Goal: Communication & Community: Answer question/provide support

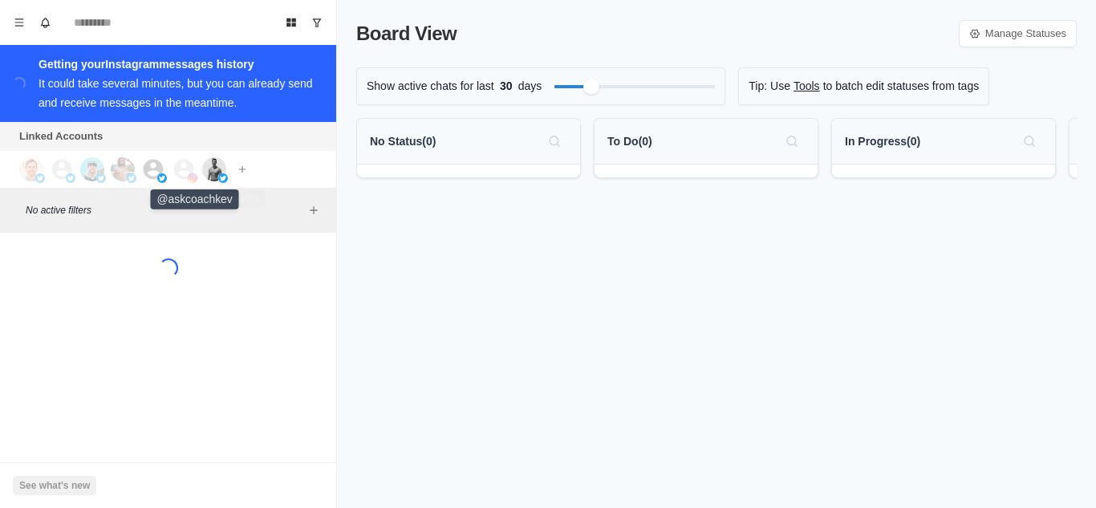
click at [224, 169] on img at bounding box center [214, 169] width 24 height 24
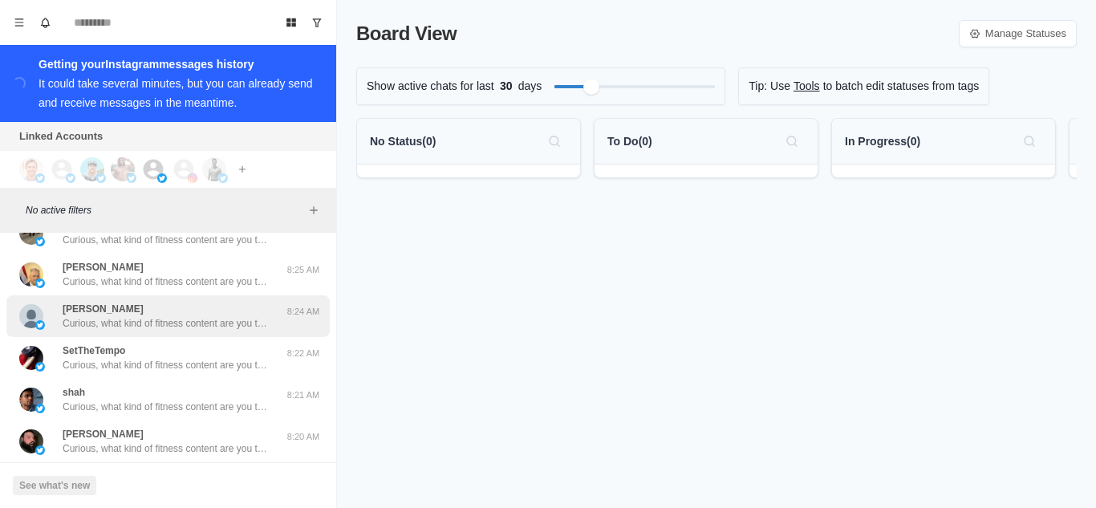
scroll to position [712, 0]
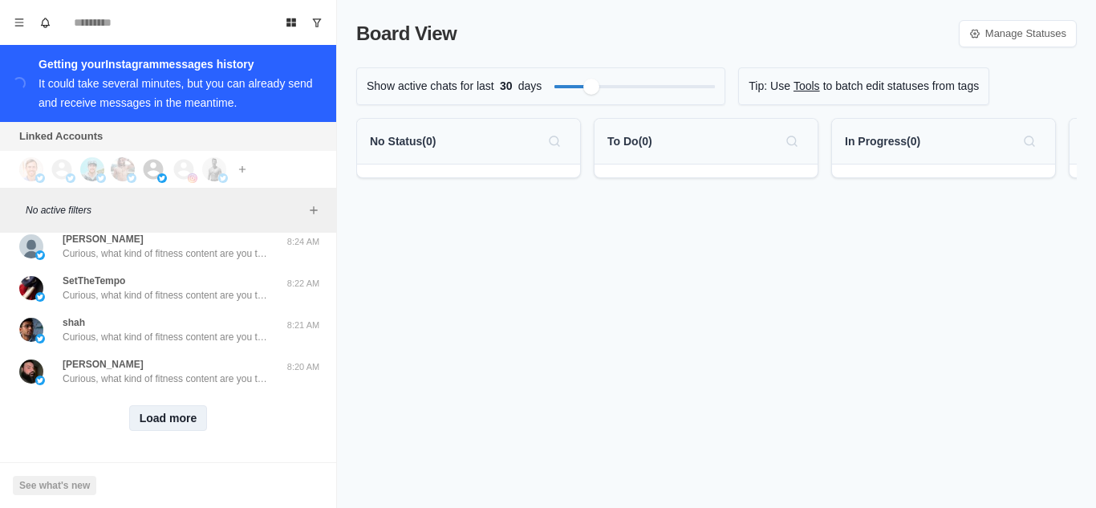
click at [160, 405] on button "Load more" at bounding box center [168, 418] width 79 height 26
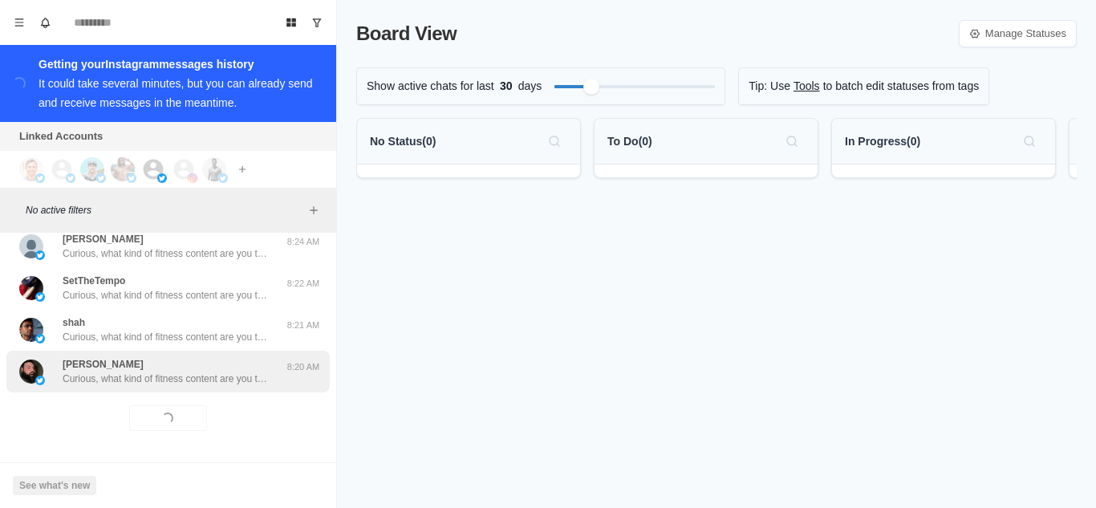
click at [168, 371] on p "Curious, what kind of fitness content are you the most interested in? Always lo…" at bounding box center [167, 378] width 209 height 14
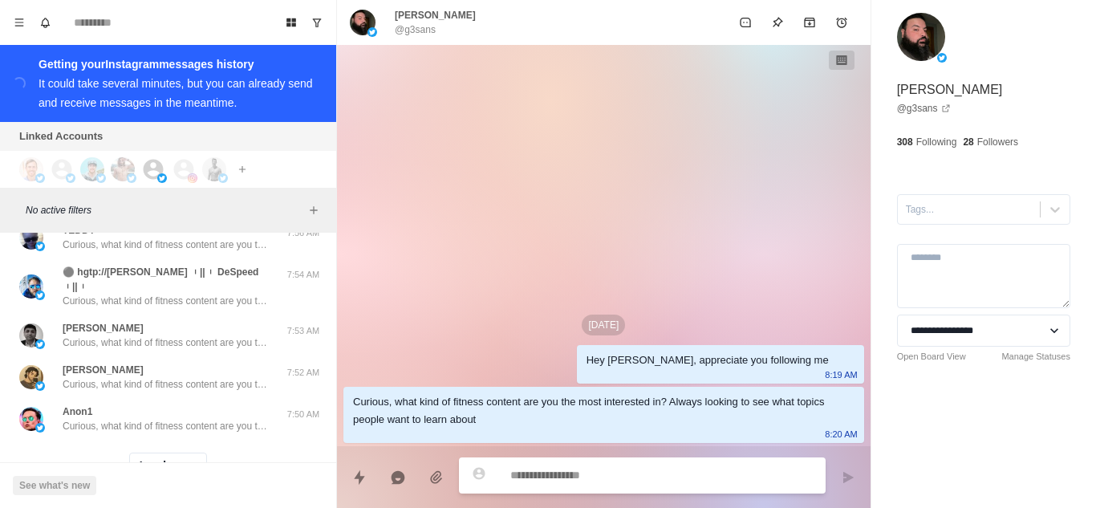
scroll to position [1561, 0]
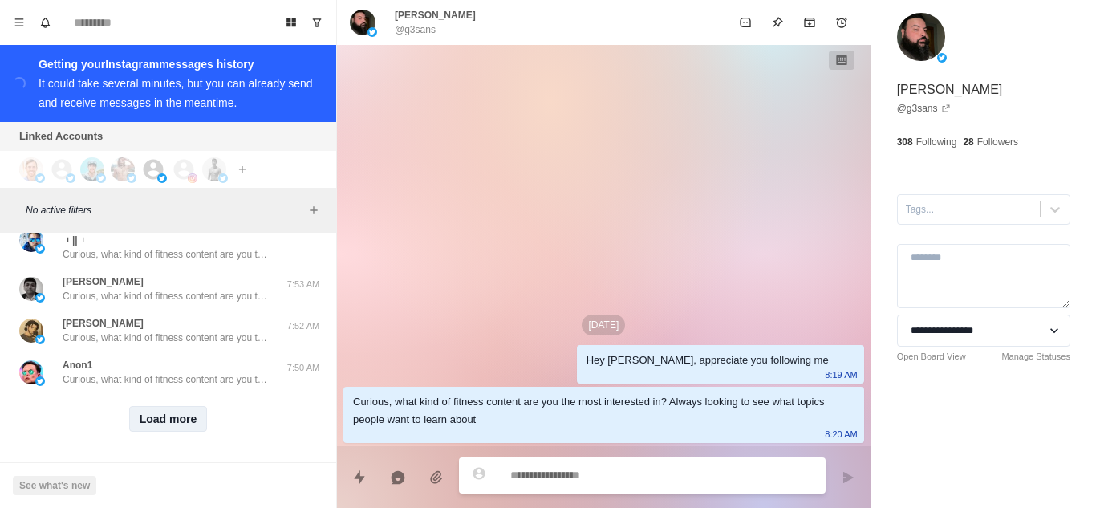
click at [164, 412] on button "Load more" at bounding box center [168, 419] width 79 height 26
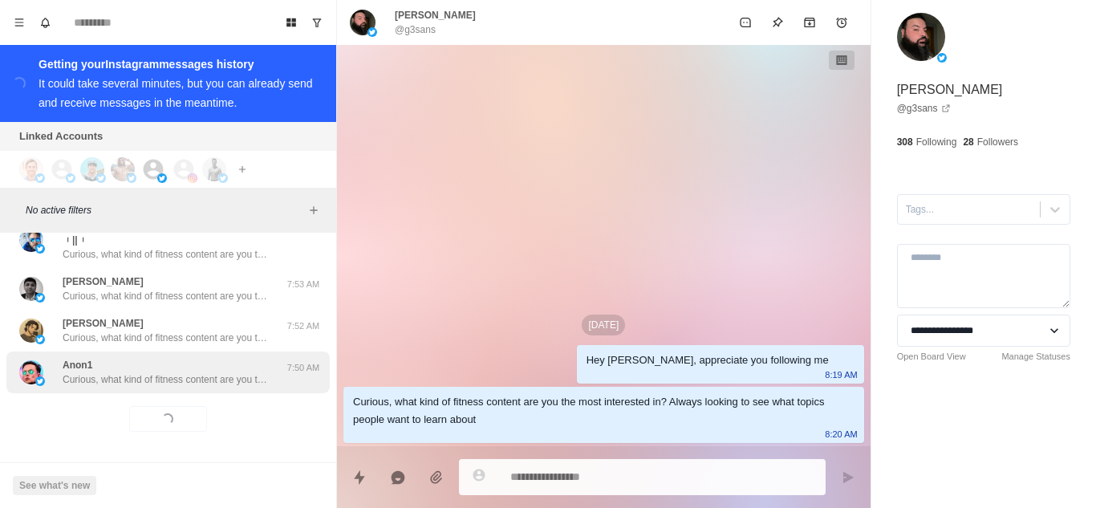
click at [176, 372] on p "Curious, what kind of fitness content are you the most interested in? Always lo…" at bounding box center [167, 379] width 209 height 14
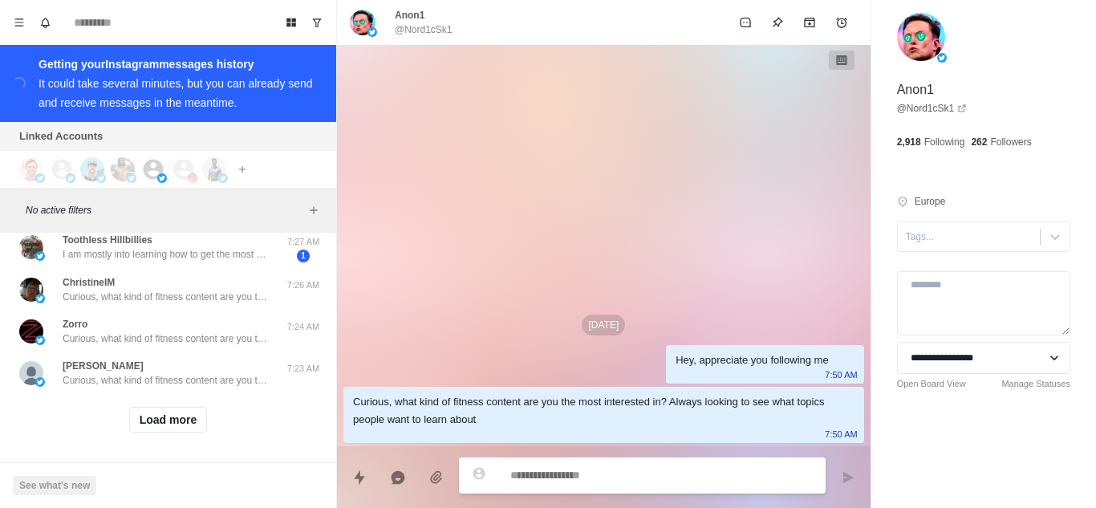
scroll to position [2400, 0]
click at [160, 406] on button "Load more" at bounding box center [168, 419] width 79 height 26
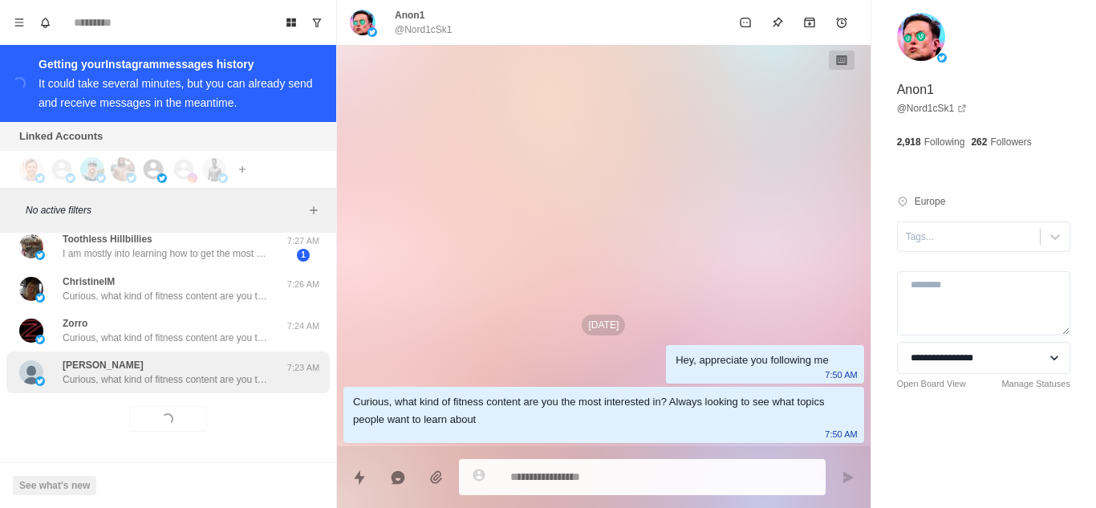
click at [173, 372] on p "Curious, what kind of fitness content are you the most interested in? Always lo…" at bounding box center [167, 379] width 209 height 14
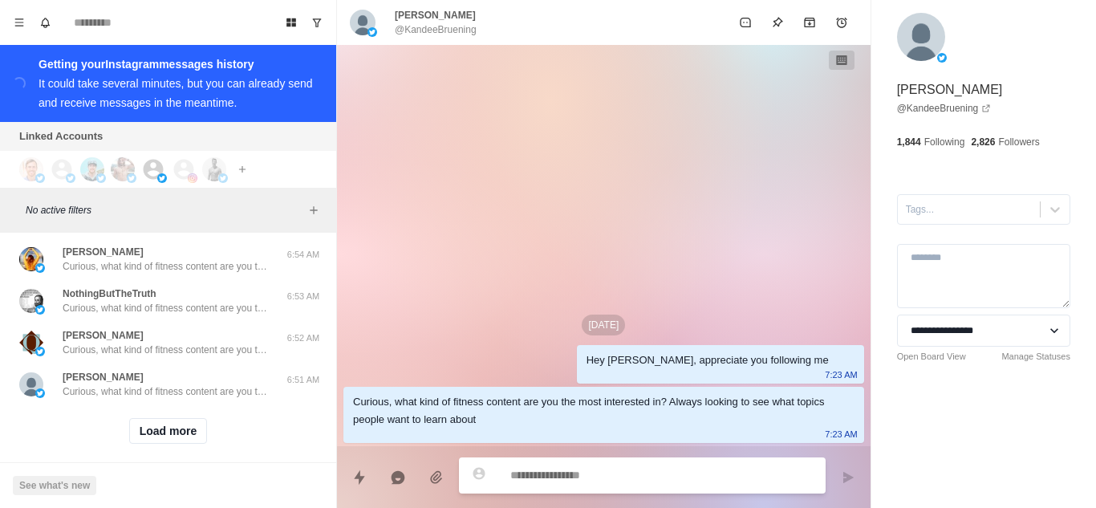
scroll to position [3234, 0]
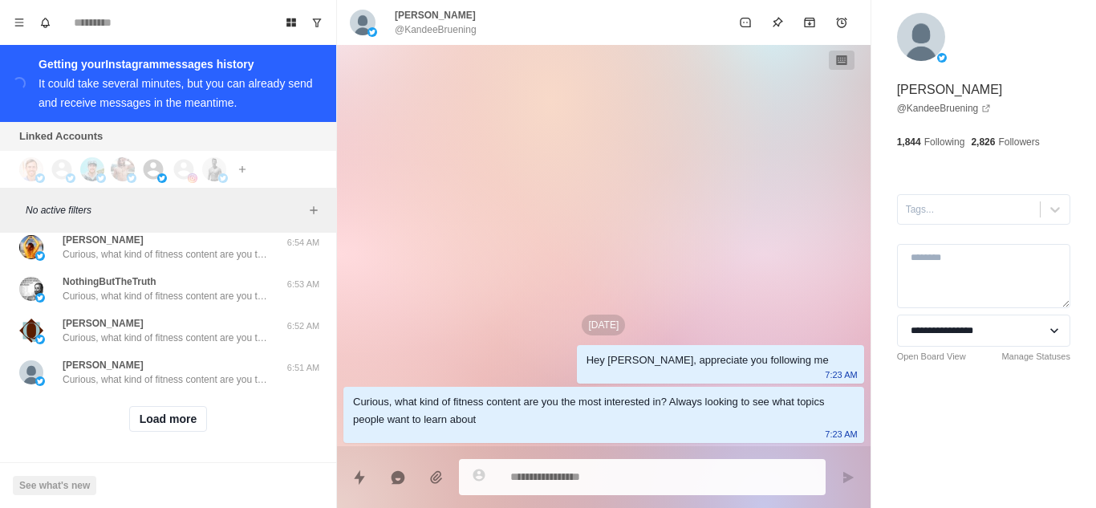
drag, startPoint x: 173, startPoint y: 403, endPoint x: 188, endPoint y: 383, distance: 24.7
click at [173, 406] on button "Load more" at bounding box center [168, 419] width 79 height 26
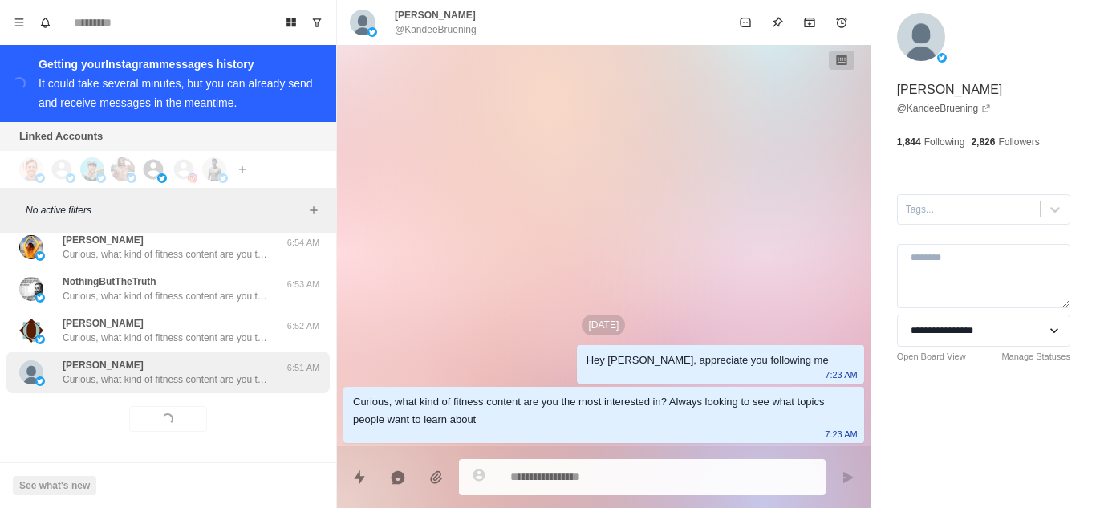
click at [205, 358] on div "[PERSON_NAME], what kind of fitness content are you the most interested in? Alw…" at bounding box center [167, 372] width 209 height 29
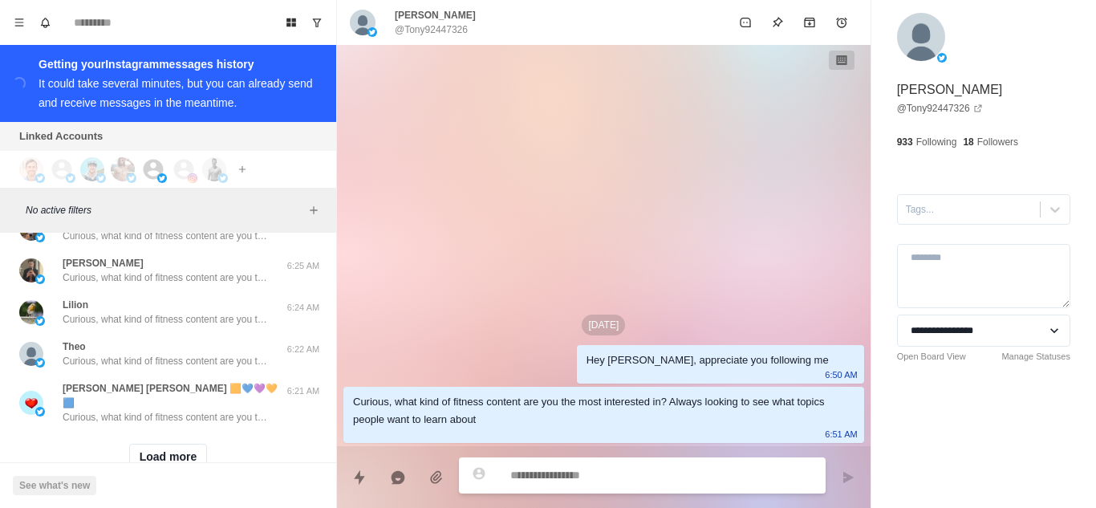
scroll to position [4069, 0]
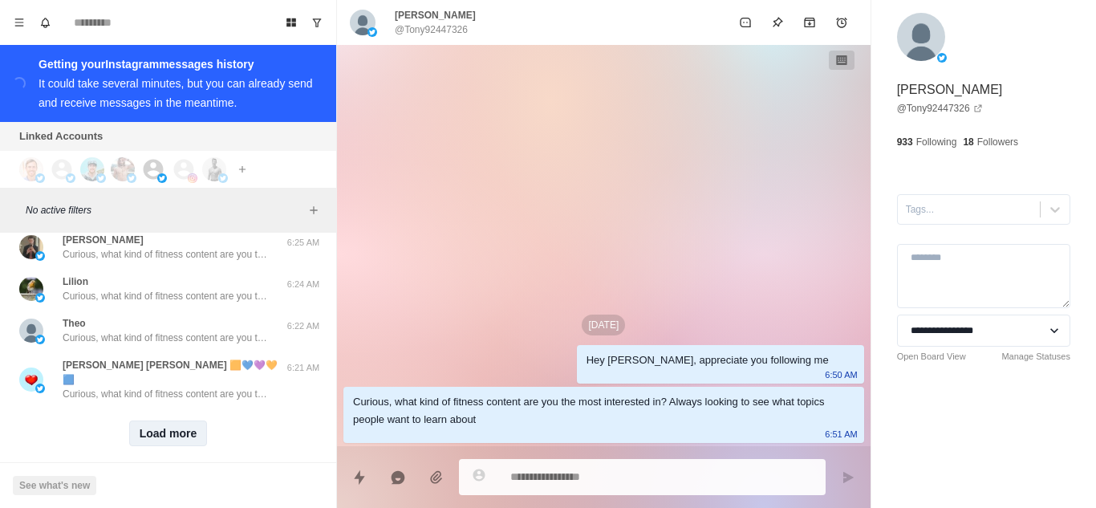
click at [157, 420] on button "Load more" at bounding box center [168, 433] width 79 height 26
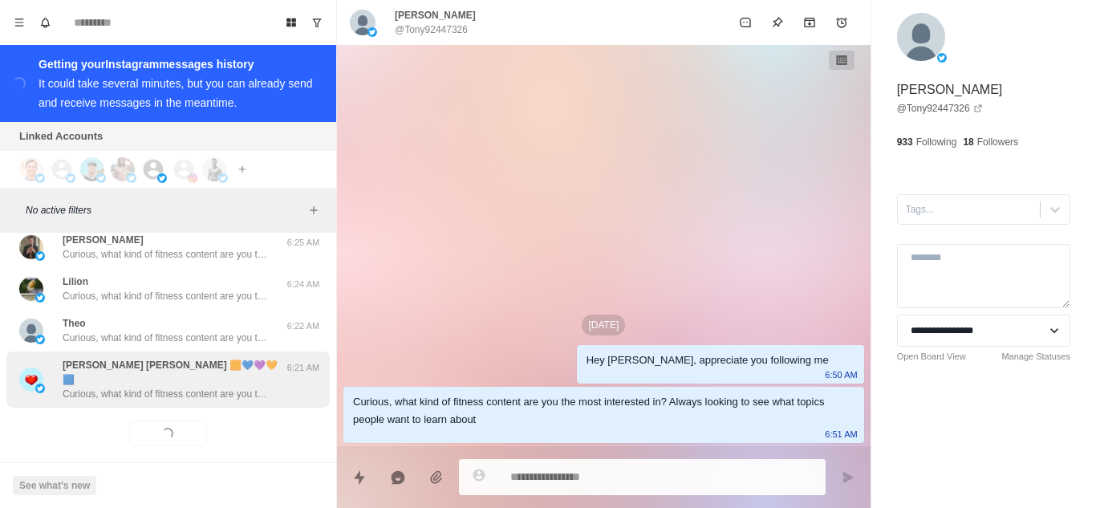
click at [186, 387] on p "Curious, what kind of fitness content are you the most interested in? Always lo…" at bounding box center [167, 394] width 209 height 14
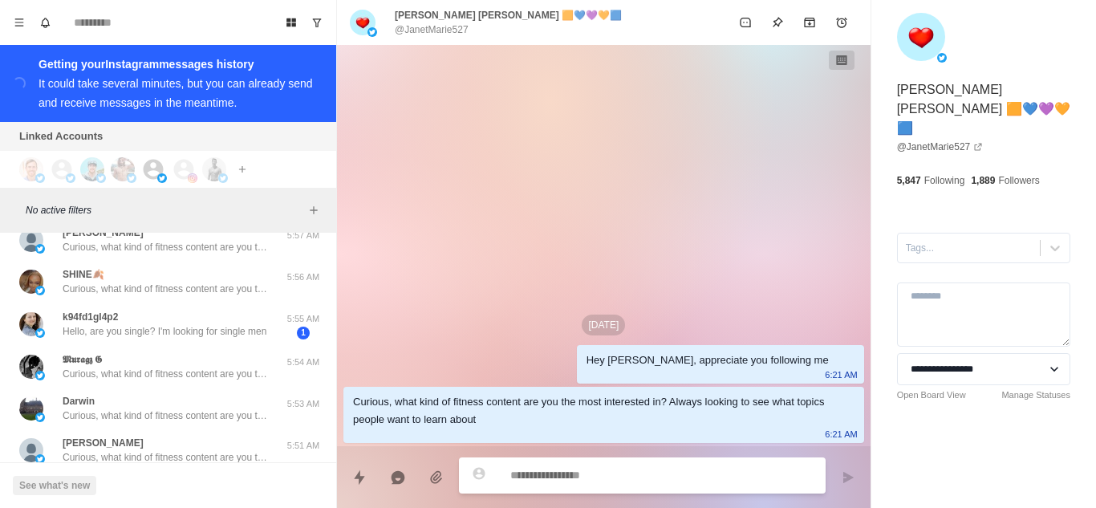
scroll to position [4871, 0]
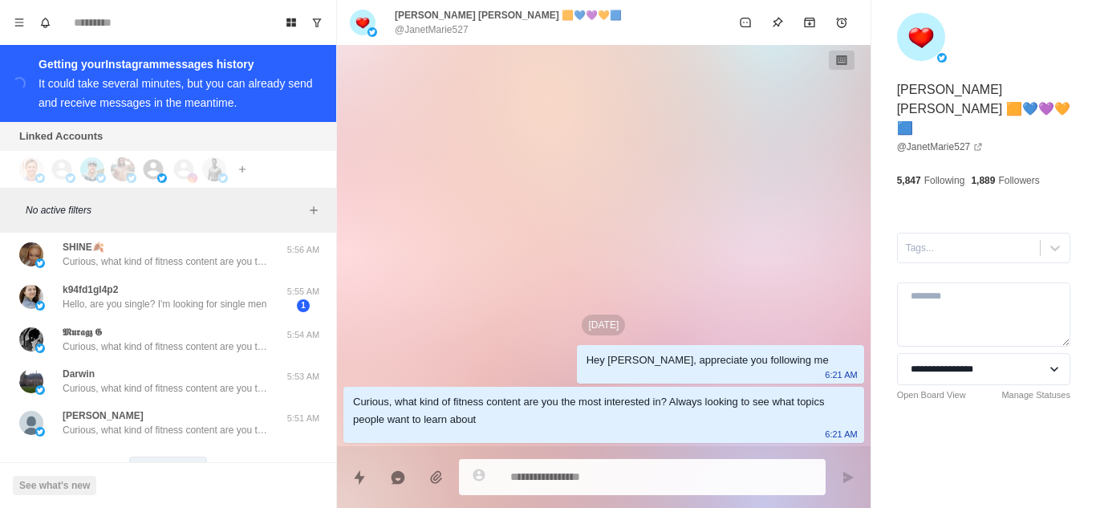
click at [157, 457] on button "Load more" at bounding box center [168, 470] width 79 height 26
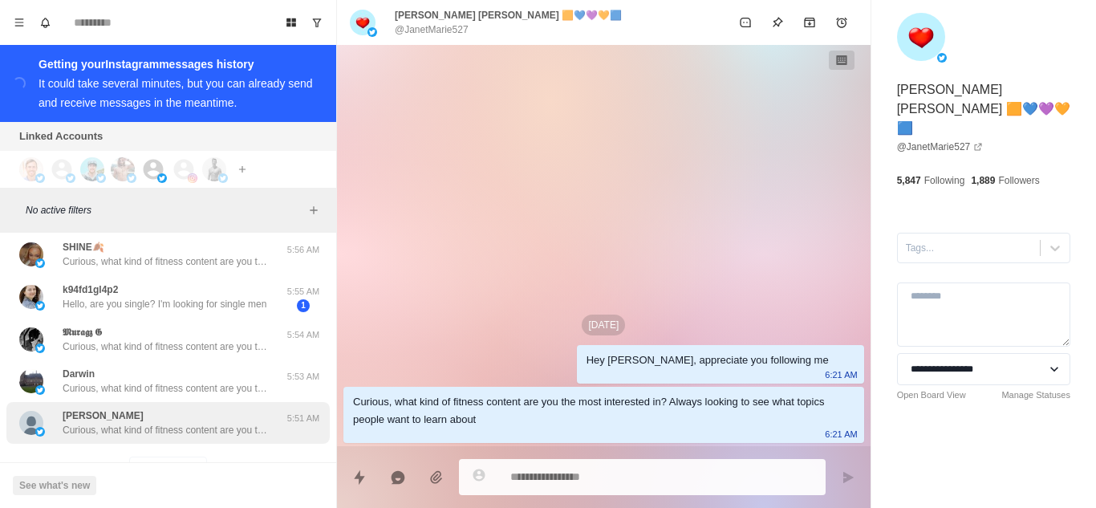
click at [181, 423] on p "Curious, what kind of fitness content are you the most interested in? Always lo…" at bounding box center [167, 430] width 209 height 14
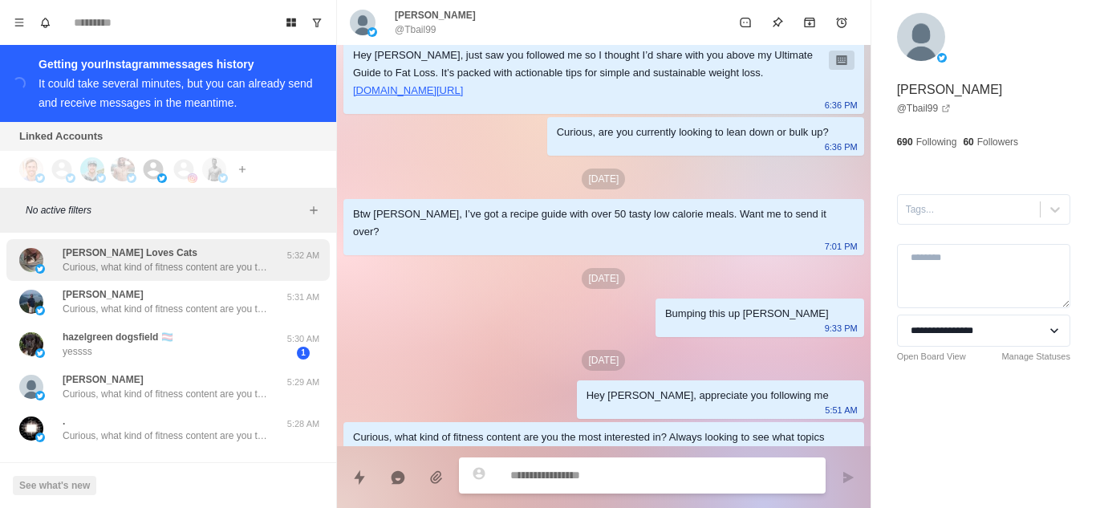
scroll to position [5749, 0]
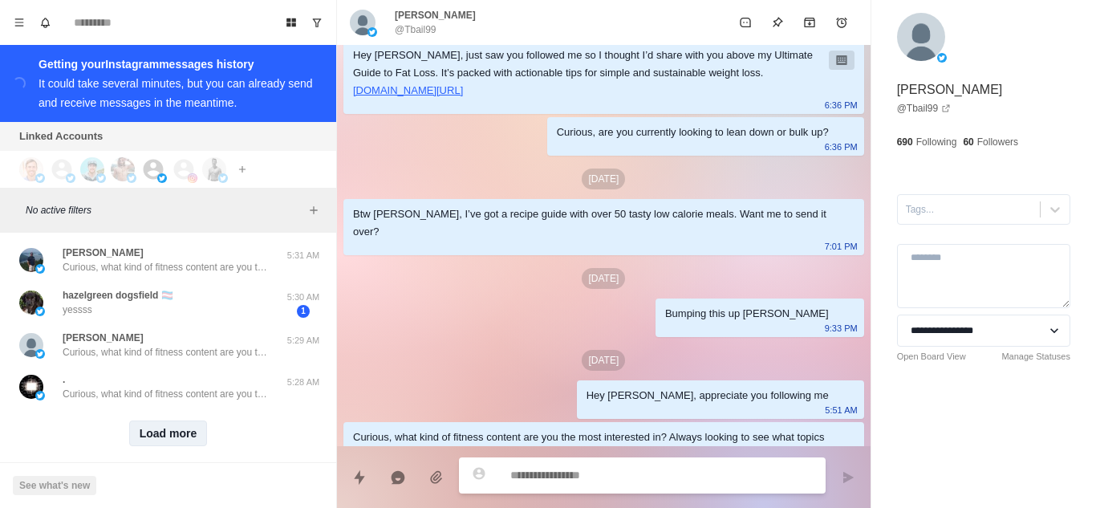
click at [185, 420] on button "Load more" at bounding box center [168, 433] width 79 height 26
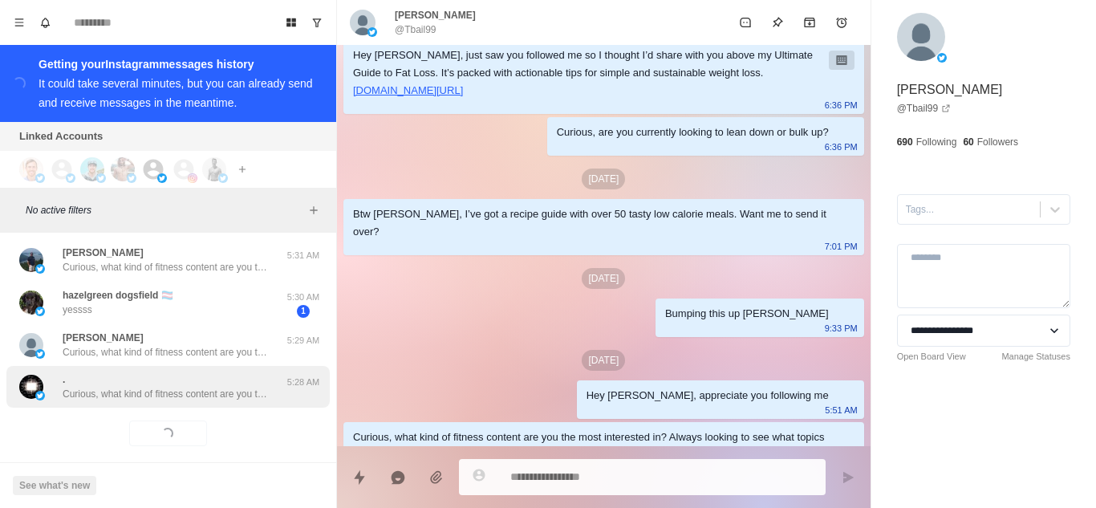
click at [211, 387] on p "Curious, what kind of fitness content are you the most interested in? Always lo…" at bounding box center [167, 394] width 209 height 14
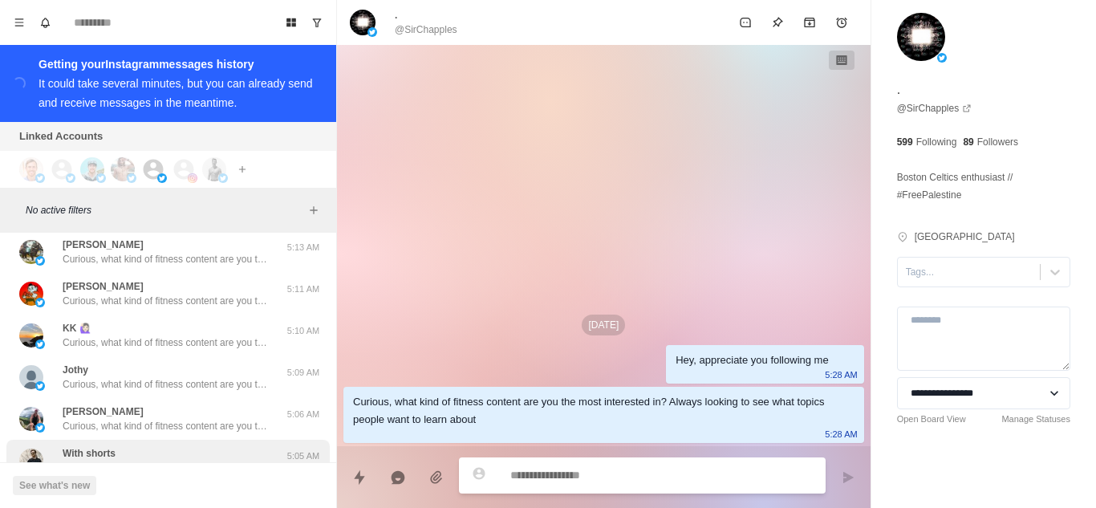
scroll to position [6573, 0]
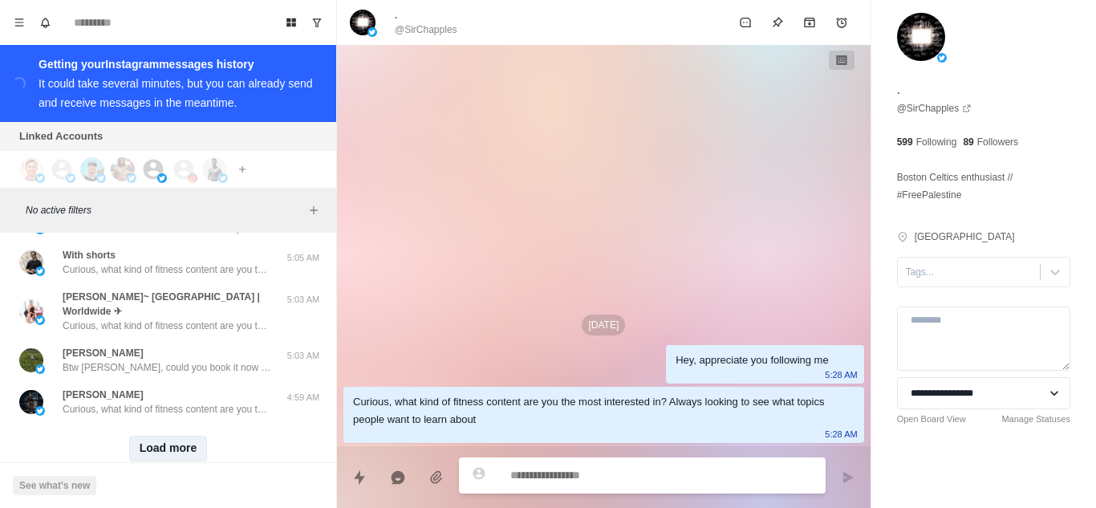
click at [150, 436] on button "Load more" at bounding box center [168, 449] width 79 height 26
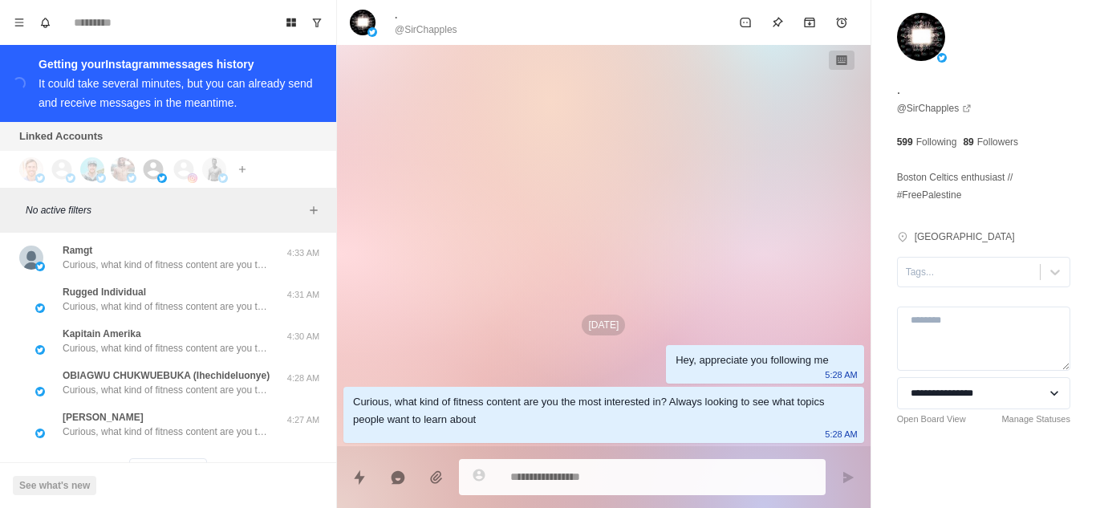
scroll to position [7408, 0]
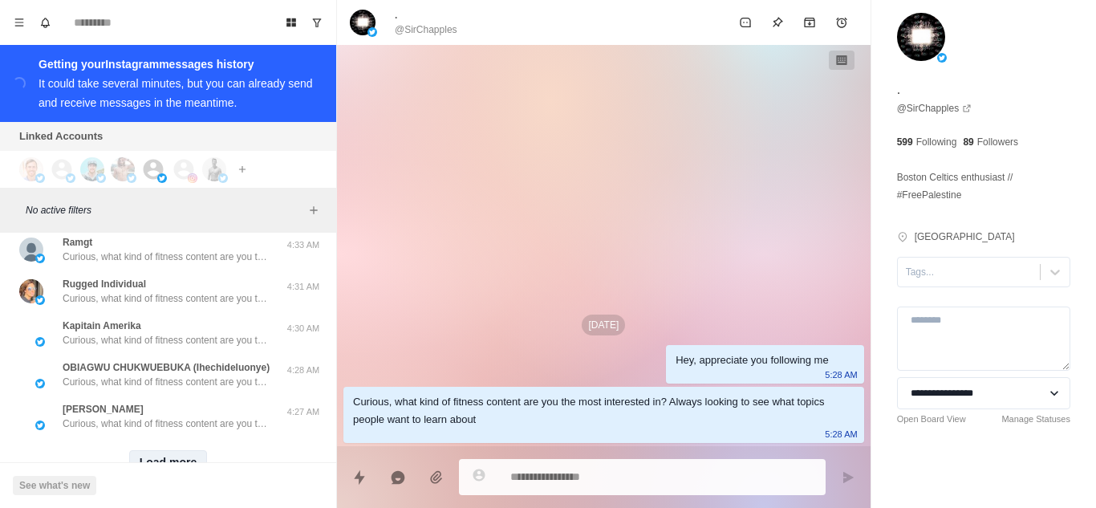
click at [177, 450] on button "Load more" at bounding box center [168, 463] width 79 height 26
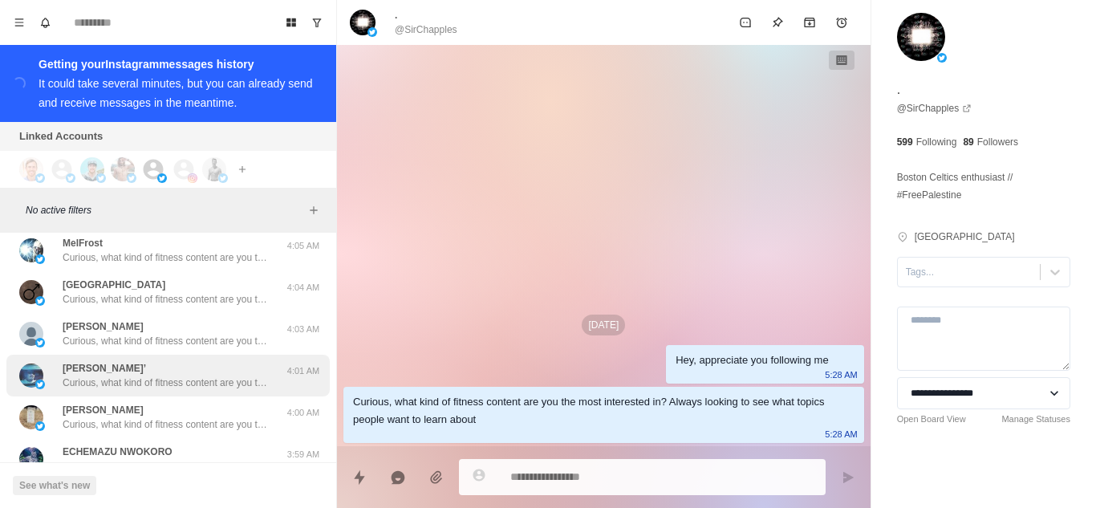
scroll to position [8246, 0]
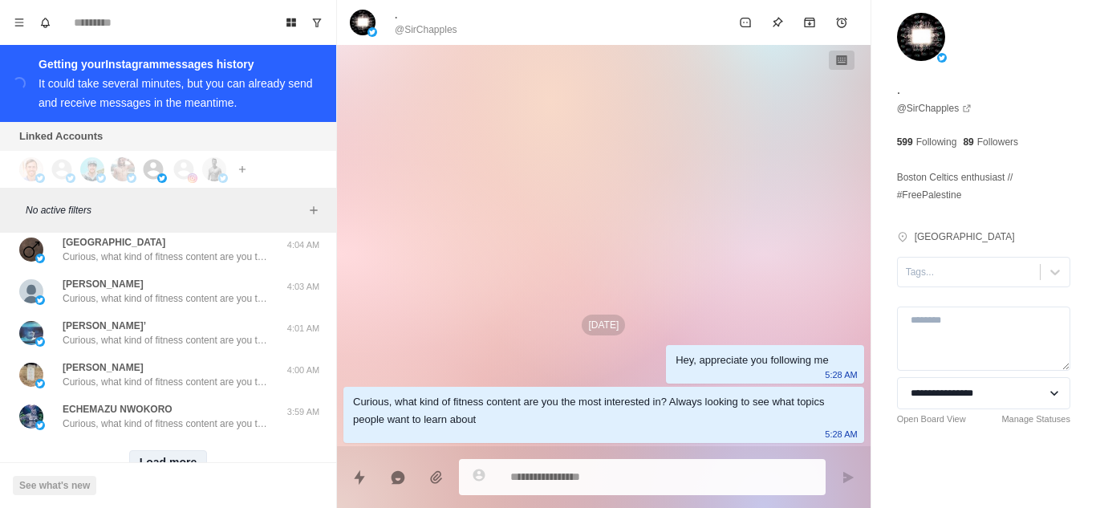
click at [166, 450] on button "Load more" at bounding box center [168, 463] width 79 height 26
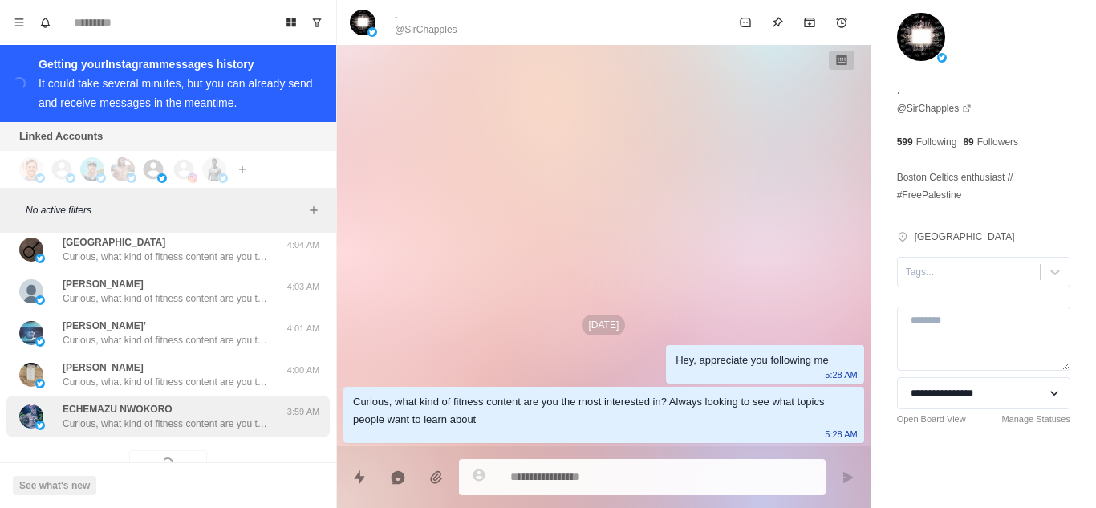
click at [189, 416] on p "Curious, what kind of fitness content are you the most interested in? Always lo…" at bounding box center [167, 423] width 209 height 14
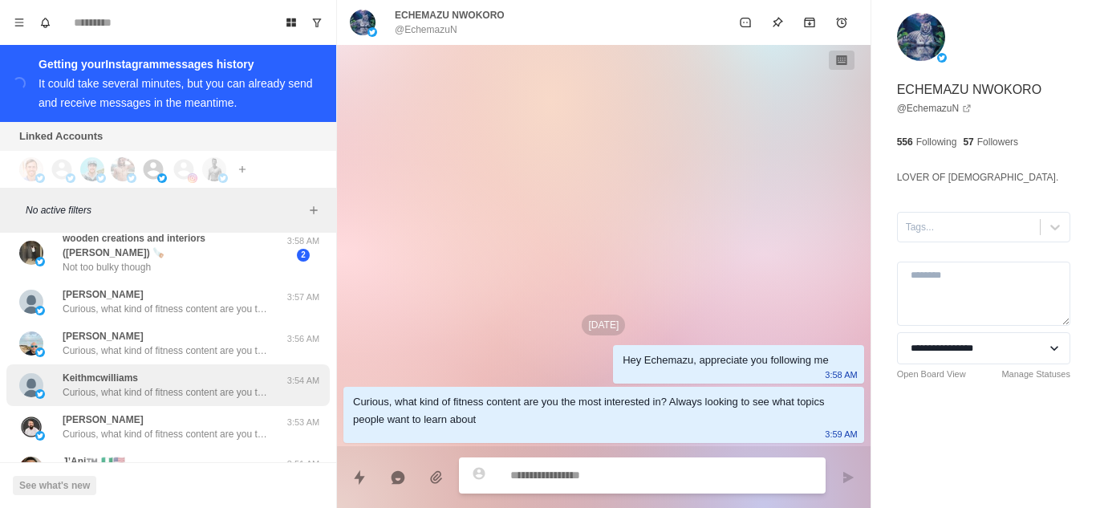
scroll to position [8567, 0]
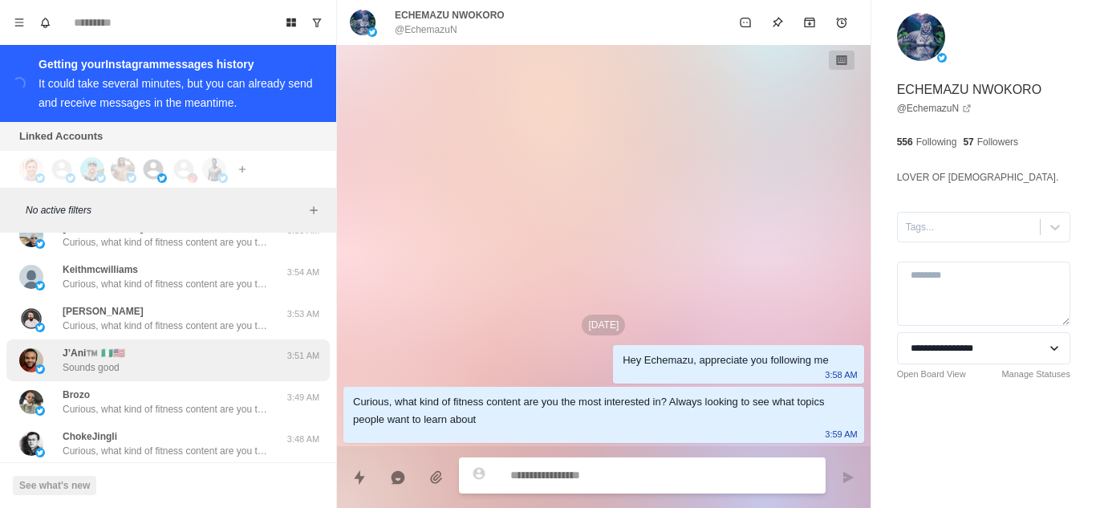
click at [190, 346] on div "J’Ani™️ 🇳🇬🇺🇸 Sounds good" at bounding box center [151, 360] width 264 height 29
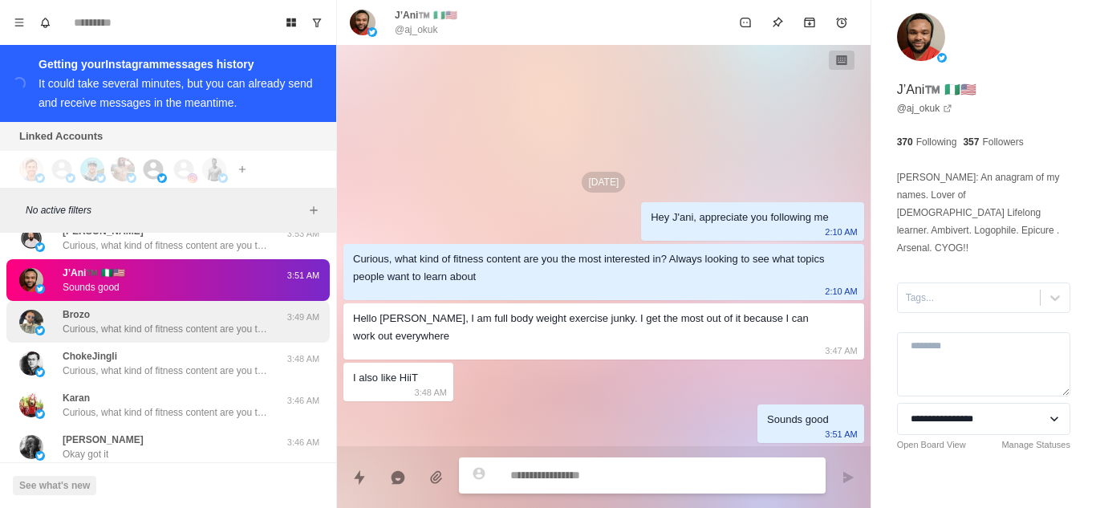
scroll to position [8728, 0]
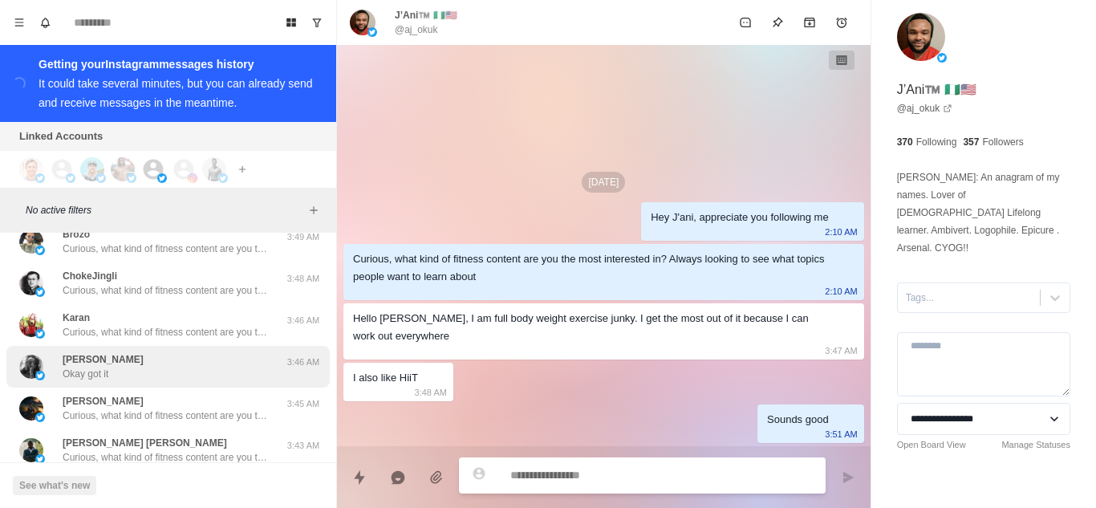
click at [178, 352] on div "[PERSON_NAME] got it" at bounding box center [151, 366] width 264 height 29
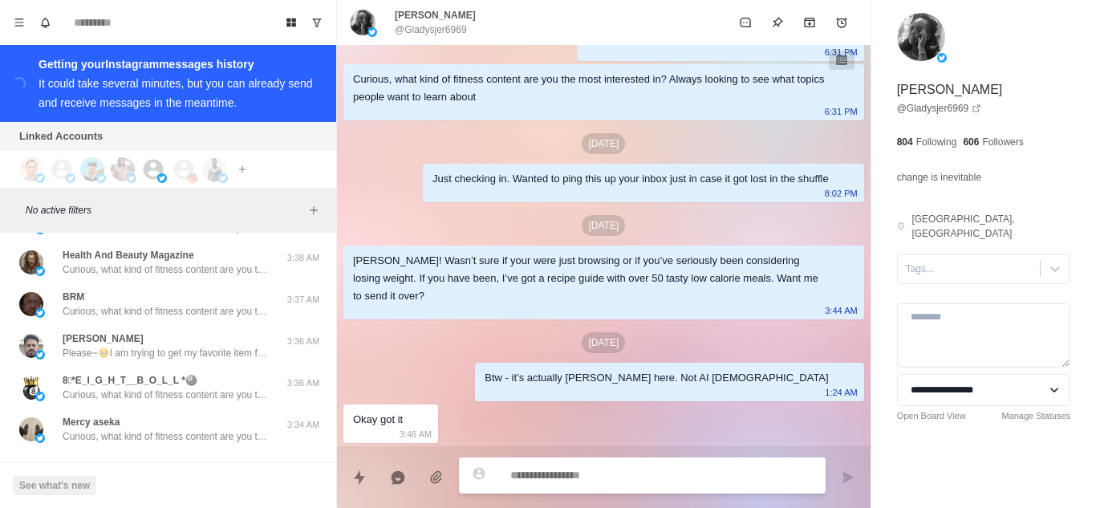
scroll to position [9095, 0]
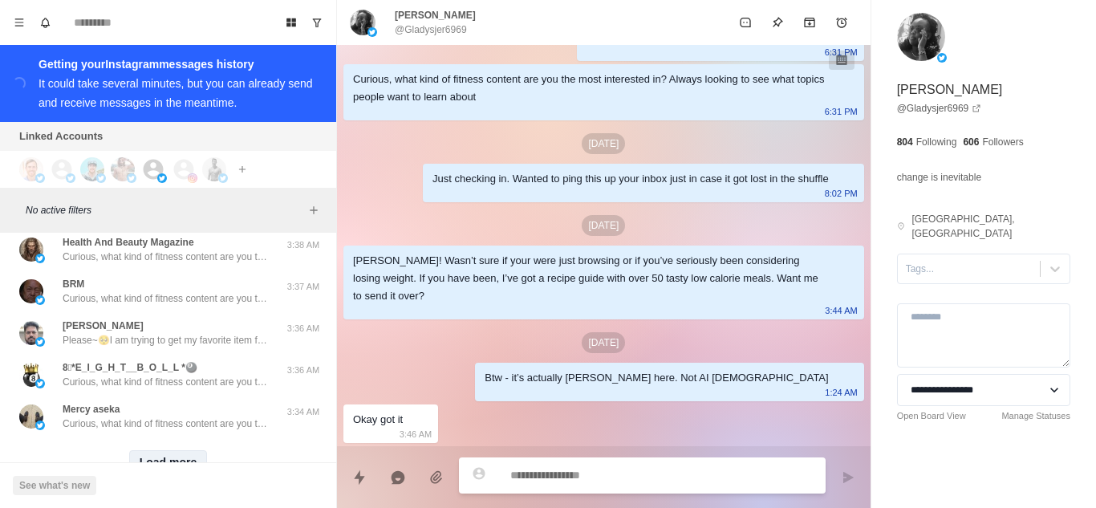
click at [164, 450] on button "Load more" at bounding box center [168, 463] width 79 height 26
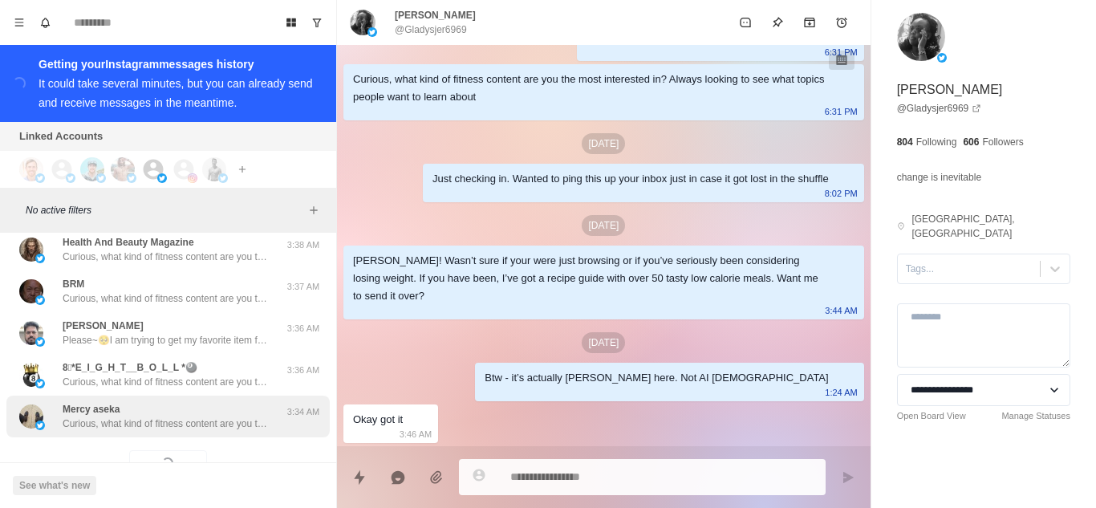
click at [191, 402] on div "Mercy aseka Curious, what kind of fitness content are you the most interested i…" at bounding box center [167, 416] width 209 height 29
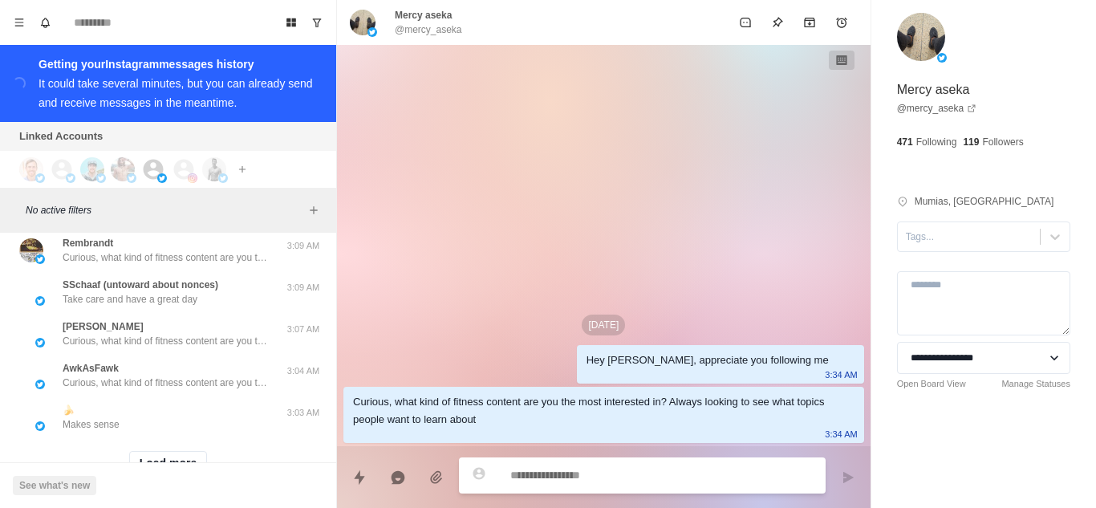
scroll to position [9929, 0]
click at [144, 437] on div "Load more" at bounding box center [167, 462] width 323 height 51
click at [145, 450] on button "Load more" at bounding box center [168, 463] width 79 height 26
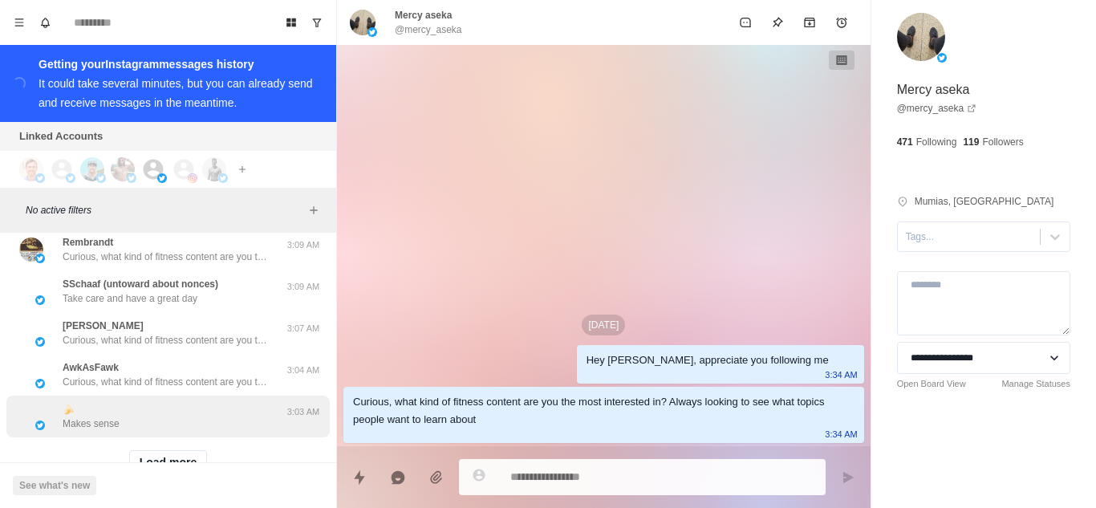
click at [172, 402] on div "🍌 Makes sense" at bounding box center [151, 416] width 264 height 29
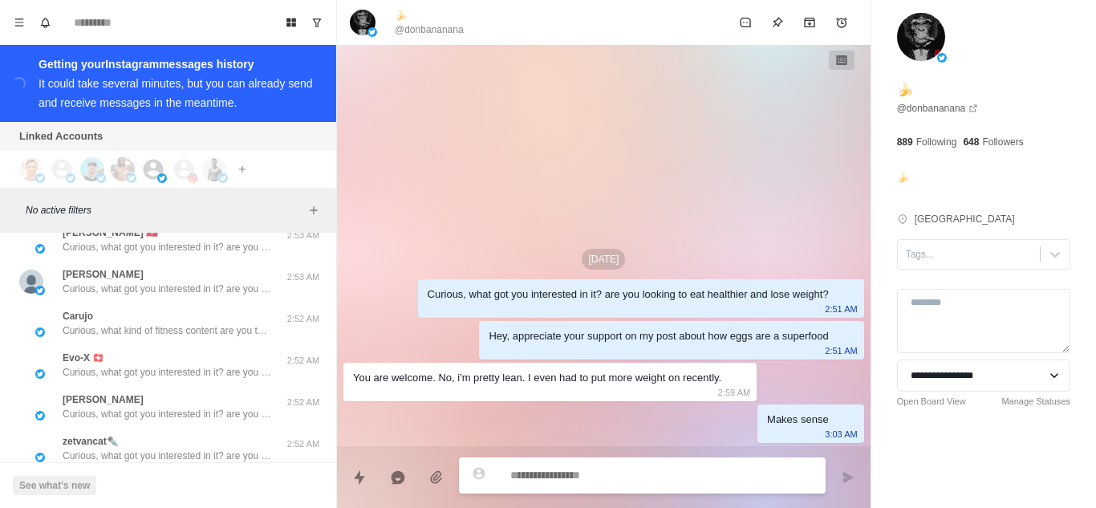
scroll to position [10764, 0]
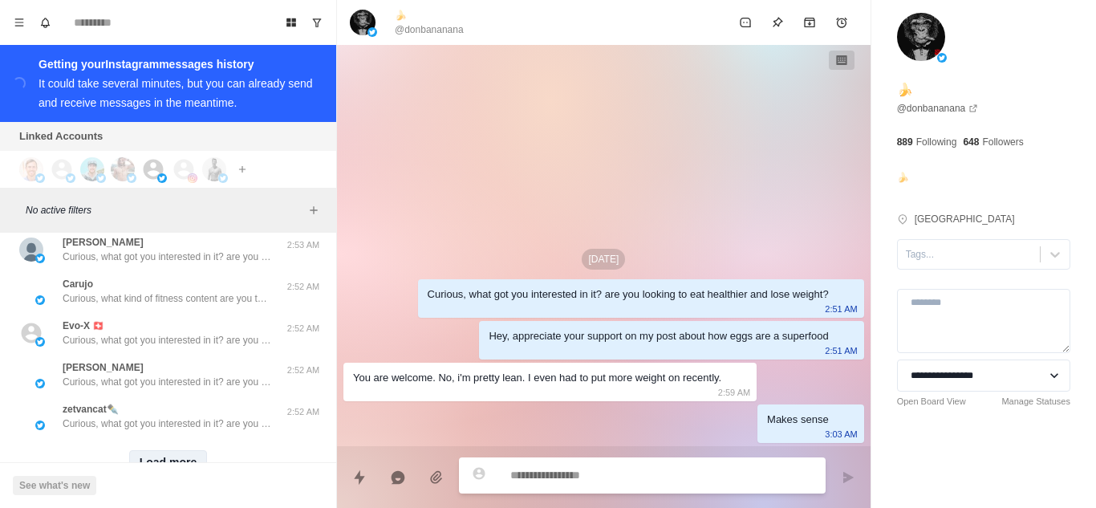
click at [164, 450] on button "Load more" at bounding box center [168, 463] width 79 height 26
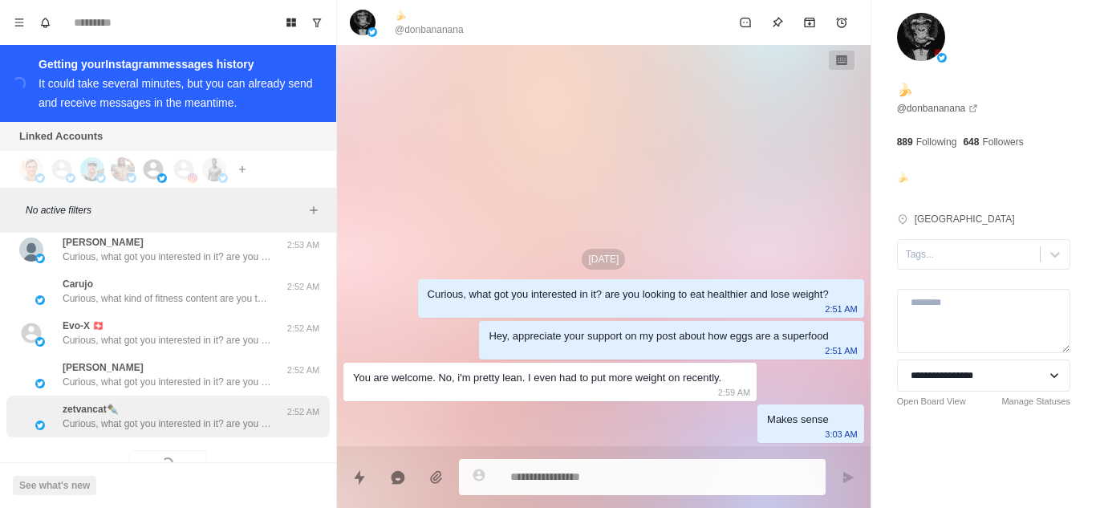
click at [179, 396] on div "zetvancat✒️ Curious, what got you interested in it? are you looking to eat heal…" at bounding box center [167, 417] width 323 height 42
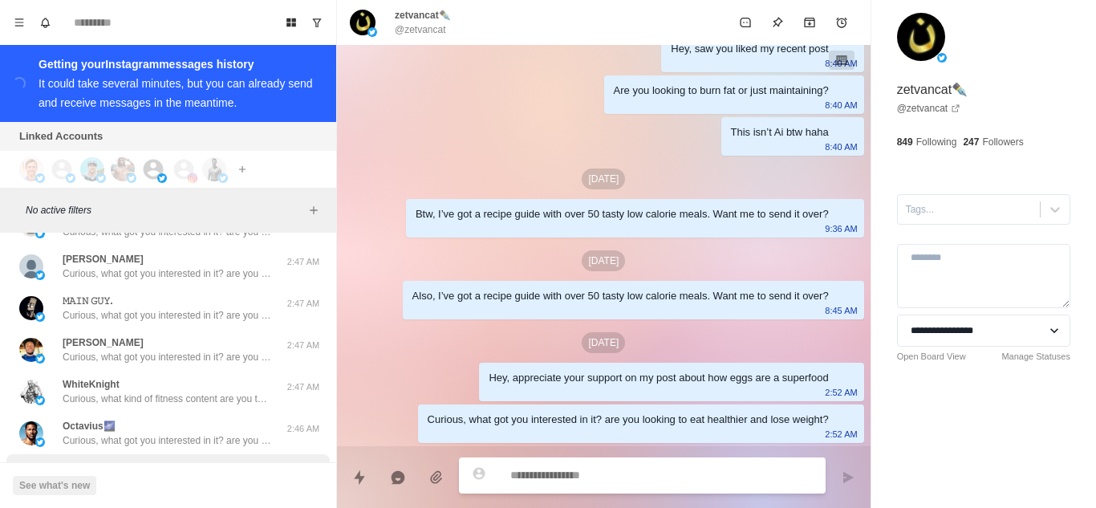
scroll to position [11598, 0]
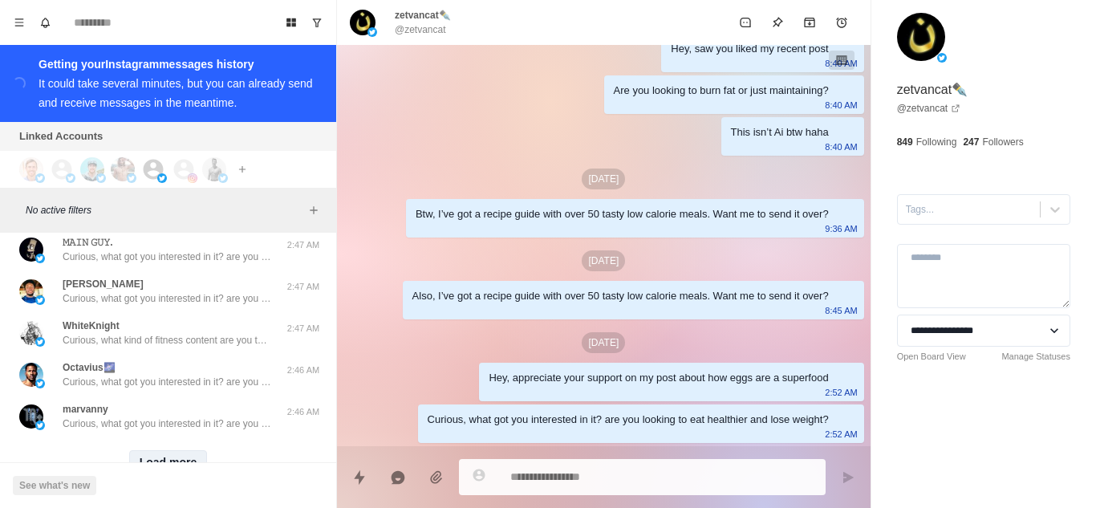
click at [140, 450] on button "Load more" at bounding box center [168, 463] width 79 height 26
click at [168, 437] on div "Loading... Load more" at bounding box center [167, 462] width 323 height 51
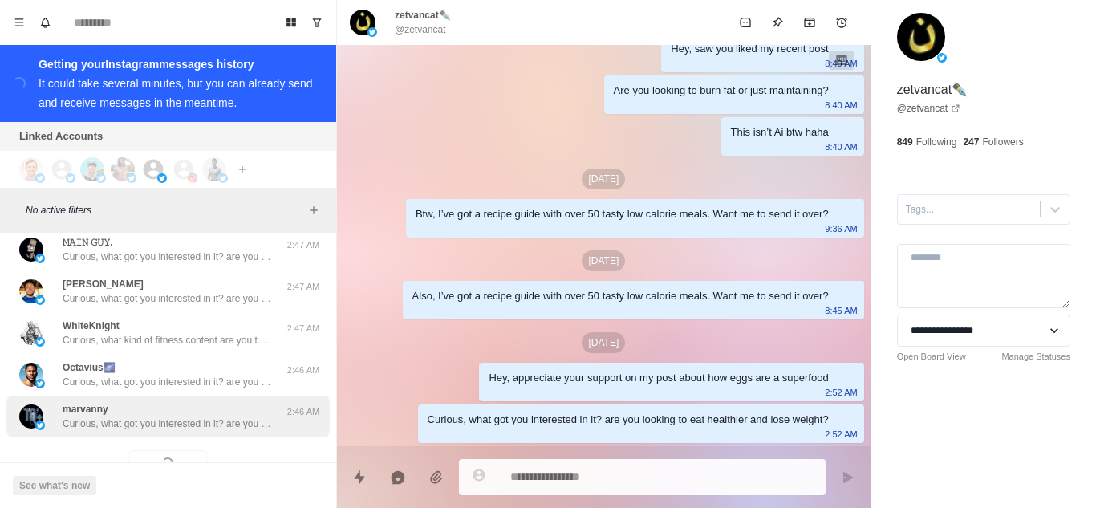
click at [172, 416] on p "Curious, what got you interested in it? are you looking to eat healthier and lo…" at bounding box center [167, 423] width 209 height 14
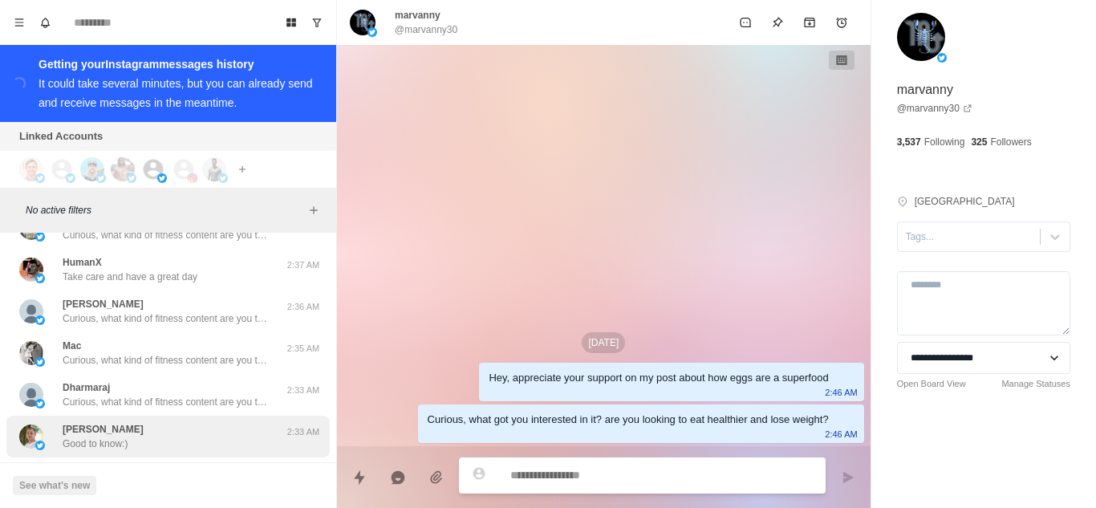
scroll to position [12160, 0]
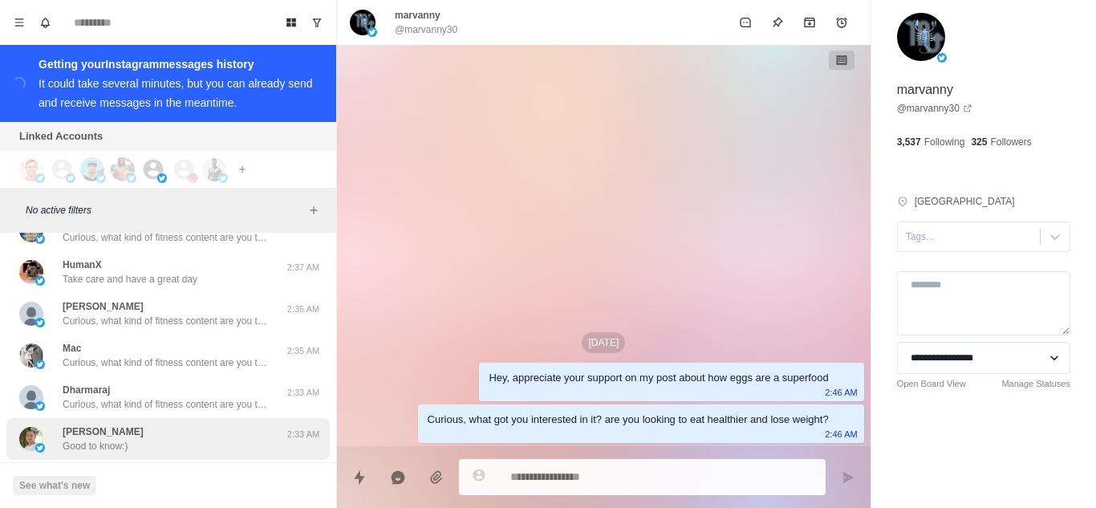
click at [164, 424] on div "[PERSON_NAME] Good to know:)" at bounding box center [151, 438] width 264 height 29
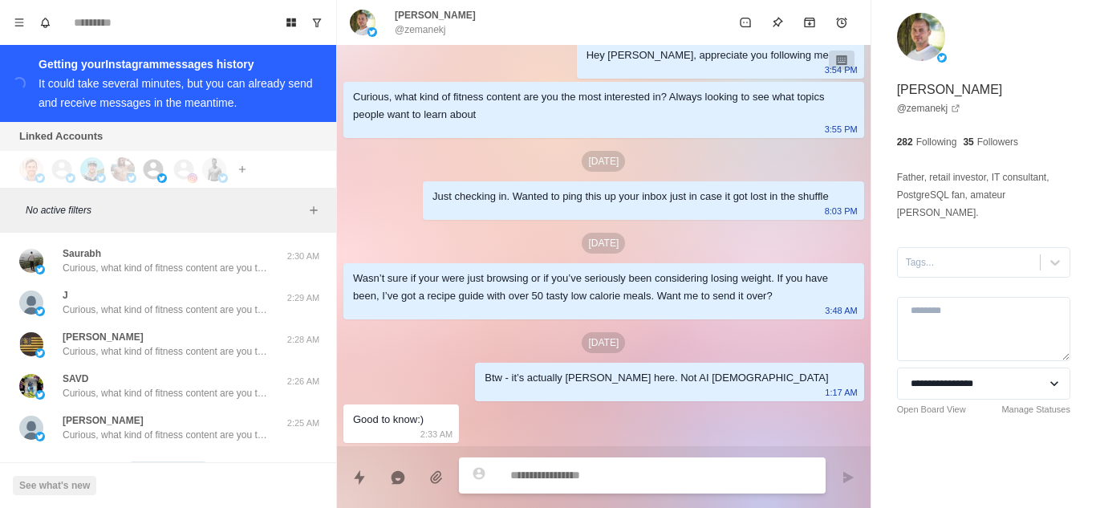
scroll to position [12433, 0]
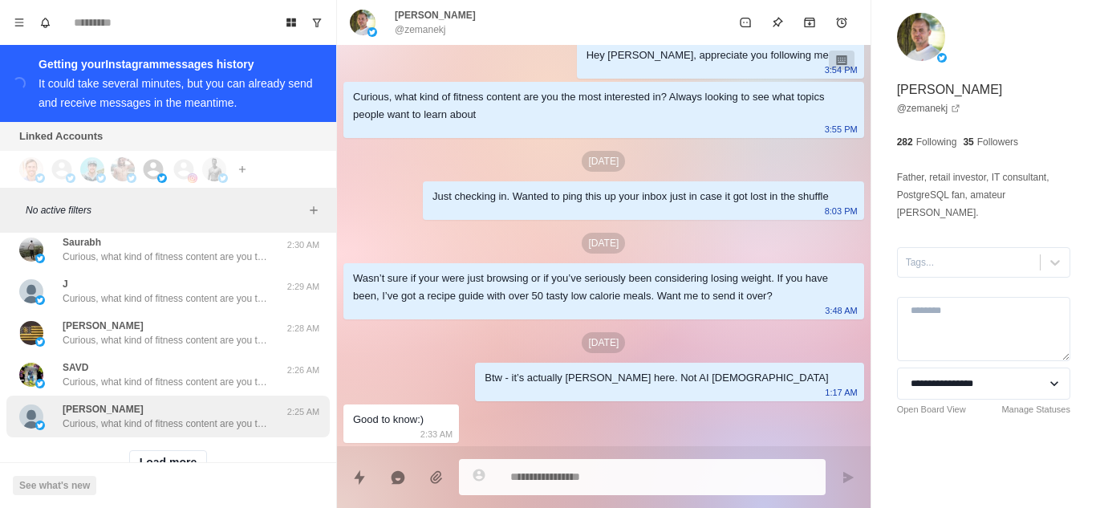
drag, startPoint x: 177, startPoint y: 400, endPoint x: 191, endPoint y: 371, distance: 31.2
click at [176, 450] on button "Load more" at bounding box center [168, 463] width 79 height 26
click at [191, 416] on p "Curious, what kind of fitness content are you the most interested in? Always lo…" at bounding box center [167, 423] width 209 height 14
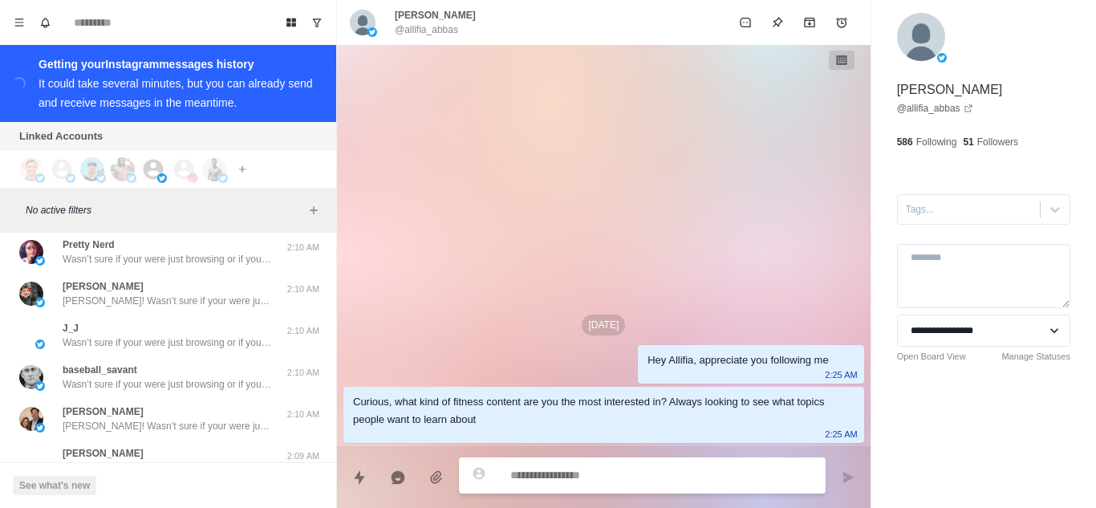
scroll to position [13267, 0]
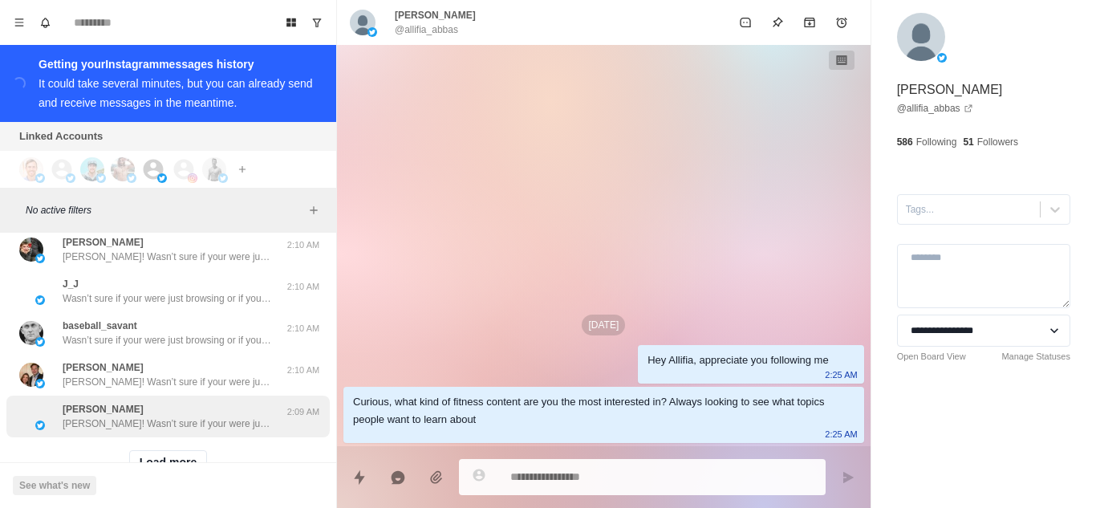
drag, startPoint x: 161, startPoint y: 402, endPoint x: 168, endPoint y: 370, distance: 32.9
click at [160, 450] on button "Load more" at bounding box center [168, 463] width 79 height 26
click at [168, 416] on p "[PERSON_NAME]! Wasn’t sure if your were just browsing or if you’ve seriously be…" at bounding box center [167, 423] width 209 height 14
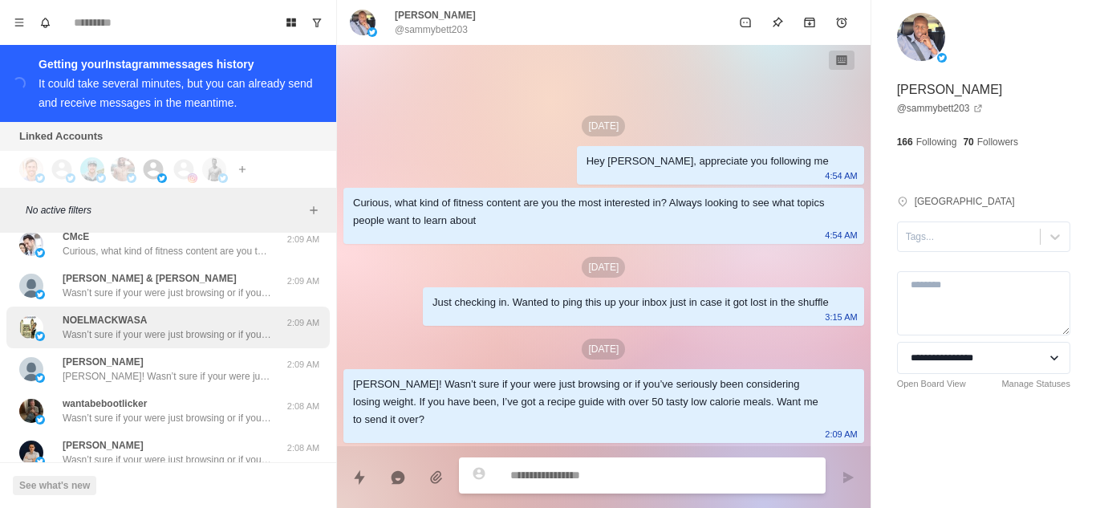
scroll to position [14101, 0]
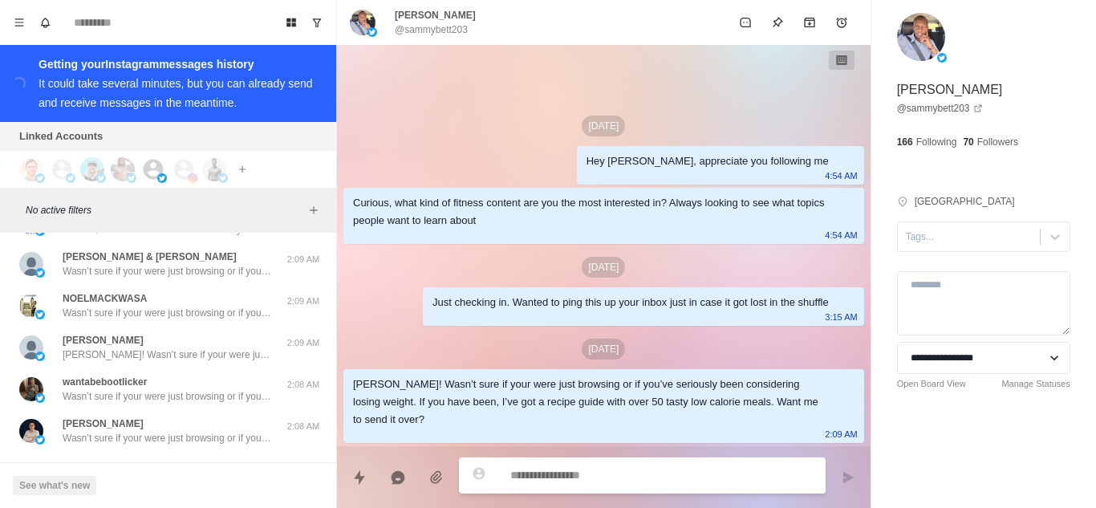
click at [156, 465] on button "Load more" at bounding box center [168, 478] width 79 height 26
click at [202, 431] on p "Wasn’t sure if your were just browsing or if you’ve seriously been considering …" at bounding box center [167, 438] width 209 height 14
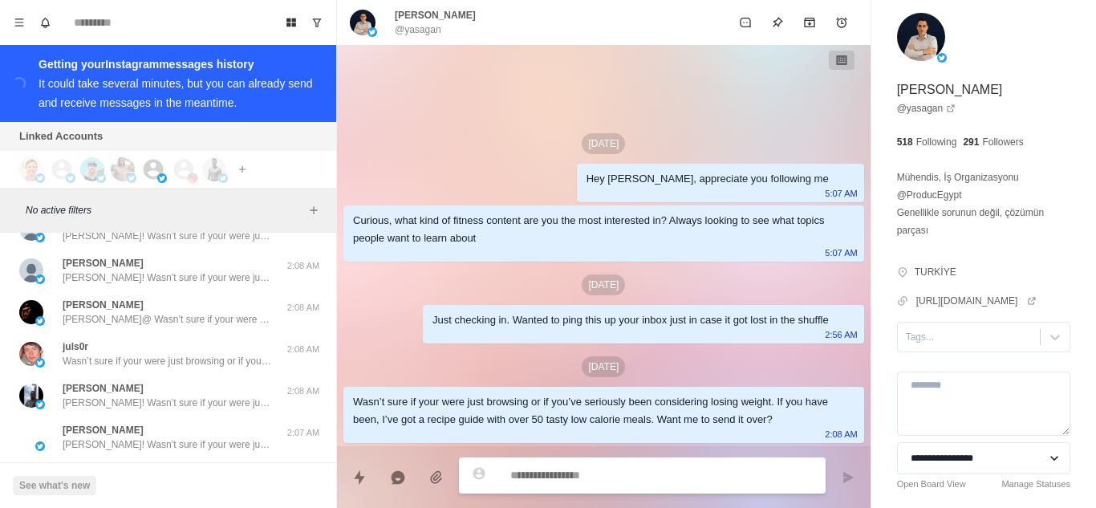
scroll to position [14936, 0]
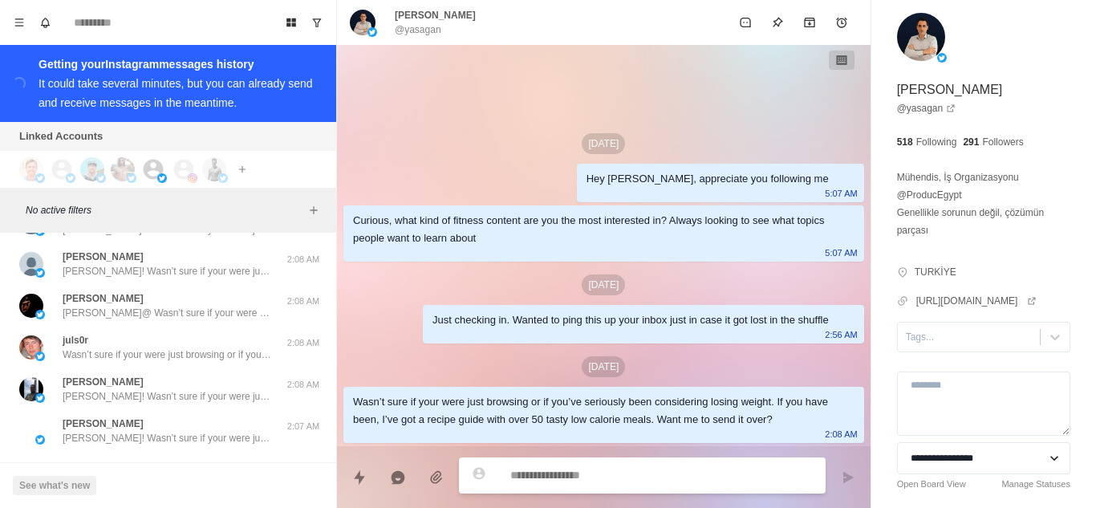
click at [148, 465] on button "Load more" at bounding box center [168, 478] width 79 height 26
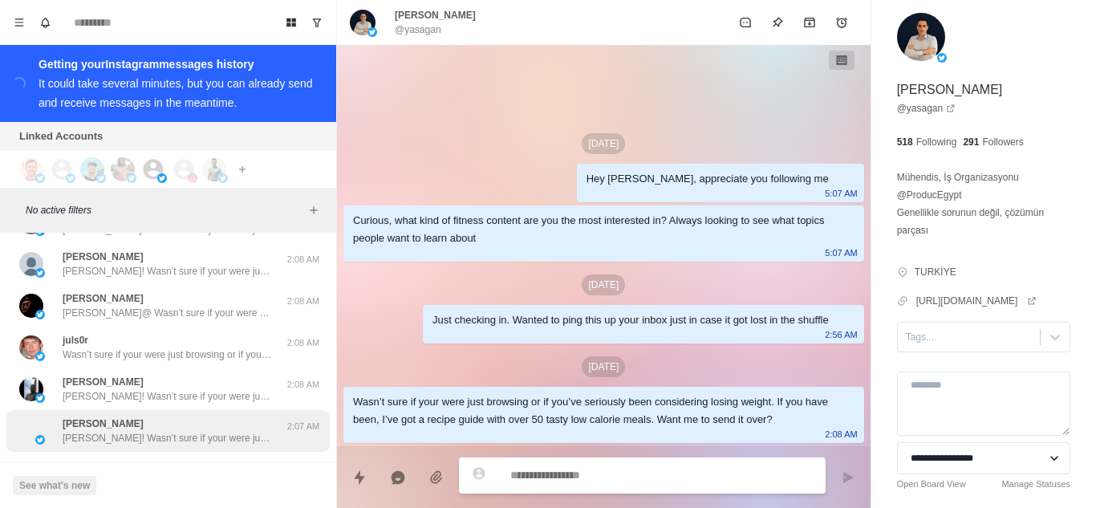
click at [181, 431] on p "[PERSON_NAME]! Wasn’t sure if your were just browsing or if you’ve seriously be…" at bounding box center [167, 438] width 209 height 14
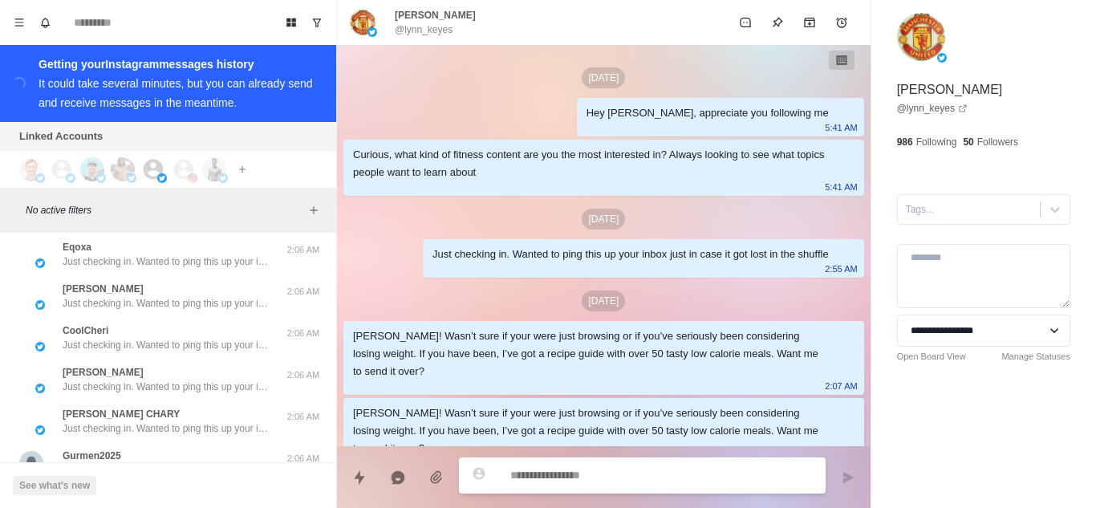
scroll to position [15770, 0]
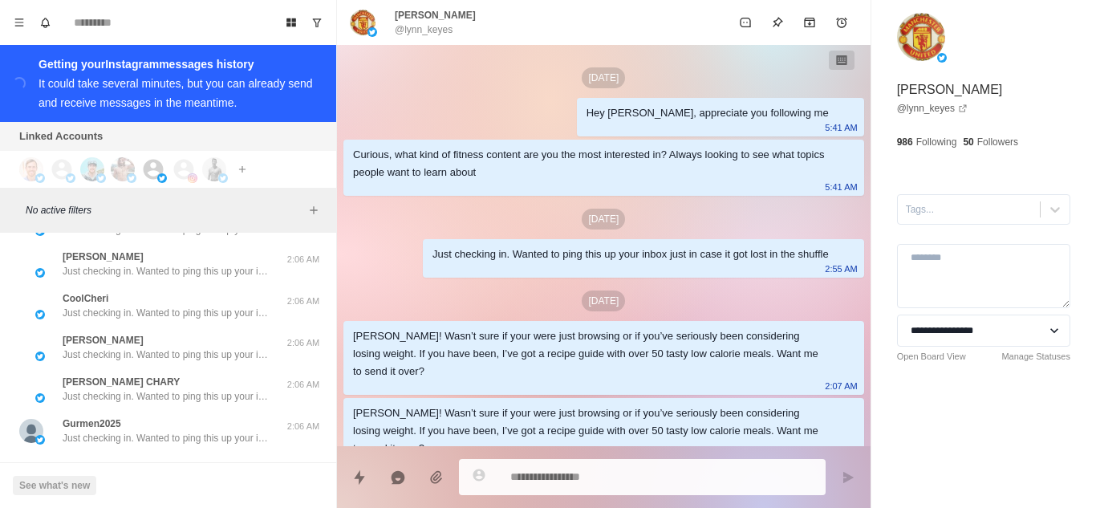
click at [164, 465] on button "Load more" at bounding box center [168, 478] width 79 height 26
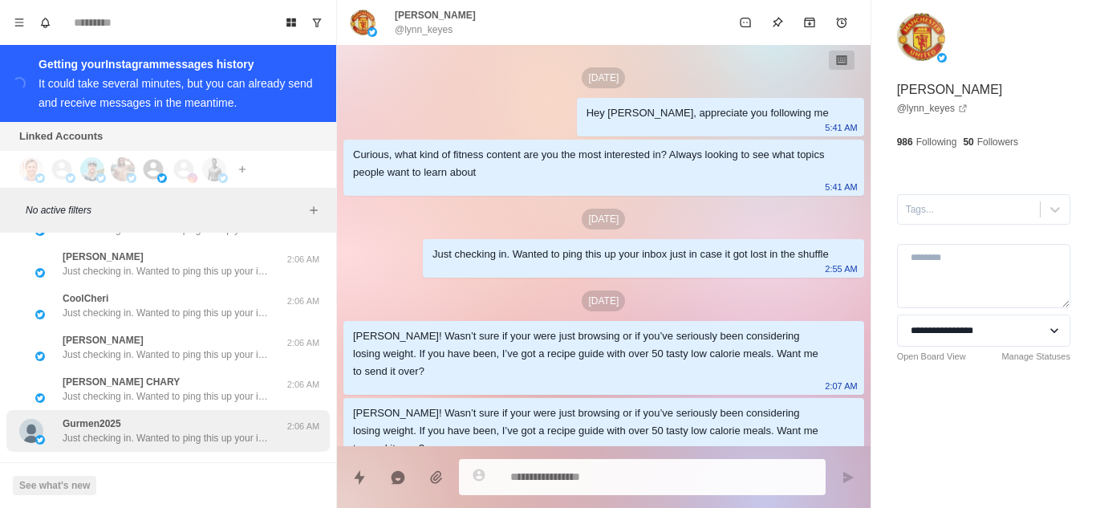
click at [195, 431] on p "Just checking in. Wanted to ping this up your inbox just in case it got lost in…" at bounding box center [167, 438] width 209 height 14
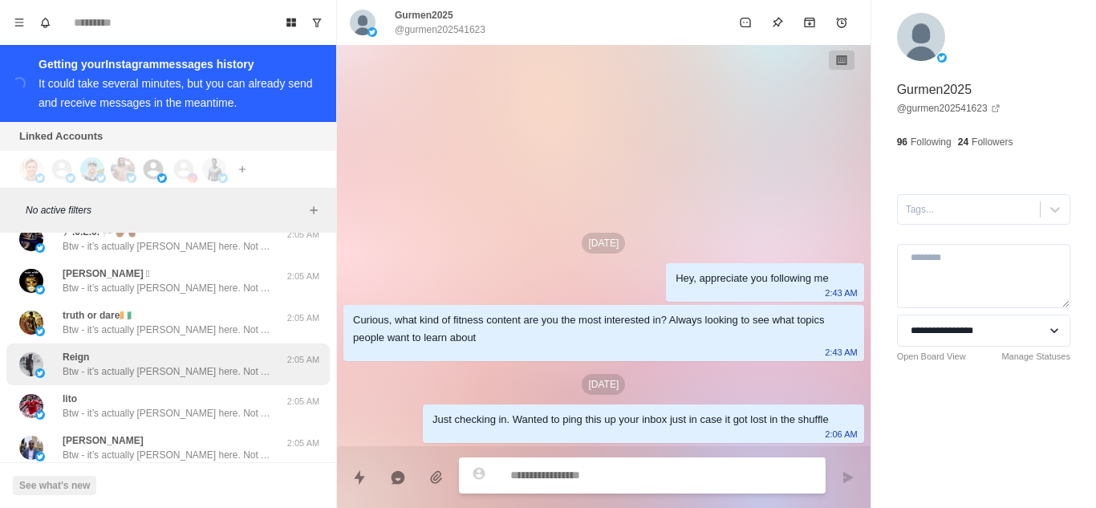
scroll to position [16605, 0]
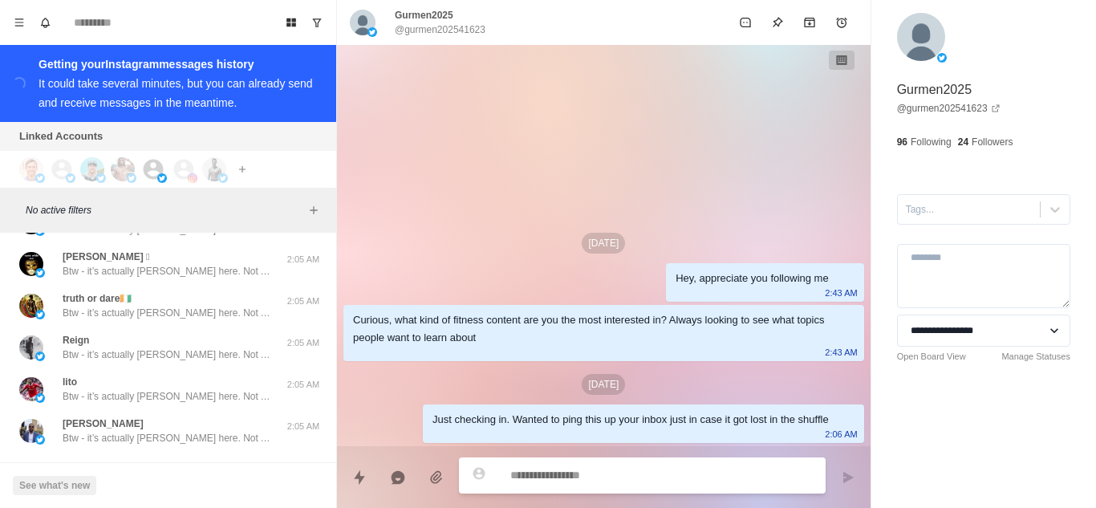
click at [152, 465] on button "Load more" at bounding box center [168, 478] width 79 height 26
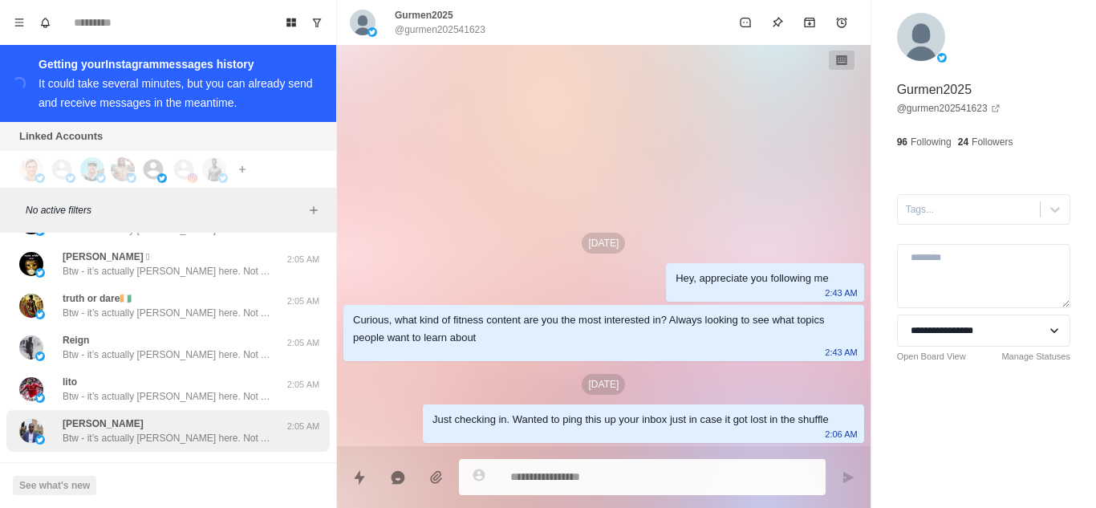
click at [185, 431] on p "Btw - it’s actually [PERSON_NAME] here. Not AI [DEMOGRAPHIC_DATA]" at bounding box center [167, 438] width 209 height 14
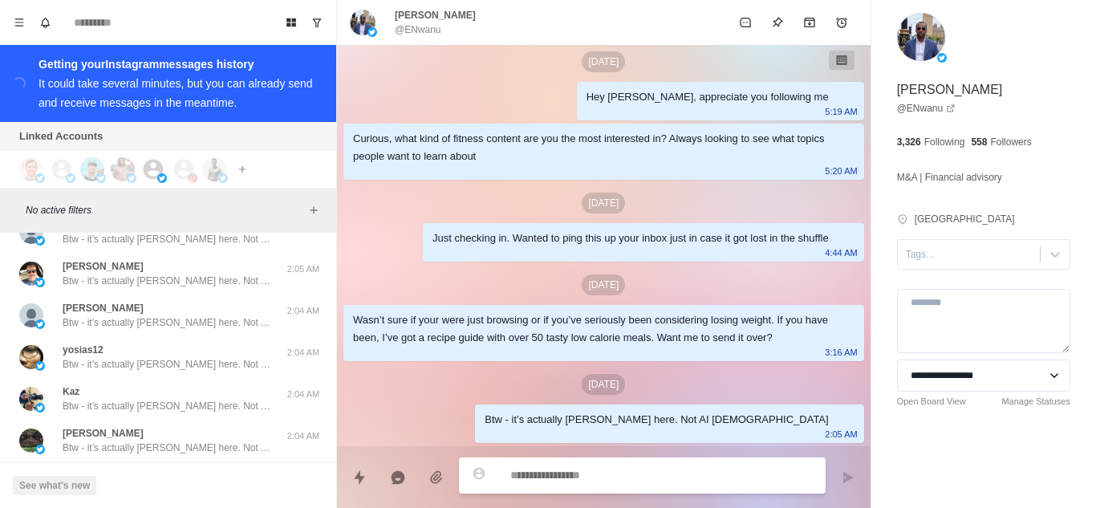
scroll to position [17439, 0]
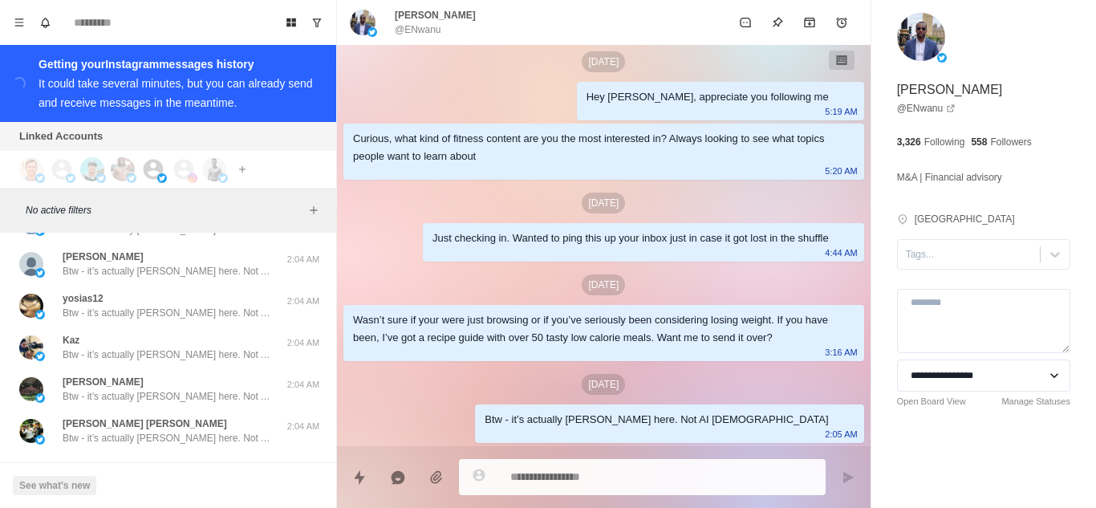
click at [144, 465] on button "Load more" at bounding box center [168, 478] width 79 height 26
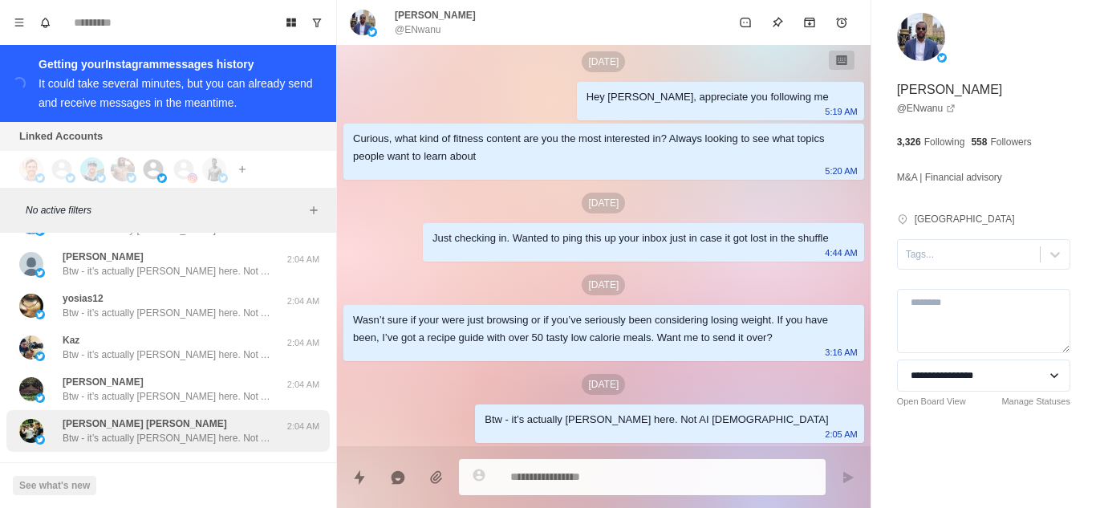
click at [189, 431] on p "Btw - it’s actually [PERSON_NAME] here. Not AI [DEMOGRAPHIC_DATA]" at bounding box center [167, 438] width 209 height 14
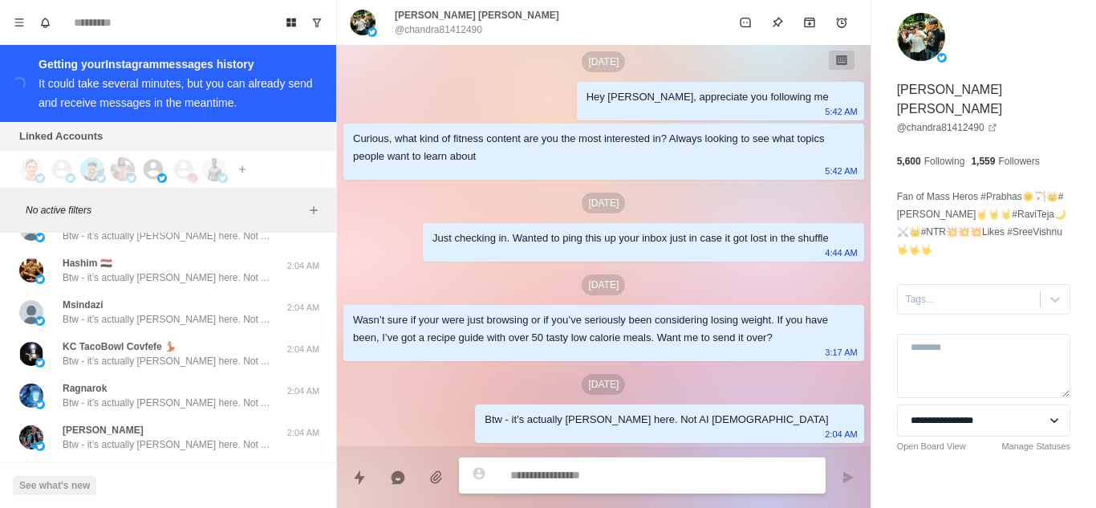
scroll to position [18273, 0]
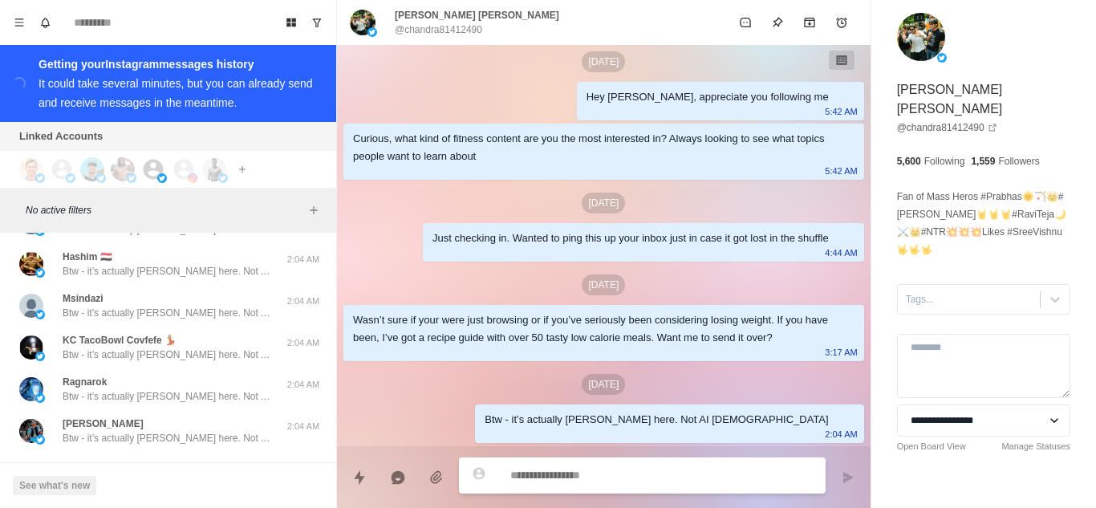
click at [148, 465] on button "Load more" at bounding box center [168, 478] width 79 height 26
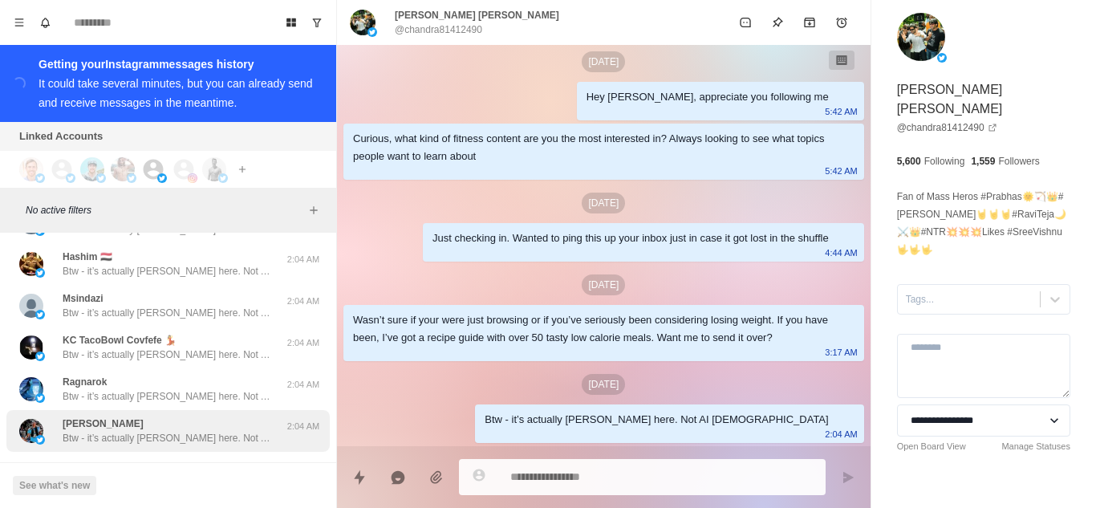
click at [191, 416] on div "[PERSON_NAME] - it’s actually [PERSON_NAME] here. Not AI [DEMOGRAPHIC_DATA]" at bounding box center [167, 430] width 209 height 29
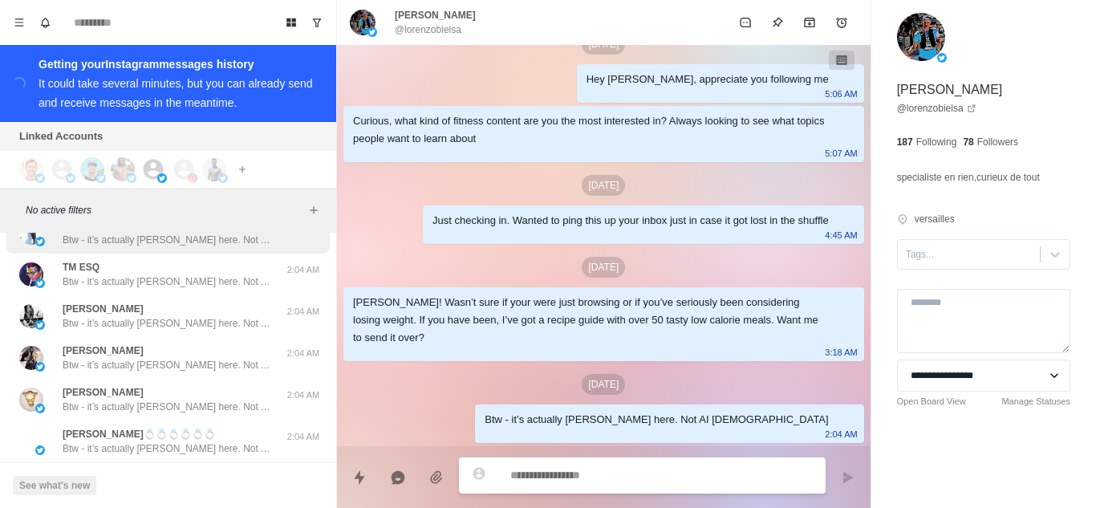
scroll to position [19108, 0]
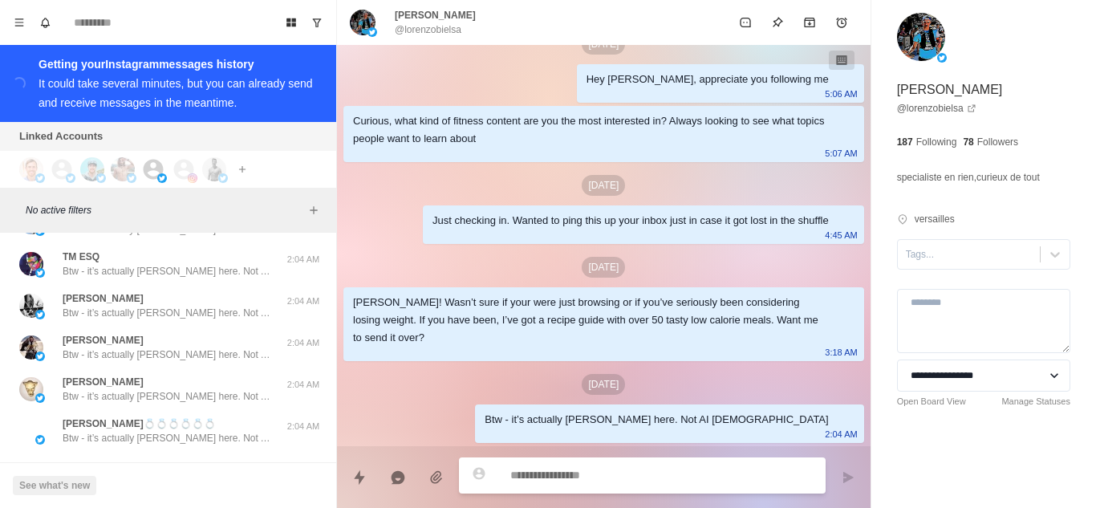
click at [170, 465] on button "Load more" at bounding box center [168, 478] width 79 height 26
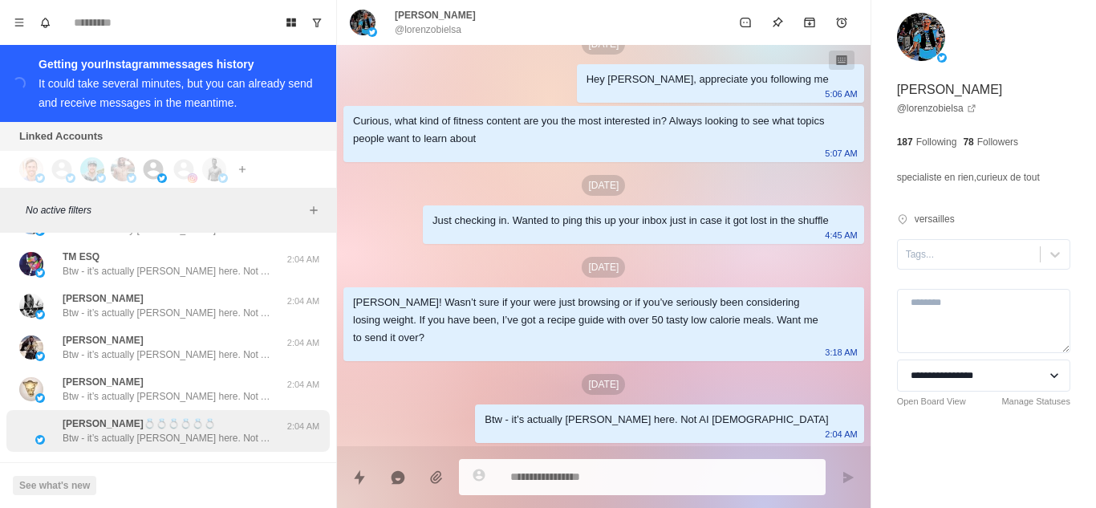
click at [185, 431] on p "Btw - it’s actually [PERSON_NAME] here. Not AI [DEMOGRAPHIC_DATA]" at bounding box center [167, 438] width 209 height 14
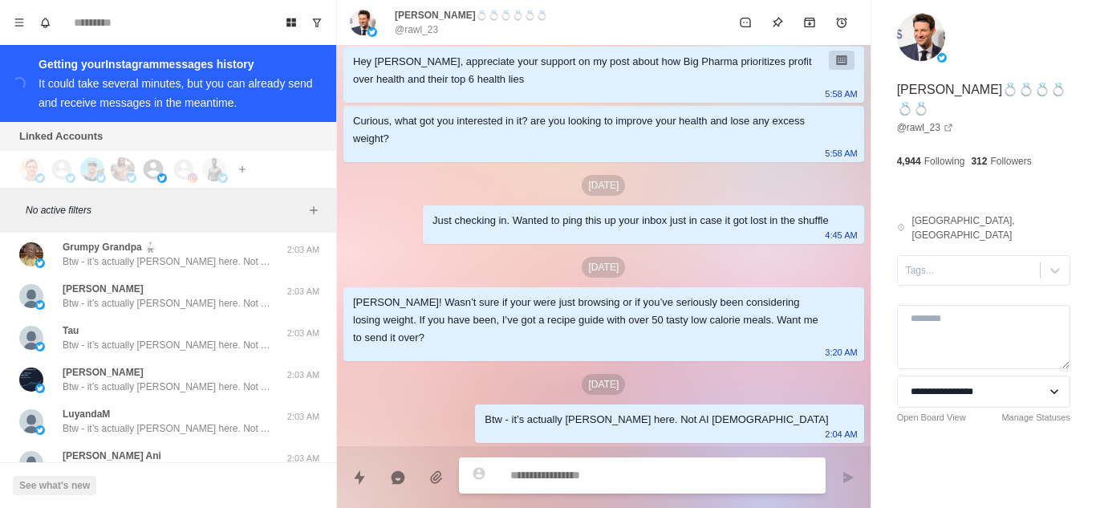
scroll to position [19942, 0]
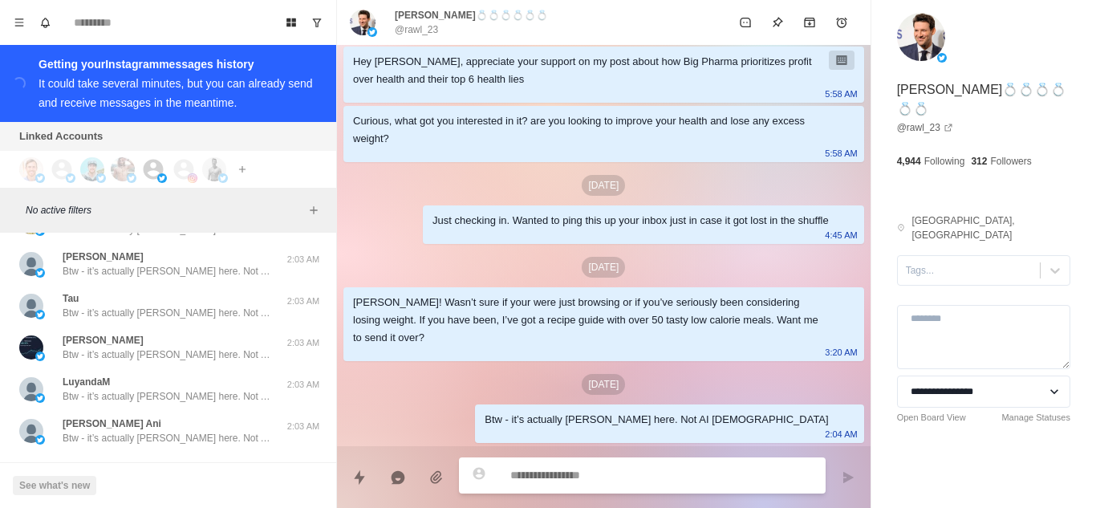
click at [149, 465] on button "Load more" at bounding box center [168, 478] width 79 height 26
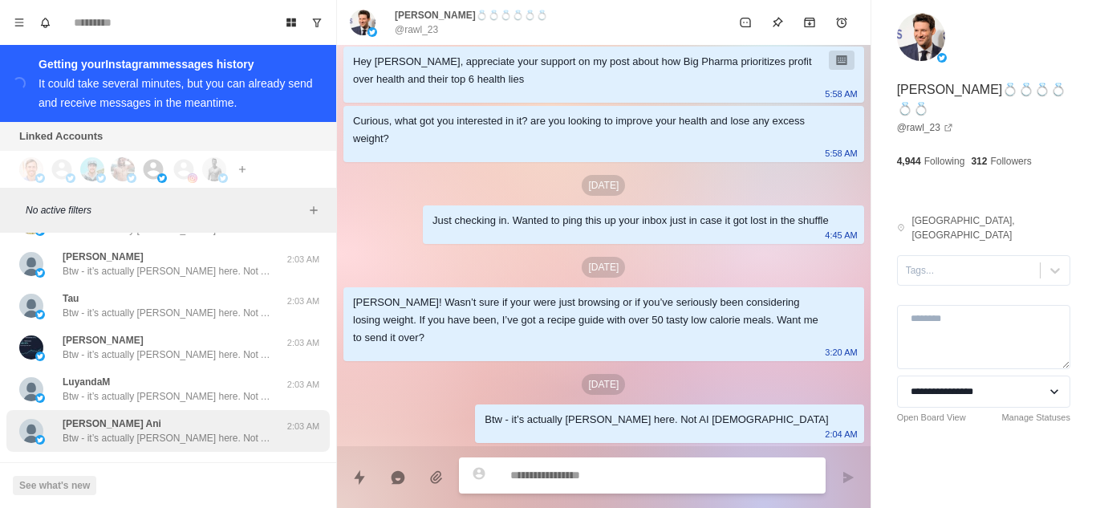
click at [180, 431] on p "Btw - it’s actually [PERSON_NAME] here. Not AI [DEMOGRAPHIC_DATA]" at bounding box center [167, 438] width 209 height 14
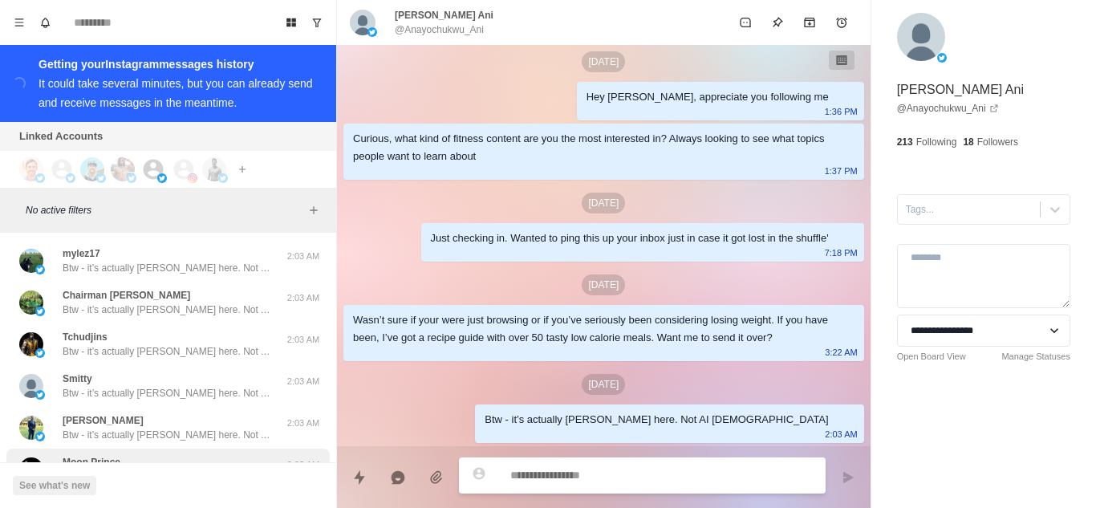
scroll to position [20745, 0]
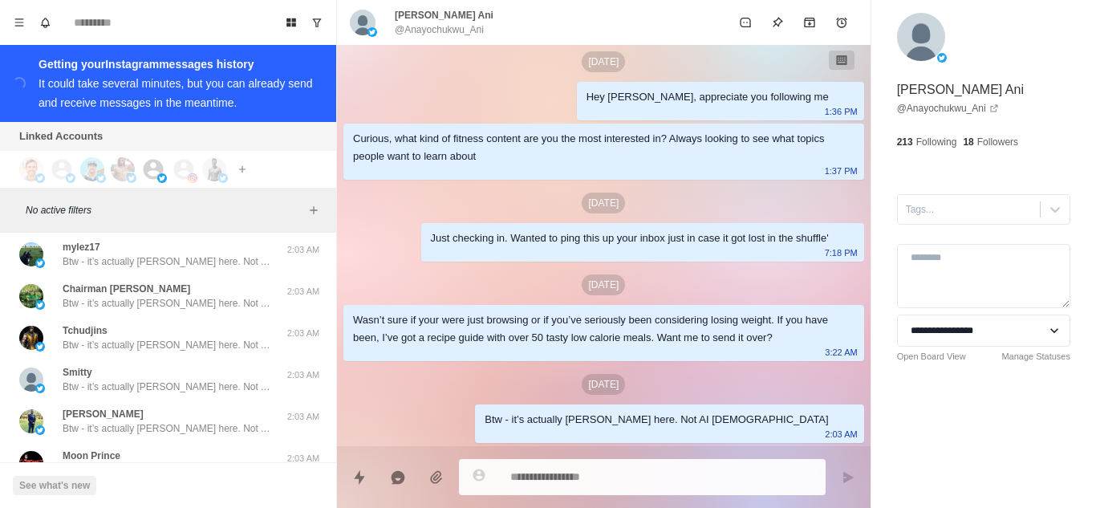
click at [165, 497] on button "Load more" at bounding box center [168, 510] width 79 height 26
click at [184, 463] on p "Btw - it’s actually [PERSON_NAME] here. Not AI [DEMOGRAPHIC_DATA]" at bounding box center [167, 470] width 209 height 14
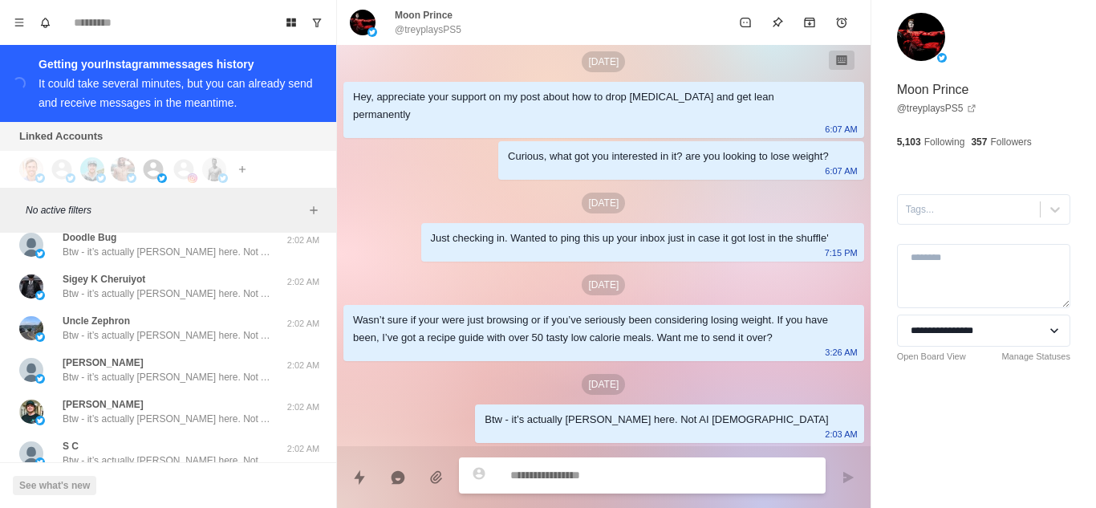
scroll to position [21611, 0]
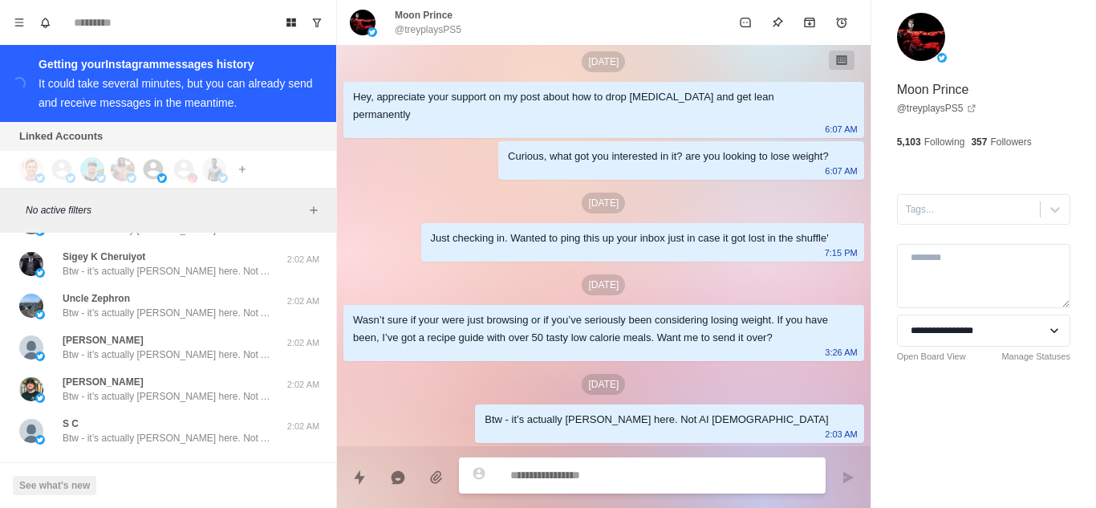
click at [164, 465] on button "Load more" at bounding box center [168, 478] width 79 height 26
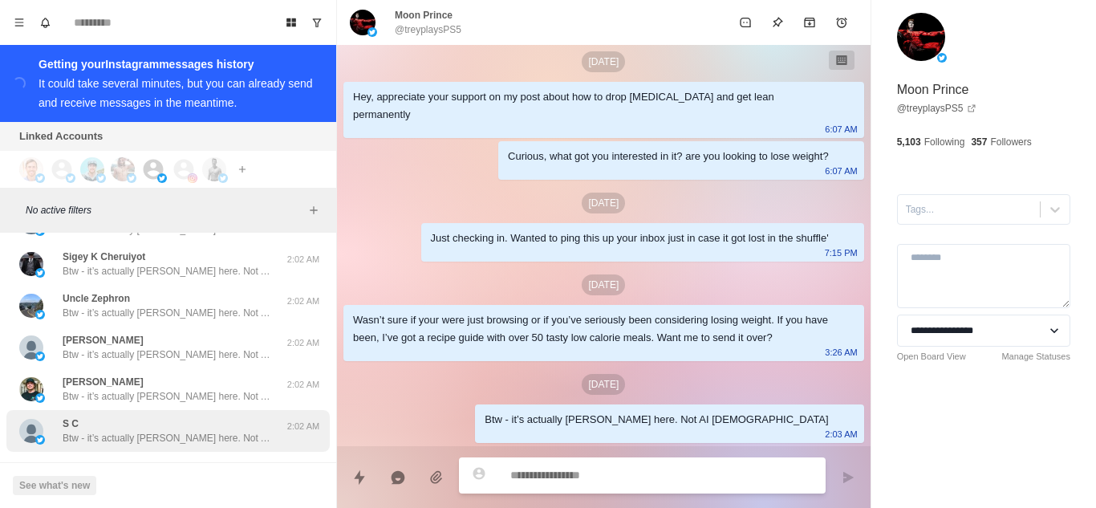
click at [174, 431] on p "Btw - it’s actually [PERSON_NAME] here. Not AI [DEMOGRAPHIC_DATA]" at bounding box center [167, 438] width 209 height 14
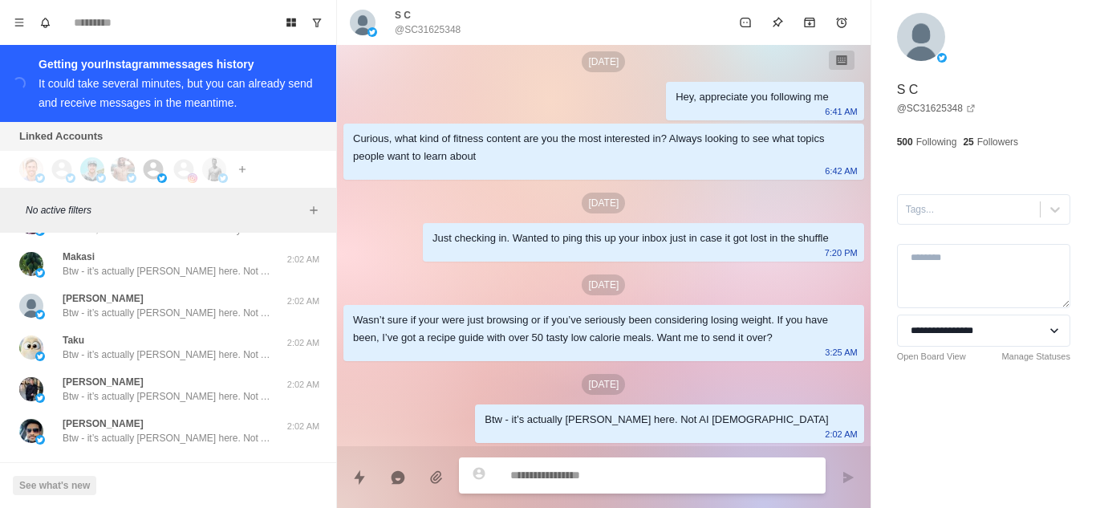
scroll to position [22286, 0]
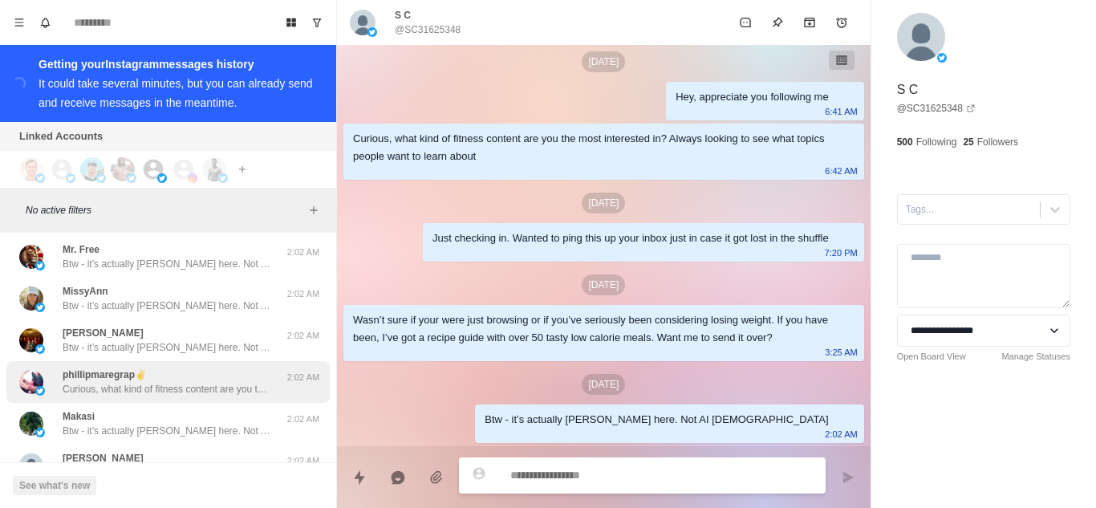
click at [164, 382] on p "Curious, what kind of fitness content are you the most interested in? Always lo…" at bounding box center [167, 389] width 209 height 14
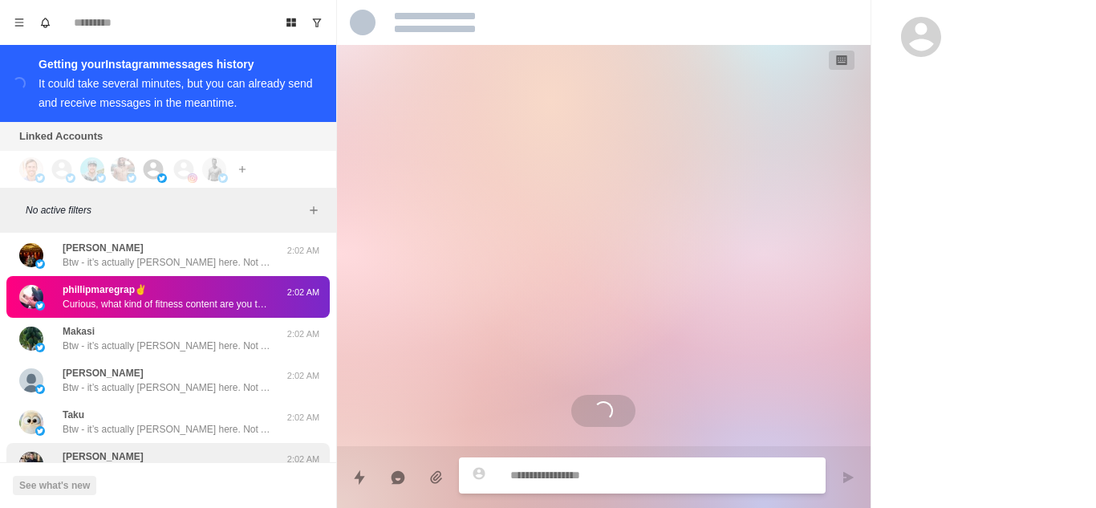
scroll to position [22446, 0]
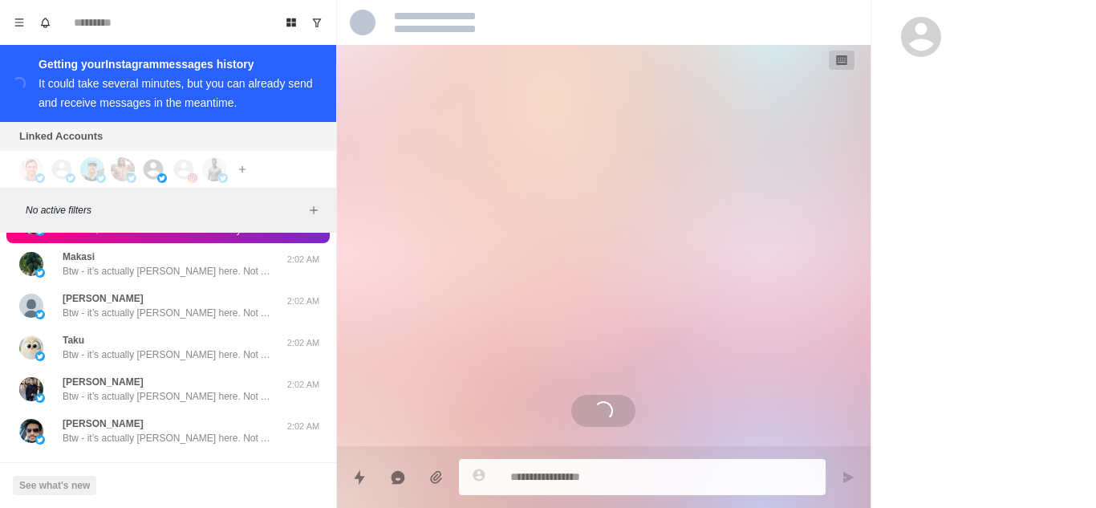
click at [154, 465] on button "Load more" at bounding box center [168, 478] width 79 height 26
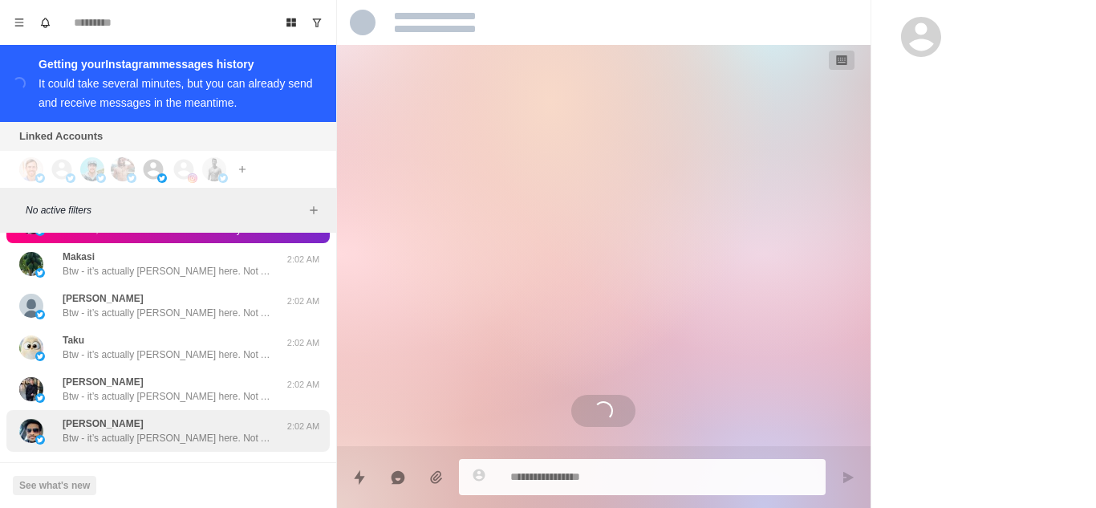
click at [186, 431] on p "Btw - it’s actually [PERSON_NAME] here. Not AI [DEMOGRAPHIC_DATA]" at bounding box center [167, 438] width 209 height 14
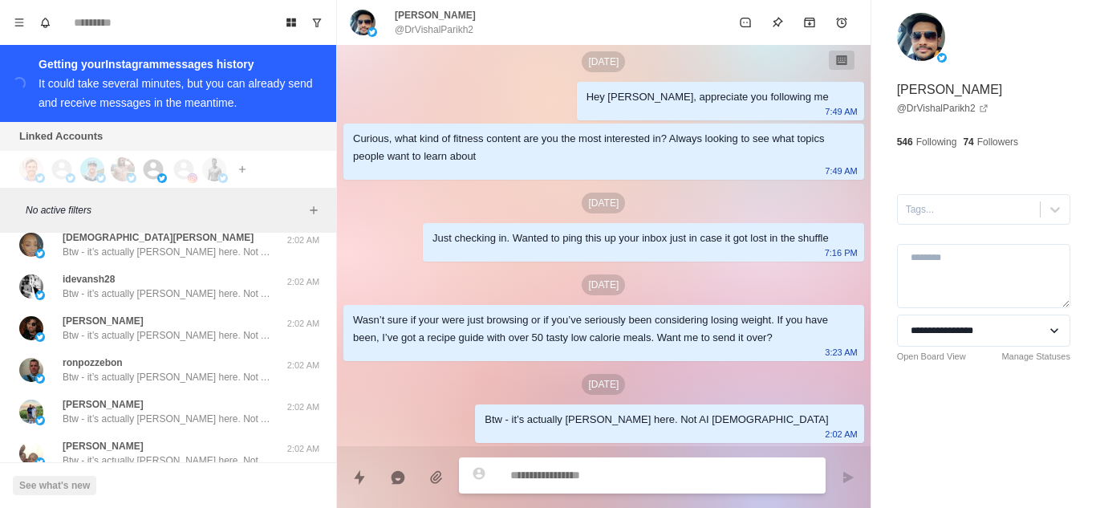
scroll to position [23280, 0]
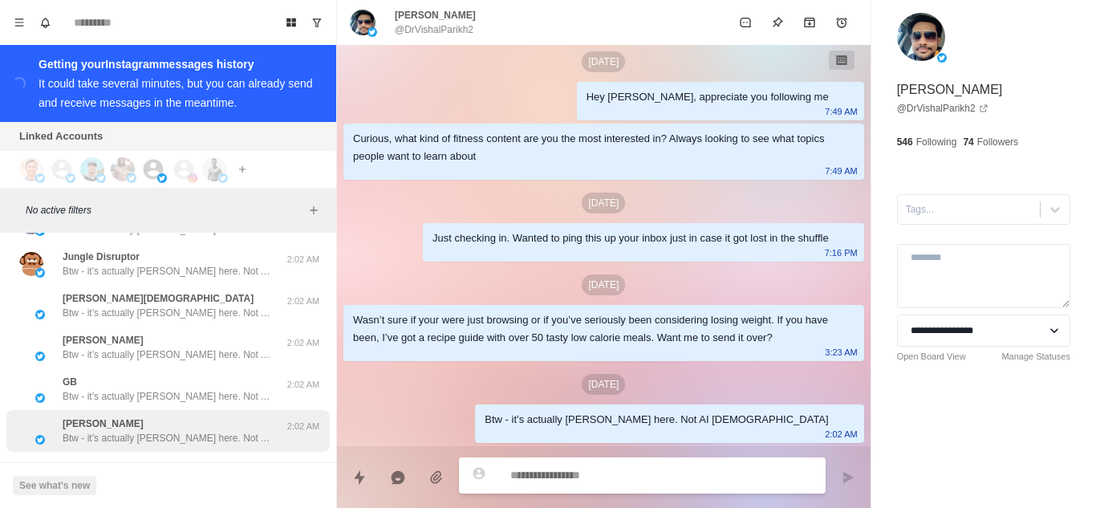
click at [163, 465] on button "Load more" at bounding box center [168, 478] width 79 height 26
click at [172, 431] on p "Btw - it’s actually [PERSON_NAME] here. Not AI [DEMOGRAPHIC_DATA]" at bounding box center [167, 438] width 209 height 14
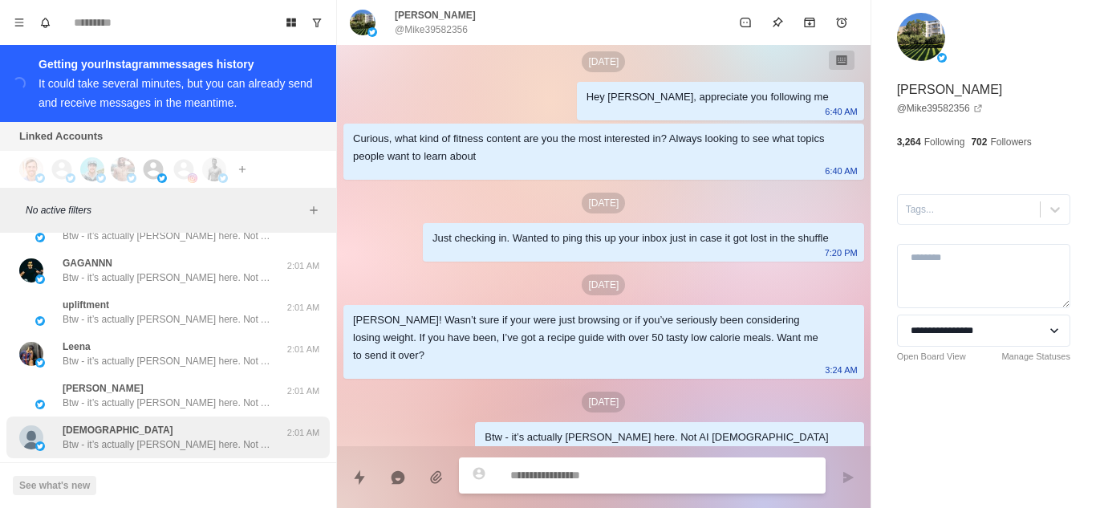
scroll to position [24114, 0]
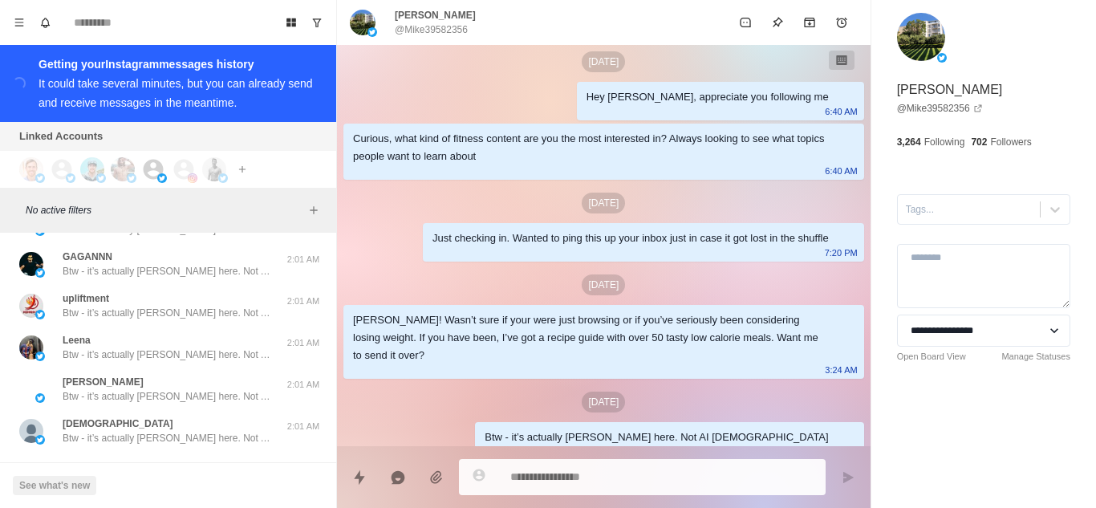
click at [145, 465] on button "Load more" at bounding box center [168, 478] width 79 height 26
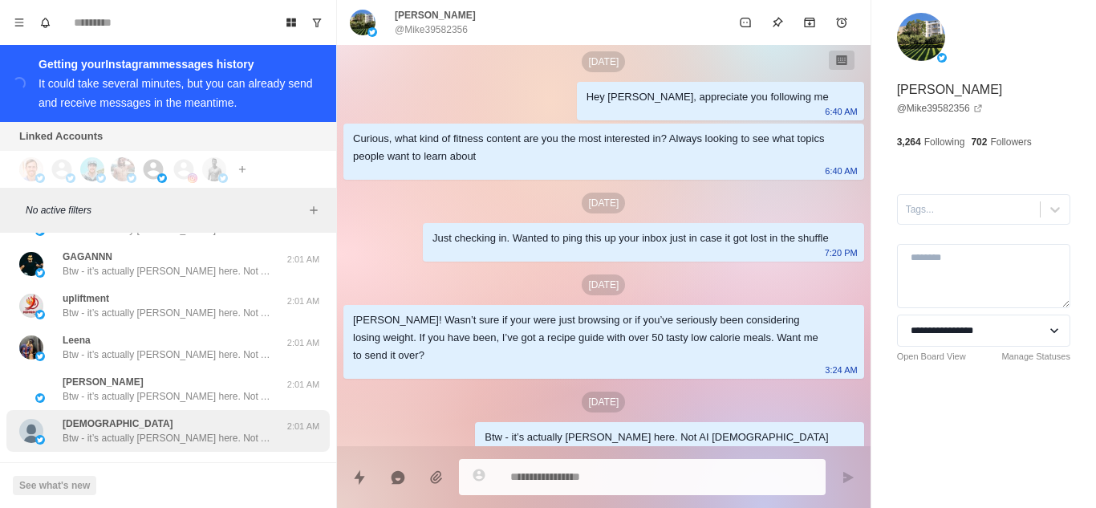
click at [188, 431] on p "Btw - it’s actually [PERSON_NAME] here. Not AI [DEMOGRAPHIC_DATA]" at bounding box center [167, 438] width 209 height 14
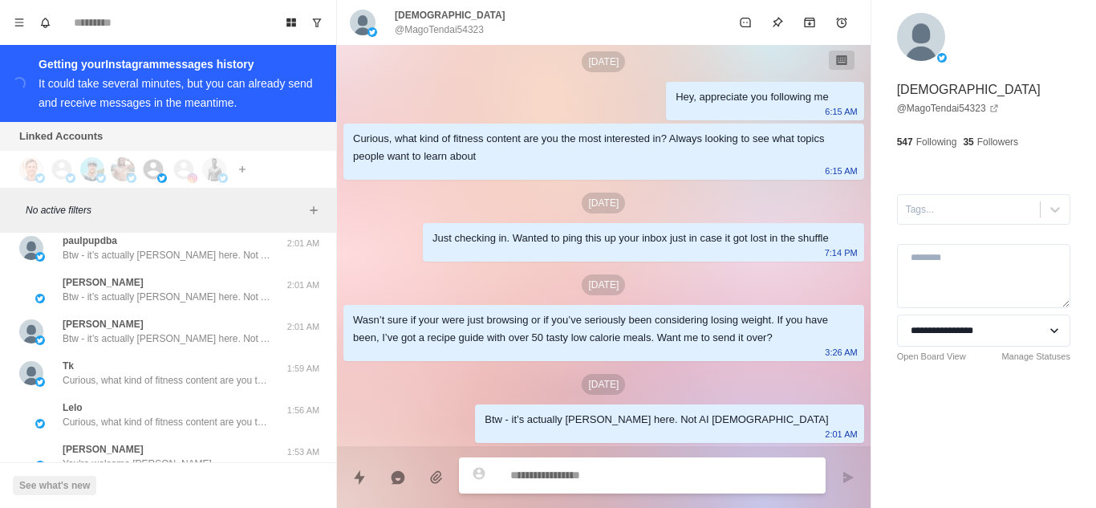
scroll to position [24949, 0]
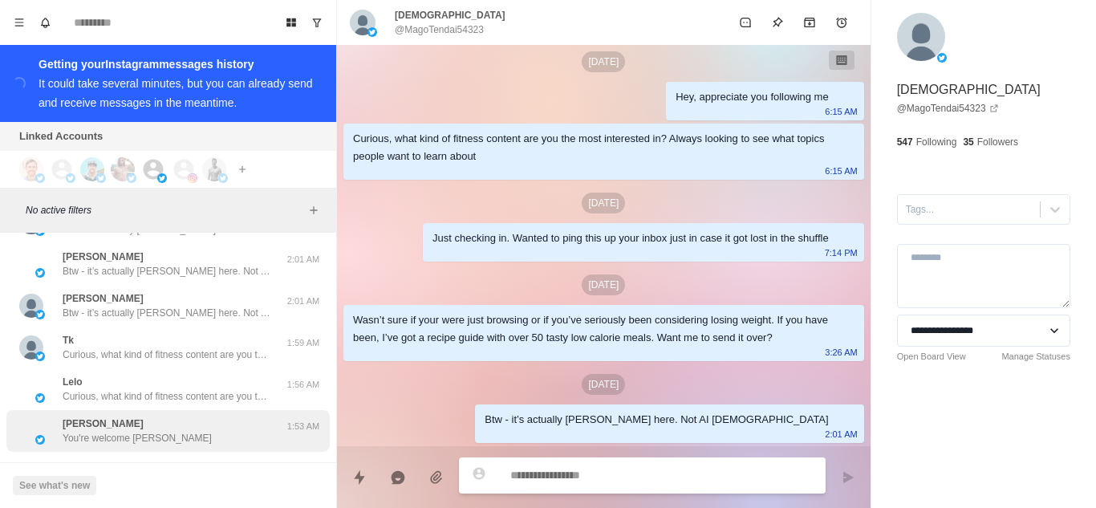
click at [164, 465] on button "Load more" at bounding box center [168, 478] width 79 height 26
click at [184, 416] on div "[PERSON_NAME] You're welcome [PERSON_NAME]" at bounding box center [151, 430] width 264 height 29
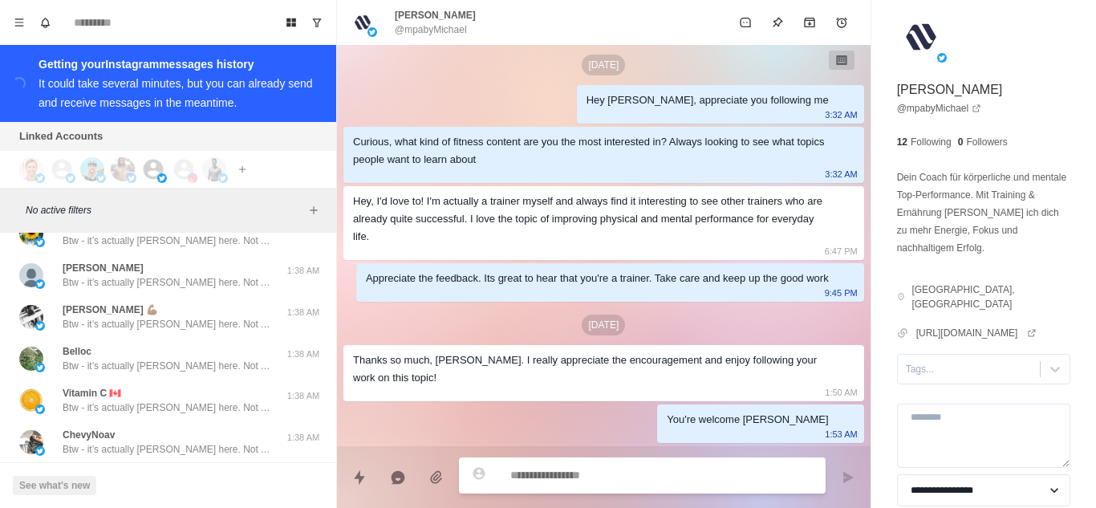
scroll to position [25783, 0]
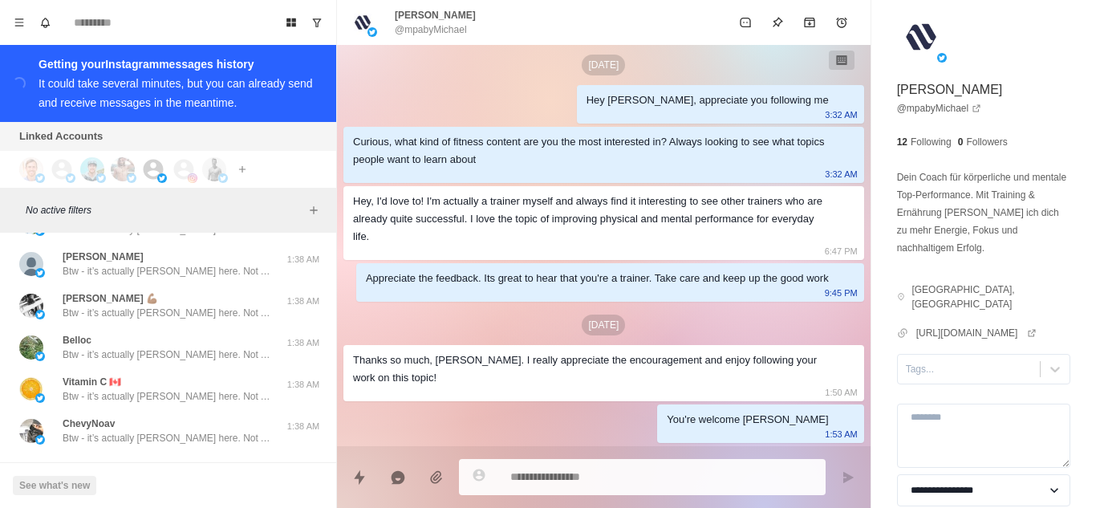
click at [169, 465] on button "Load more" at bounding box center [168, 478] width 79 height 26
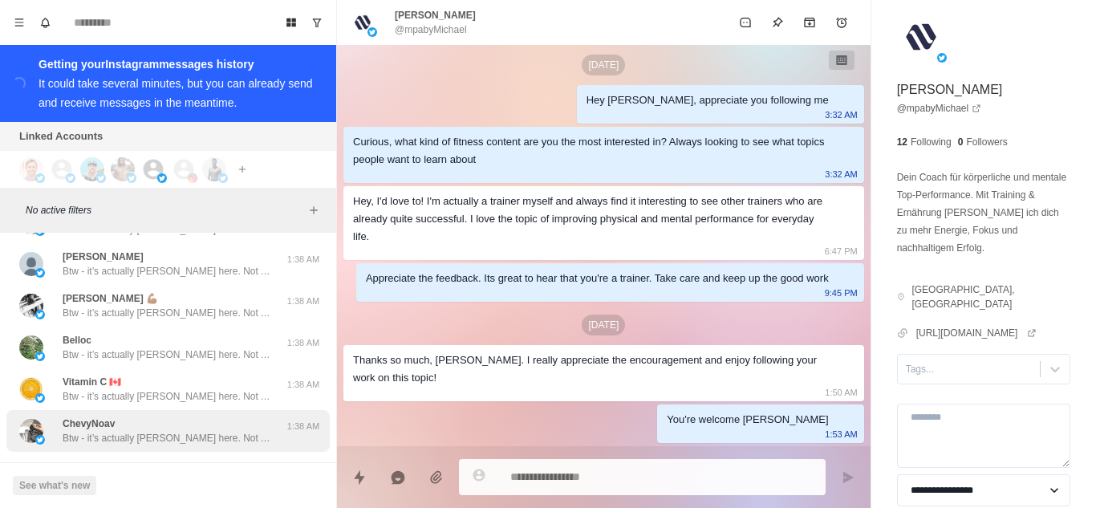
click at [183, 431] on p "Btw - it’s actually [PERSON_NAME] here. Not AI [DEMOGRAPHIC_DATA]" at bounding box center [167, 438] width 209 height 14
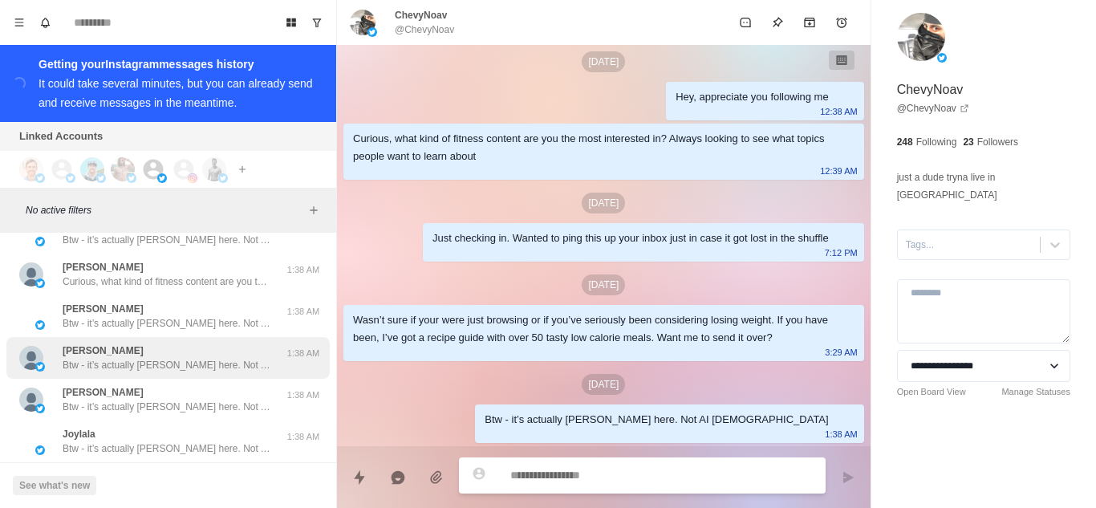
scroll to position [26618, 0]
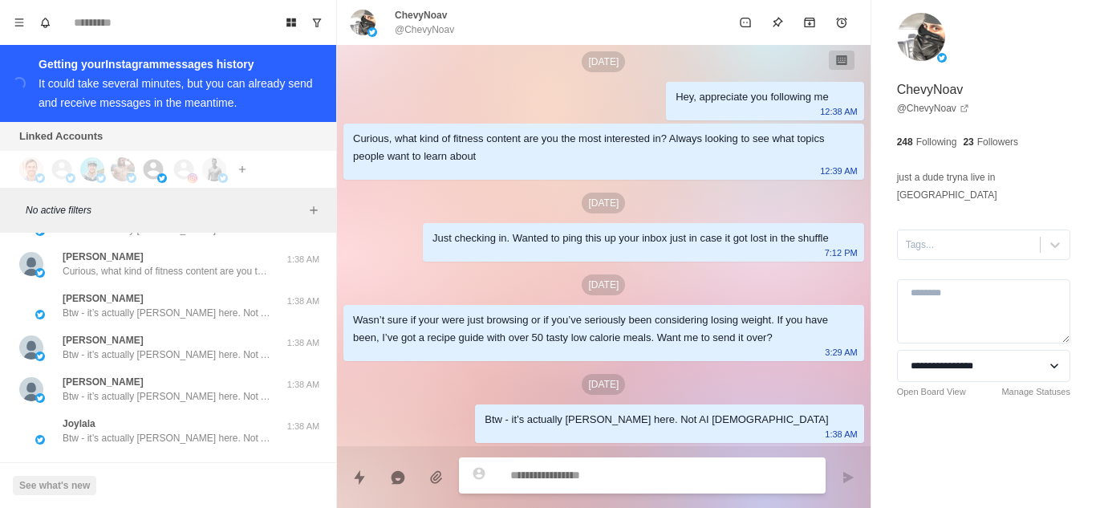
click at [166, 465] on button "Load more" at bounding box center [168, 478] width 79 height 26
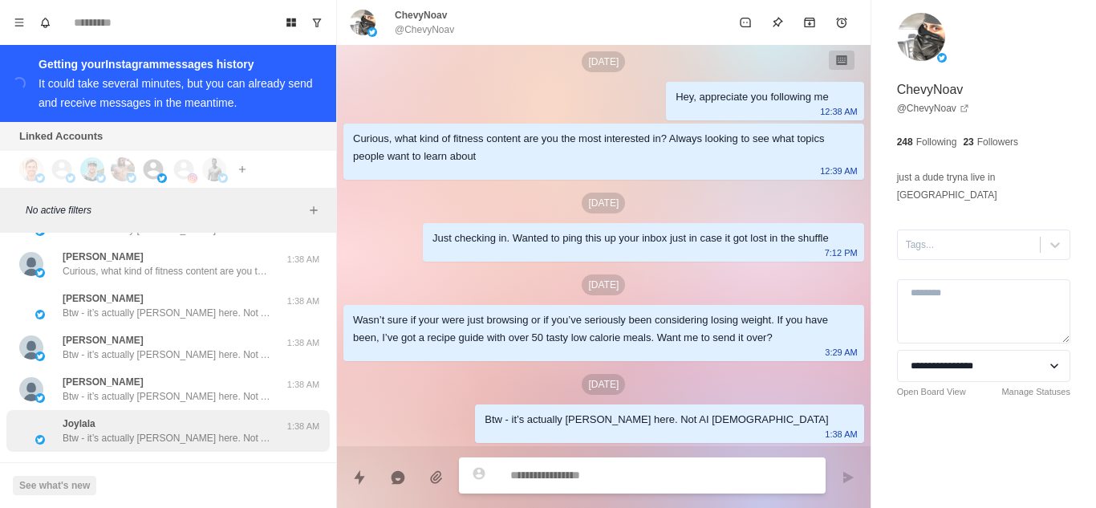
click at [177, 431] on p "Btw - it’s actually [PERSON_NAME] here. Not AI [DEMOGRAPHIC_DATA]" at bounding box center [167, 438] width 209 height 14
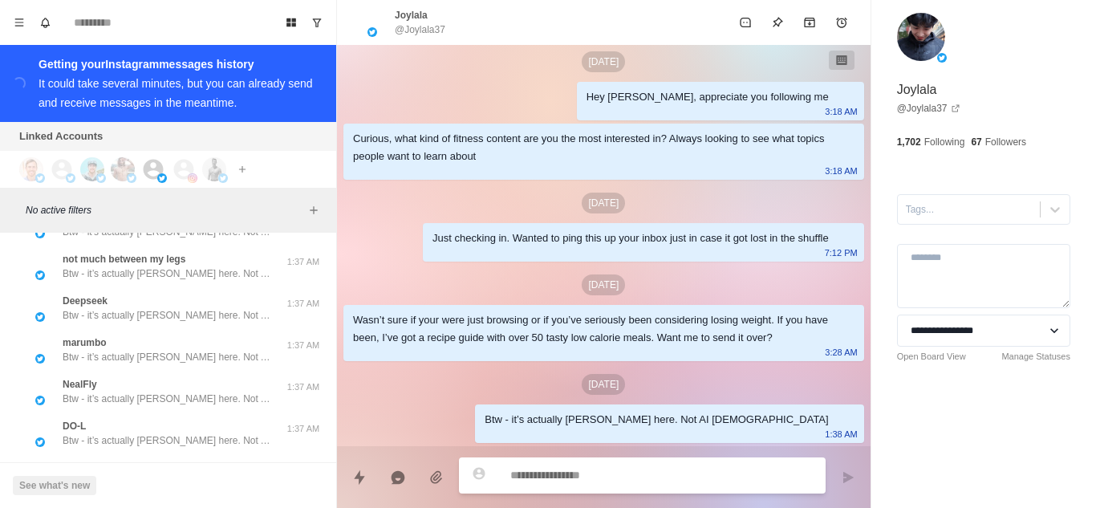
scroll to position [27452, 0]
click at [158, 465] on button "Load more" at bounding box center [168, 478] width 79 height 26
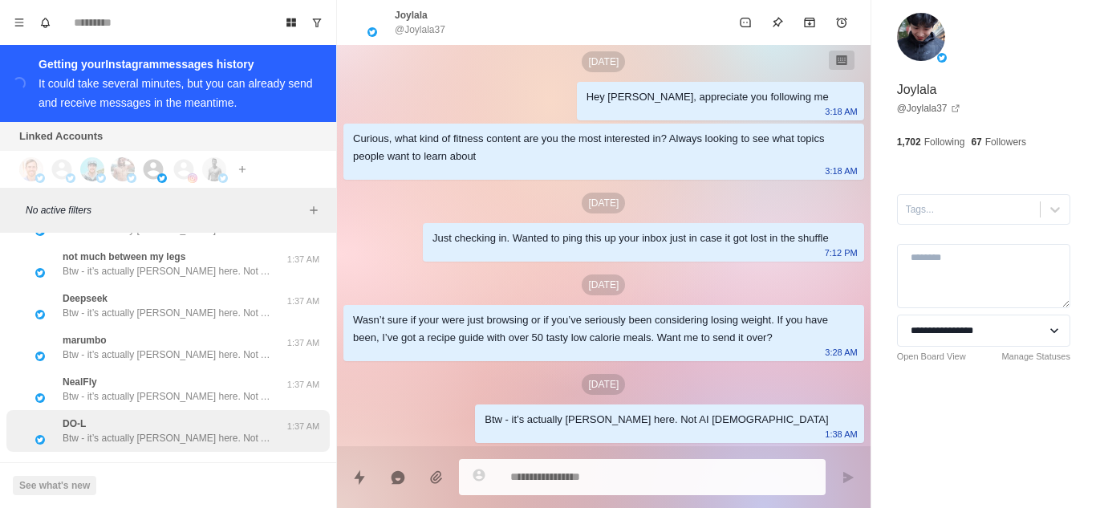
click at [179, 431] on p "Btw - it’s actually [PERSON_NAME] here. Not AI [DEMOGRAPHIC_DATA]" at bounding box center [167, 438] width 209 height 14
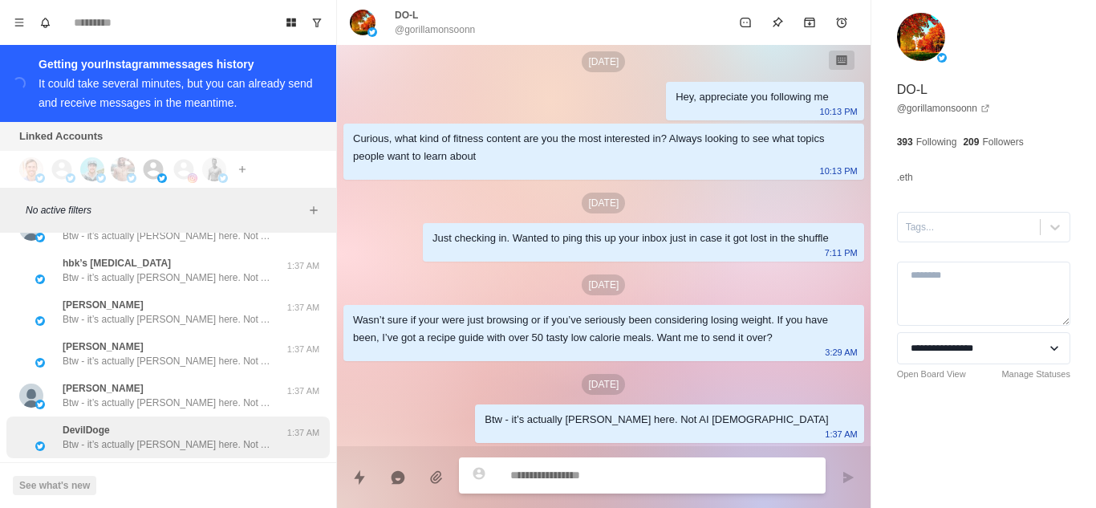
scroll to position [28286, 0]
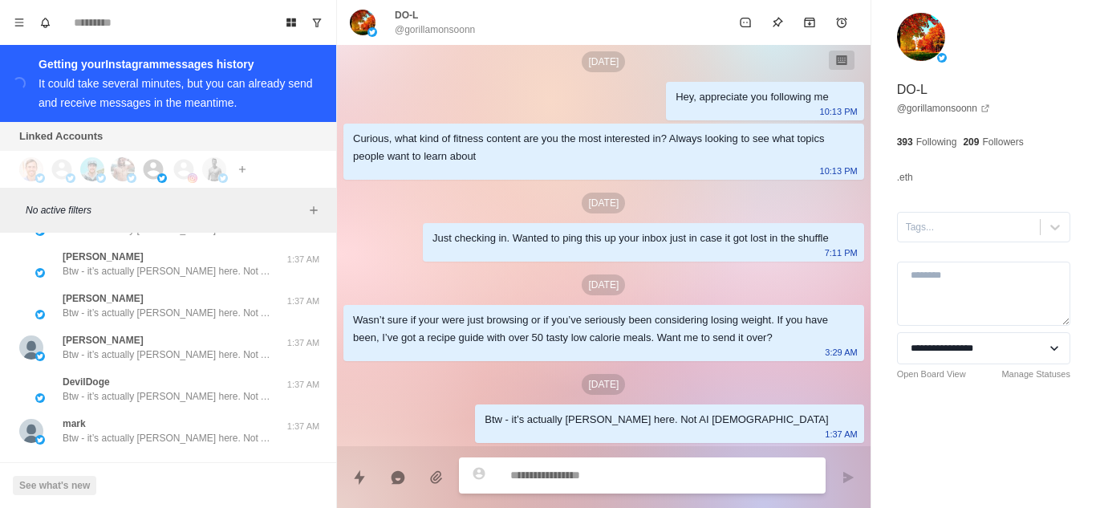
click at [156, 465] on button "Load more" at bounding box center [168, 478] width 79 height 26
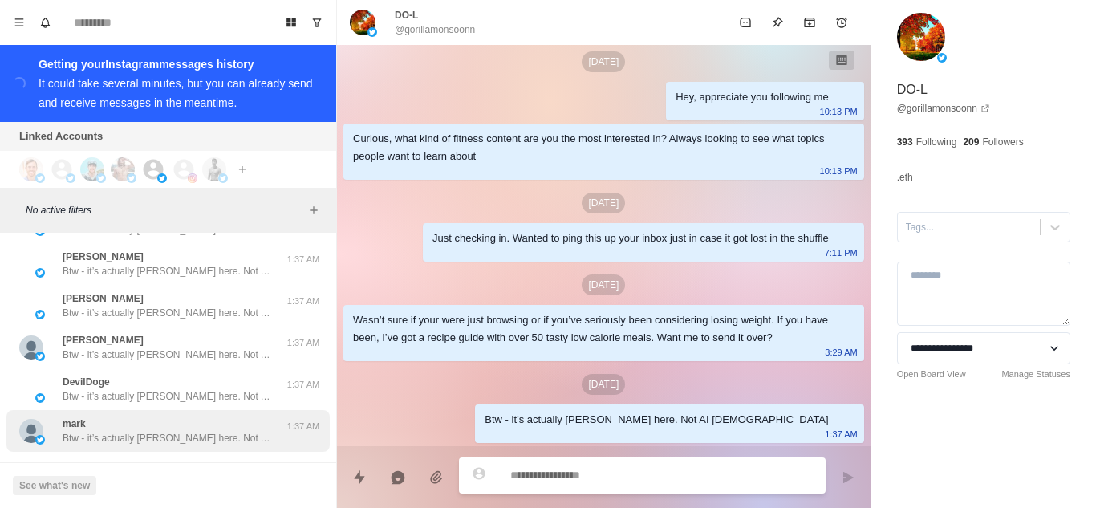
click at [160, 431] on p "Btw - it’s actually [PERSON_NAME] here. Not AI [DEMOGRAPHIC_DATA]" at bounding box center [167, 438] width 209 height 14
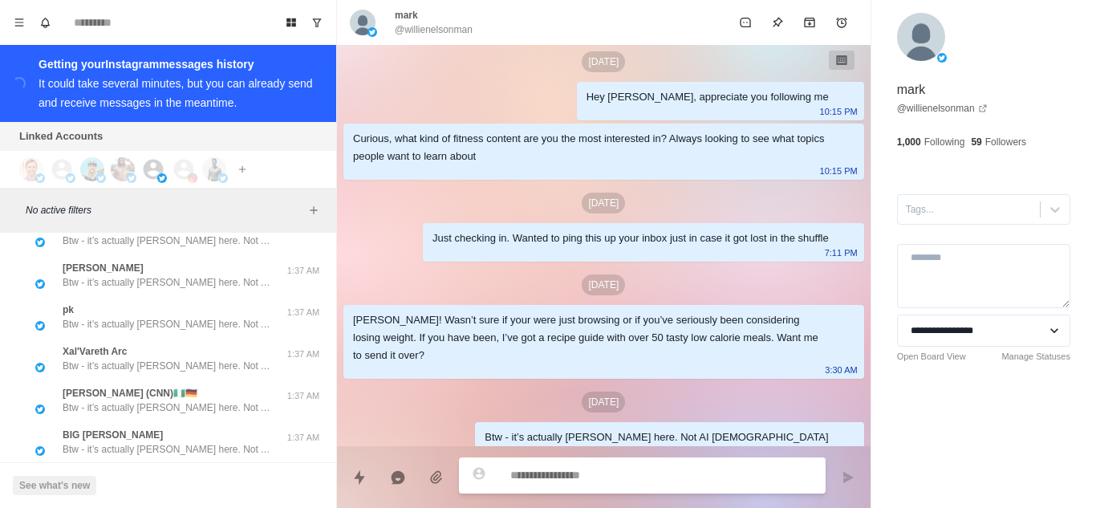
scroll to position [29121, 0]
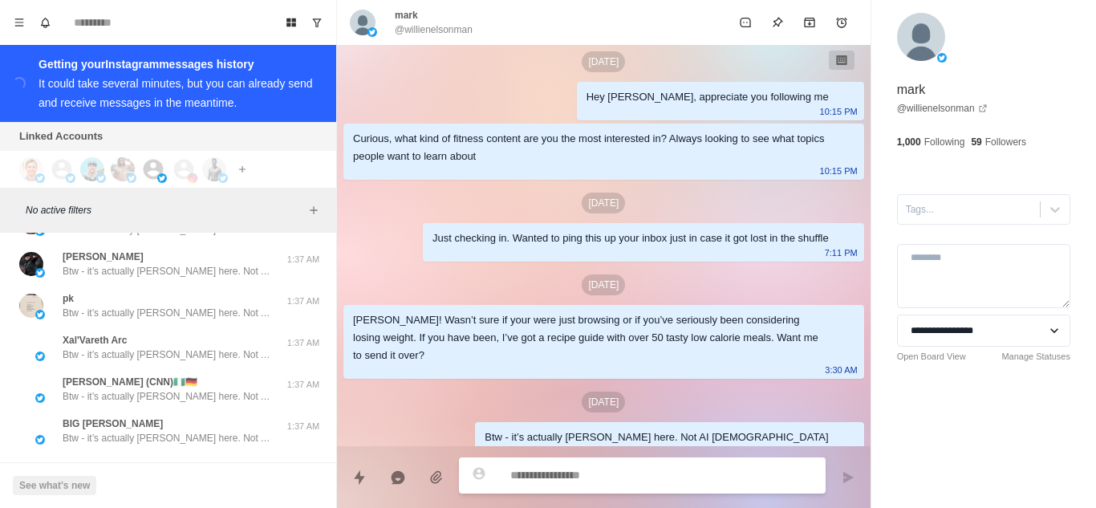
click at [156, 465] on button "Load more" at bounding box center [168, 478] width 79 height 26
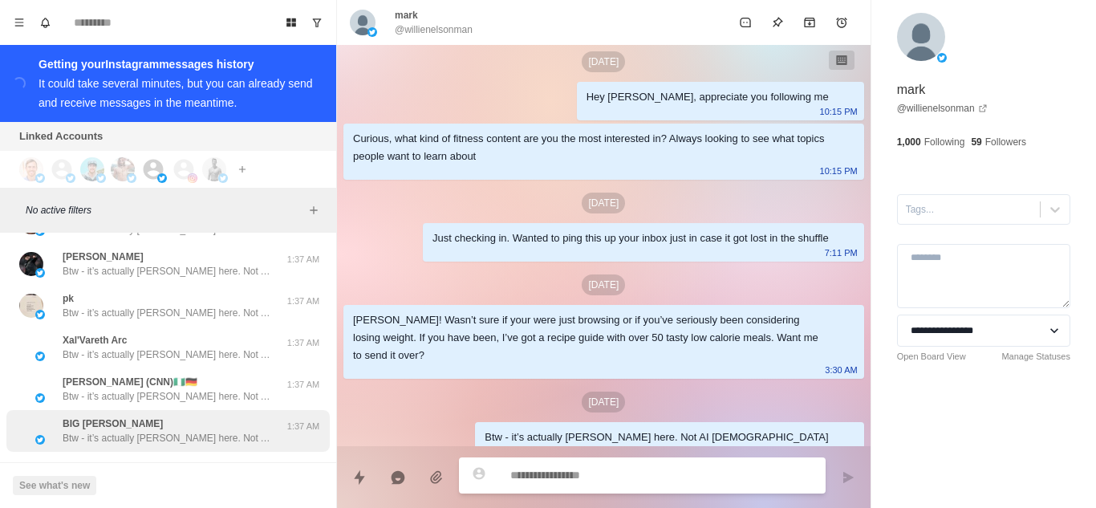
click at [173, 431] on p "Btw - it’s actually [PERSON_NAME] here. Not AI [DEMOGRAPHIC_DATA]" at bounding box center [167, 438] width 209 height 14
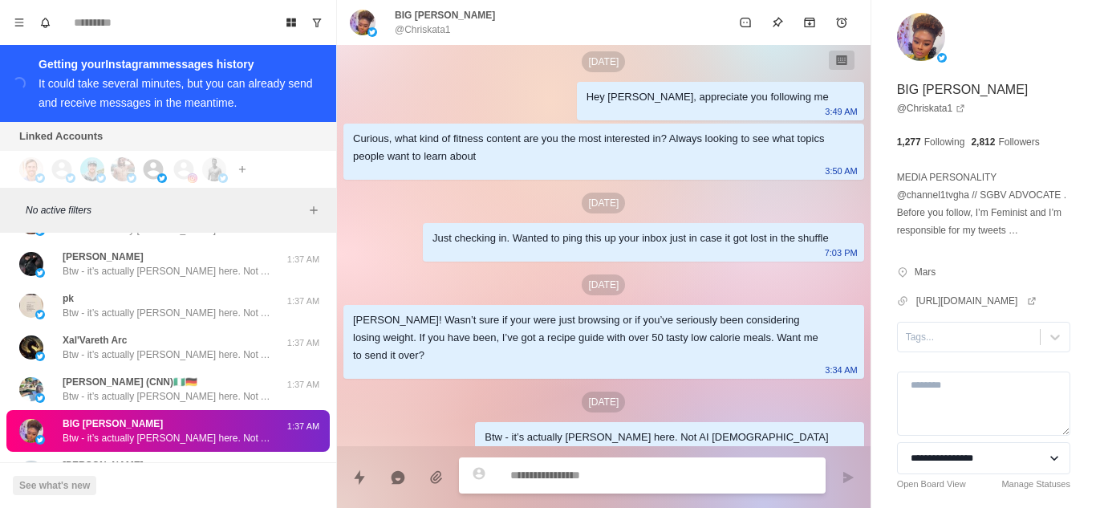
scroll to position [29602, 0]
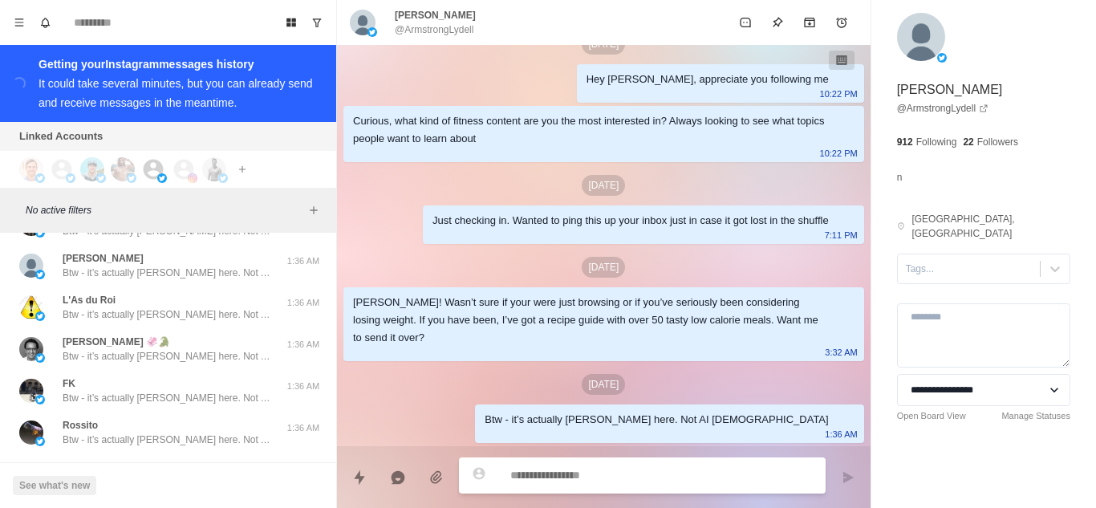
scroll to position [30790, 0]
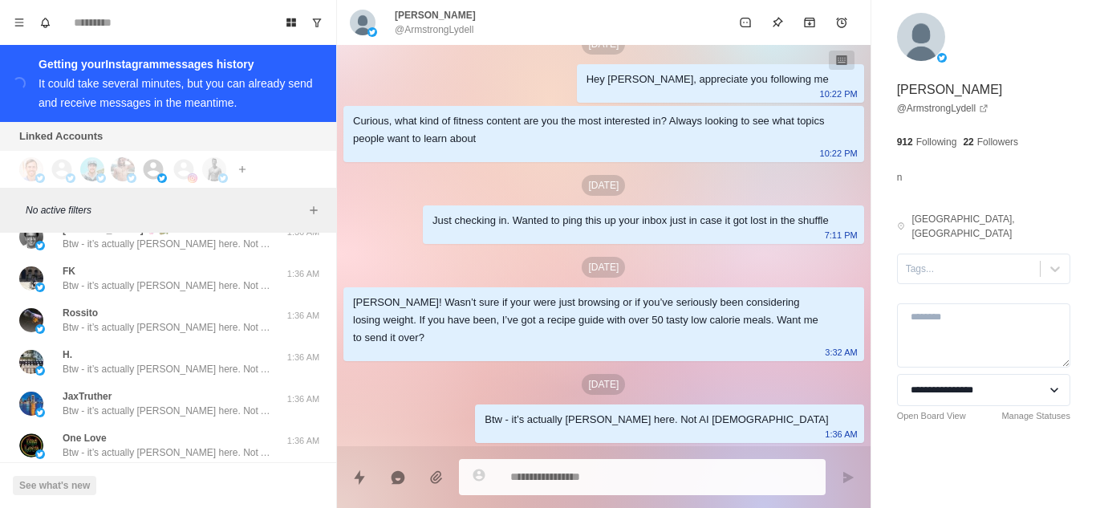
click at [163, 479] on button "Load more" at bounding box center [168, 492] width 79 height 26
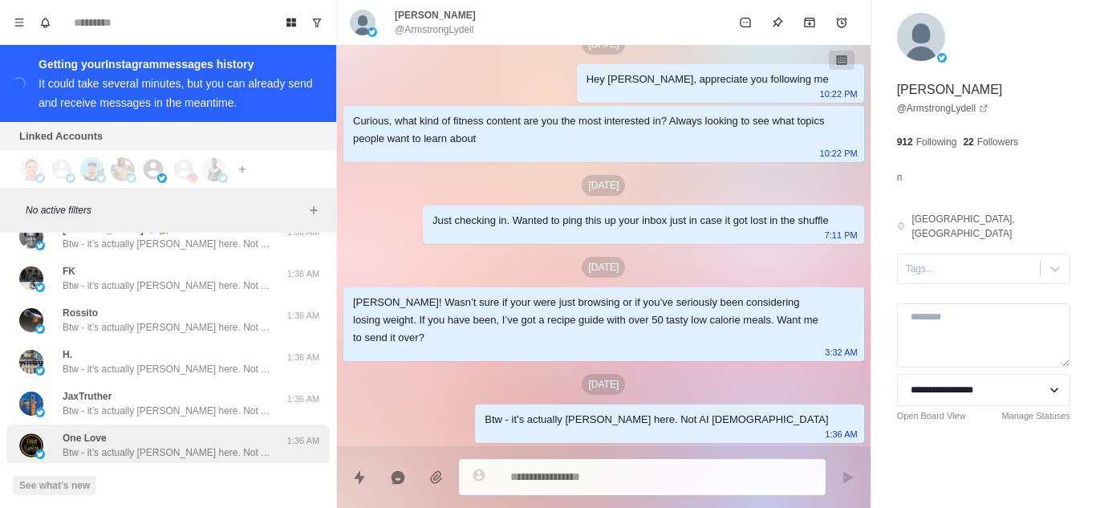
click at [180, 445] on p "Btw - it’s actually [PERSON_NAME] here. Not AI [DEMOGRAPHIC_DATA]" at bounding box center [167, 452] width 209 height 14
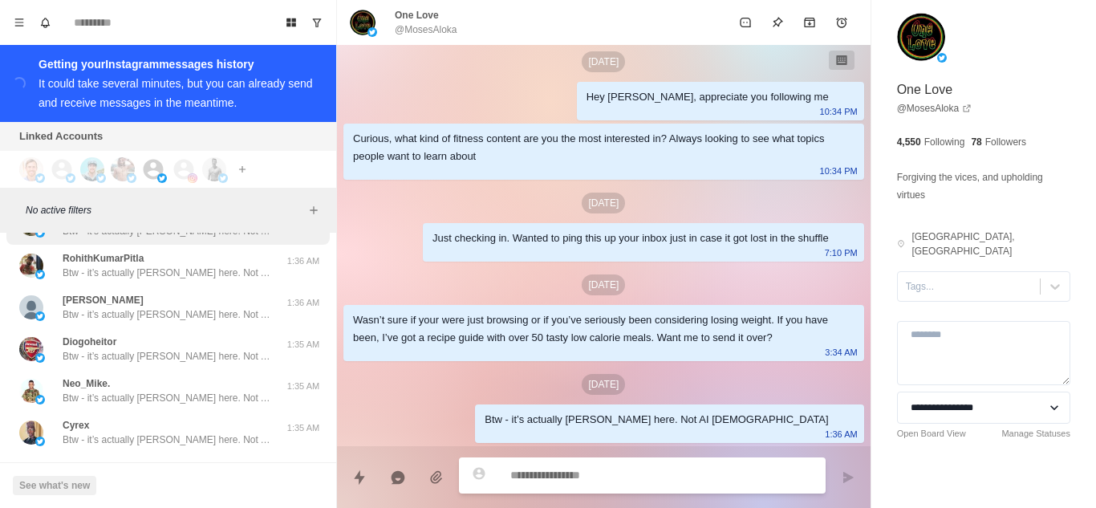
scroll to position [31624, 0]
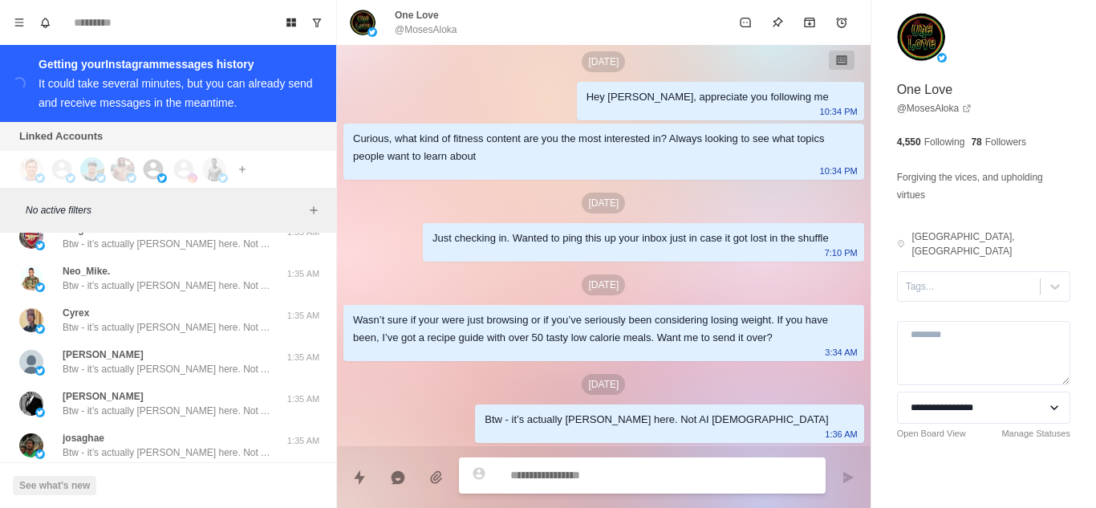
click at [168, 479] on button "Load more" at bounding box center [168, 492] width 79 height 26
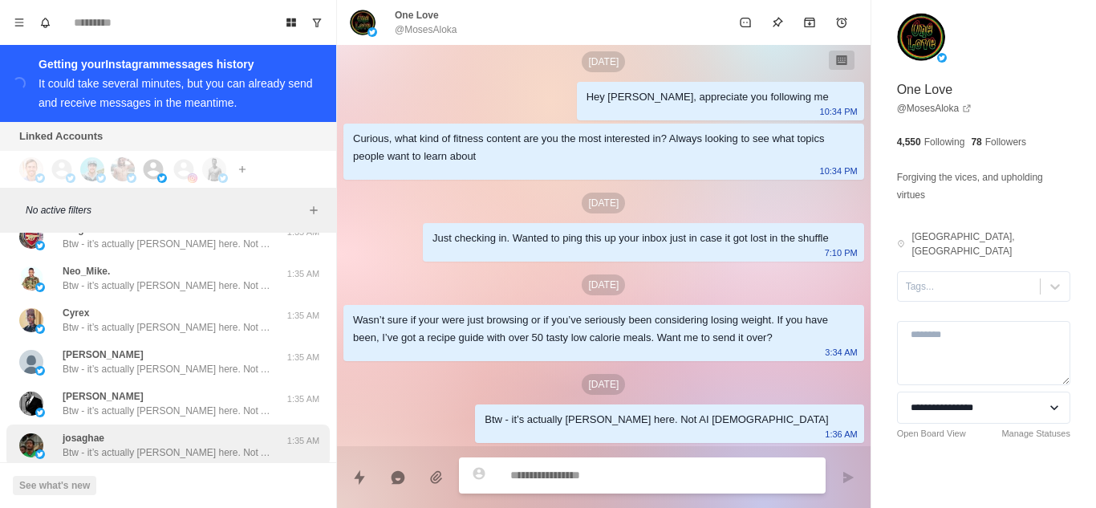
click at [183, 445] on p "Btw - it’s actually [PERSON_NAME] here. Not AI [DEMOGRAPHIC_DATA]" at bounding box center [167, 452] width 209 height 14
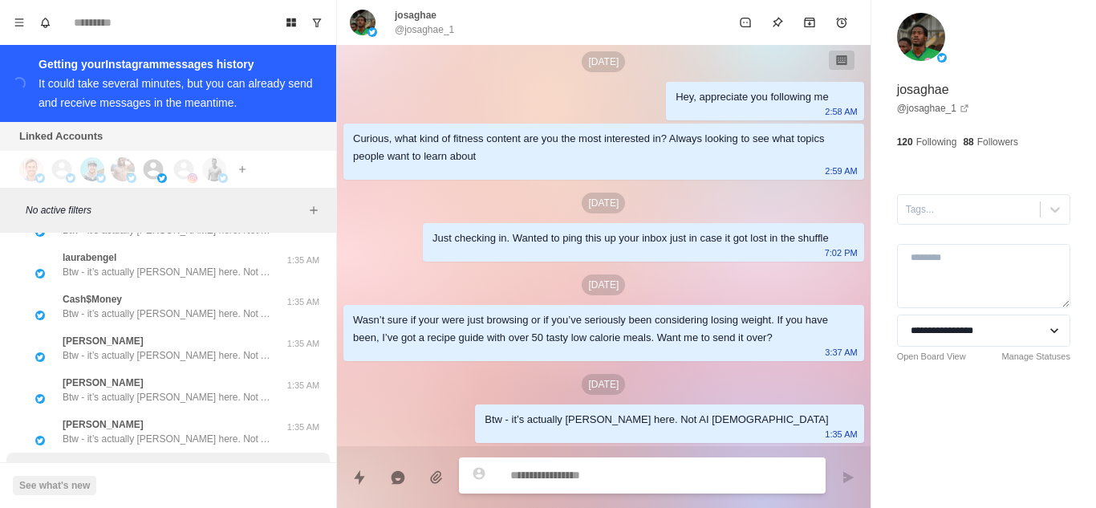
scroll to position [32458, 0]
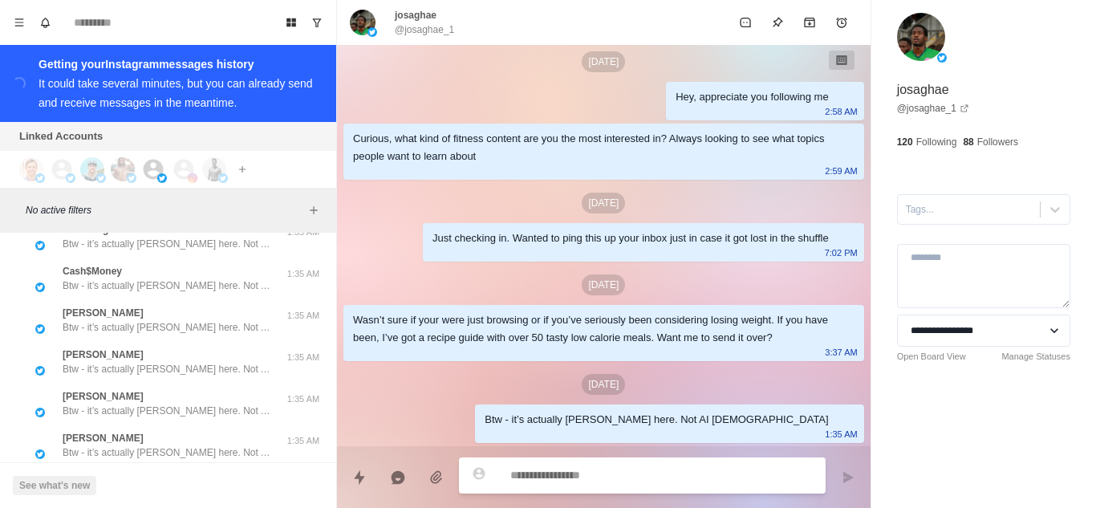
click at [160, 479] on button "Load more" at bounding box center [168, 492] width 79 height 26
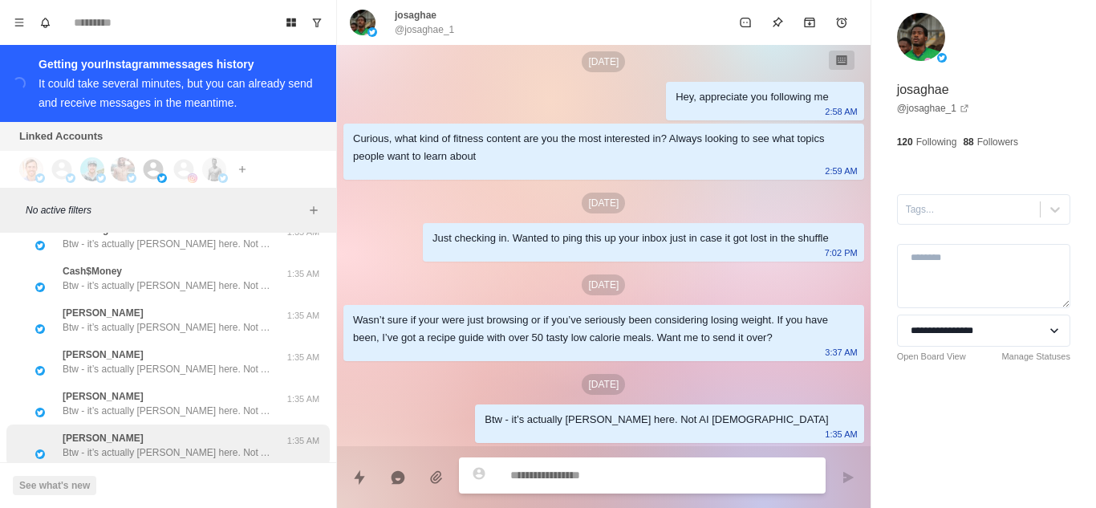
click at [163, 445] on p "Btw - it’s actually [PERSON_NAME] here. Not AI [DEMOGRAPHIC_DATA]" at bounding box center [167, 452] width 209 height 14
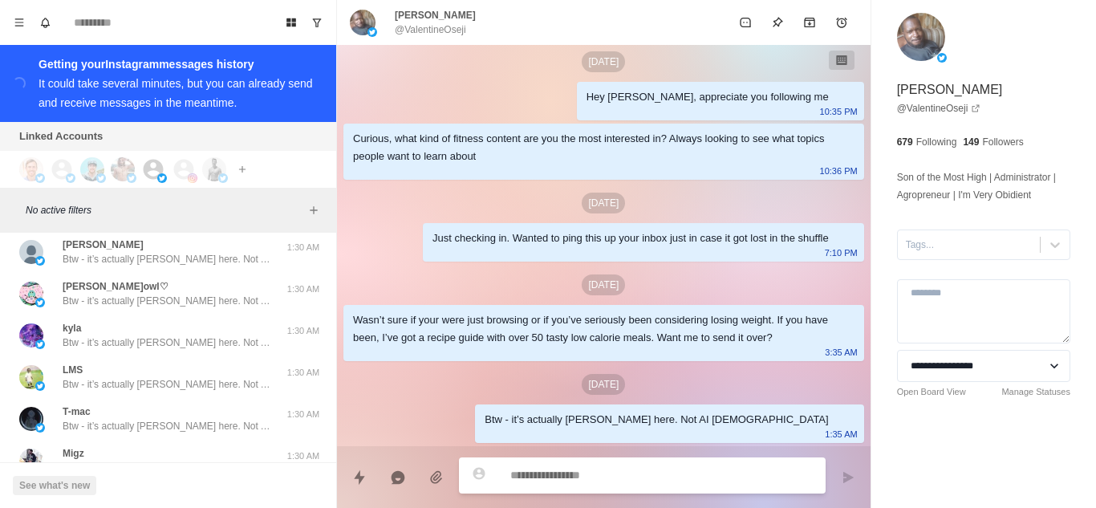
scroll to position [33293, 0]
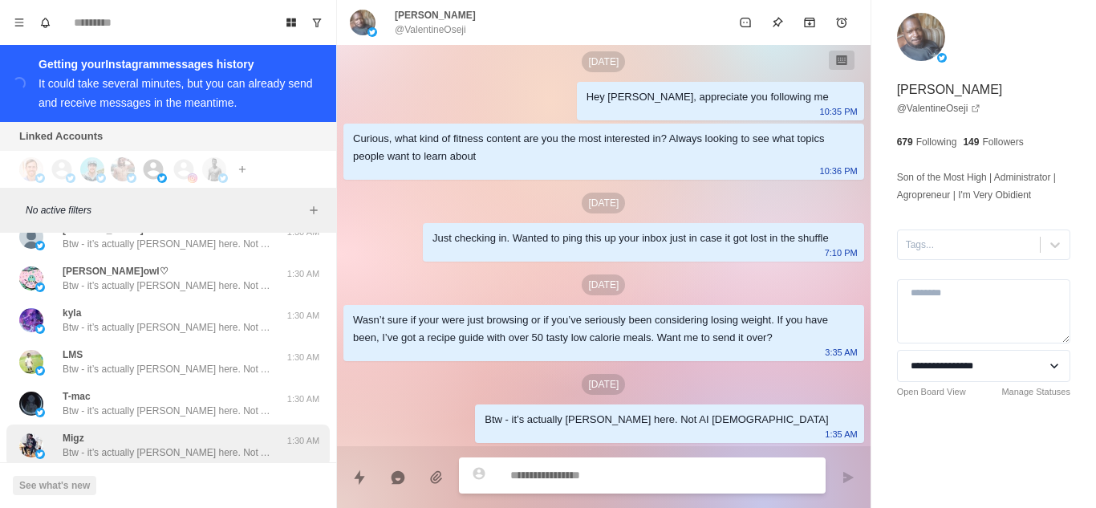
drag, startPoint x: 168, startPoint y: 396, endPoint x: 144, endPoint y: 368, distance: 36.4
click at [165, 479] on button "Load more" at bounding box center [168, 492] width 79 height 26
click at [142, 445] on p "Btw - it’s actually [PERSON_NAME] here. Not AI [DEMOGRAPHIC_DATA]" at bounding box center [167, 452] width 209 height 14
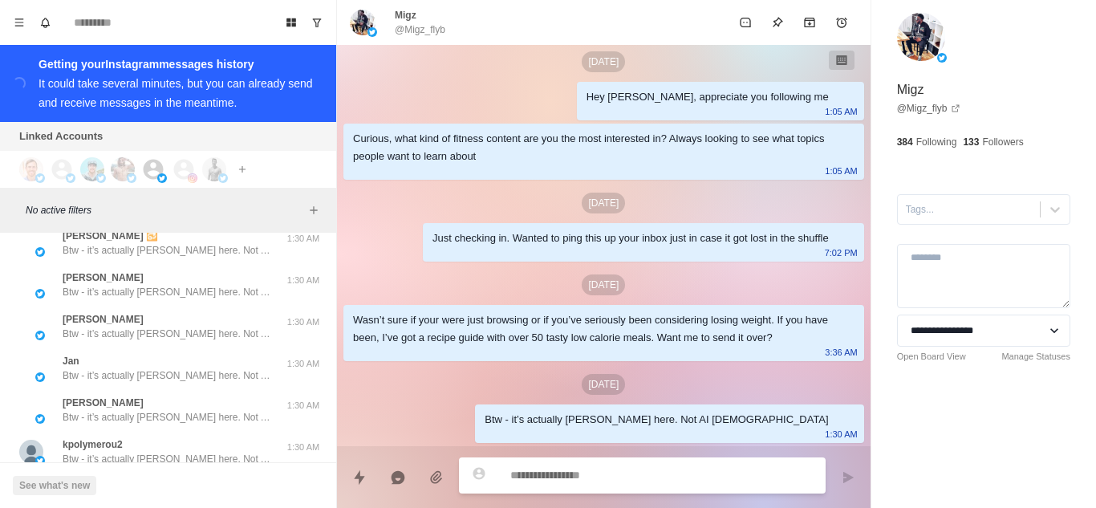
scroll to position [34127, 0]
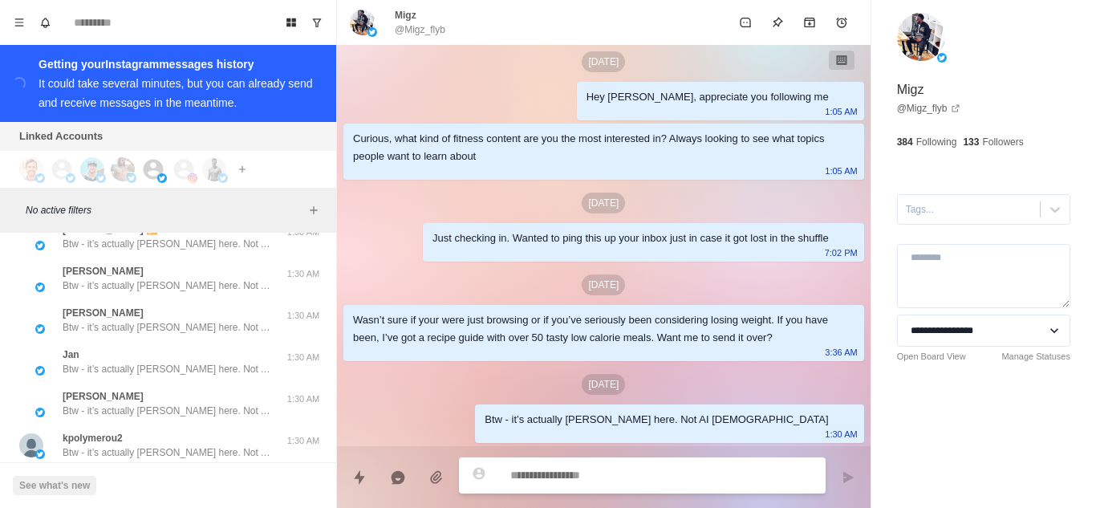
click at [159, 479] on button "Load more" at bounding box center [168, 492] width 79 height 26
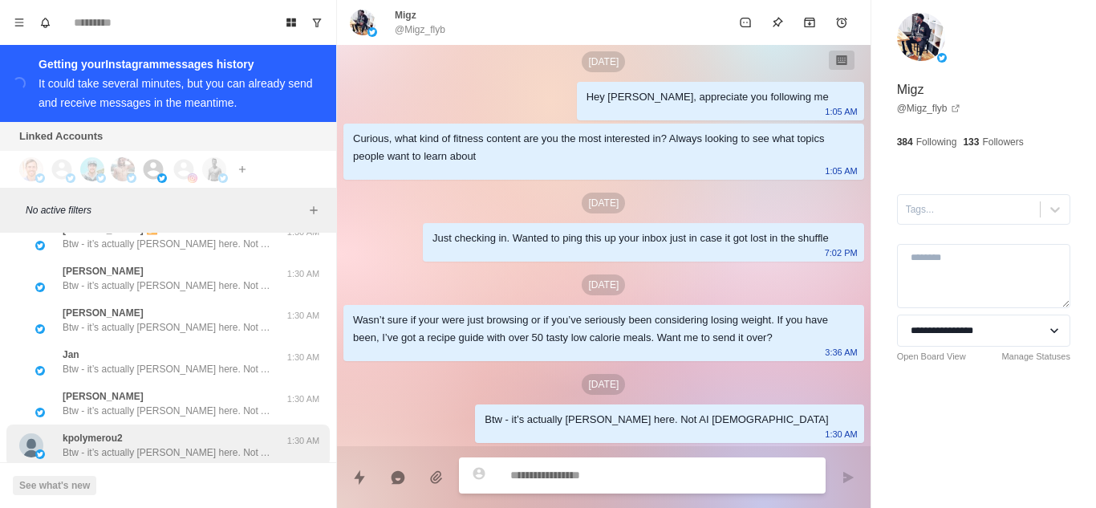
click at [194, 445] on p "Btw - it’s actually [PERSON_NAME] here. Not AI [DEMOGRAPHIC_DATA]" at bounding box center [167, 452] width 209 height 14
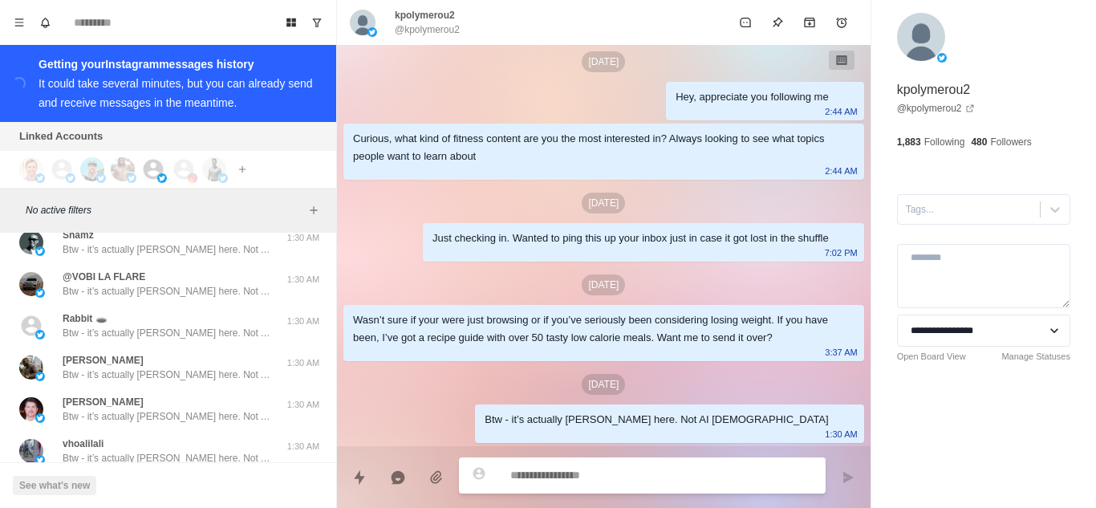
scroll to position [34962, 0]
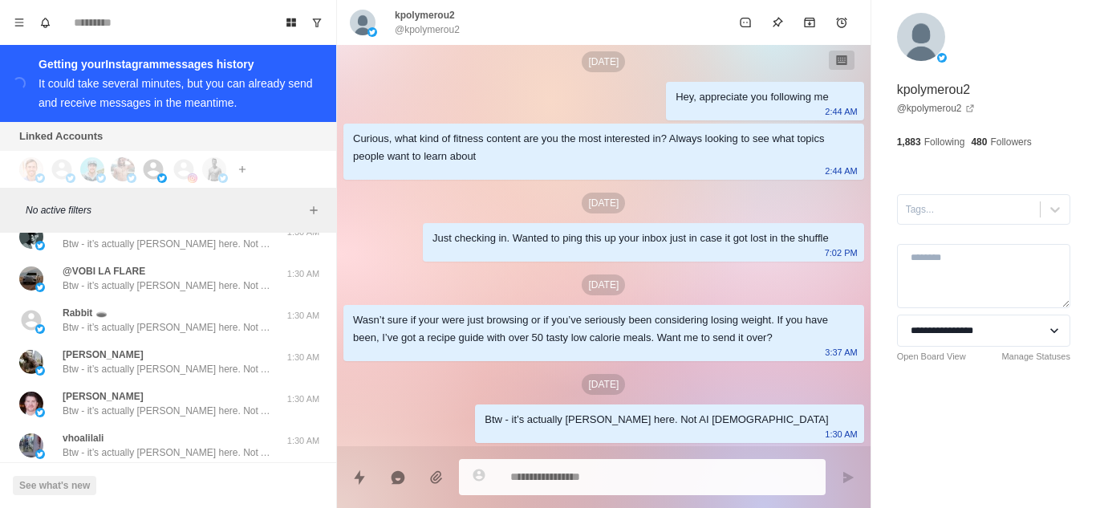
click at [163, 479] on button "Load more" at bounding box center [168, 492] width 79 height 26
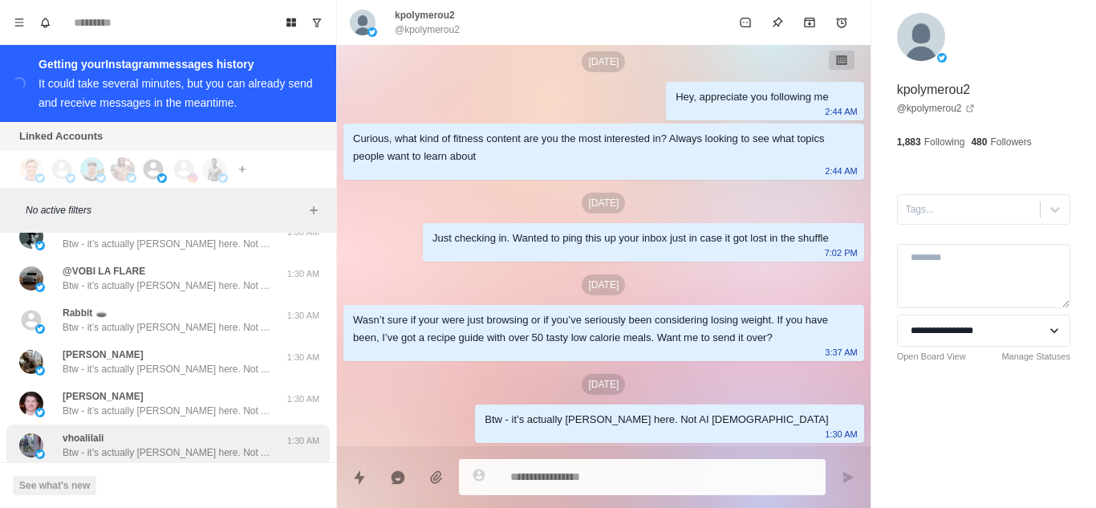
click at [207, 445] on p "Btw - it’s actually [PERSON_NAME] here. Not AI [DEMOGRAPHIC_DATA]" at bounding box center [167, 452] width 209 height 14
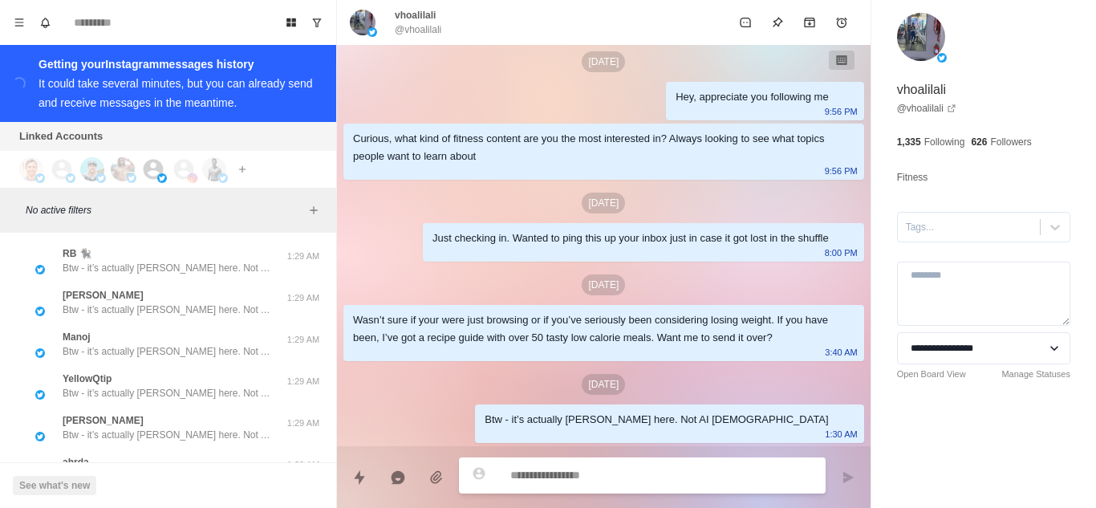
scroll to position [35810, 0]
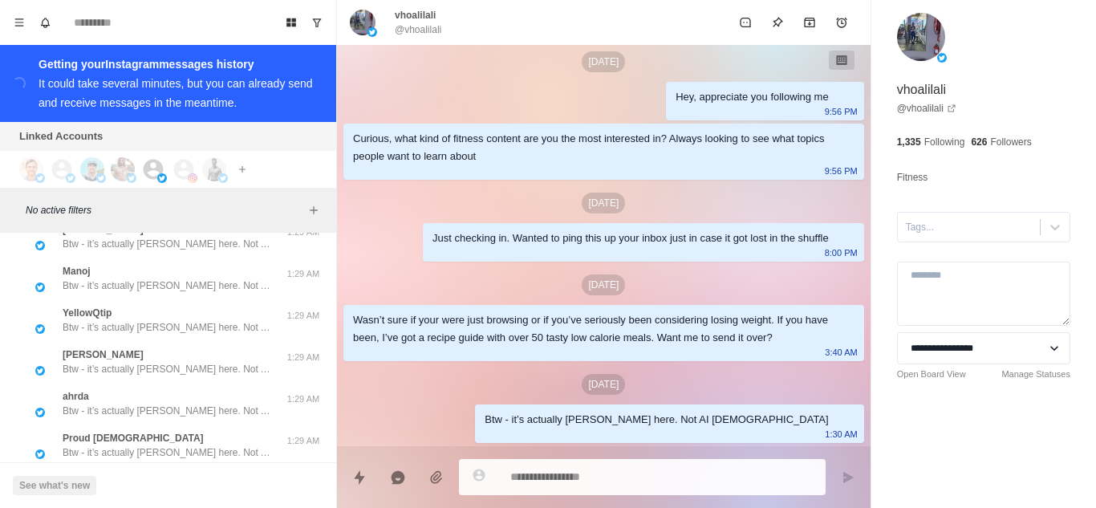
click at [162, 479] on button "Load more" at bounding box center [168, 492] width 79 height 26
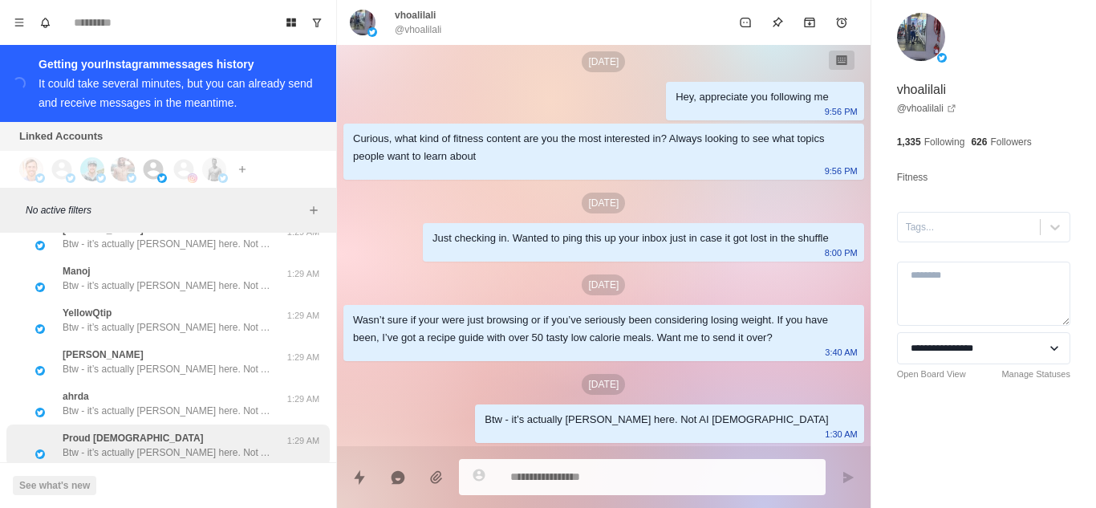
click at [177, 445] on p "Btw - it’s actually [PERSON_NAME] here. Not AI [DEMOGRAPHIC_DATA]" at bounding box center [167, 452] width 209 height 14
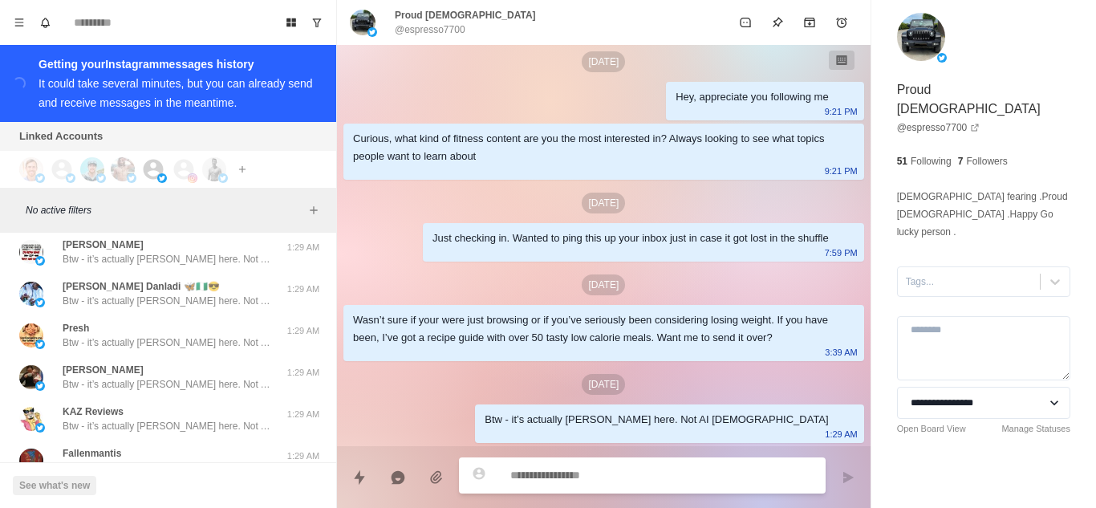
scroll to position [36645, 0]
click at [159, 493] on button "Load more" at bounding box center [168, 506] width 79 height 26
click at [181, 460] on p "Btw - it’s actually [PERSON_NAME] here. Not AI [DEMOGRAPHIC_DATA]" at bounding box center [167, 467] width 209 height 14
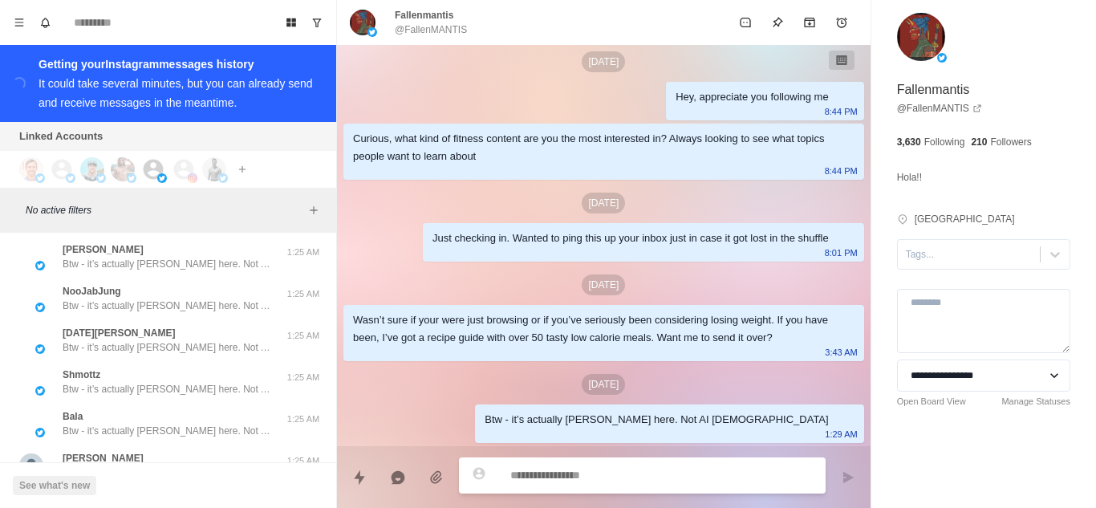
scroll to position [37474, 0]
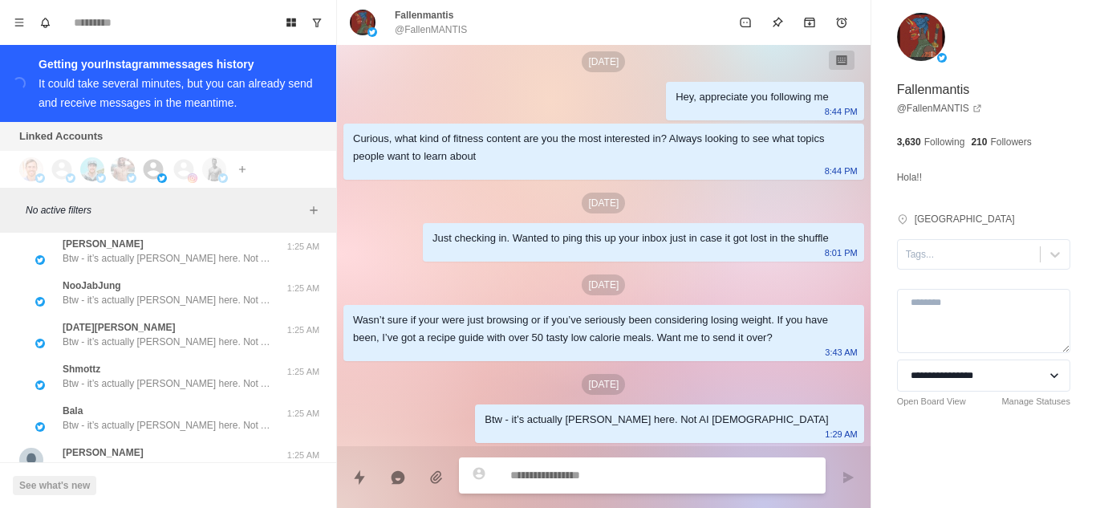
click at [158, 493] on button "Load more" at bounding box center [168, 506] width 79 height 26
click at [176, 460] on p "Btw - it’s actually [PERSON_NAME] here. Not AI [DEMOGRAPHIC_DATA]" at bounding box center [167, 467] width 209 height 14
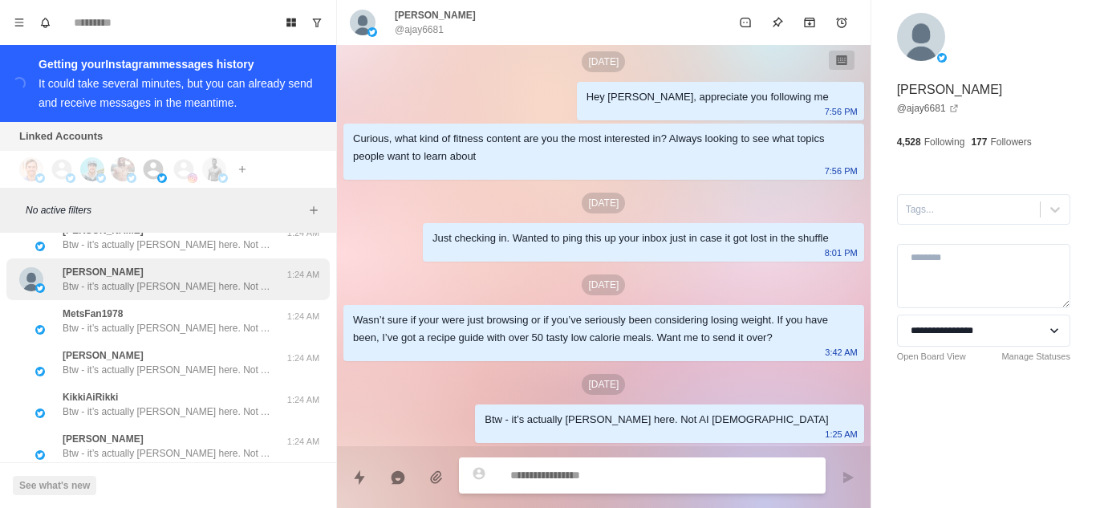
scroll to position [38309, 0]
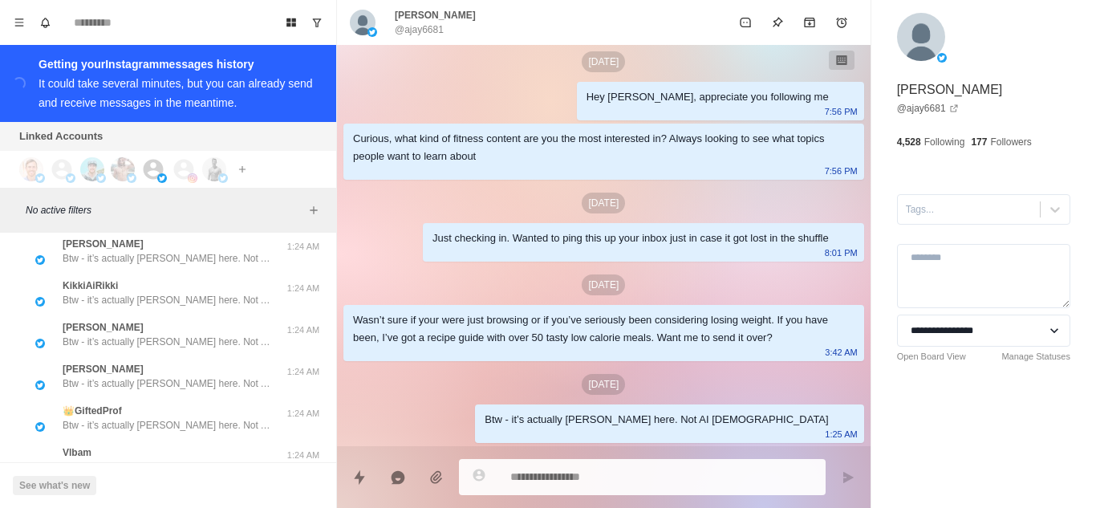
click at [177, 493] on button "Load more" at bounding box center [168, 506] width 79 height 26
click at [191, 460] on p "Btw - it’s actually [PERSON_NAME] here. Not AI [DEMOGRAPHIC_DATA]" at bounding box center [167, 467] width 209 height 14
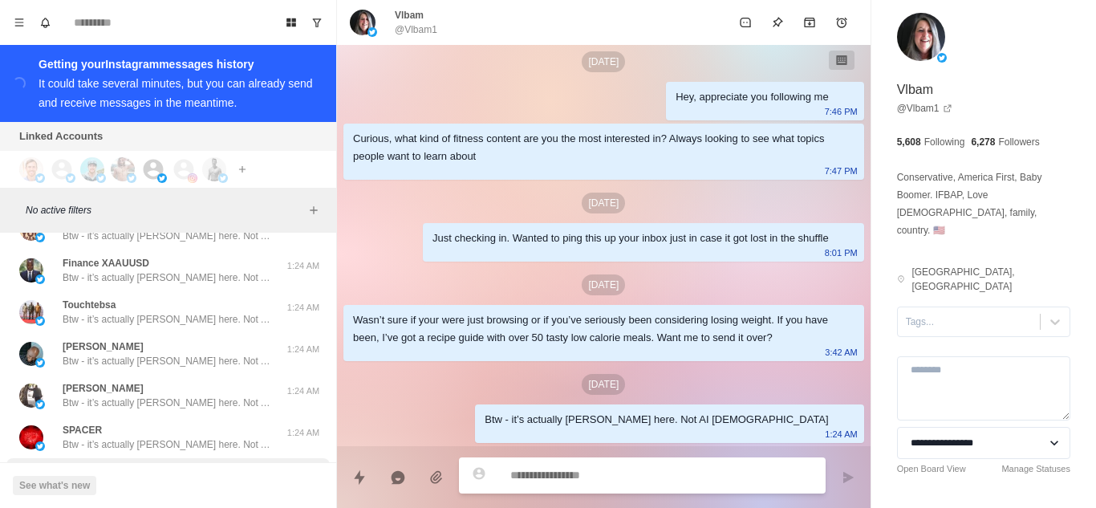
scroll to position [39111, 0]
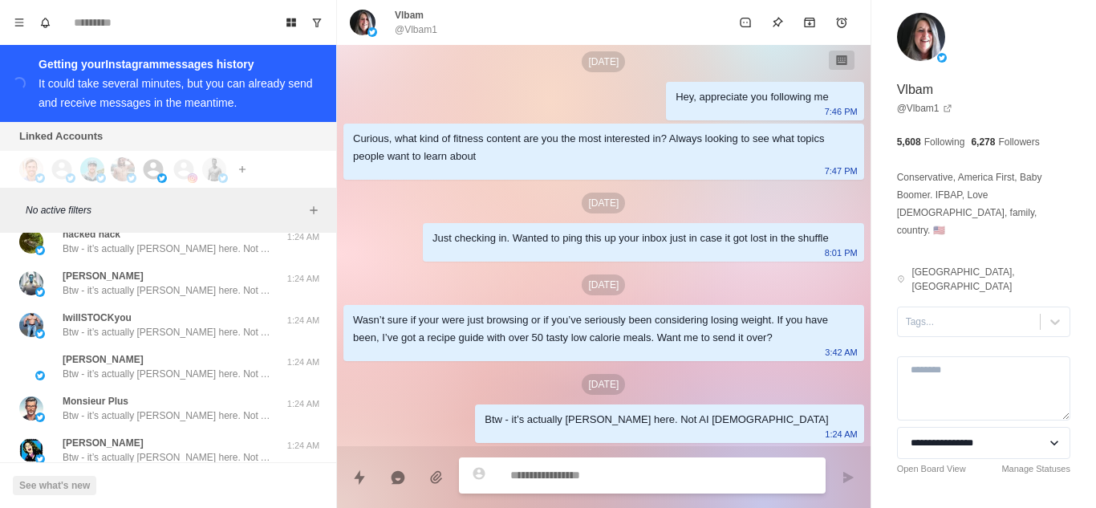
click at [179, 492] on p "Btw - it’s actually [PERSON_NAME] here. Not AI [DEMOGRAPHIC_DATA]" at bounding box center [167, 499] width 209 height 14
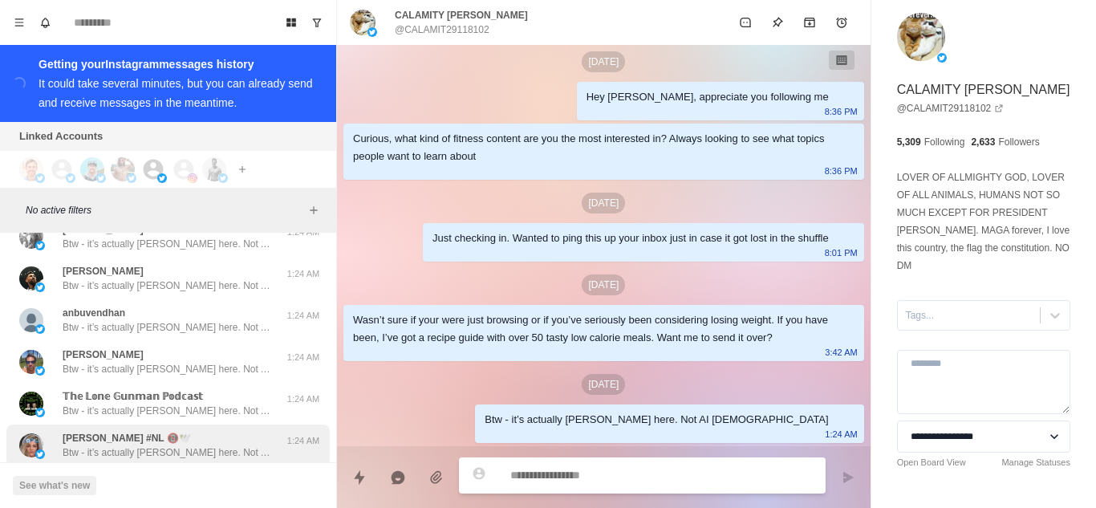
scroll to position [39978, 0]
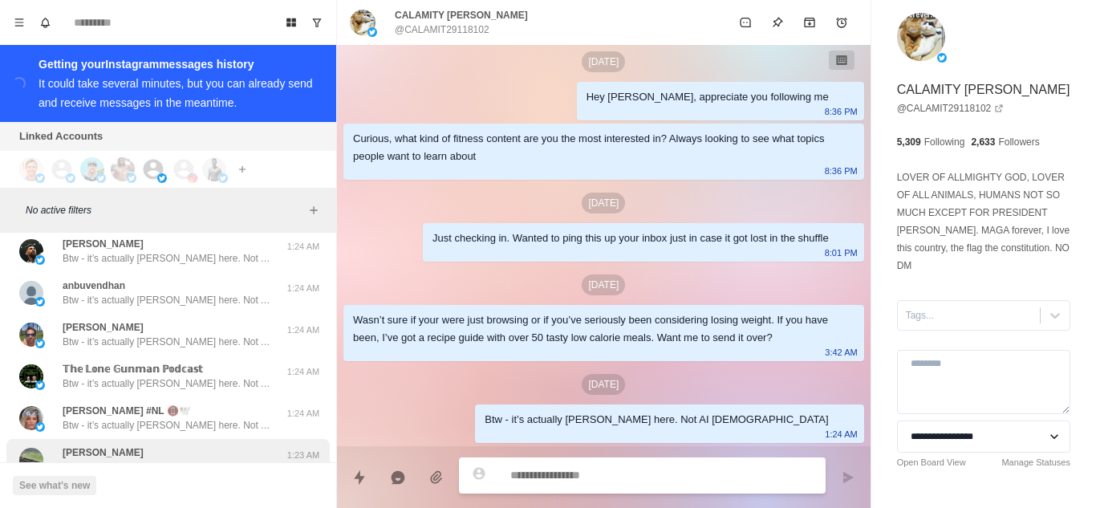
click at [162, 493] on button "Load more" at bounding box center [168, 506] width 79 height 26
click at [176, 460] on p "Btw - it’s actually [PERSON_NAME] here. Not AI [DEMOGRAPHIC_DATA]" at bounding box center [167, 467] width 209 height 14
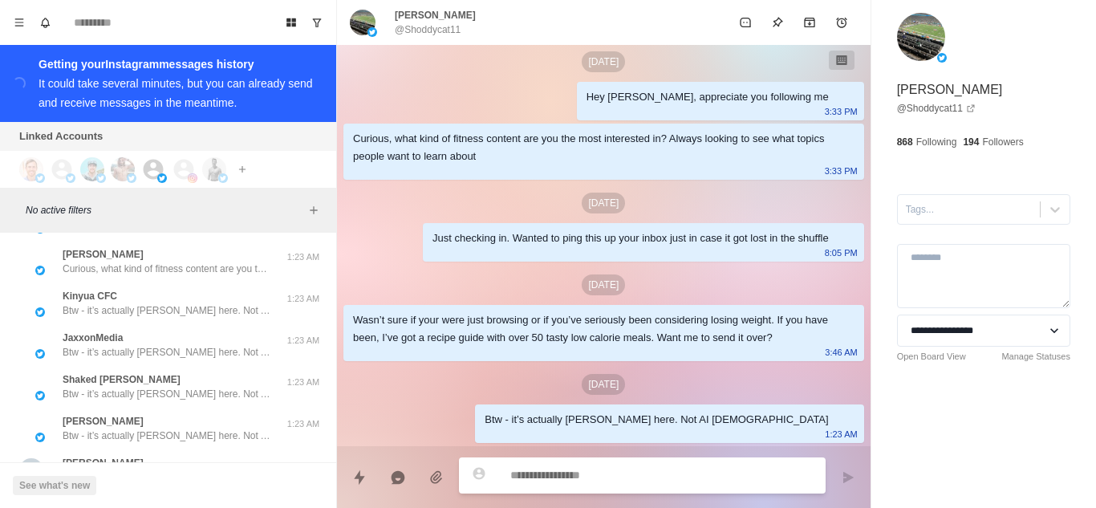
scroll to position [40812, 0]
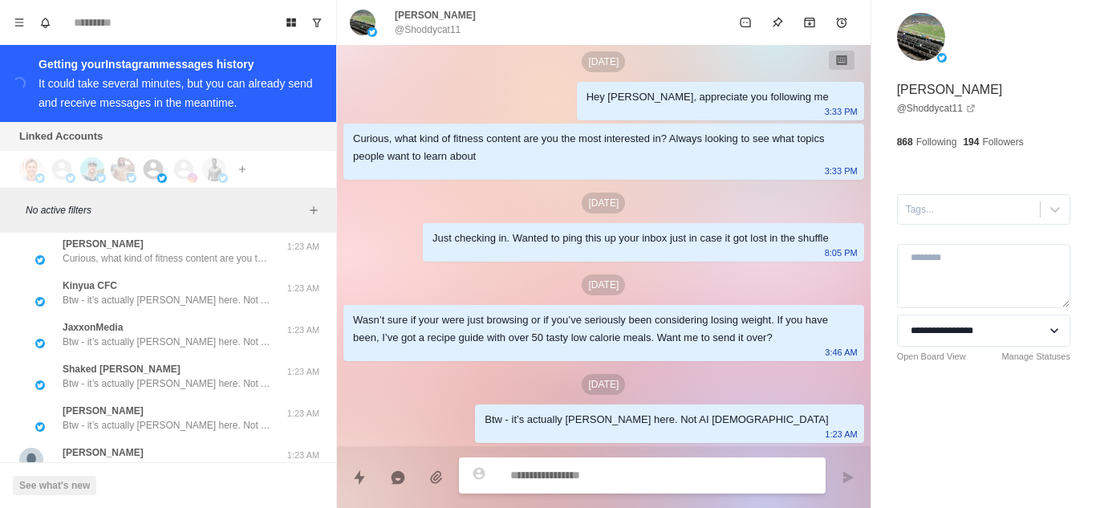
drag, startPoint x: 152, startPoint y: 408, endPoint x: 189, endPoint y: 384, distance: 44.1
click at [153, 493] on button "Load more" at bounding box center [168, 506] width 79 height 26
click at [186, 460] on p "Btw - it’s actually [PERSON_NAME] here. Not AI [DEMOGRAPHIC_DATA]" at bounding box center [167, 467] width 209 height 14
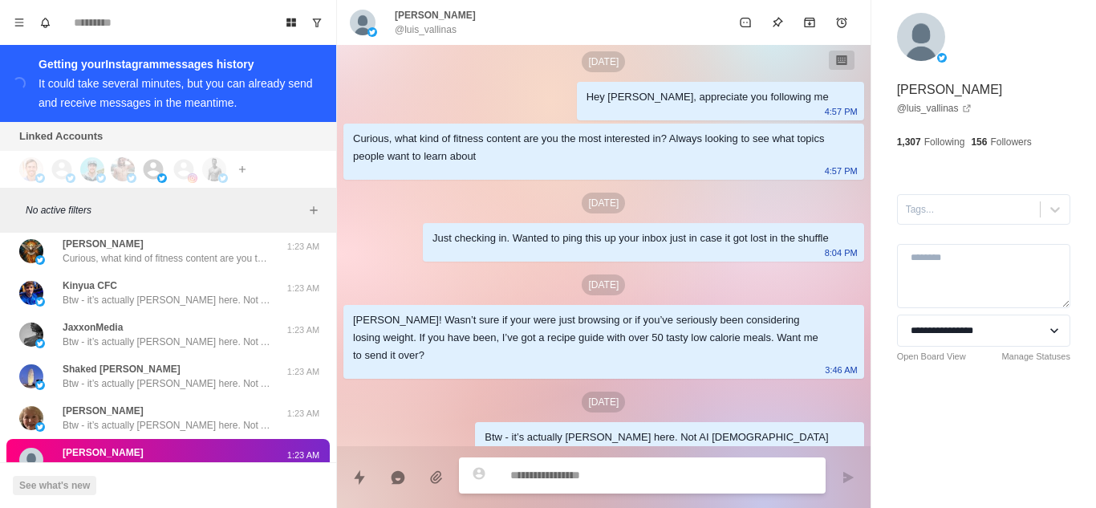
scroll to position [40973, 0]
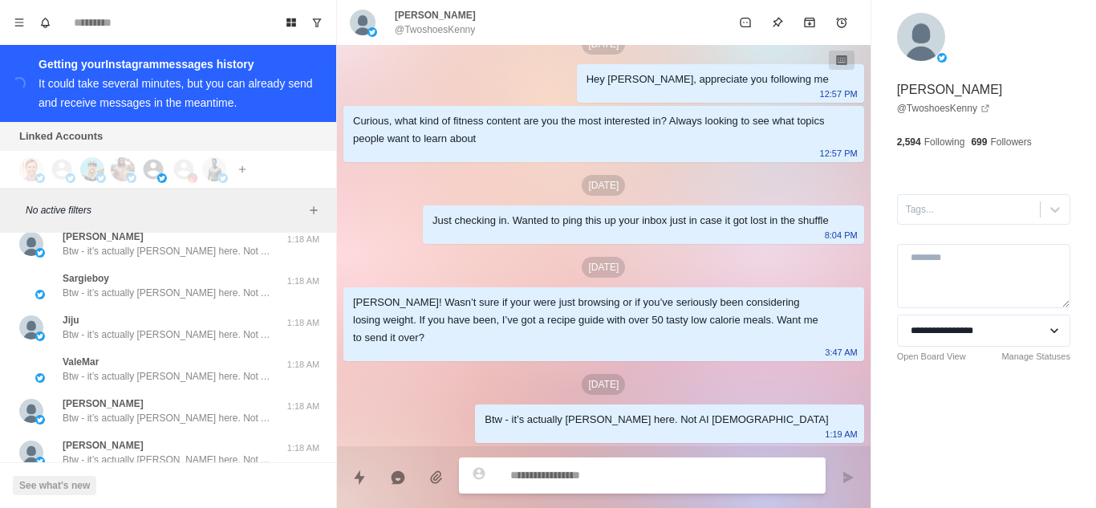
scroll to position [42456, 0]
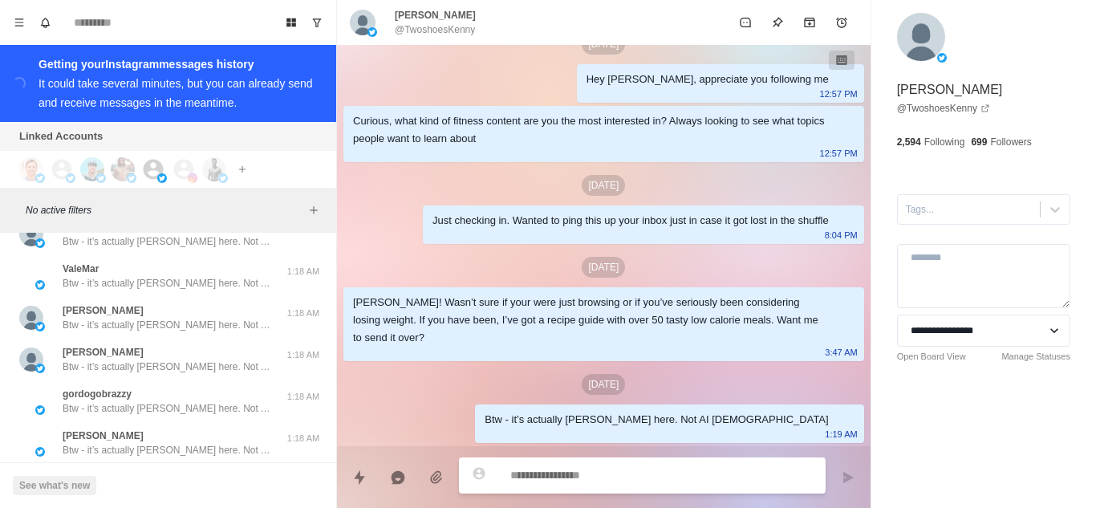
click at [176, 464] on div "cleric Btw - it’s actually [PERSON_NAME] here. Not AI [DEMOGRAPHIC_DATA] 1:18 AM" at bounding box center [167, 485] width 323 height 42
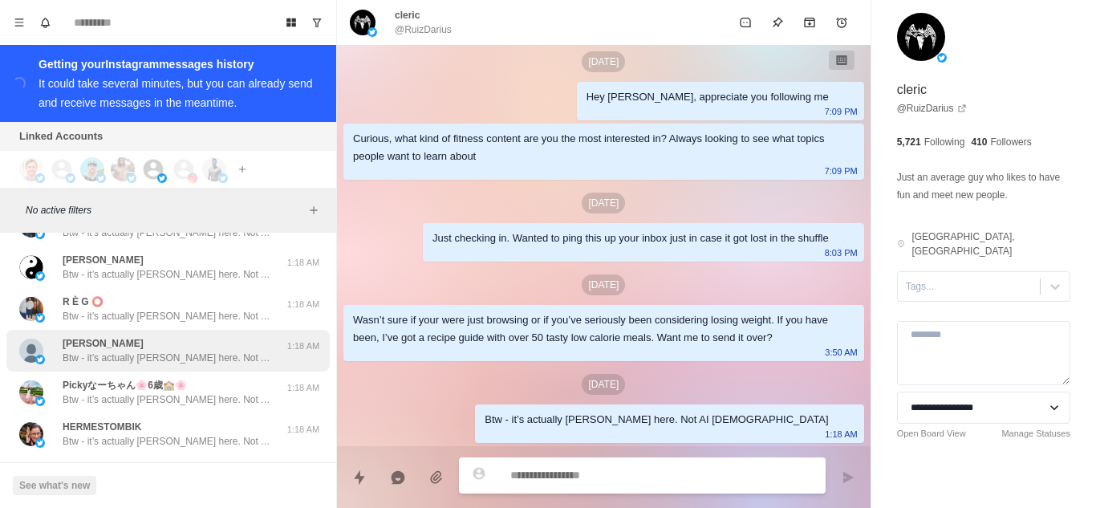
scroll to position [43091, 0]
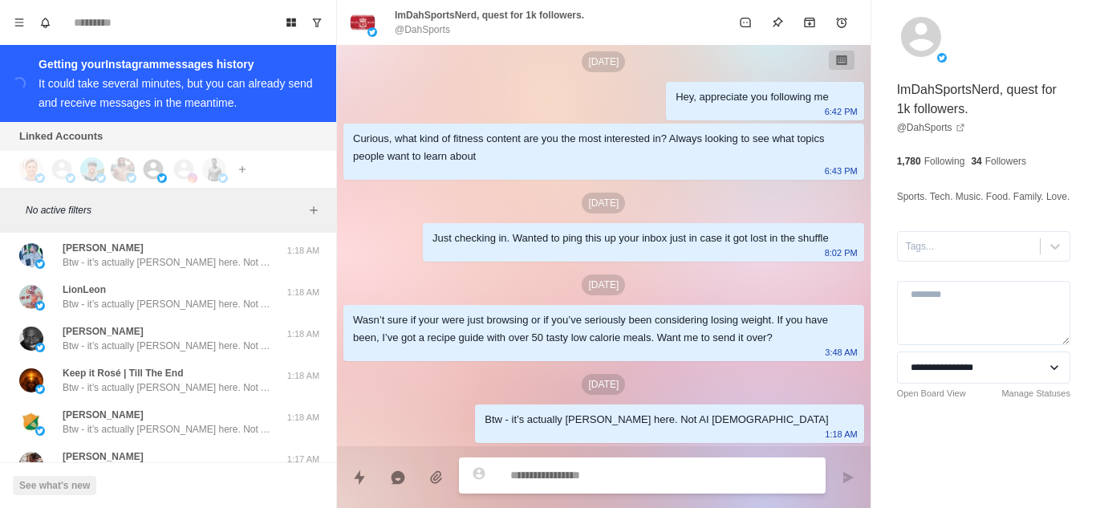
scroll to position [44150, 0]
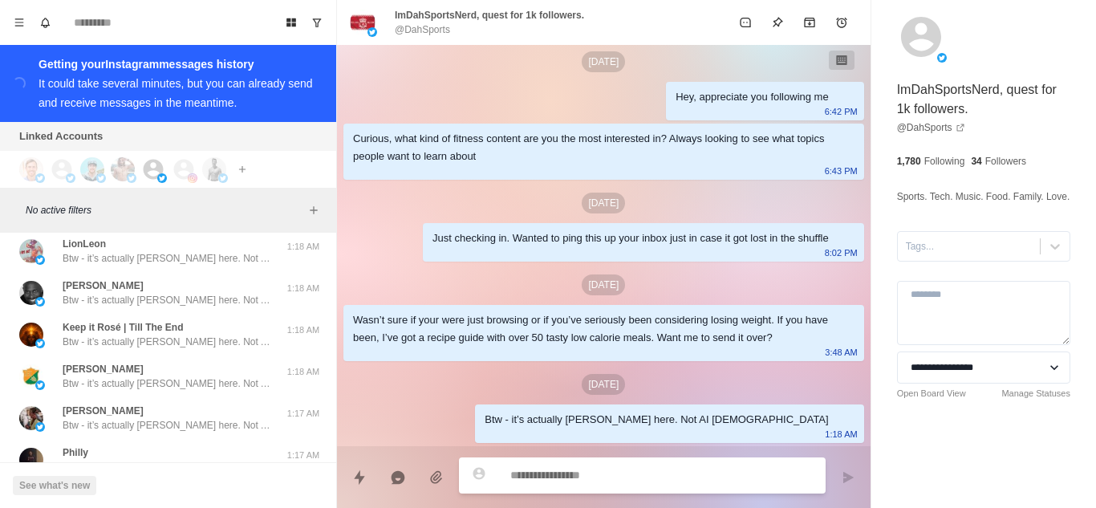
click at [183, 493] on button "Load more" at bounding box center [168, 506] width 79 height 26
click at [212, 460] on p "Btw - it’s actually [PERSON_NAME] here. Not AI [DEMOGRAPHIC_DATA]" at bounding box center [167, 467] width 209 height 14
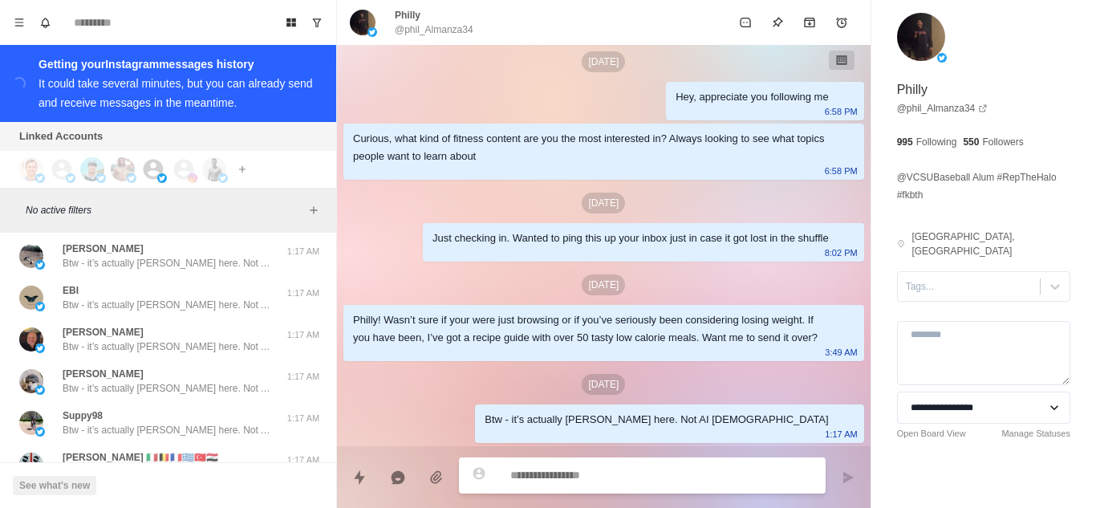
scroll to position [44984, 0]
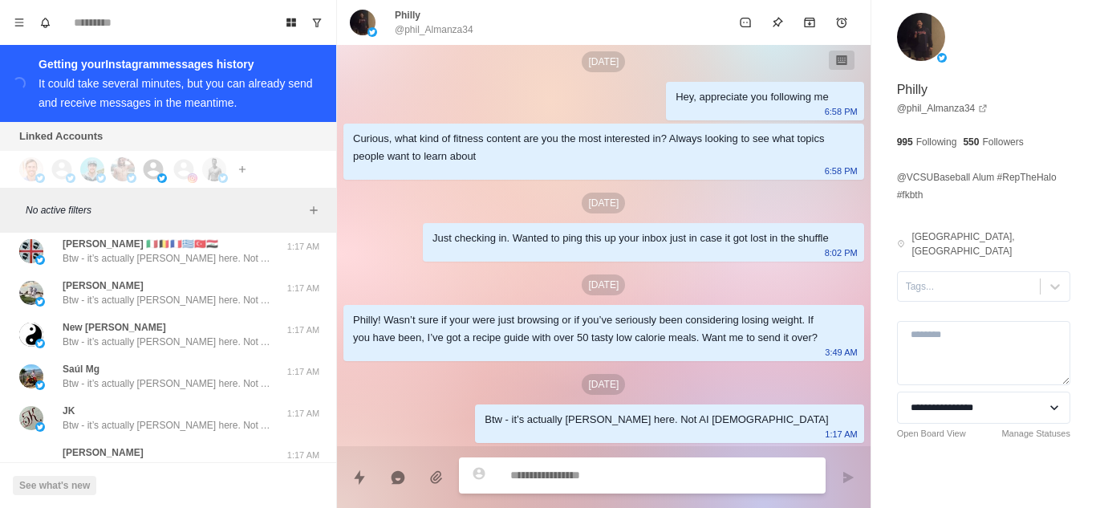
click at [158, 493] on button "Load more" at bounding box center [168, 506] width 79 height 26
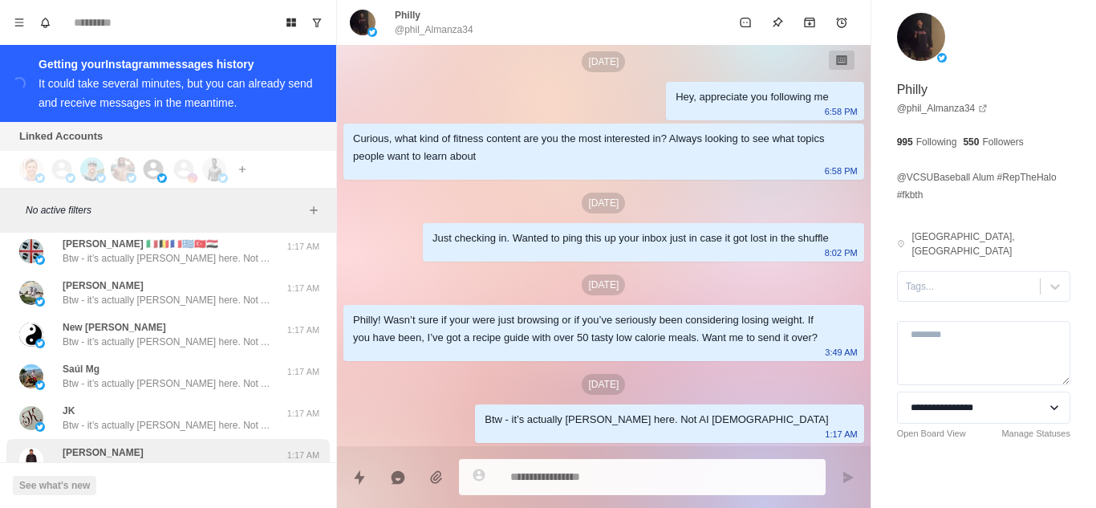
click at [196, 445] on div "[PERSON_NAME] Btw - it’s actually [PERSON_NAME] here. Not AI [DEMOGRAPHIC_DATA]" at bounding box center [167, 459] width 209 height 29
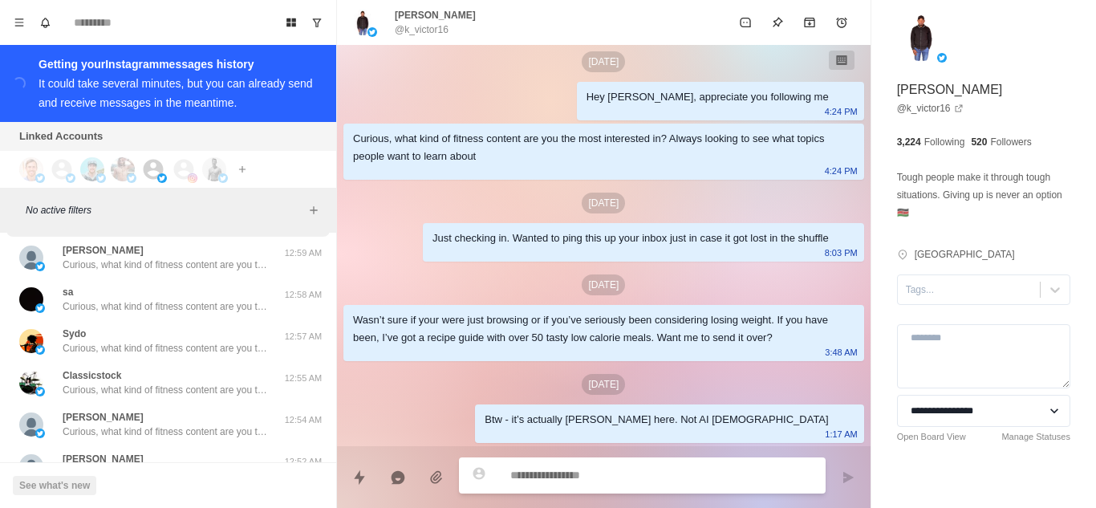
scroll to position [45818, 0]
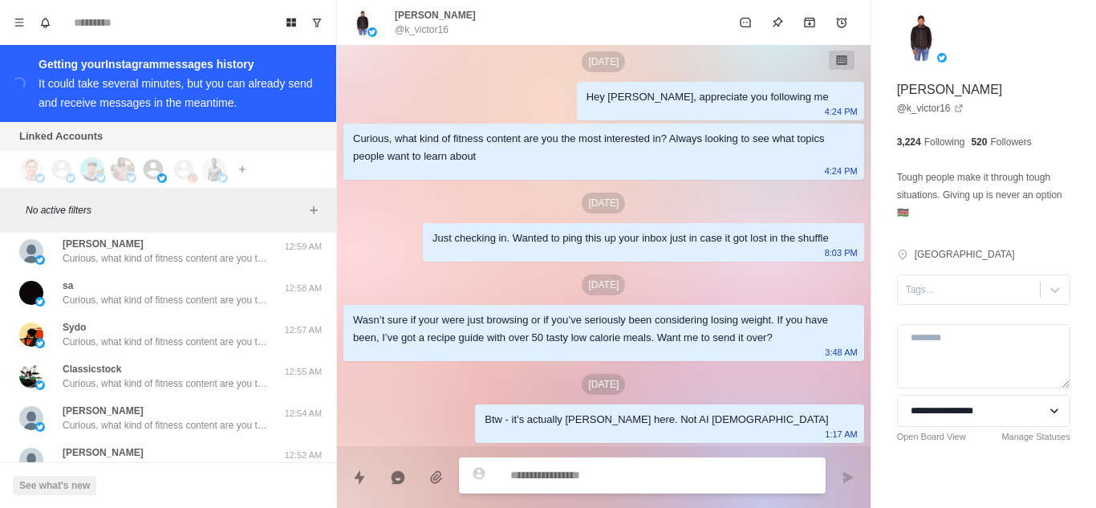
click at [159, 493] on button "Load more" at bounding box center [168, 506] width 79 height 26
click at [189, 460] on p "Curious, what kind of fitness content are you the most interested in? Always lo…" at bounding box center [167, 467] width 209 height 14
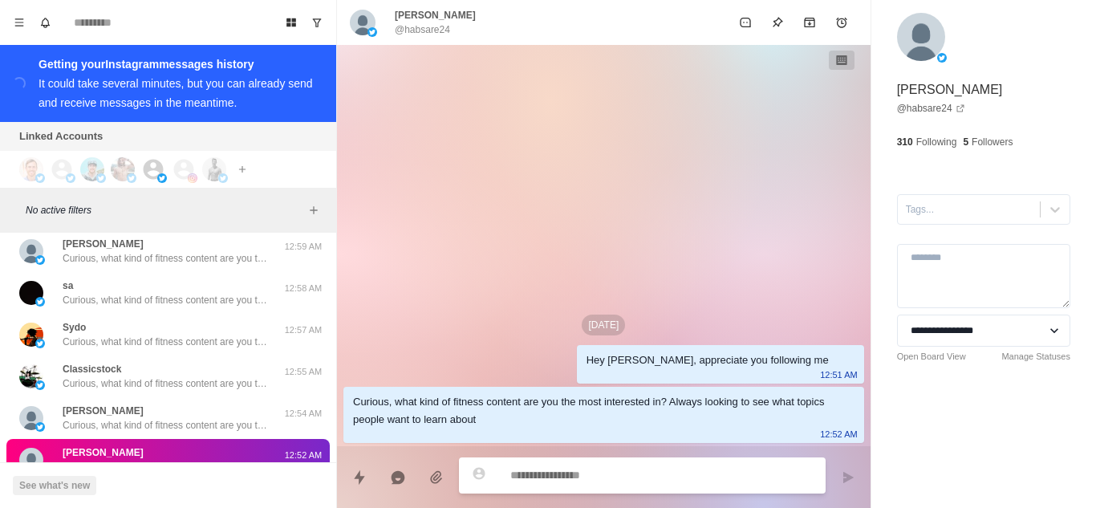
scroll to position [45979, 0]
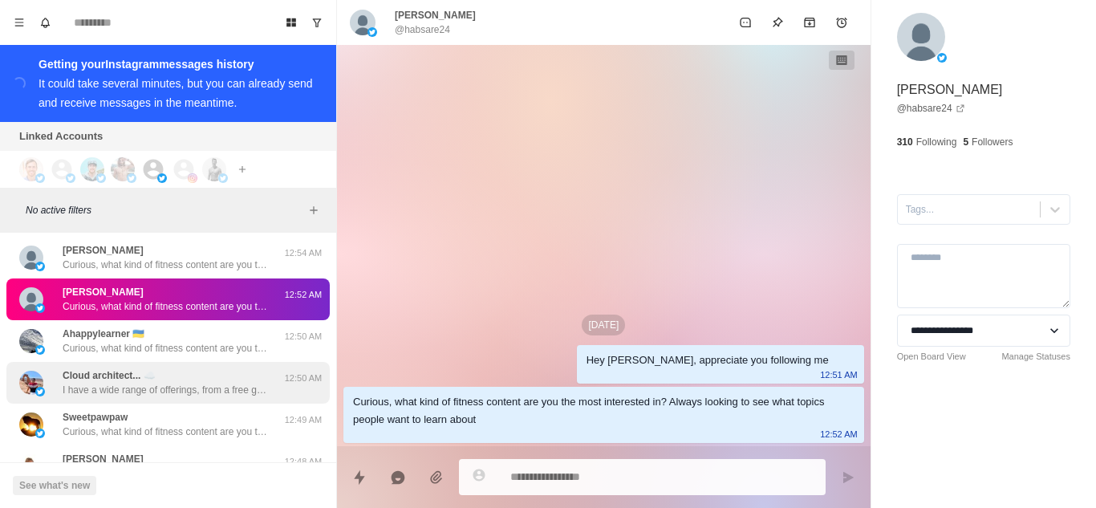
click at [150, 487] on div "[PERSON_NAME] Still with me Rohit? 12:42 AM" at bounding box center [167, 508] width 323 height 42
click at [151, 383] on p "I have a wide range of offerings, from a free guide all the way up to high-touc…" at bounding box center [167, 390] width 209 height 14
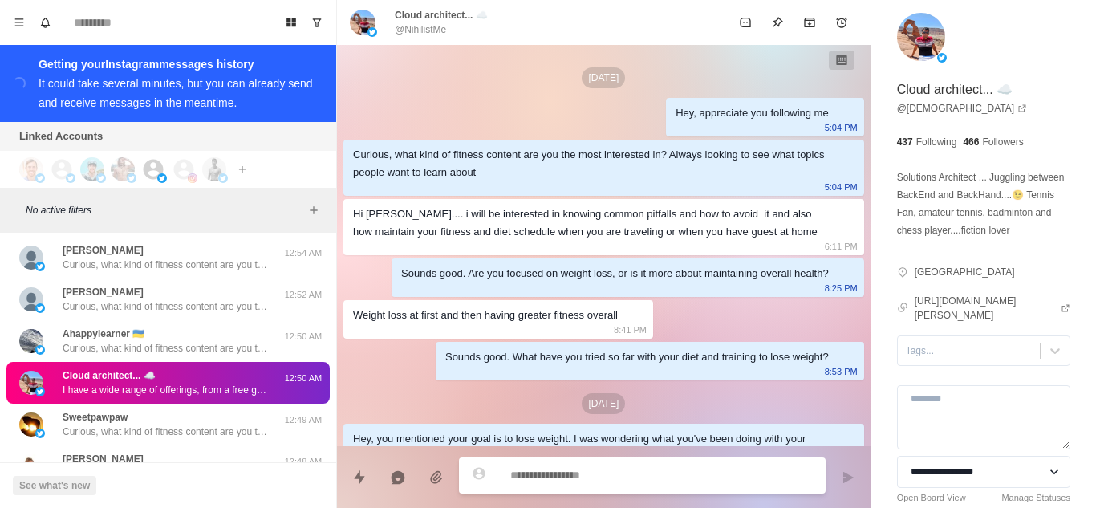
scroll to position [990, 0]
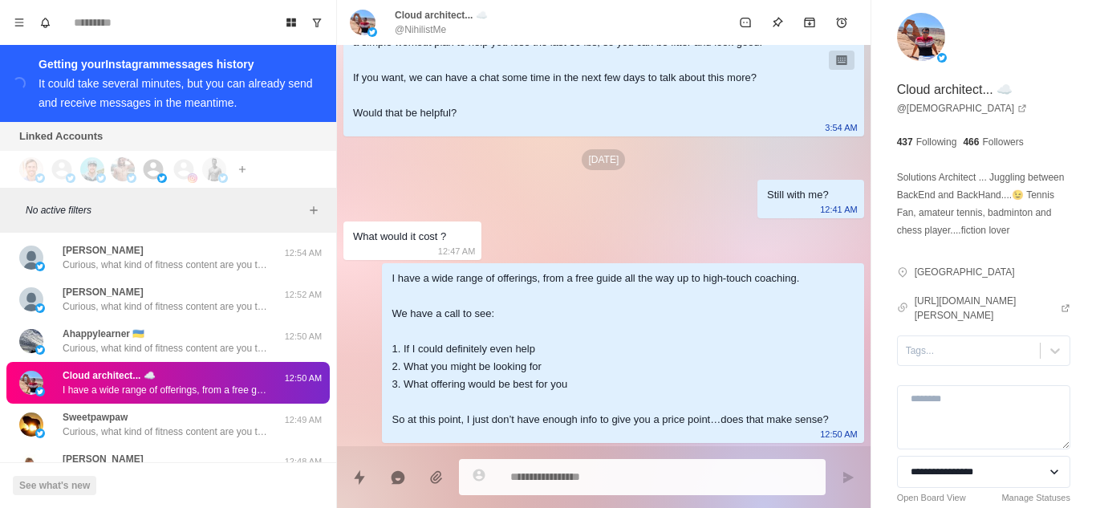
click at [125, 404] on div "Sweetpawpaw Curious, what kind of fitness content are you the most interested i…" at bounding box center [167, 425] width 323 height 42
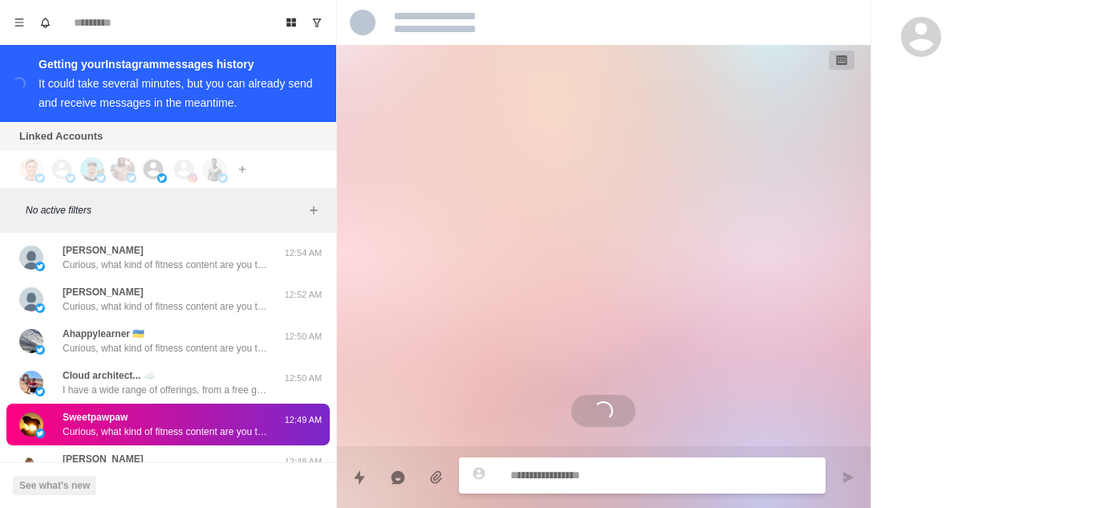
scroll to position [0, 0]
click at [136, 493] on div "[PERSON_NAME] Still with me Rohit?" at bounding box center [104, 507] width 82 height 29
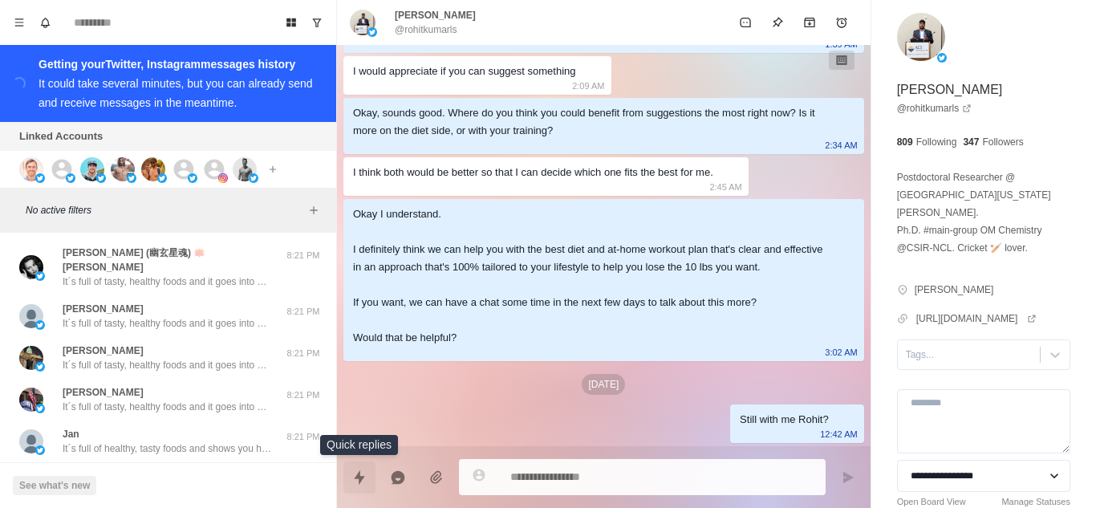
click at [370, 479] on button "Quick replies" at bounding box center [359, 477] width 32 height 32
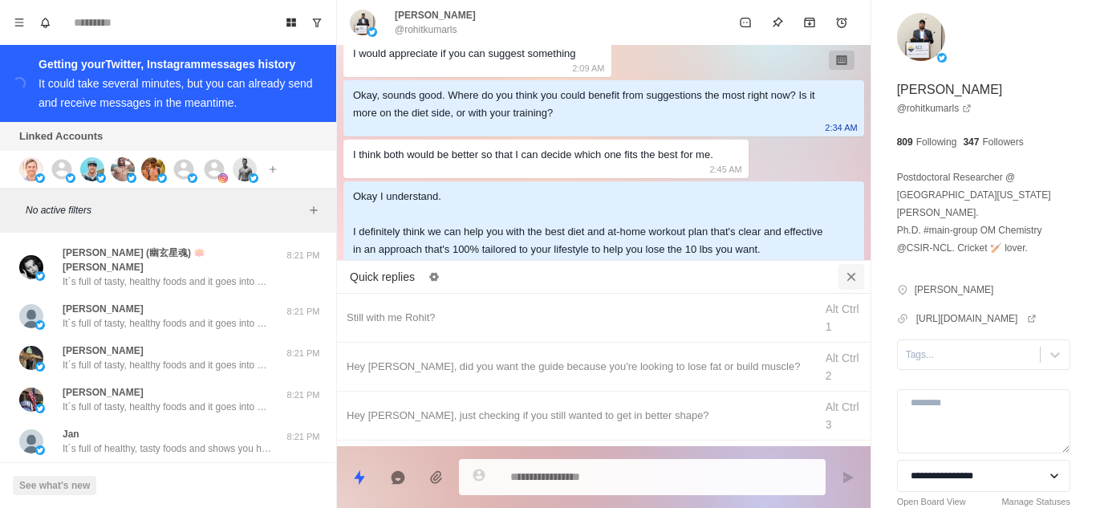
click at [841, 269] on button "Close quick replies" at bounding box center [851, 277] width 26 height 26
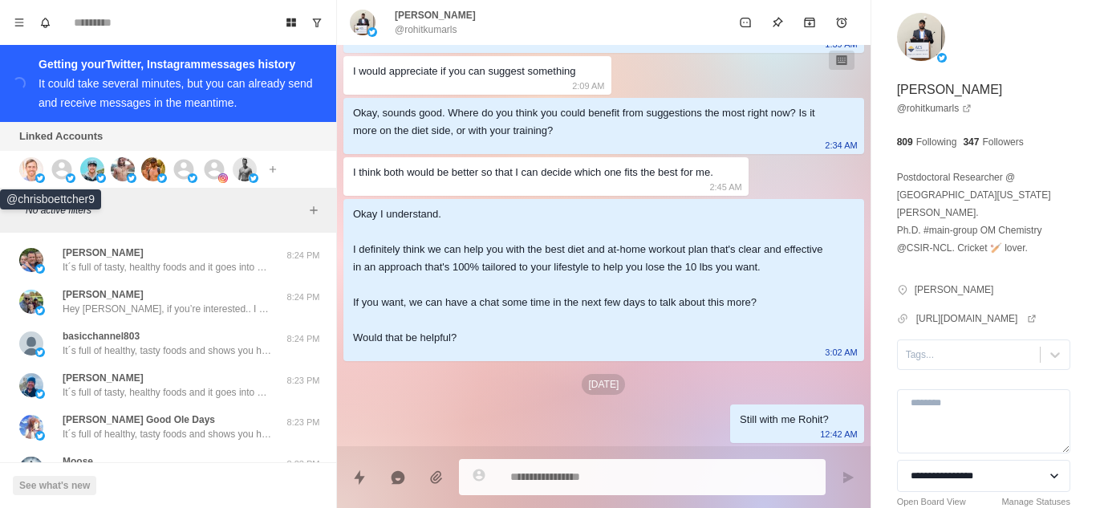
click at [26, 174] on img at bounding box center [31, 169] width 24 height 24
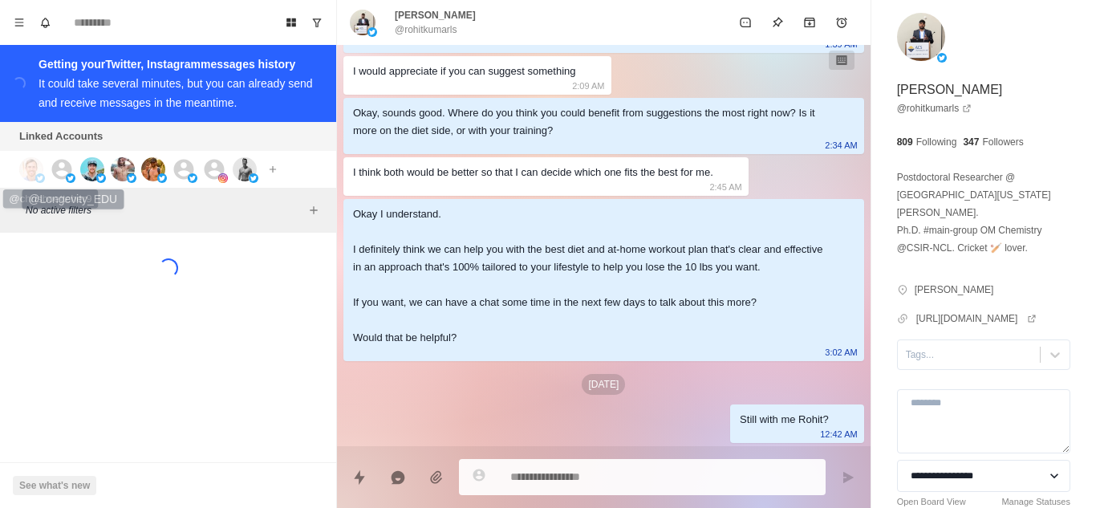
click at [63, 174] on icon at bounding box center [62, 169] width 24 height 24
click at [83, 171] on img at bounding box center [92, 169] width 24 height 24
click at [124, 171] on img at bounding box center [123, 169] width 24 height 24
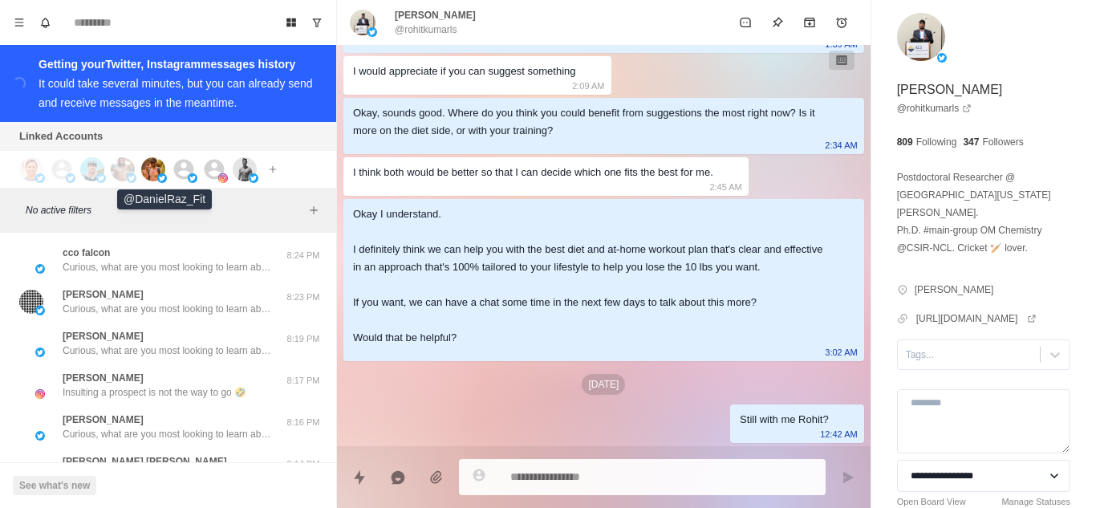
click at [164, 177] on img at bounding box center [162, 178] width 10 height 10
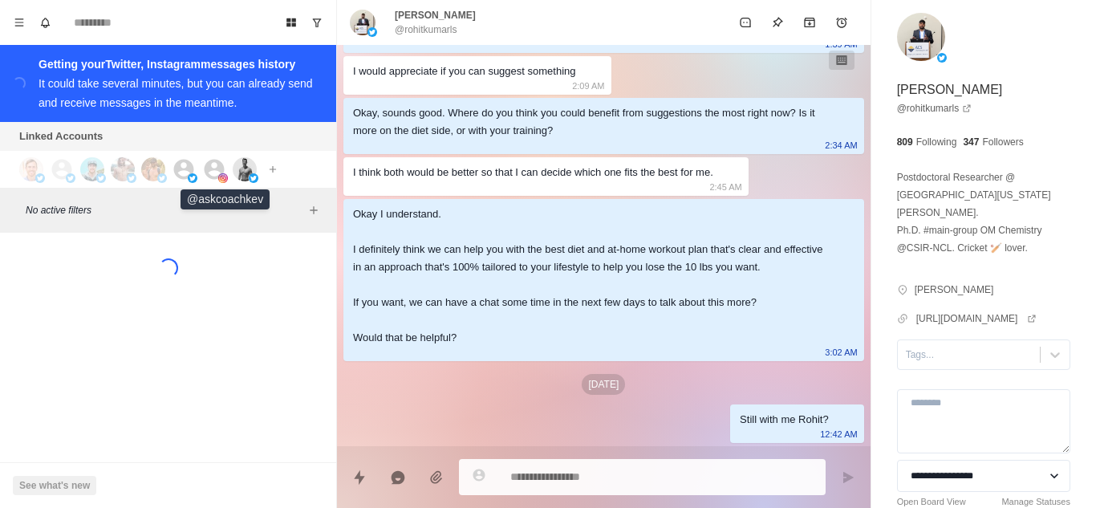
click at [217, 177] on icon at bounding box center [214, 169] width 24 height 24
click at [236, 177] on img at bounding box center [245, 169] width 24 height 24
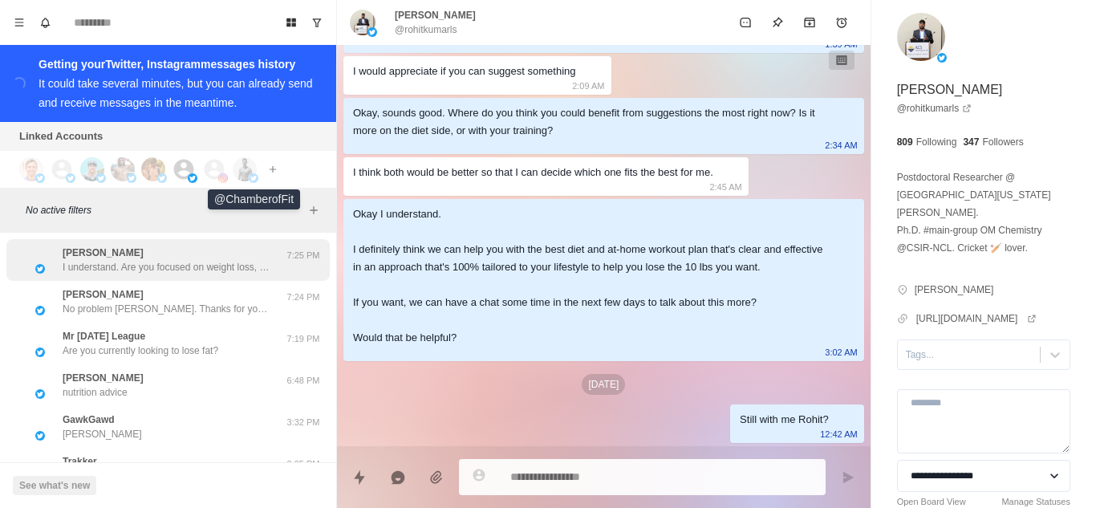
click at [189, 266] on p "I understand. Are you focused on weight loss, or is it more about maintenance?" at bounding box center [167, 267] width 209 height 14
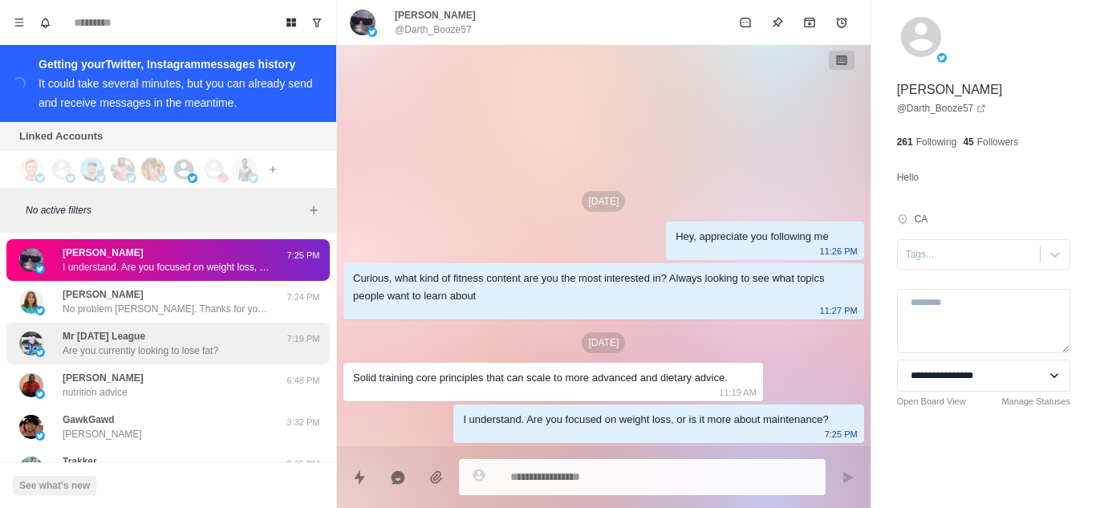
click at [171, 303] on p "No problem [PERSON_NAME]. Thanks for your support!" at bounding box center [167, 309] width 209 height 14
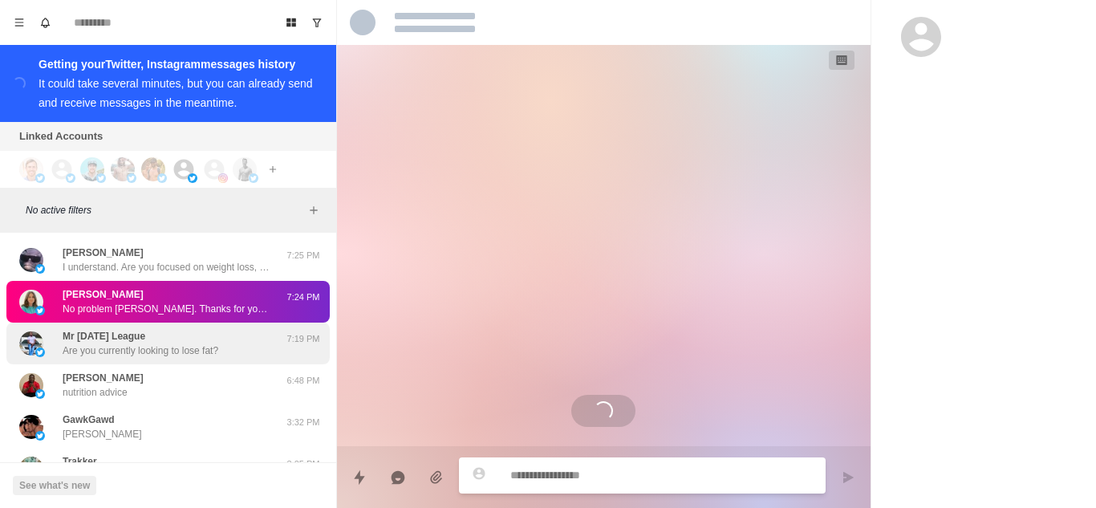
click at [187, 352] on p "Are you currently looking to lose fat?" at bounding box center [141, 350] width 156 height 14
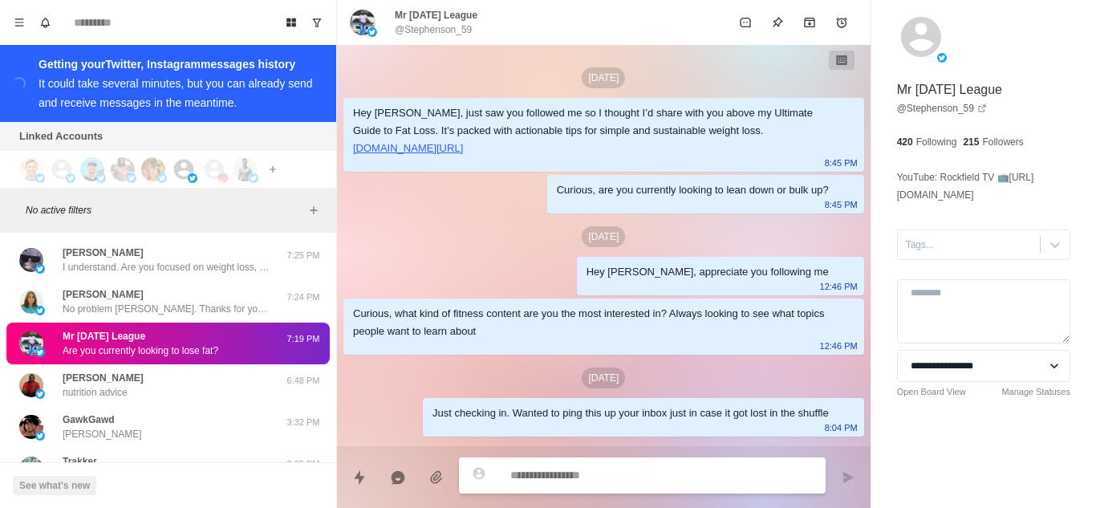
scroll to position [371, 0]
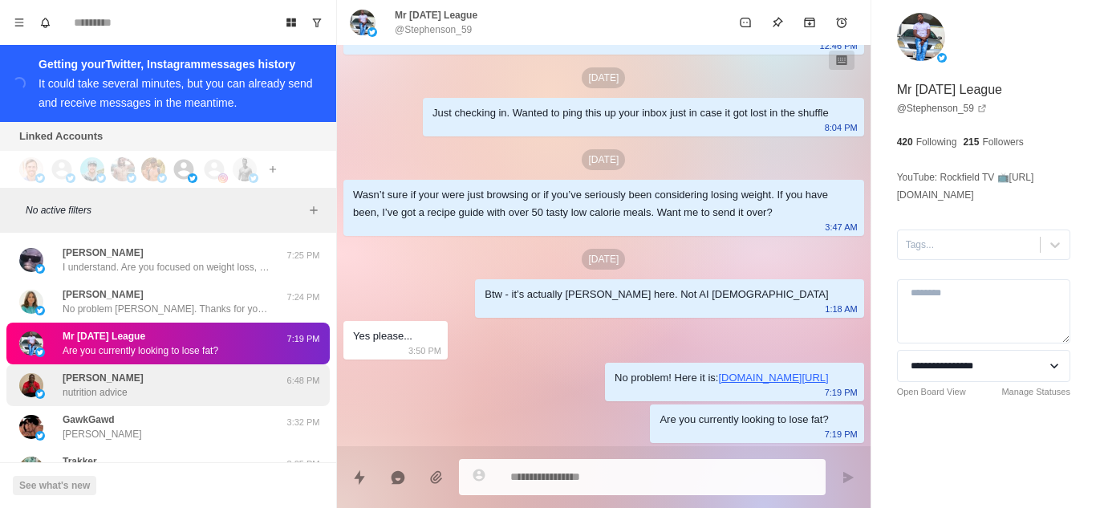
click at [132, 389] on div "[PERSON_NAME] nutrition advice" at bounding box center [103, 385] width 81 height 29
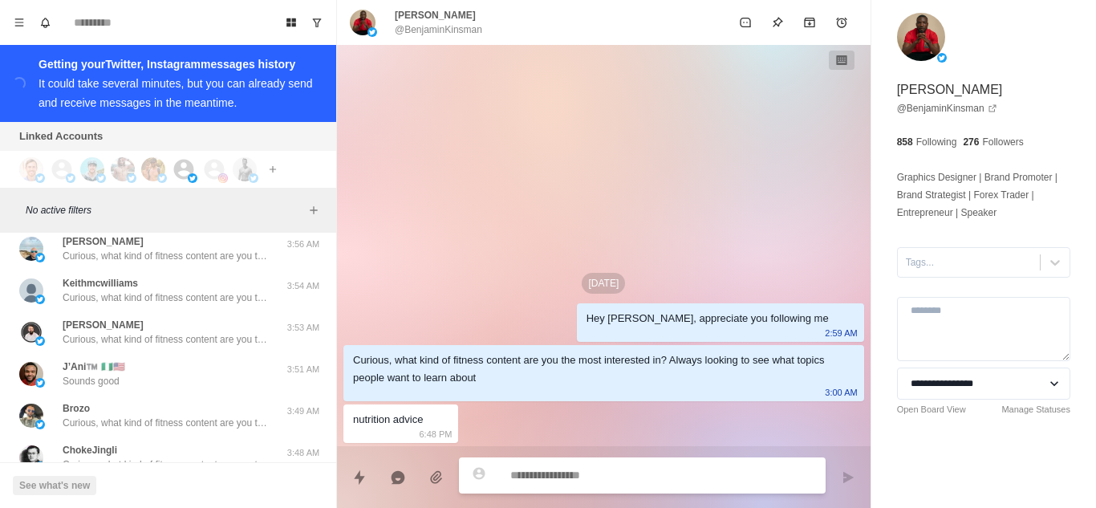
scroll to position [8585, 0]
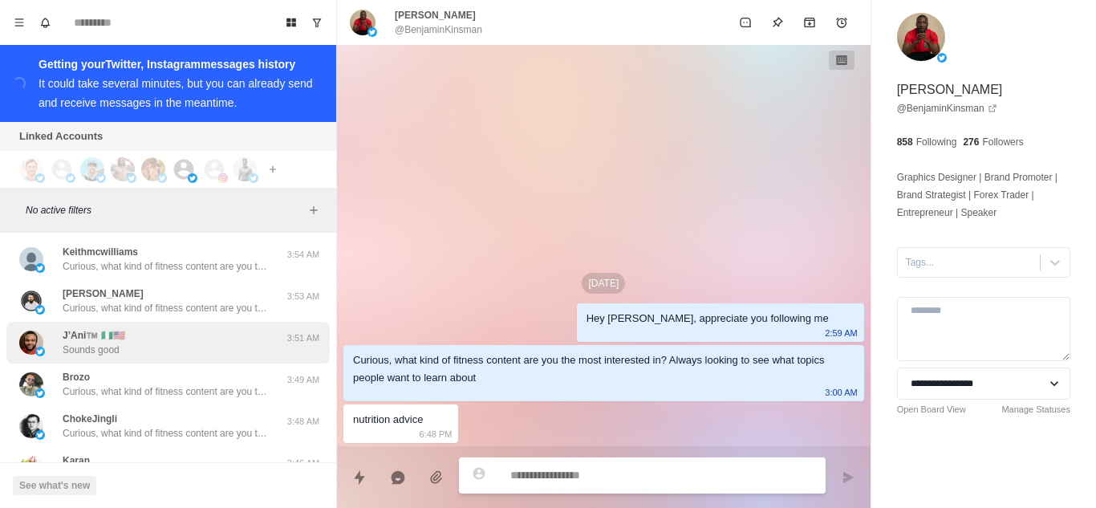
click at [190, 322] on div "J’Ani™️ 🇳🇬🇺🇸 Sounds good 3:51 AM" at bounding box center [167, 343] width 323 height 42
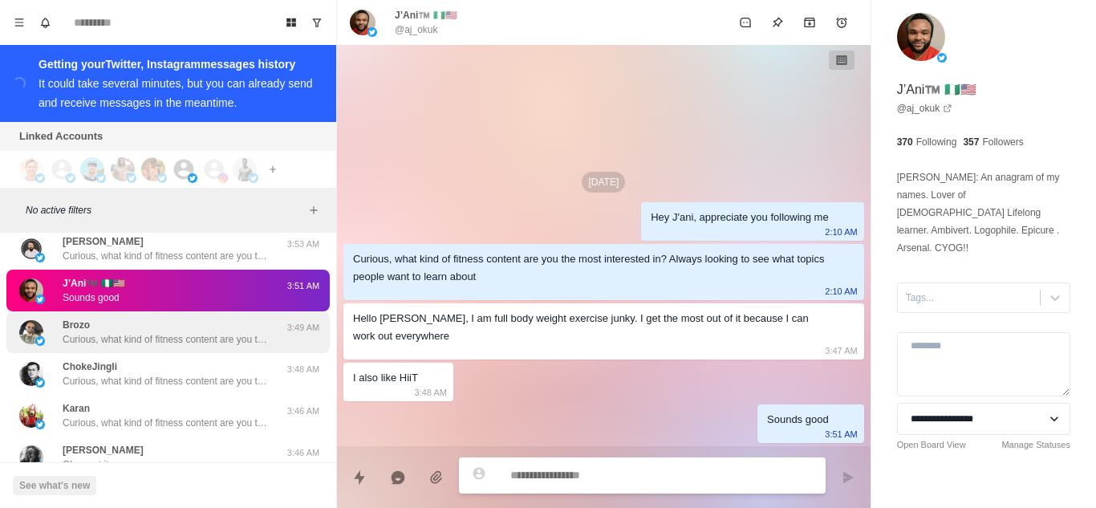
scroll to position [8665, 0]
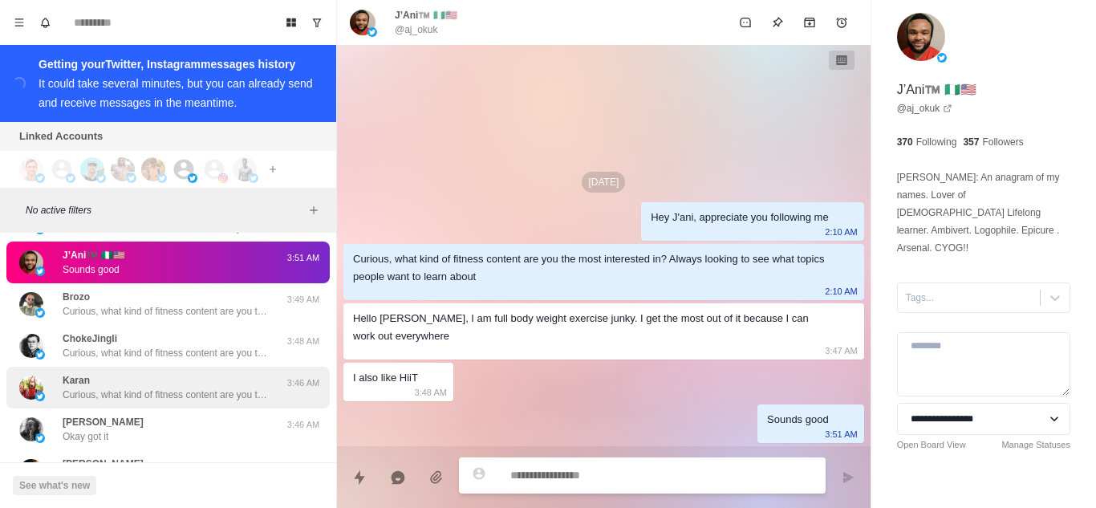
click at [174, 388] on p "Curious, what kind of fitness content are you the most interested in? Always lo…" at bounding box center [167, 395] width 209 height 14
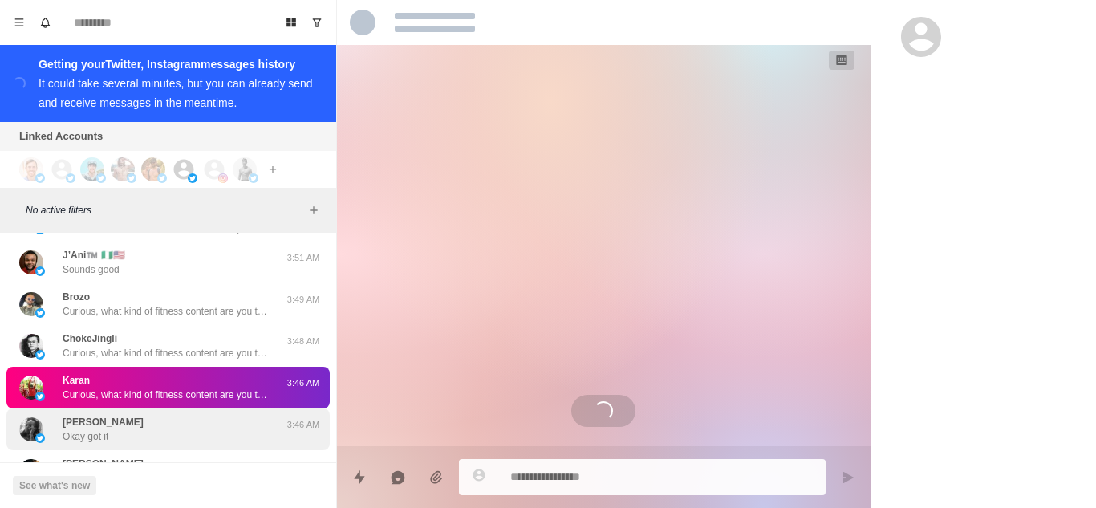
drag, startPoint x: 146, startPoint y: 377, endPoint x: 149, endPoint y: 367, distance: 10.9
click at [146, 415] on div "[PERSON_NAME] got it" at bounding box center [151, 429] width 264 height 29
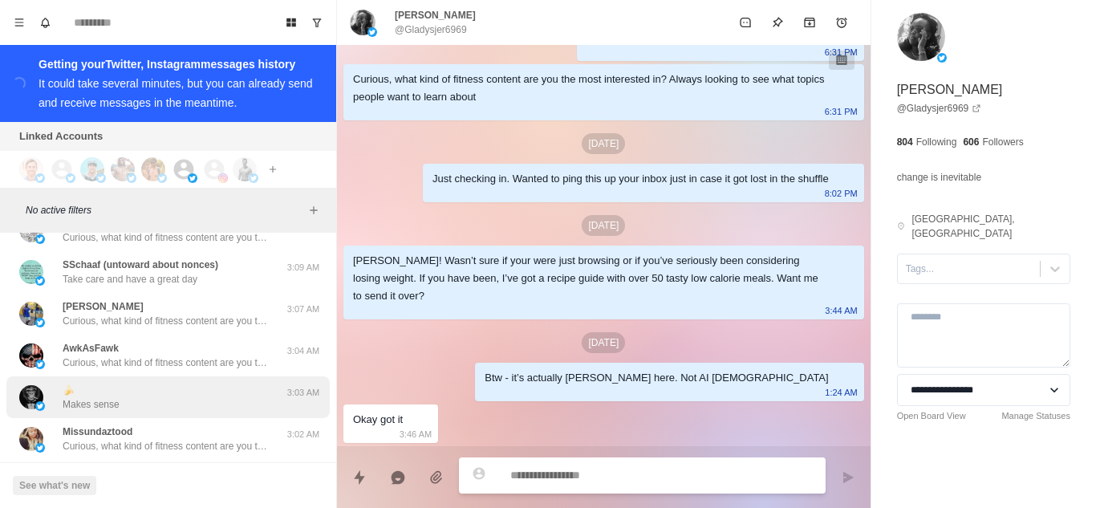
scroll to position [9868, 0]
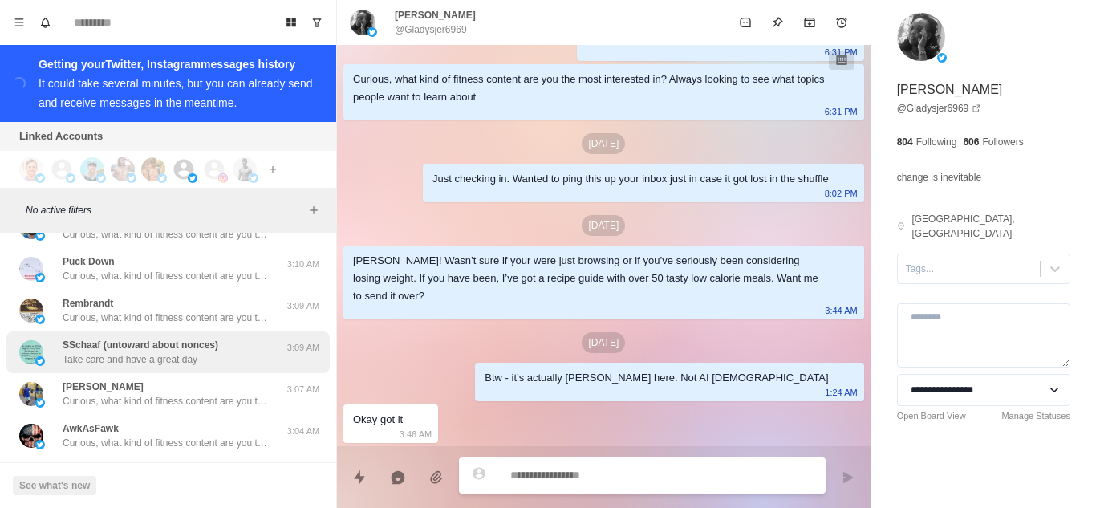
click at [163, 352] on p "Take care and have a great day" at bounding box center [130, 359] width 135 height 14
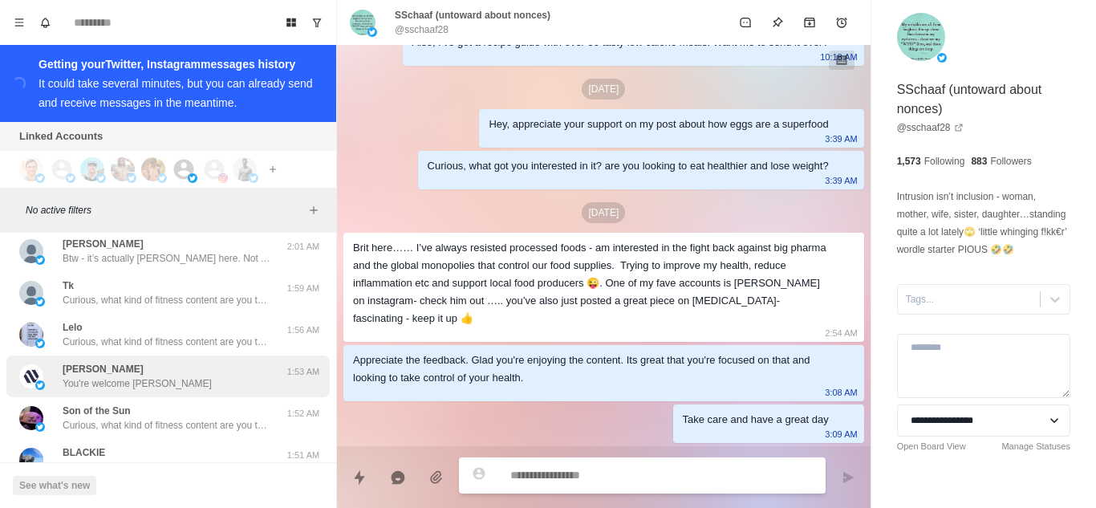
scroll to position [25032, 0]
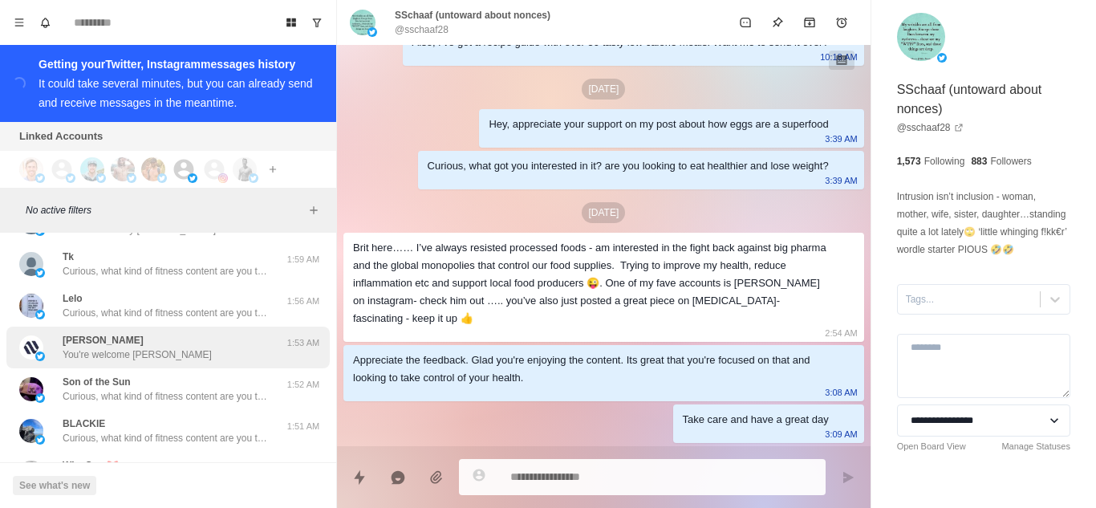
click at [193, 333] on div "[PERSON_NAME] You're welcome [PERSON_NAME]" at bounding box center [151, 347] width 264 height 29
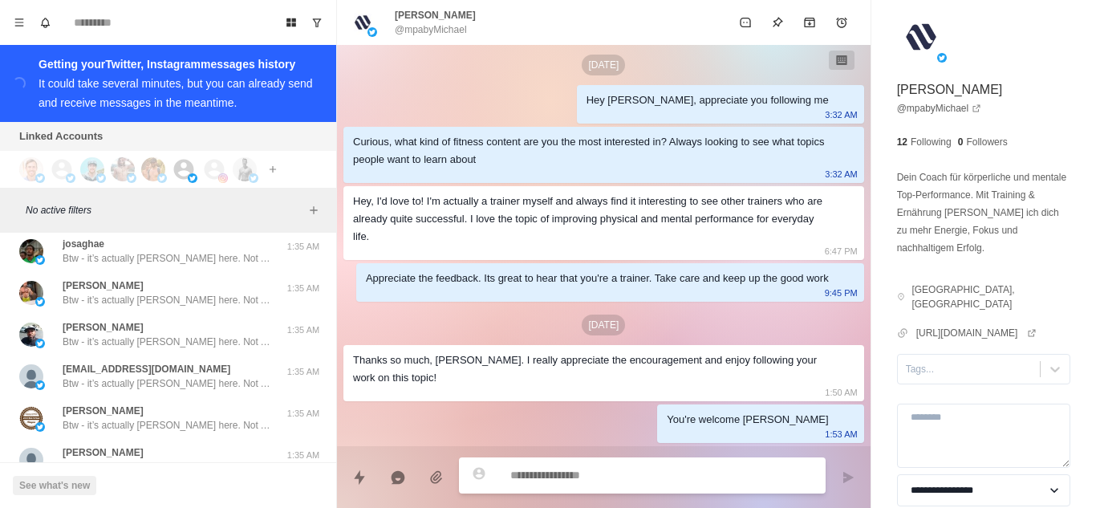
scroll to position [32093, 0]
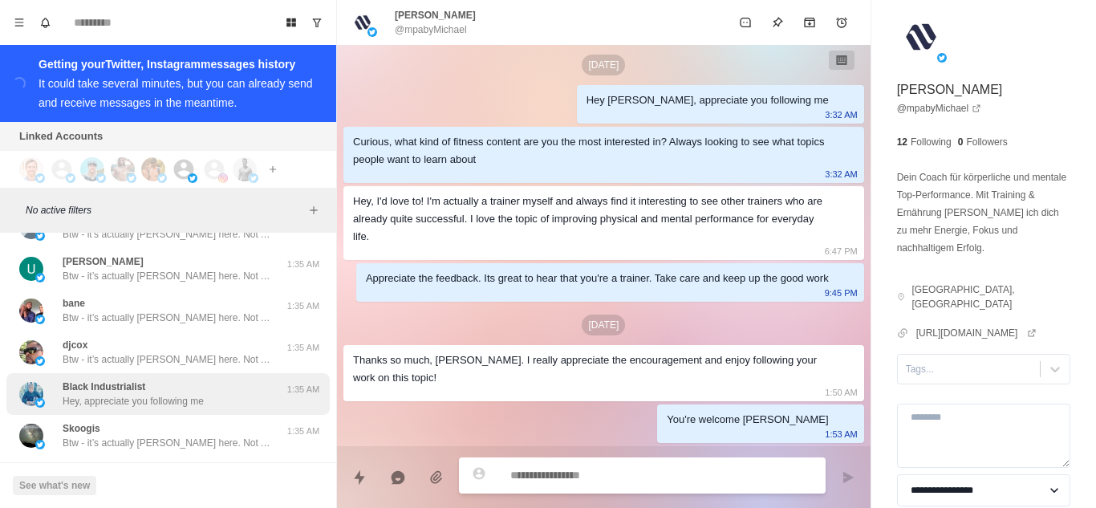
click at [193, 379] on div "Black Industrialist Hey, appreciate you following me" at bounding box center [133, 393] width 141 height 29
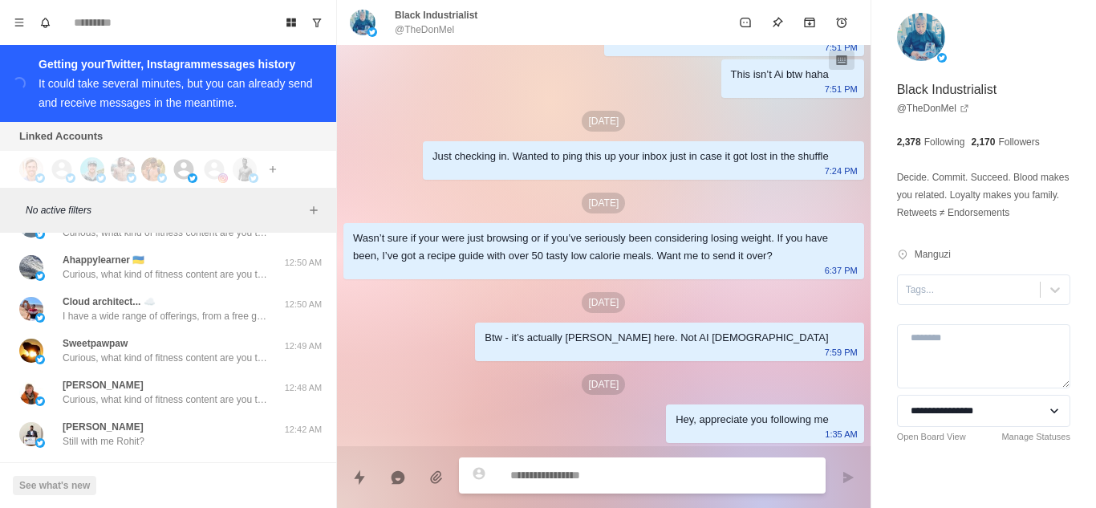
scroll to position [45973, 0]
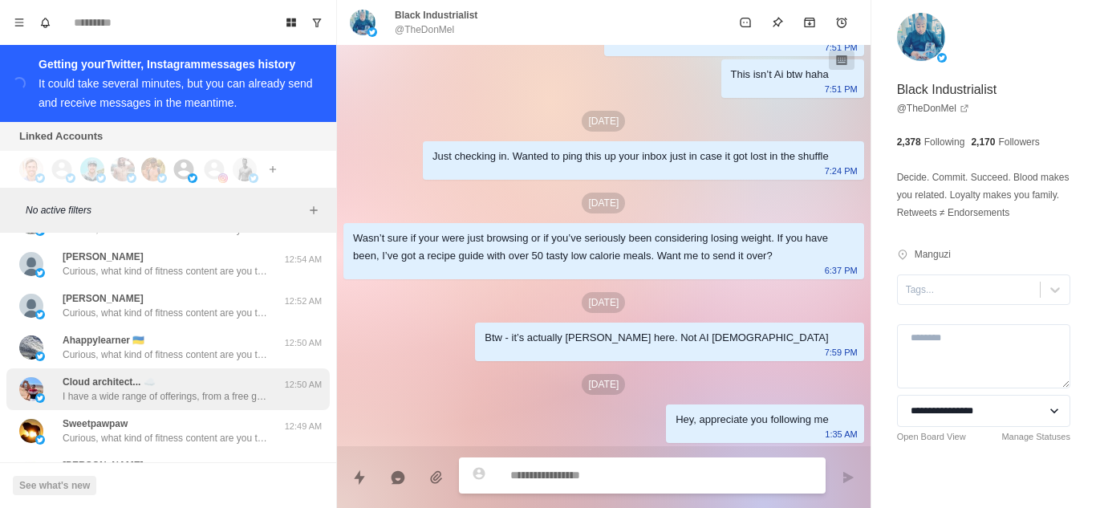
click at [168, 389] on p "I have a wide range of offerings, from a free guide all the way up to high-touc…" at bounding box center [167, 396] width 209 height 14
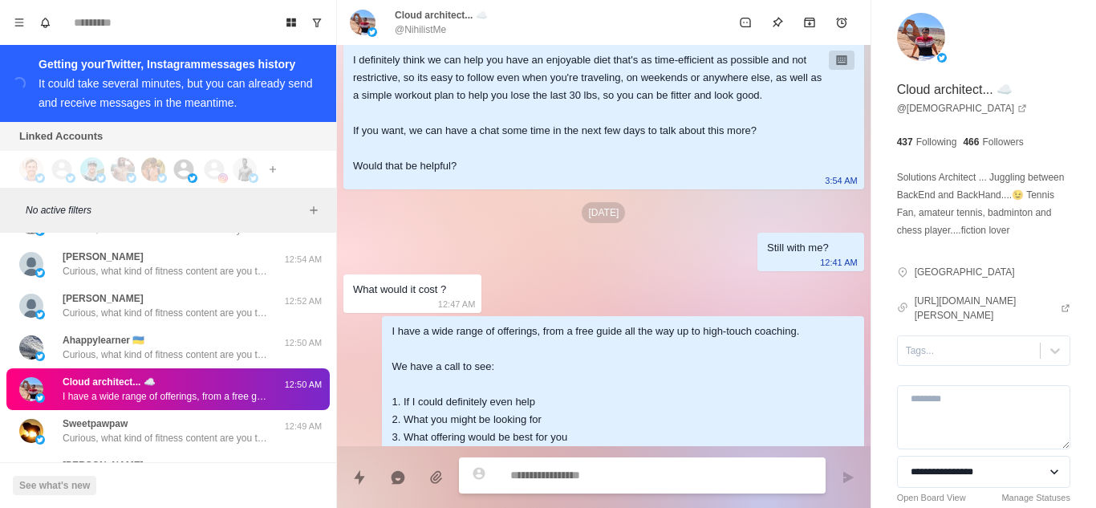
scroll to position [990, 0]
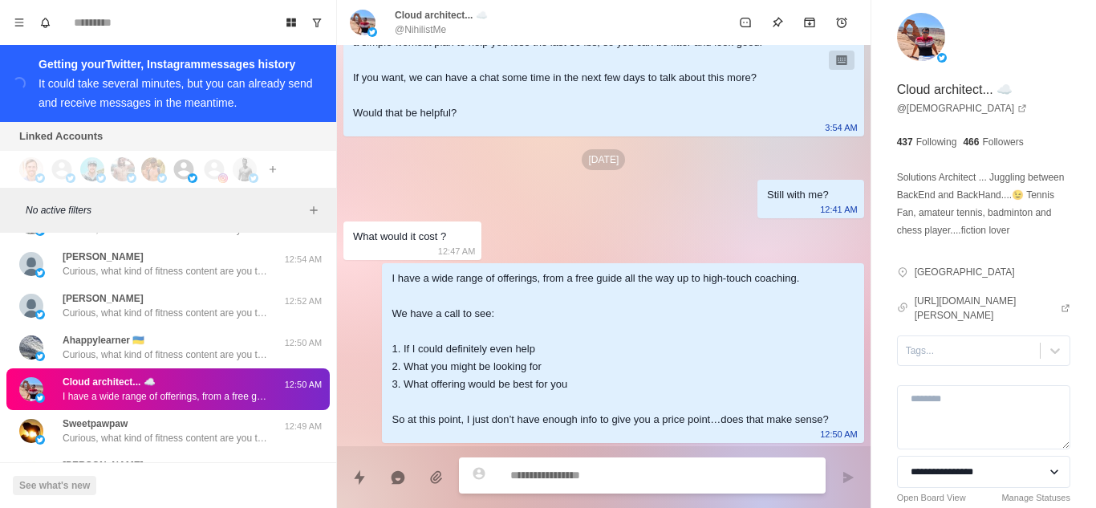
click at [166, 500] on div "[PERSON_NAME] Still with me Rohit?" at bounding box center [151, 514] width 264 height 29
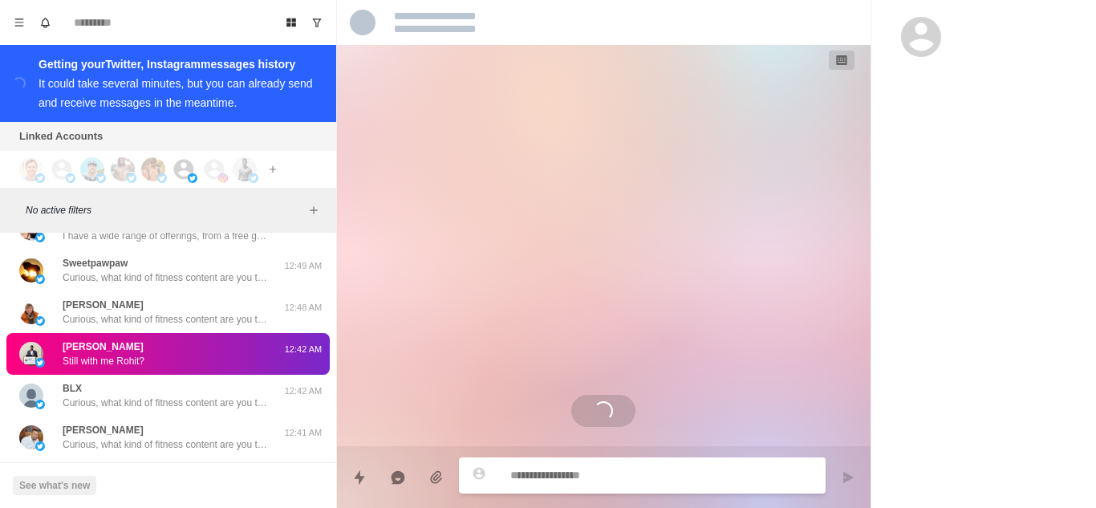
scroll to position [46053, 0]
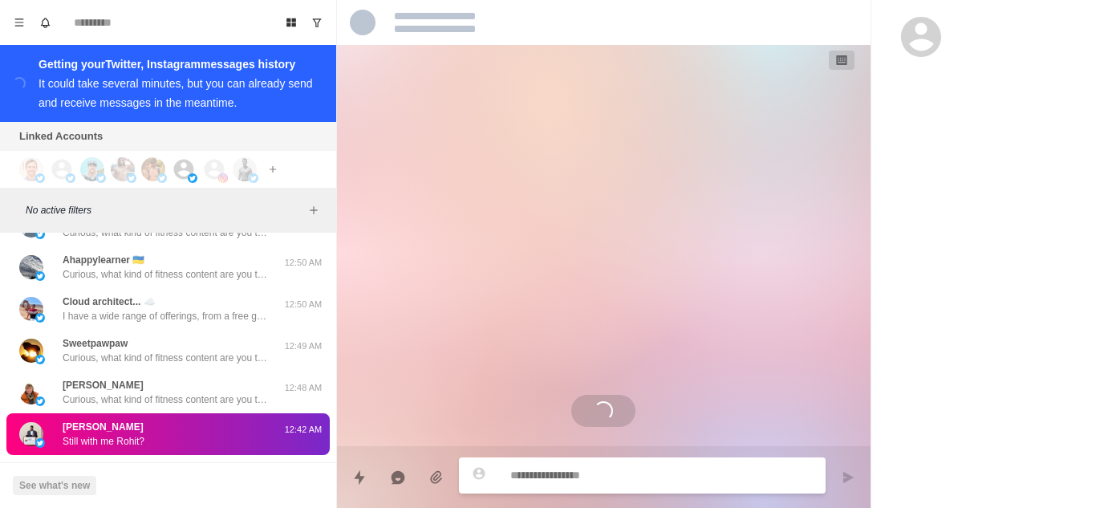
click at [144, 476] on p "Curious, what kind of fitness content are you the most interested in? Always lo…" at bounding box center [167, 483] width 209 height 14
click at [153, 420] on div "[PERSON_NAME] Still with me Rohit?" at bounding box center [151, 434] width 264 height 29
click at [162, 461] on div "BLX Curious, what kind of fitness content are you the most interested in? Alway…" at bounding box center [167, 475] width 209 height 29
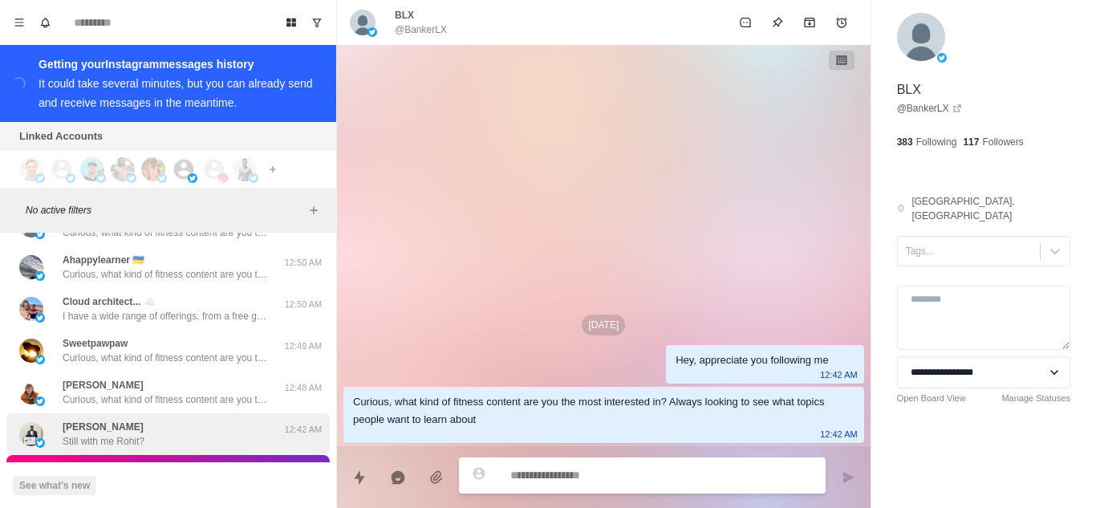
click at [178, 420] on div "[PERSON_NAME] Still with me Rohit?" at bounding box center [151, 434] width 264 height 29
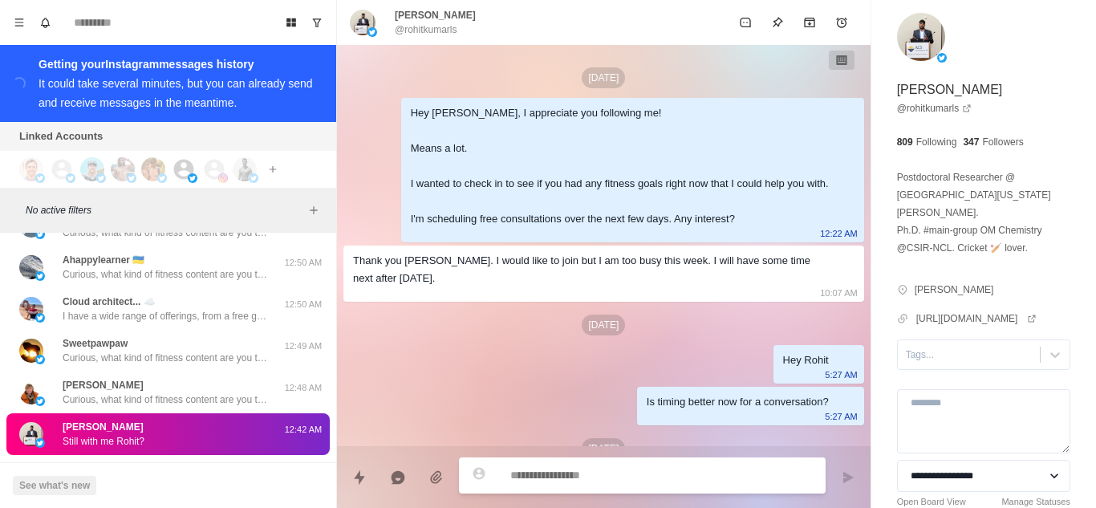
scroll to position [1362, 0]
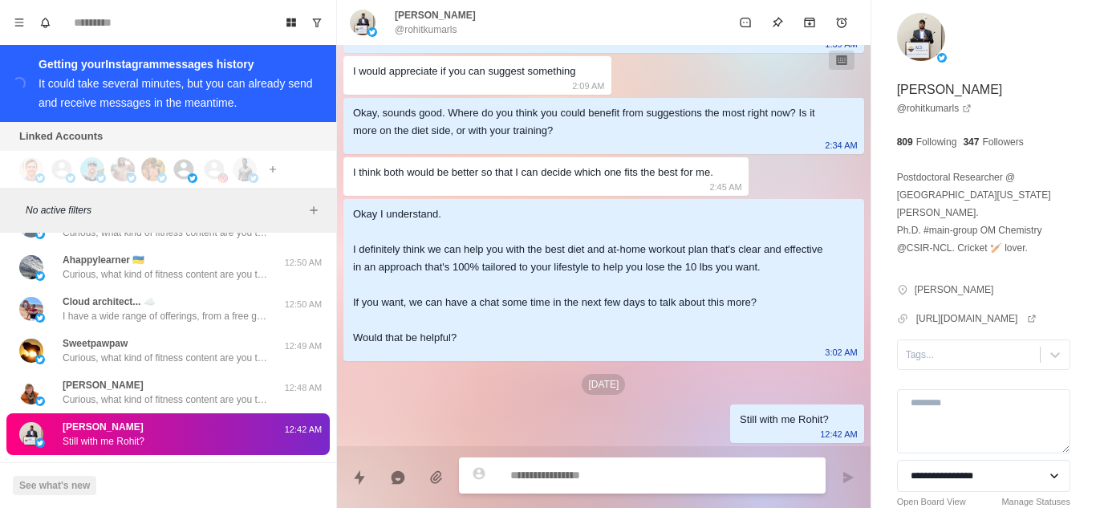
type textarea "*"
type textarea "**********"
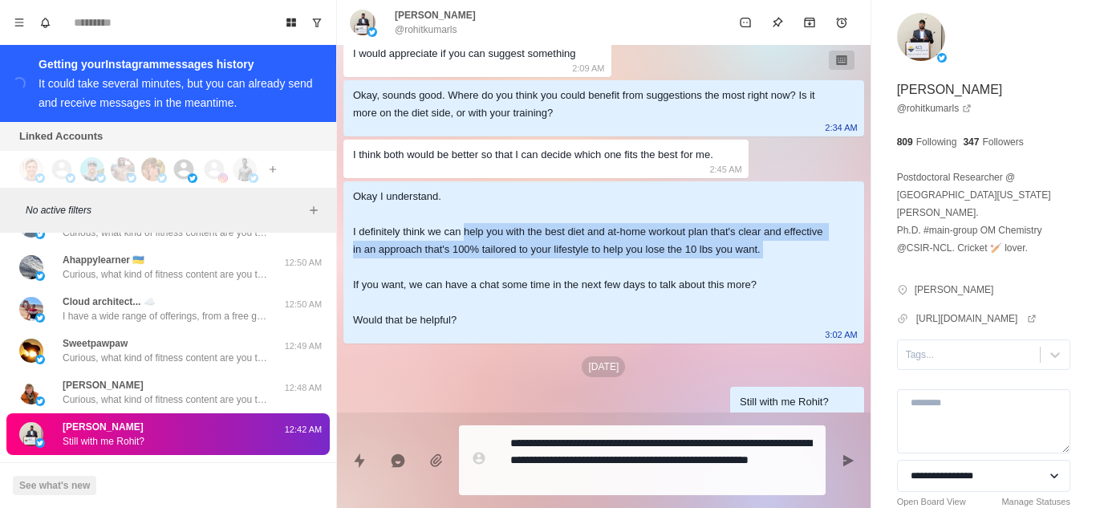
drag, startPoint x: 465, startPoint y: 250, endPoint x: 729, endPoint y: 281, distance: 265.0
click at [729, 281] on div "Okay I understand. I definitely think we can help you with the best diet and at…" at bounding box center [591, 258] width 476 height 141
copy div "help you with the best diet and at-home workout plan that's clear and effective…"
click at [627, 477] on textarea "**********" at bounding box center [661, 460] width 302 height 57
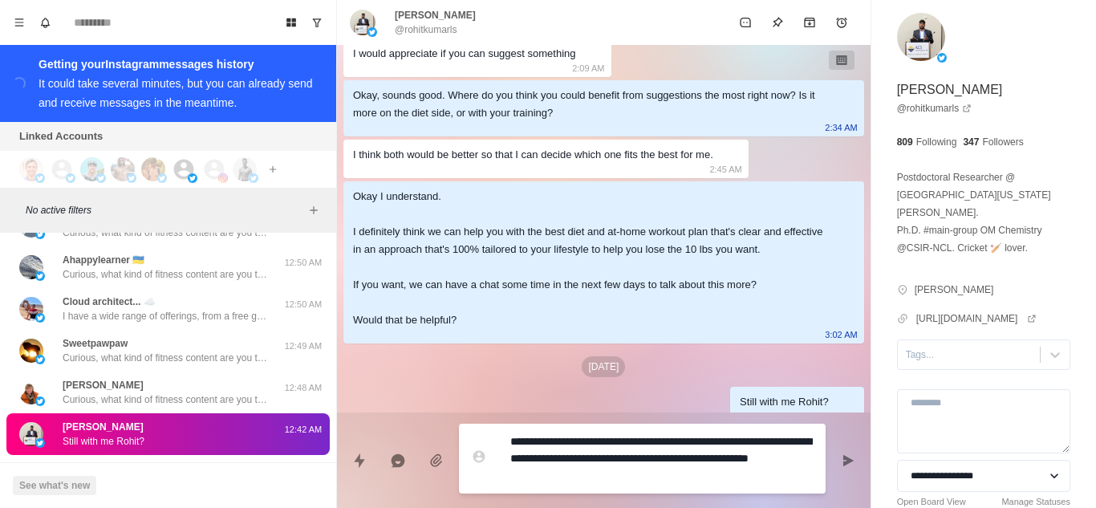
drag, startPoint x: 627, startPoint y: 477, endPoint x: 503, endPoint y: 457, distance: 125.2
click at [503, 457] on div "**********" at bounding box center [642, 459] width 367 height 70
paste textarea "**********"
type textarea "*"
type textarea "**********"
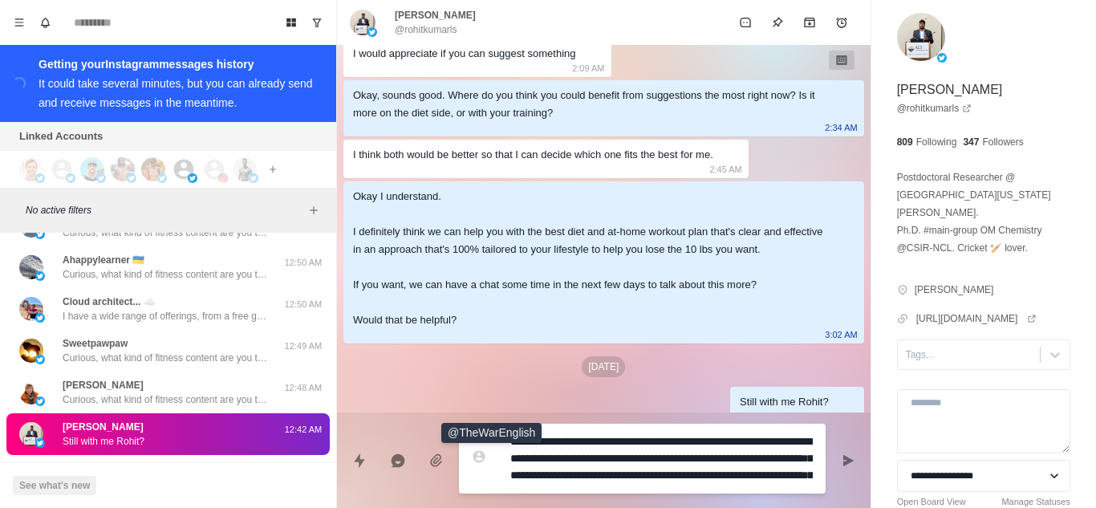
scroll to position [13, 0]
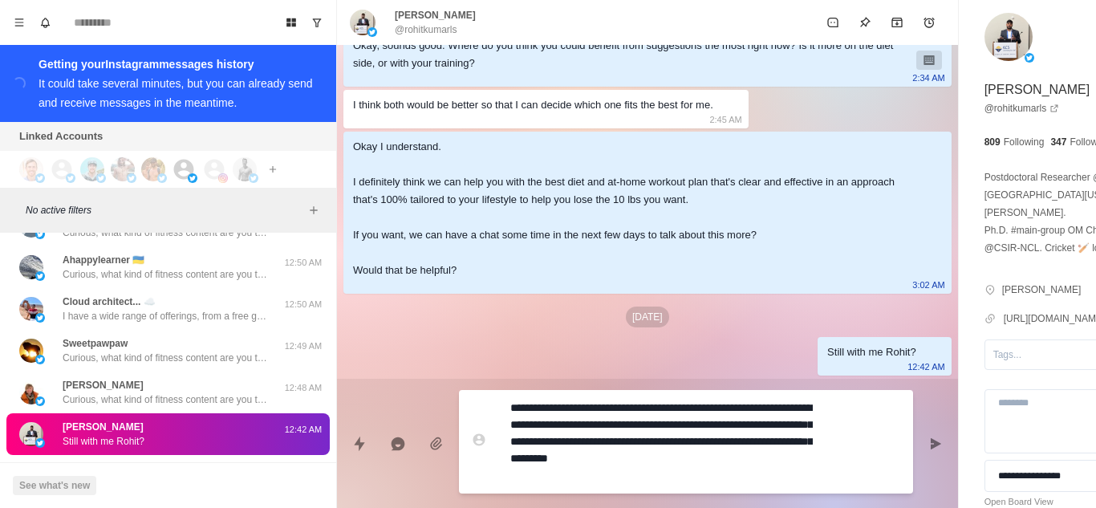
type textarea "*"
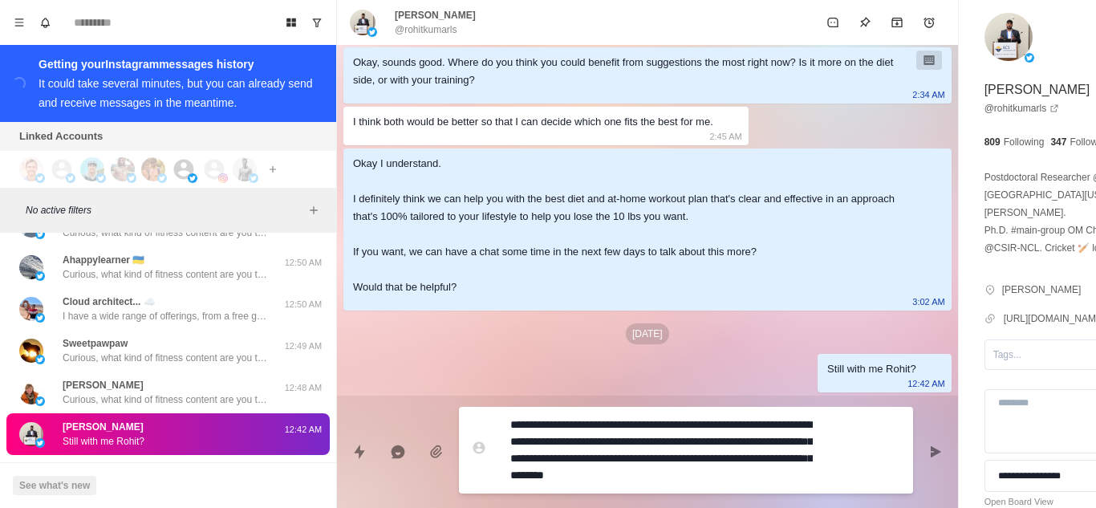
scroll to position [0, 0]
type textarea "**********"
type textarea "*"
type textarea "**********"
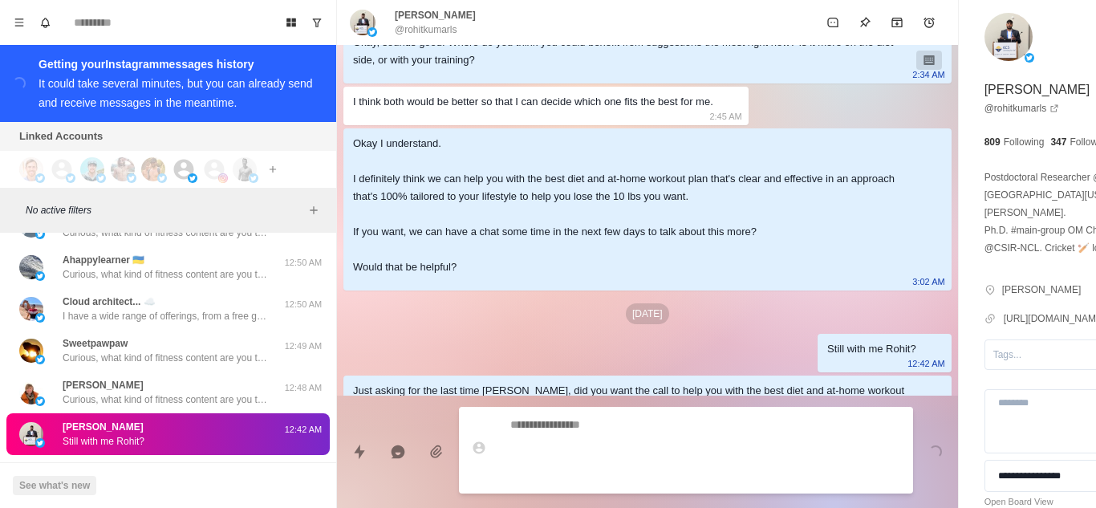
type textarea "*"
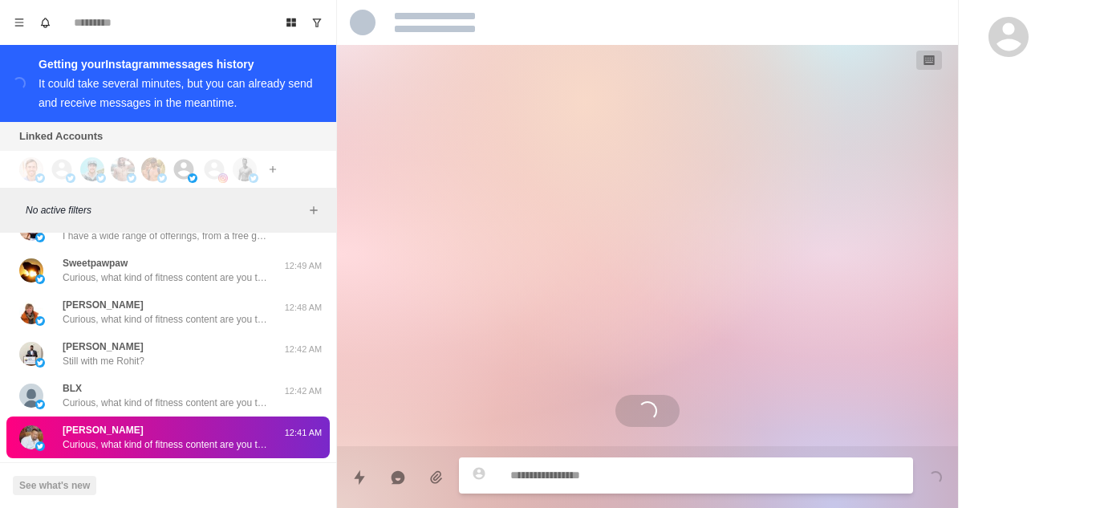
scroll to position [46213, 0]
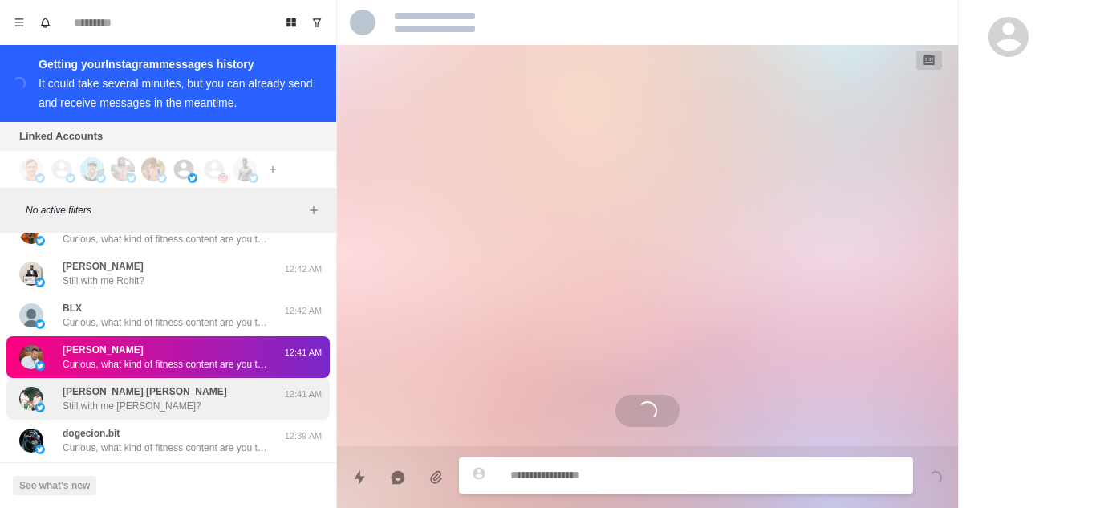
click at [181, 384] on div "[PERSON_NAME] [PERSON_NAME] Still with me [PERSON_NAME]?" at bounding box center [151, 398] width 264 height 29
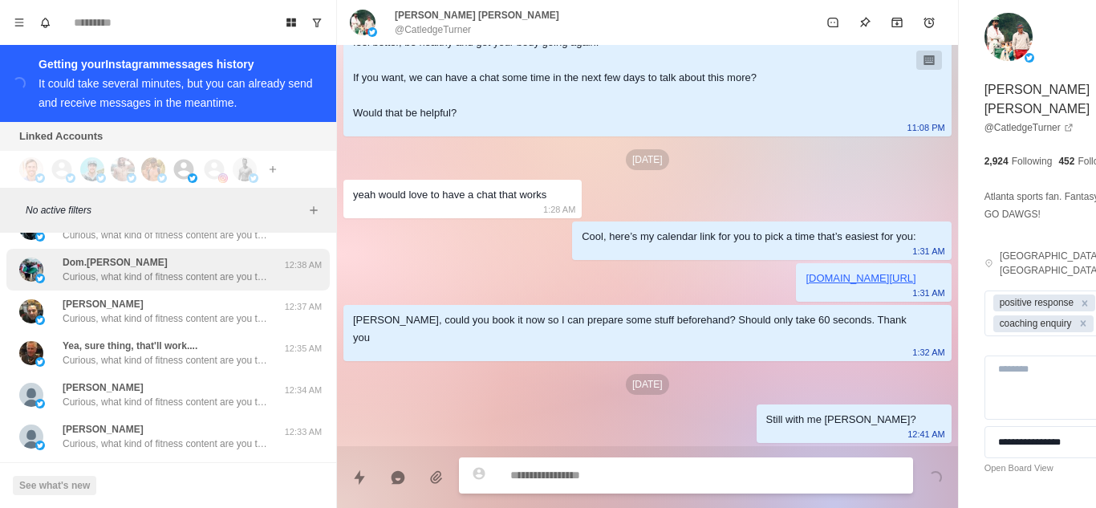
scroll to position [46454, 0]
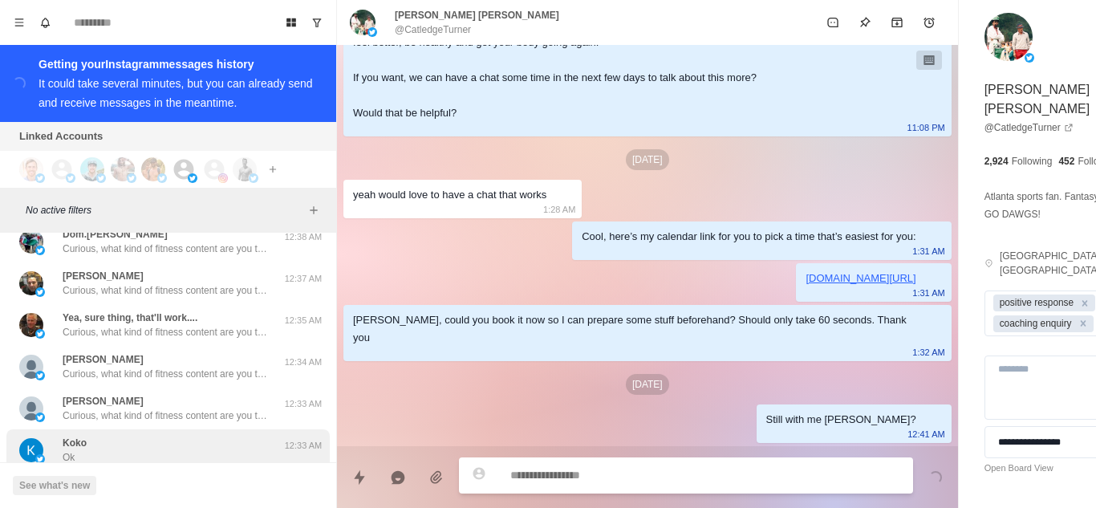
click at [161, 436] on div "[PERSON_NAME]" at bounding box center [151, 450] width 264 height 29
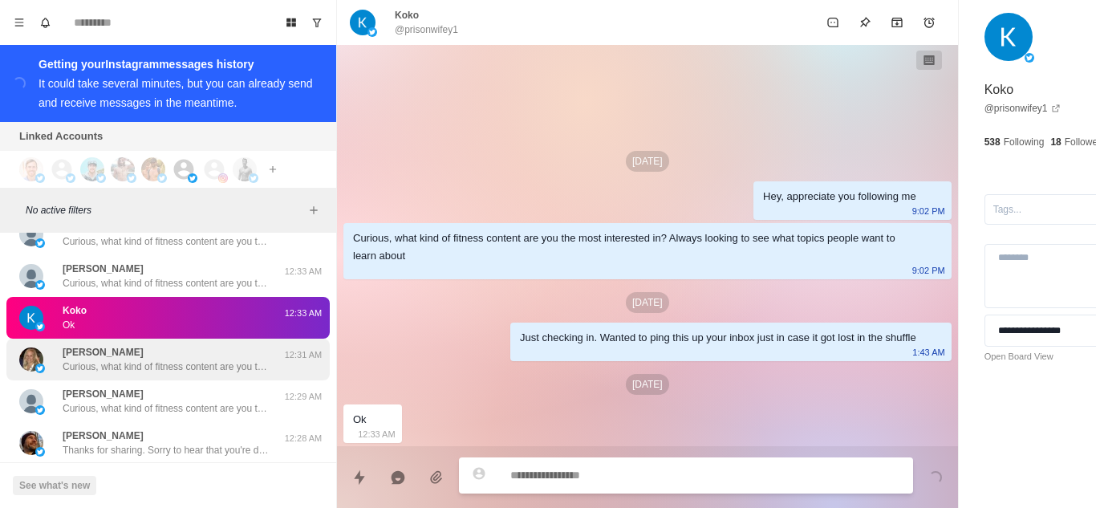
scroll to position [46614, 0]
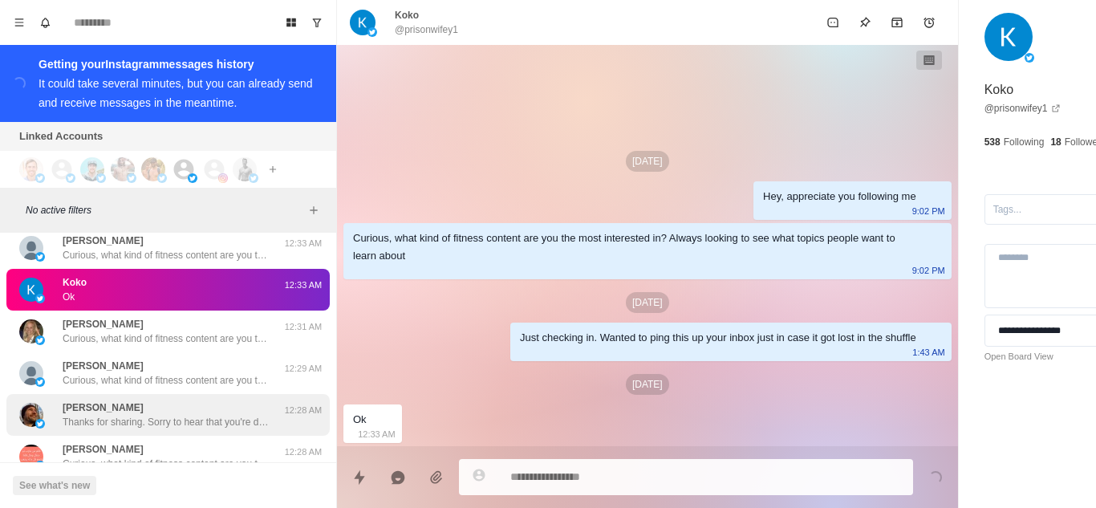
click at [172, 415] on p "Thanks for sharing. Sorry to hear that you're dealing with that. Sounds rough. …" at bounding box center [167, 422] width 209 height 14
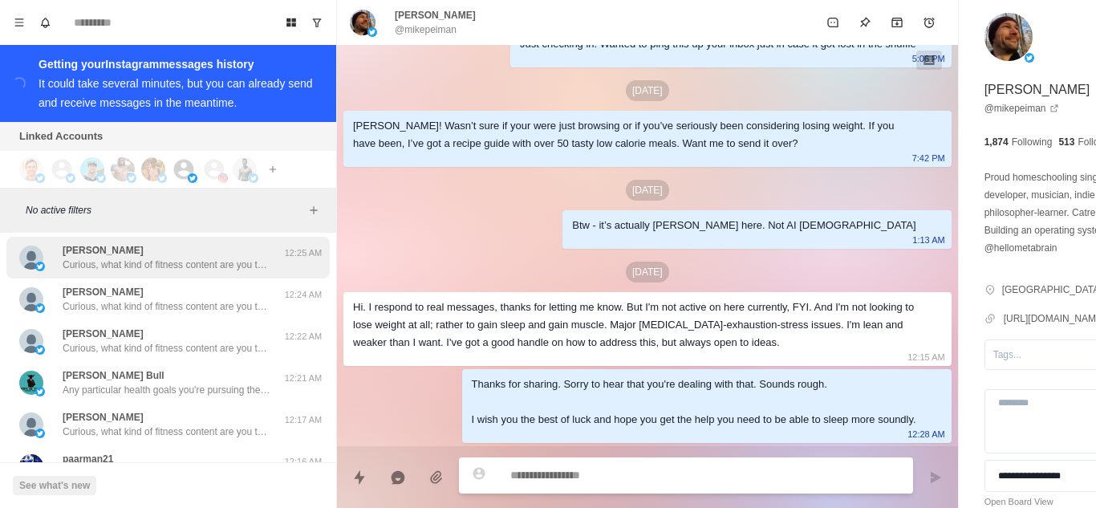
scroll to position [46935, 0]
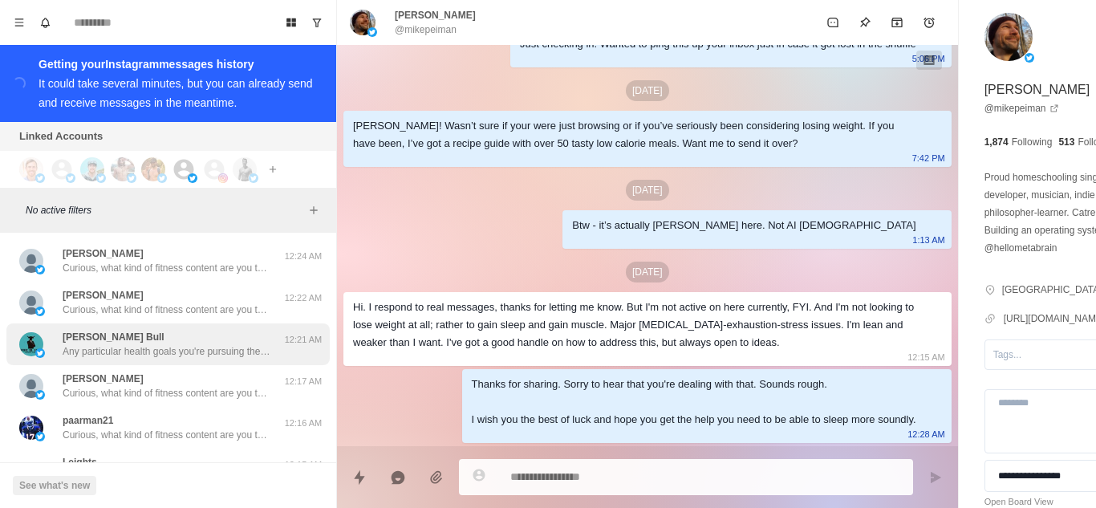
click at [159, 344] on p "Any particular health goals you're pursuing these days? Like losing fat or buil…" at bounding box center [167, 351] width 209 height 14
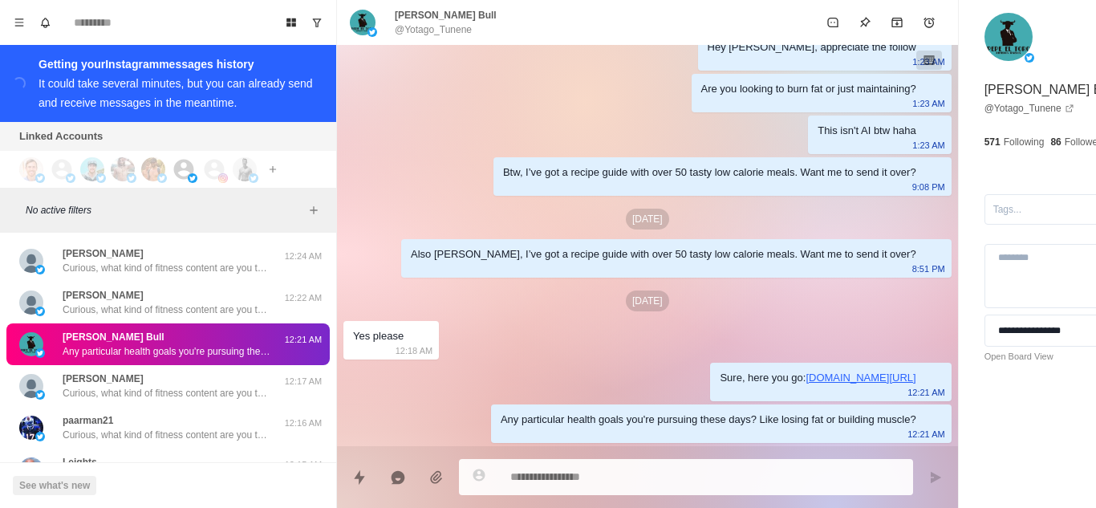
scroll to position [47016, 0]
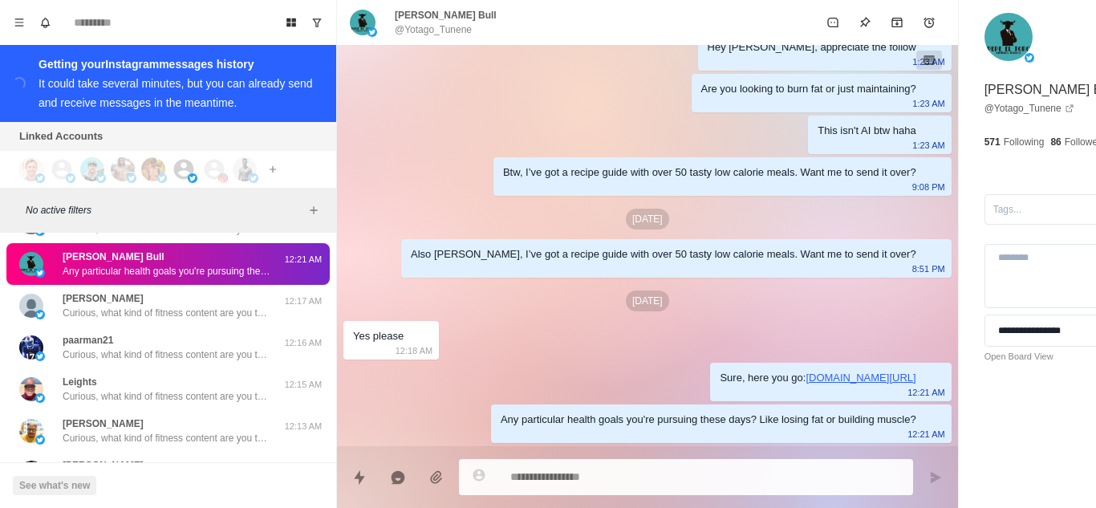
click at [193, 500] on div "[PERSON_NAME] Curious, what kind of fitness content are you the most interested…" at bounding box center [167, 514] width 209 height 29
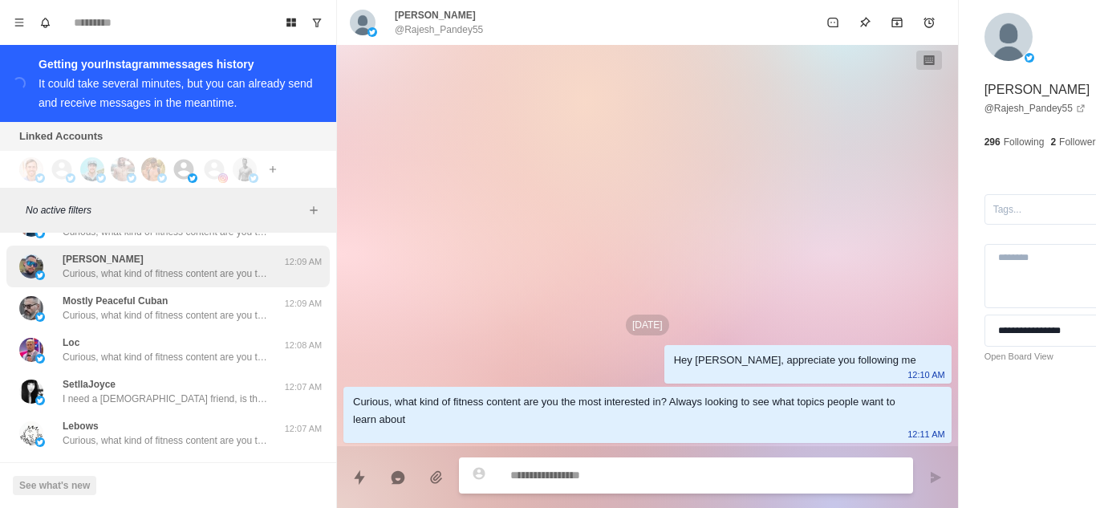
scroll to position [47417, 0]
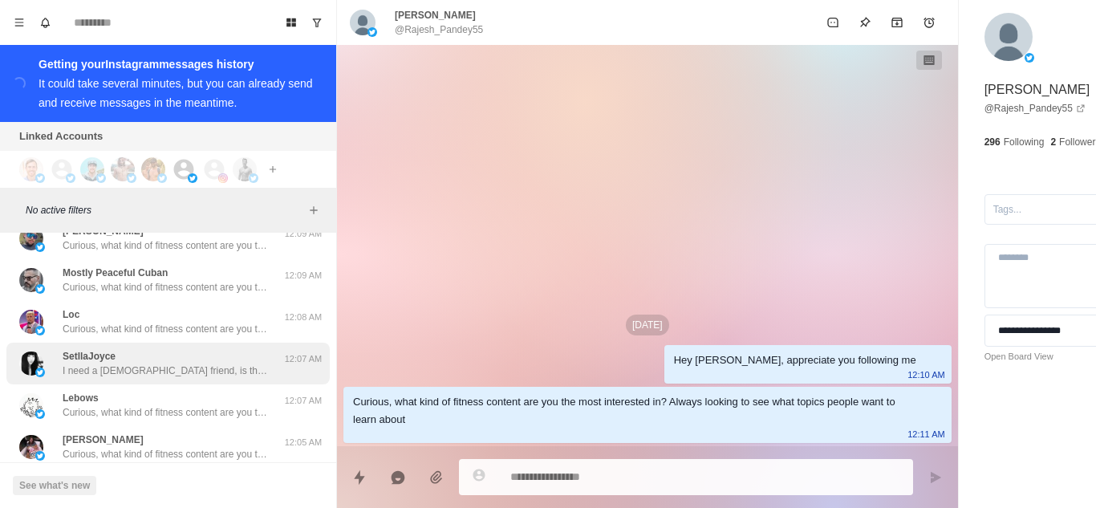
click at [162, 363] on p "I need a [DEMOGRAPHIC_DATA] friend, is that you? Reply me" at bounding box center [167, 370] width 209 height 14
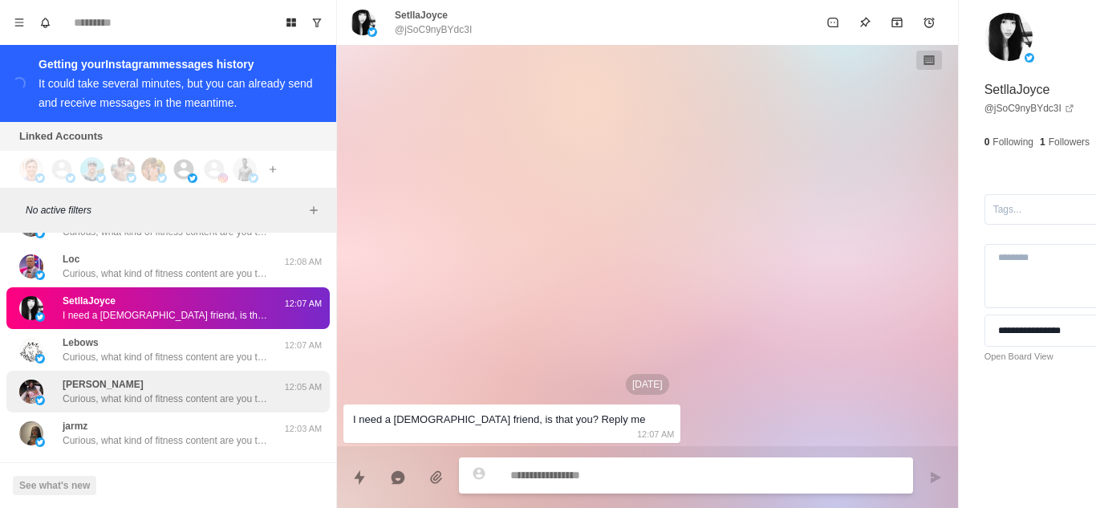
scroll to position [47487, 0]
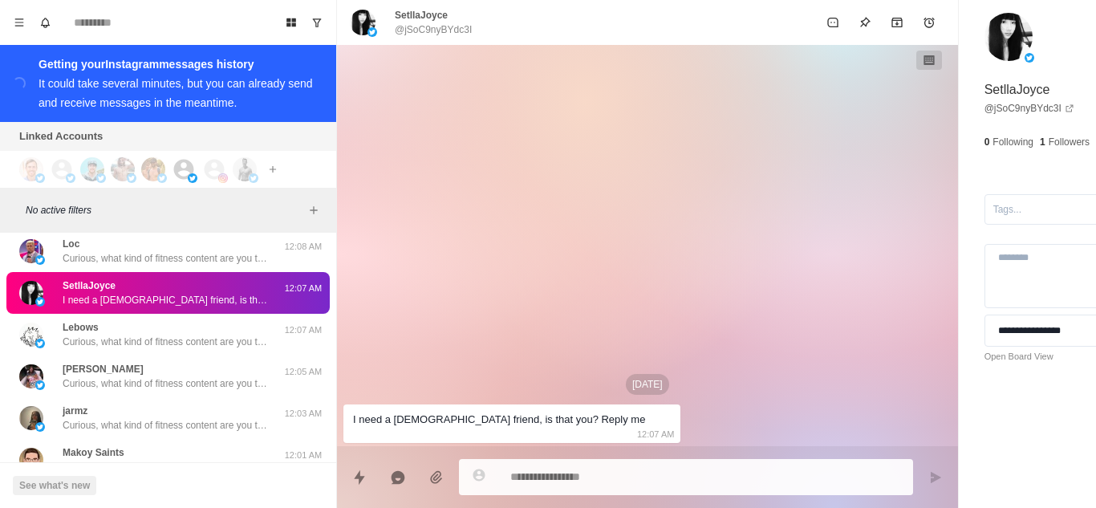
click at [156, 493] on button "Load more" at bounding box center [168, 506] width 79 height 26
click at [181, 460] on p "Curious, what kind of fitness content are you the most interested in? Always lo…" at bounding box center [167, 467] width 209 height 14
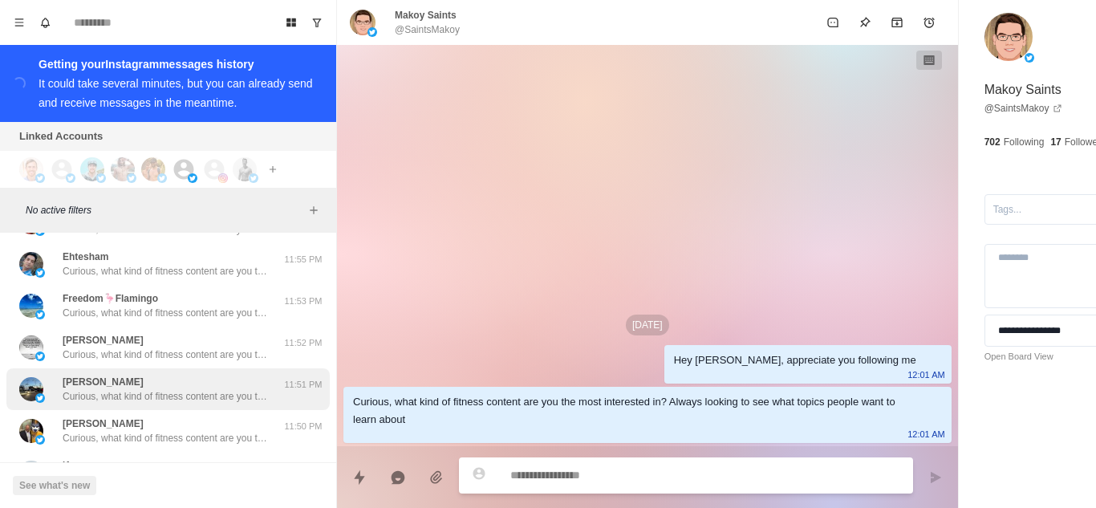
scroll to position [47888, 0]
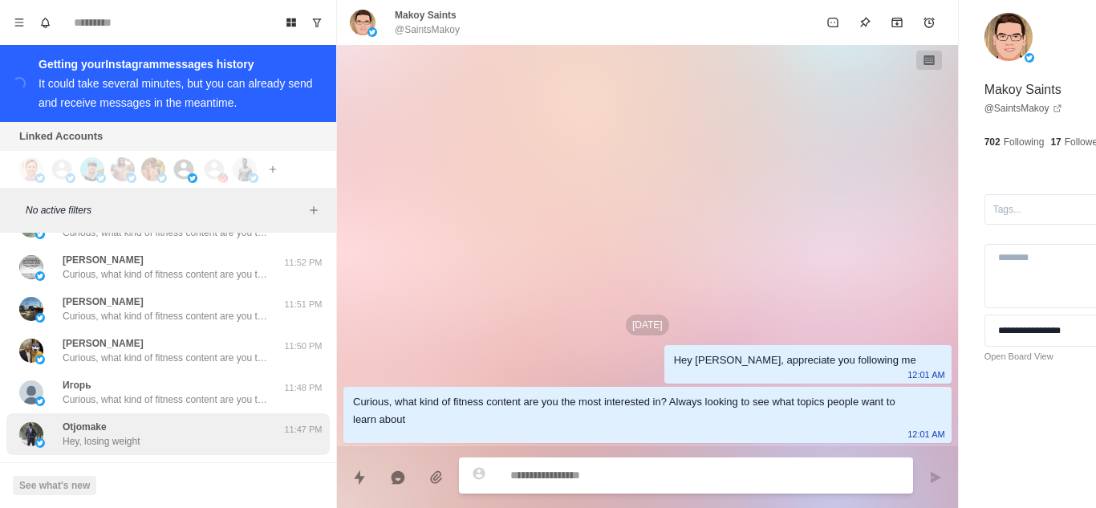
click at [177, 420] on div "Otjomake Hey, losing weight" at bounding box center [151, 434] width 264 height 29
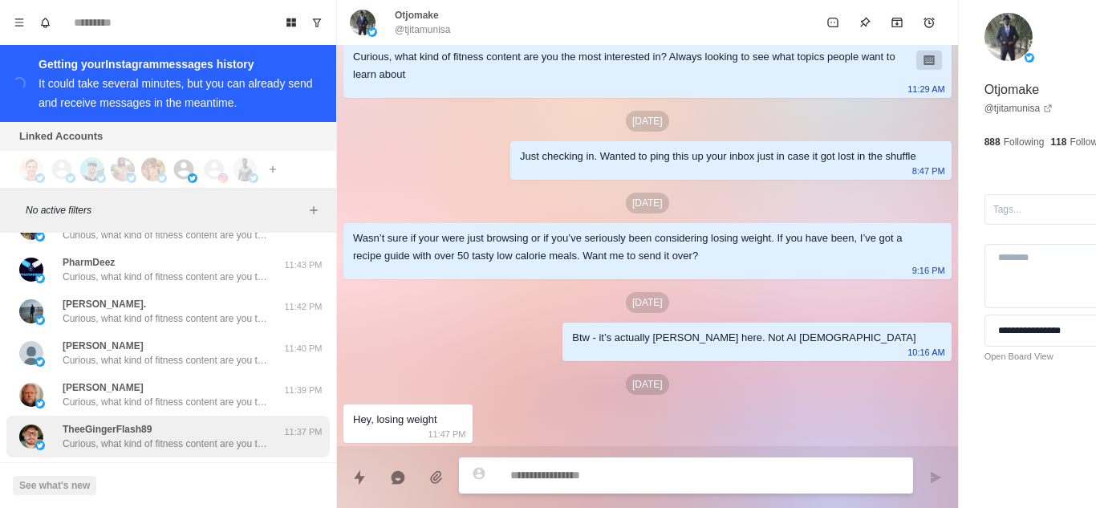
scroll to position [48290, 0]
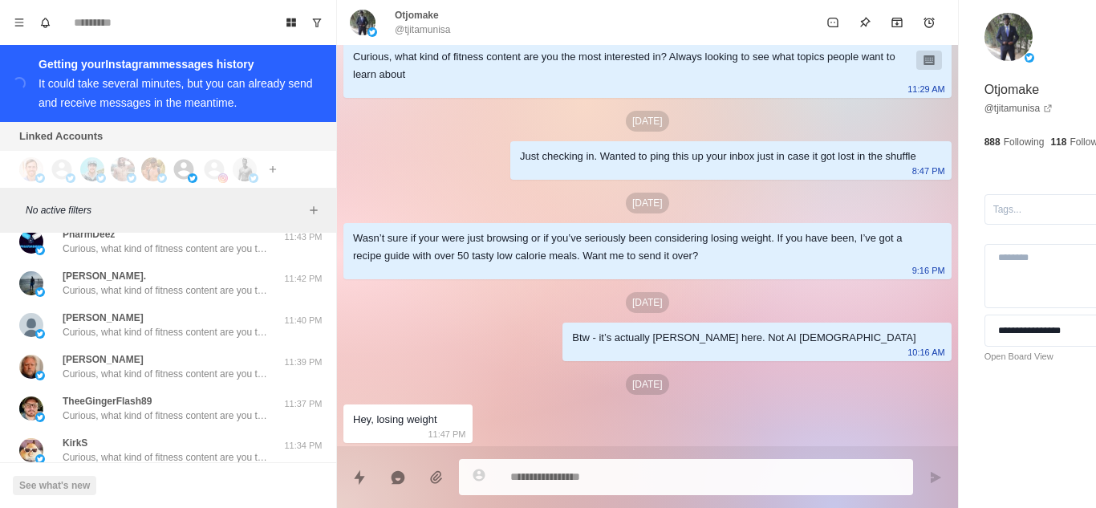
click at [185, 492] on p "Curious, what kind of fitness content are you the most interested in? Always lo…" at bounding box center [167, 499] width 209 height 14
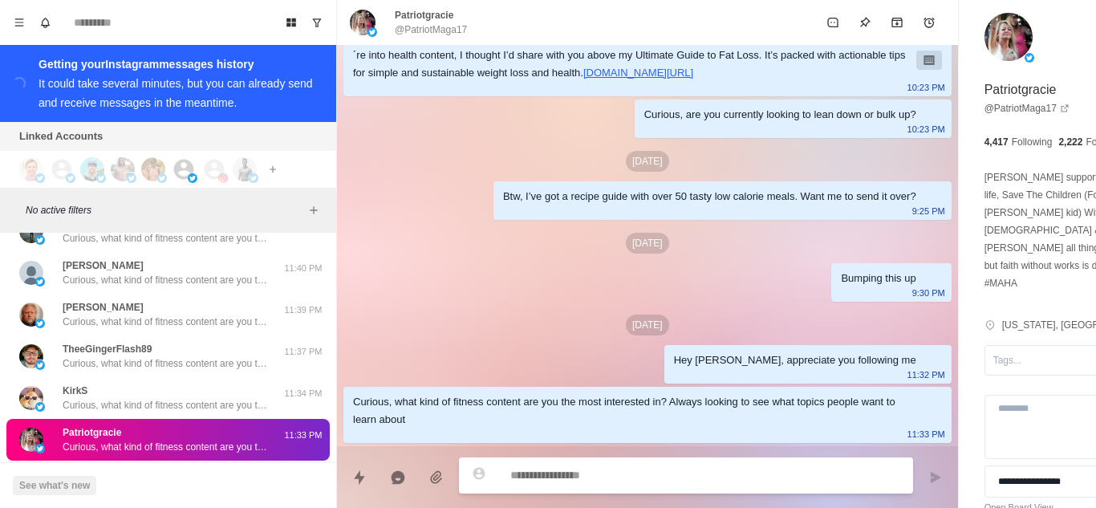
scroll to position [48450, 0]
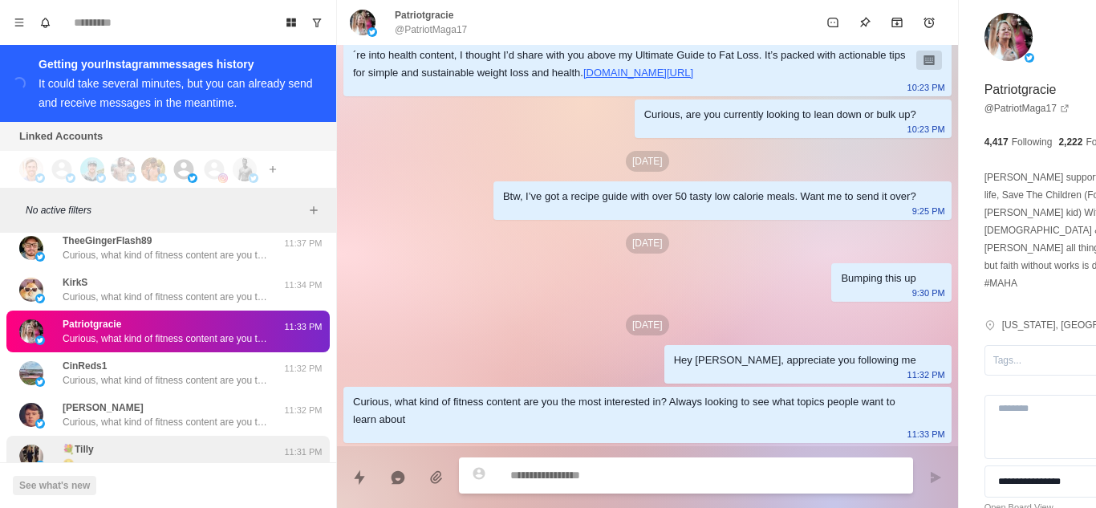
click at [151, 442] on div "💐Tilly 🥺" at bounding box center [151, 456] width 264 height 29
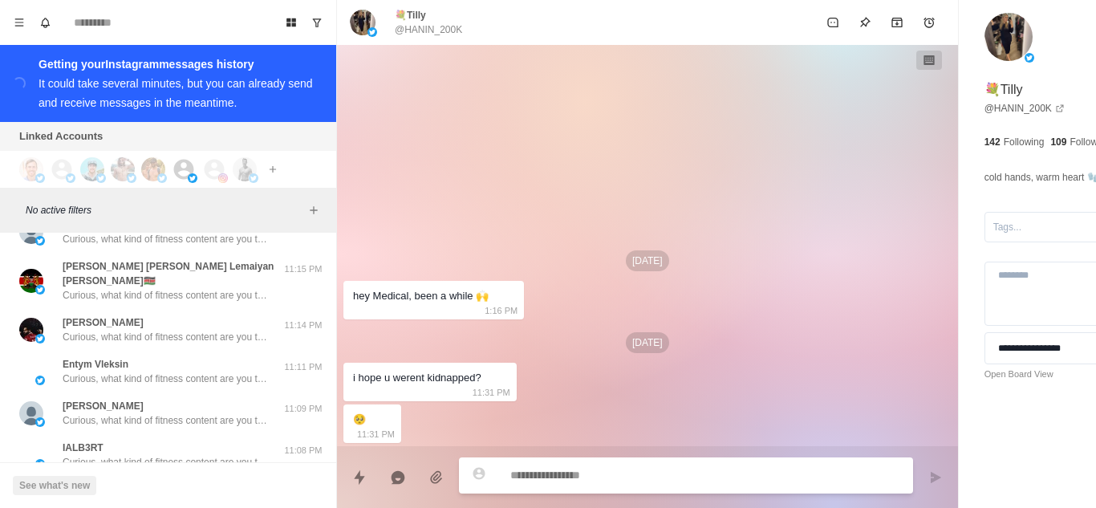
scroll to position [49171, 0]
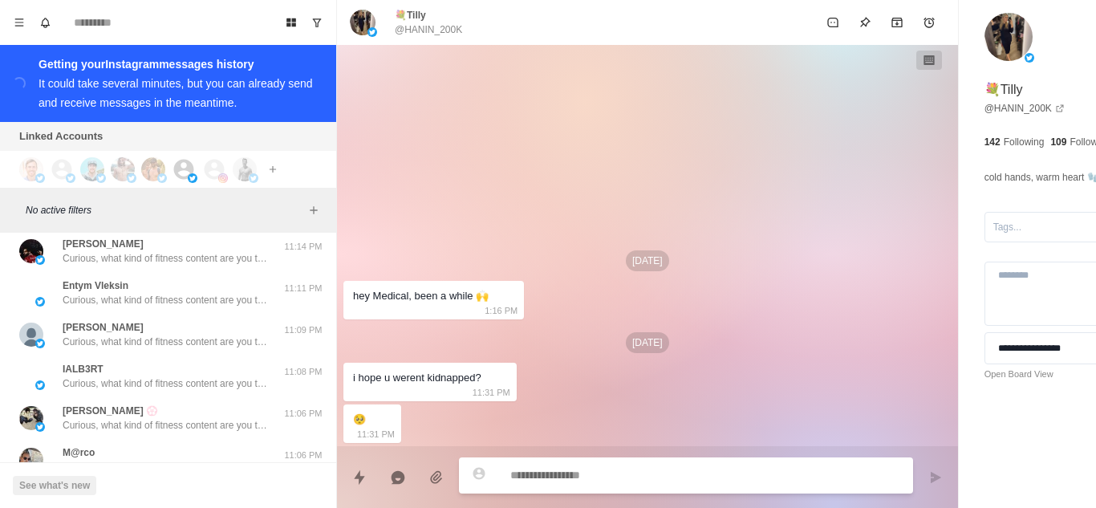
click at [185, 493] on button "Load more" at bounding box center [168, 506] width 79 height 26
click at [172, 439] on div "M@rco If you don’t mind me asking 11:06 PM" at bounding box center [167, 460] width 323 height 42
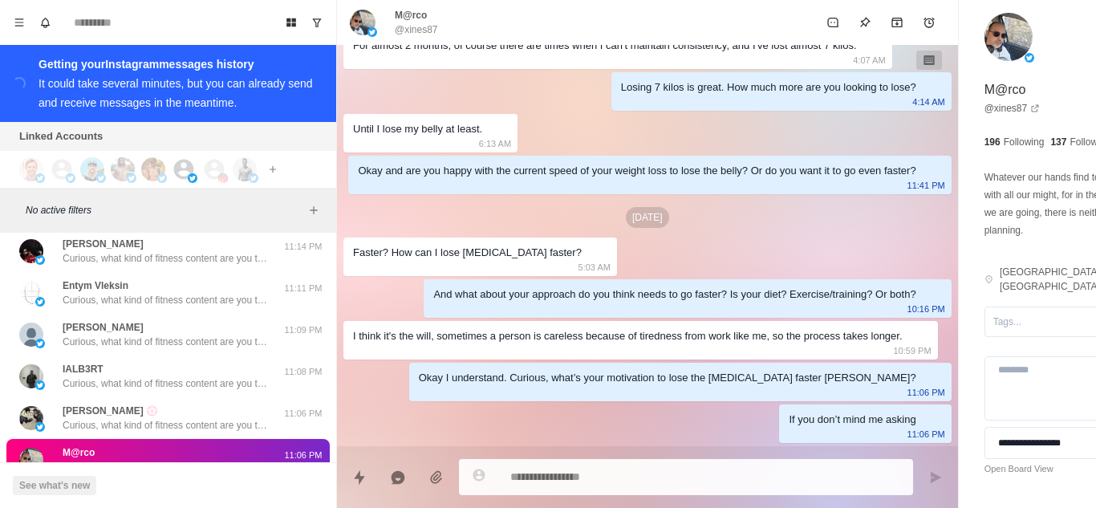
scroll to position [49331, 0]
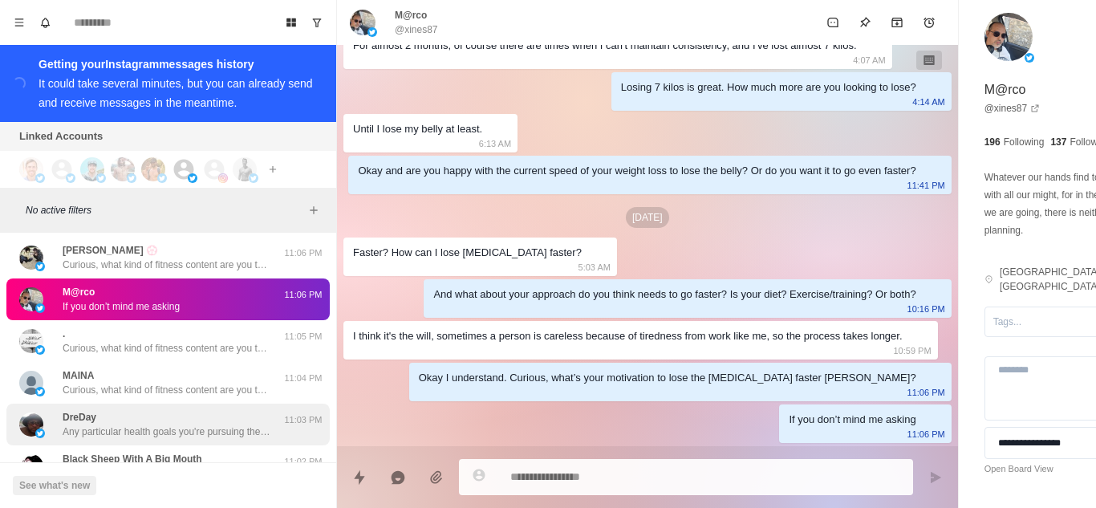
click at [151, 424] on p "Any particular health goals you're pursuing these days? Like losing fat or buil…" at bounding box center [167, 431] width 209 height 14
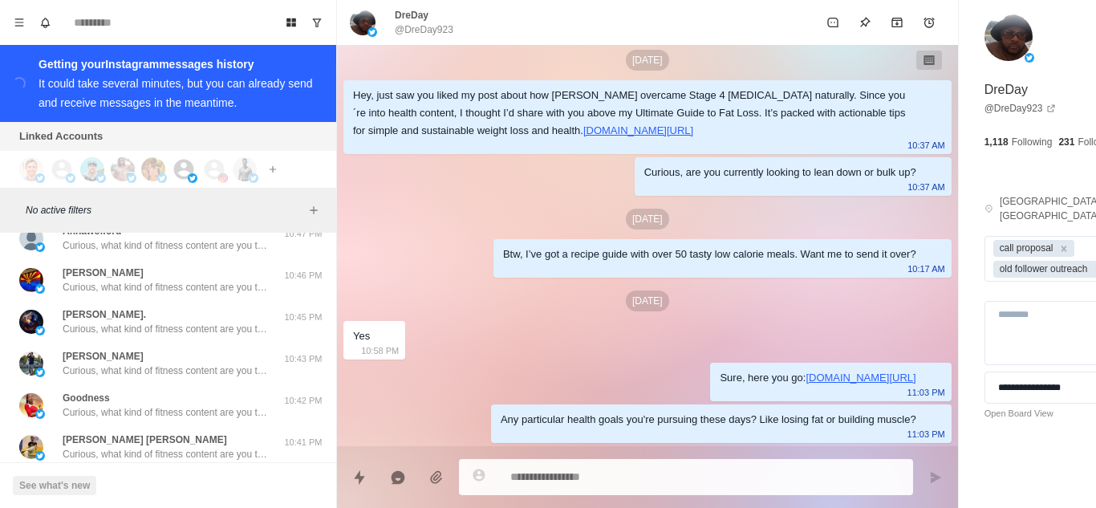
scroll to position [49973, 0]
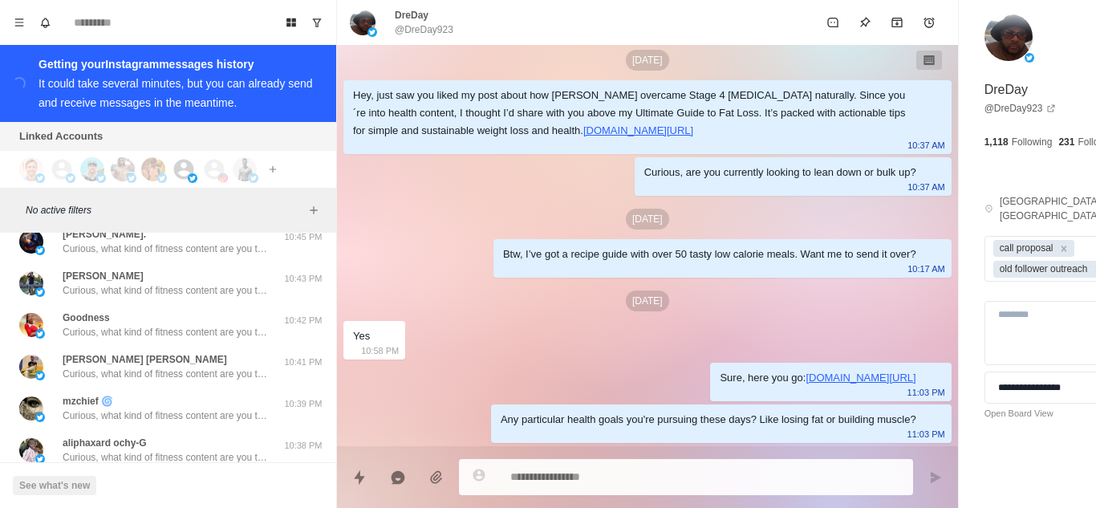
click at [136, 477] on div "[PERSON_NAME] Curious, what kind of fitness content are you the most interested…" at bounding box center [167, 491] width 209 height 29
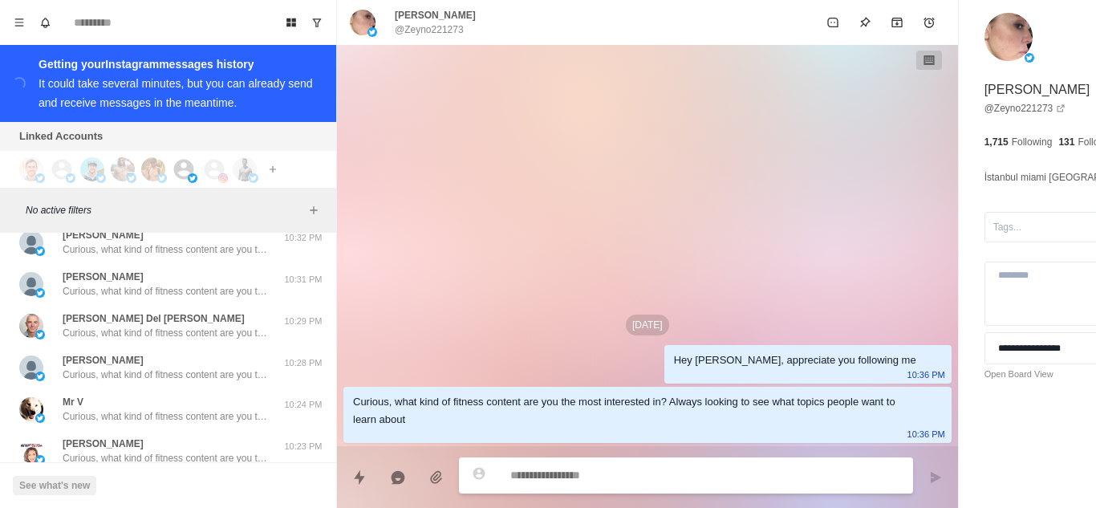
scroll to position [50374, 0]
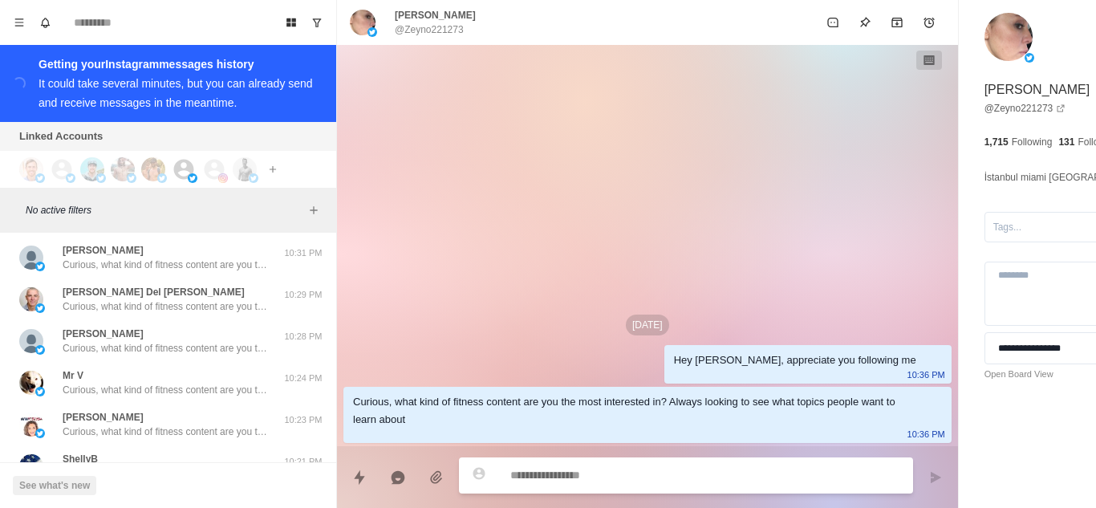
drag, startPoint x: 181, startPoint y: 413, endPoint x: 197, endPoint y: 420, distance: 17.6
click at [181, 493] on div "[PERSON_NAME] No. Not interested" at bounding box center [151, 507] width 264 height 29
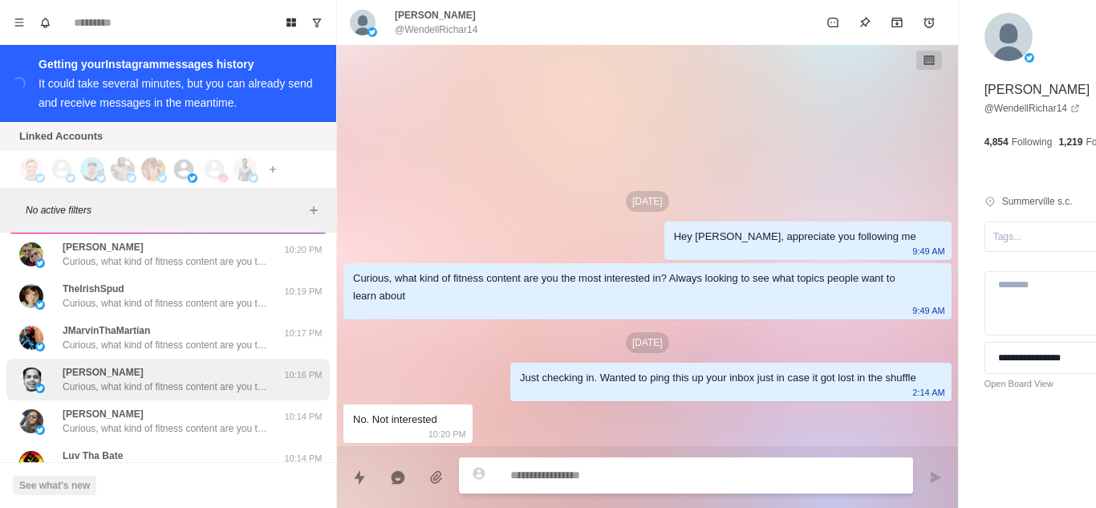
scroll to position [50695, 0]
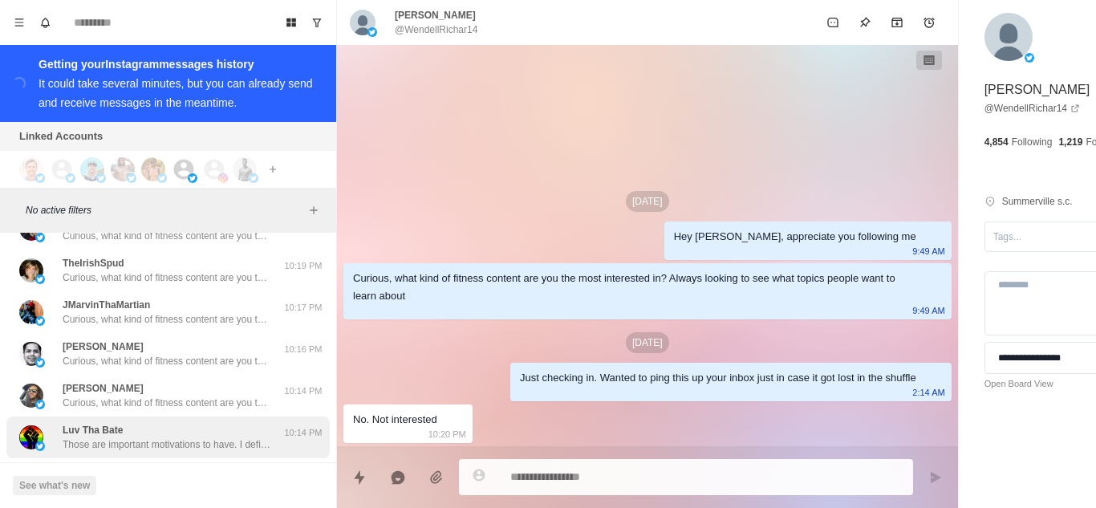
click at [188, 437] on p "Those are important motivations to have. I definitely think we can help you hav…" at bounding box center [167, 444] width 209 height 14
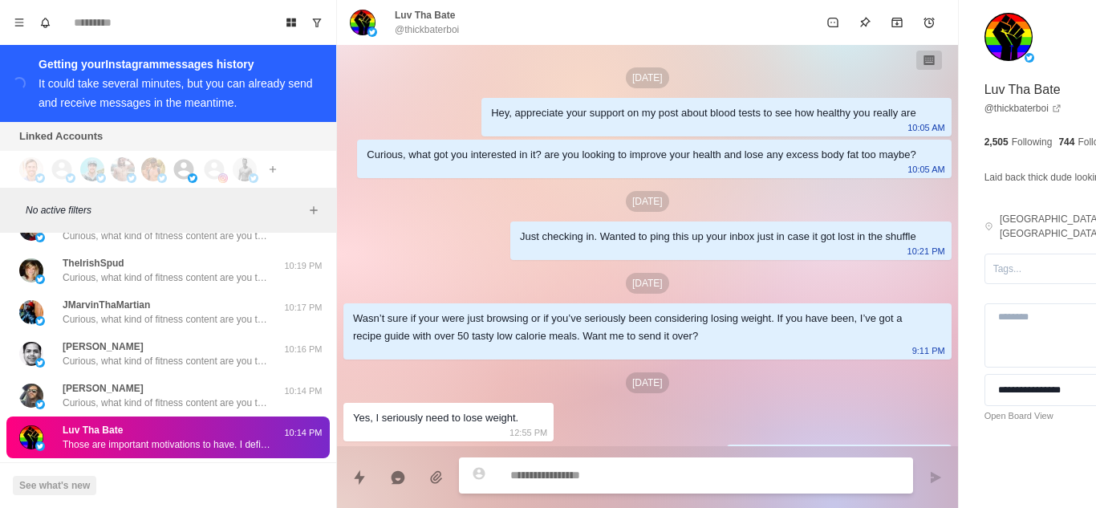
scroll to position [1831, 0]
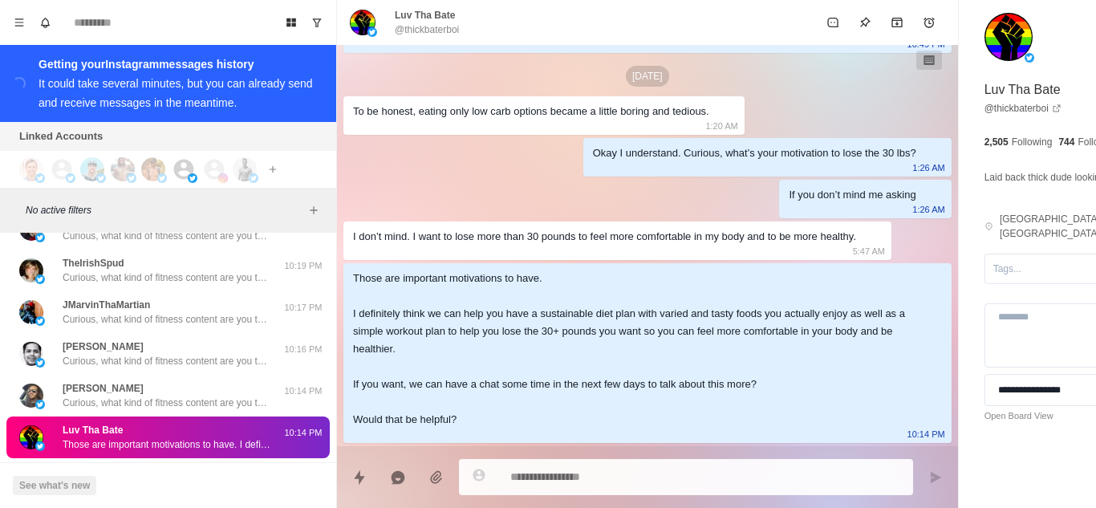
type textarea "*"
type textarea "**********"
type textarea "*"
type textarea "**********"
type textarea "*"
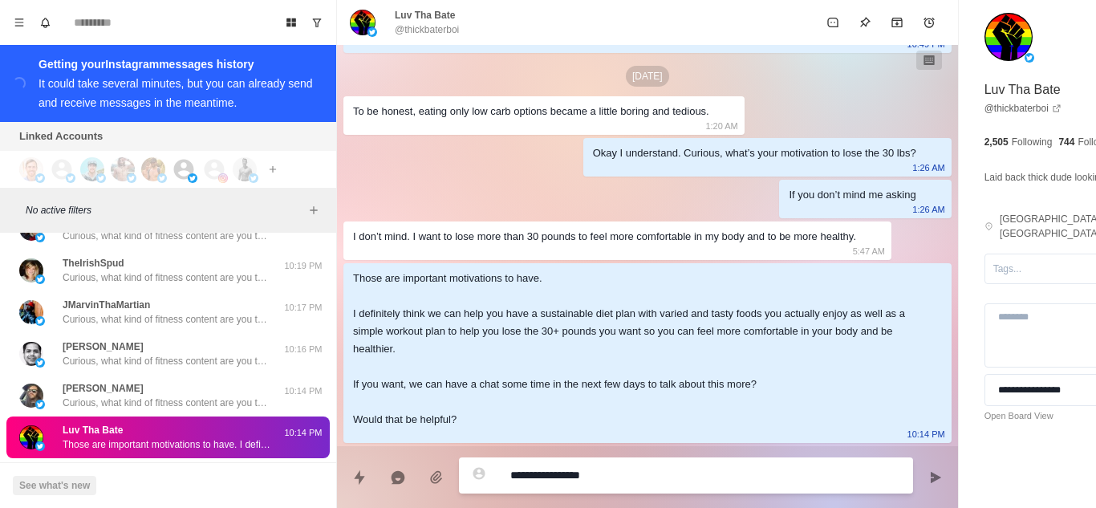
type textarea "**********"
type textarea "*"
type textarea "**********"
type textarea "*"
type textarea "**********"
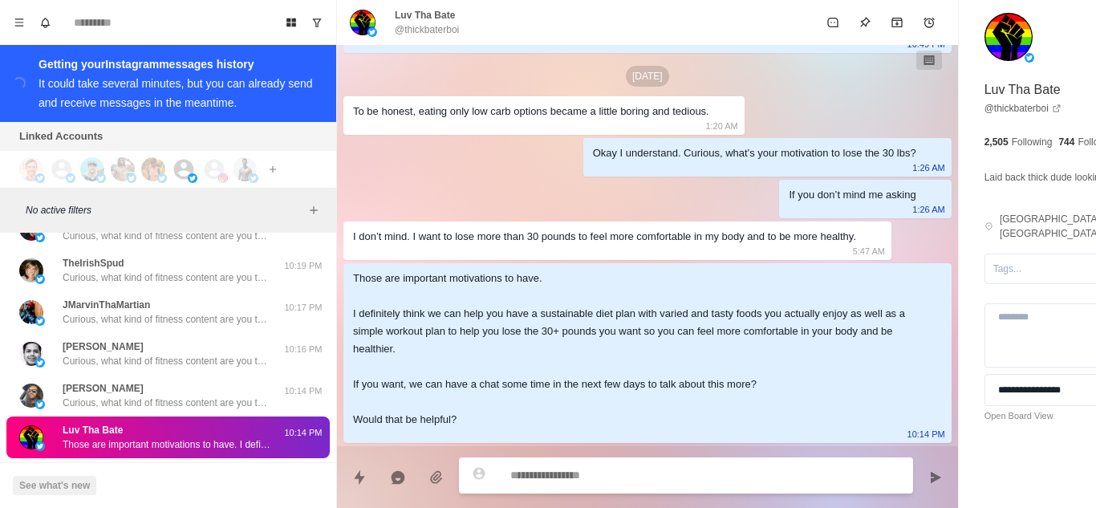
type textarea "*"
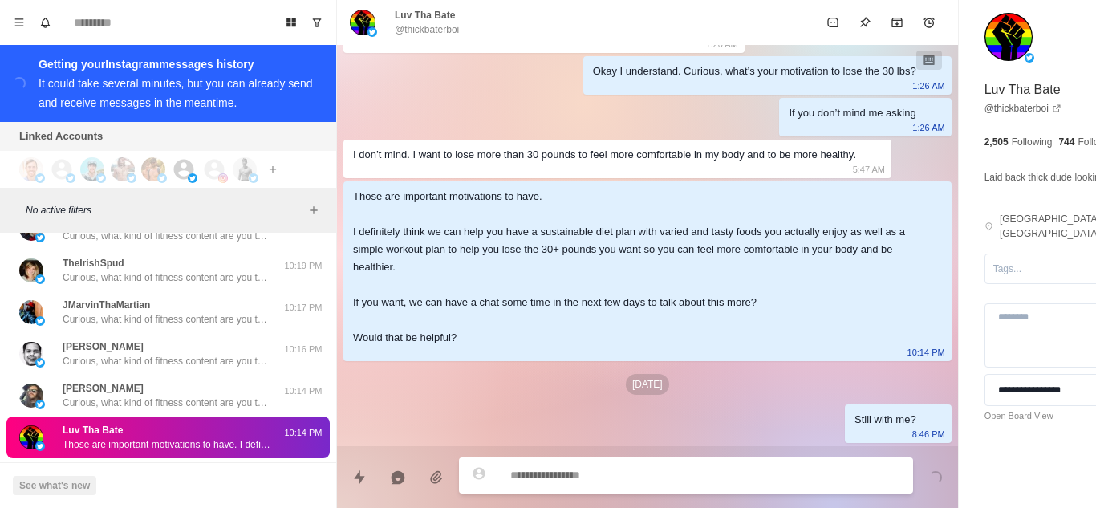
scroll to position [1913, 0]
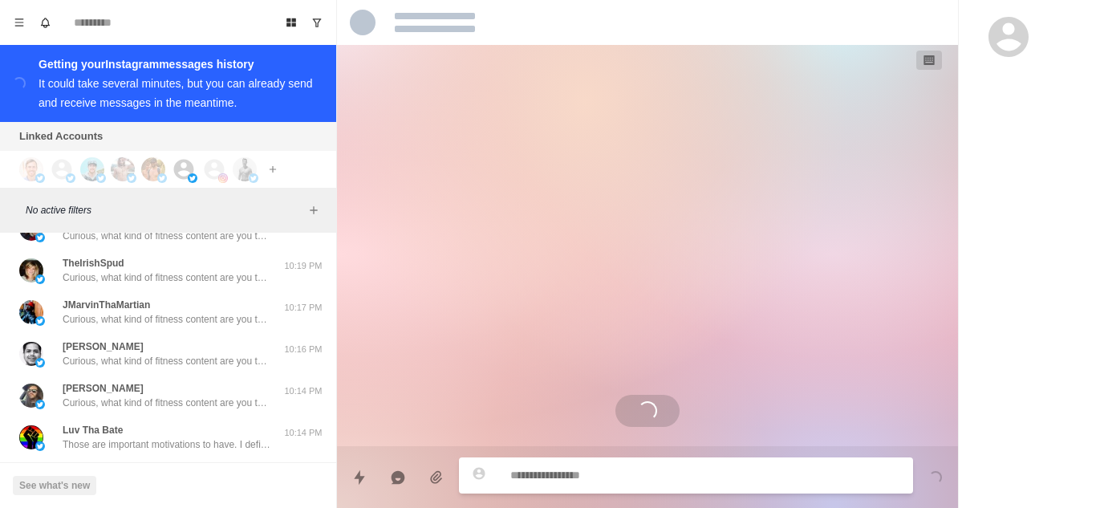
scroll to position [50839, 0]
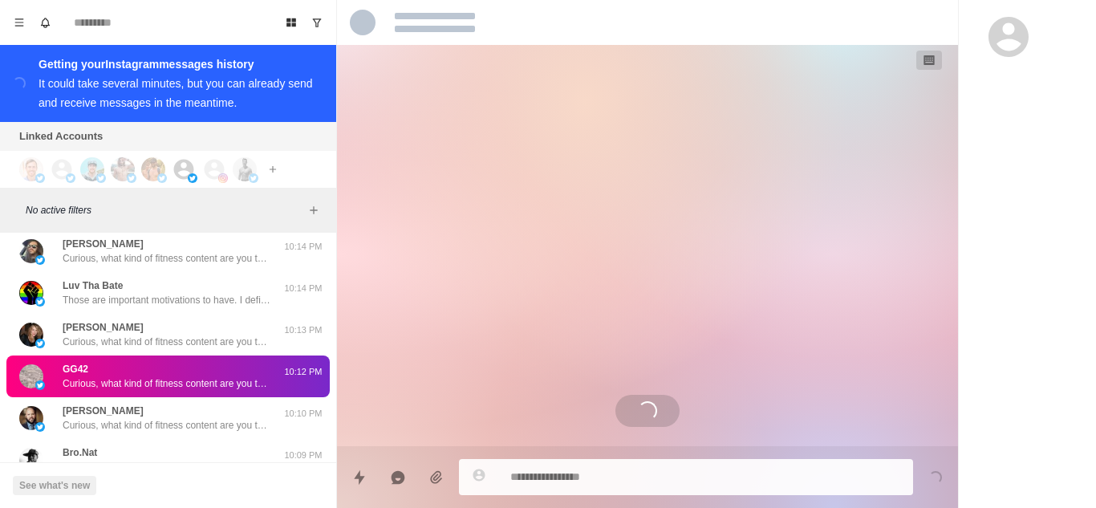
click at [185, 493] on button "Load more" at bounding box center [168, 506] width 79 height 26
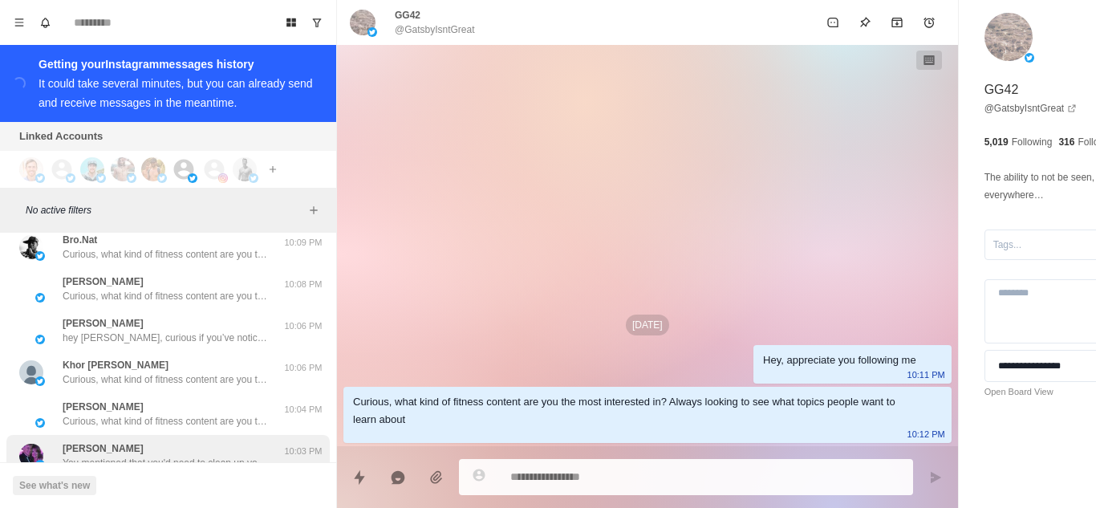
scroll to position [51080, 0]
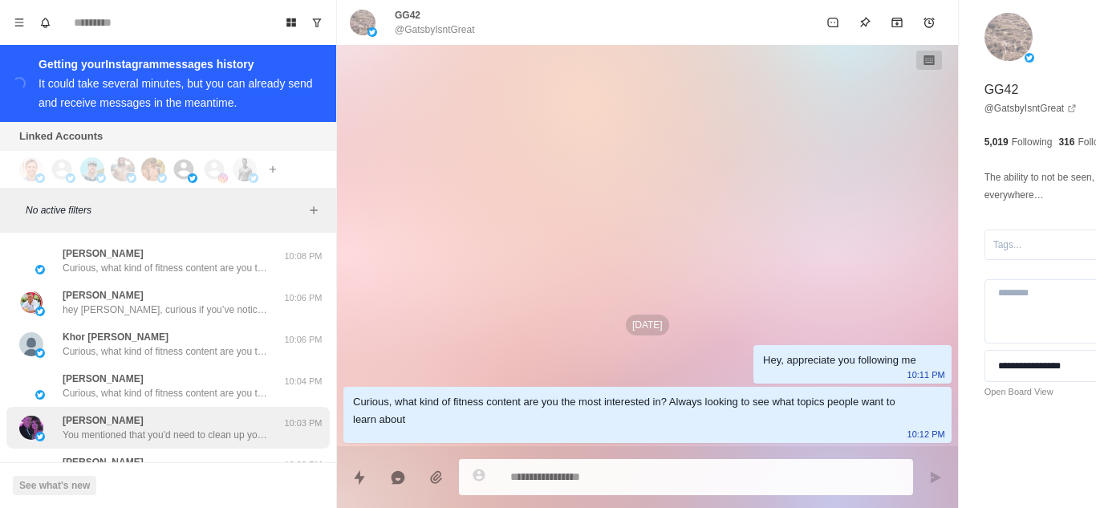
click at [172, 428] on p "You mentioned that you'd need to clean up your diet. Do you have any specific g…" at bounding box center [167, 435] width 209 height 14
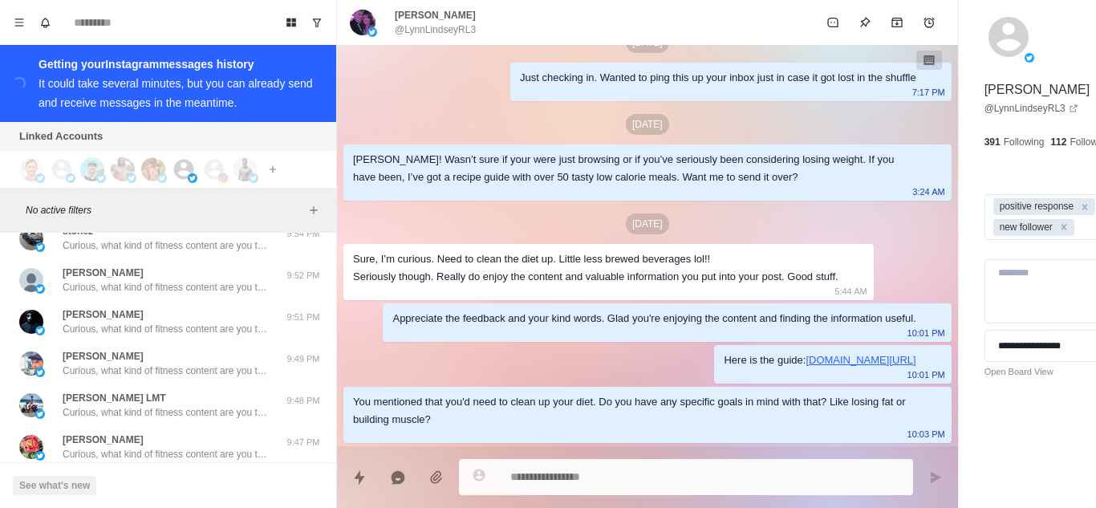
scroll to position [51642, 0]
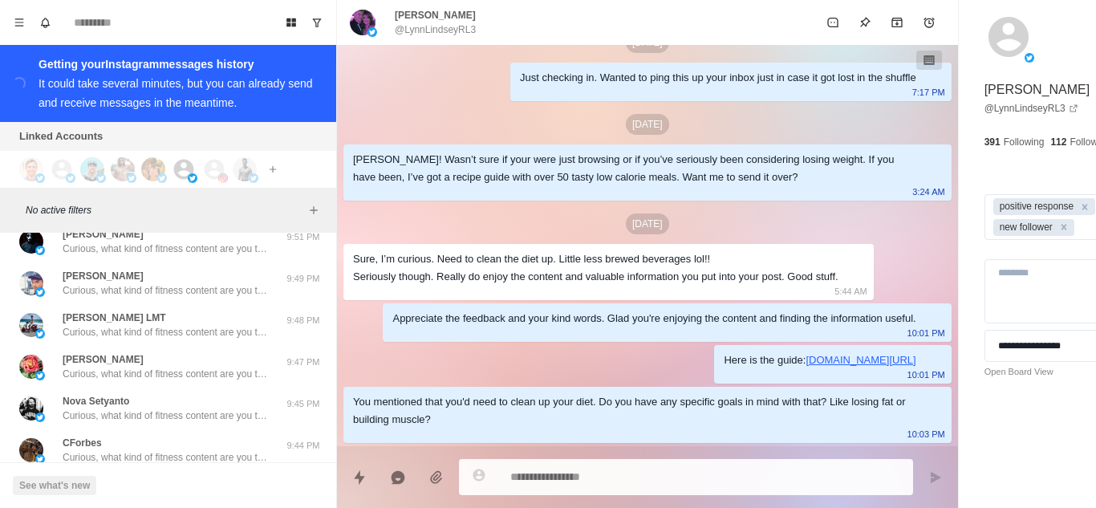
drag, startPoint x: 182, startPoint y: 405, endPoint x: 140, endPoint y: 396, distance: 42.8
click at [180, 492] on p "Take care and have a great day" at bounding box center [130, 499] width 135 height 14
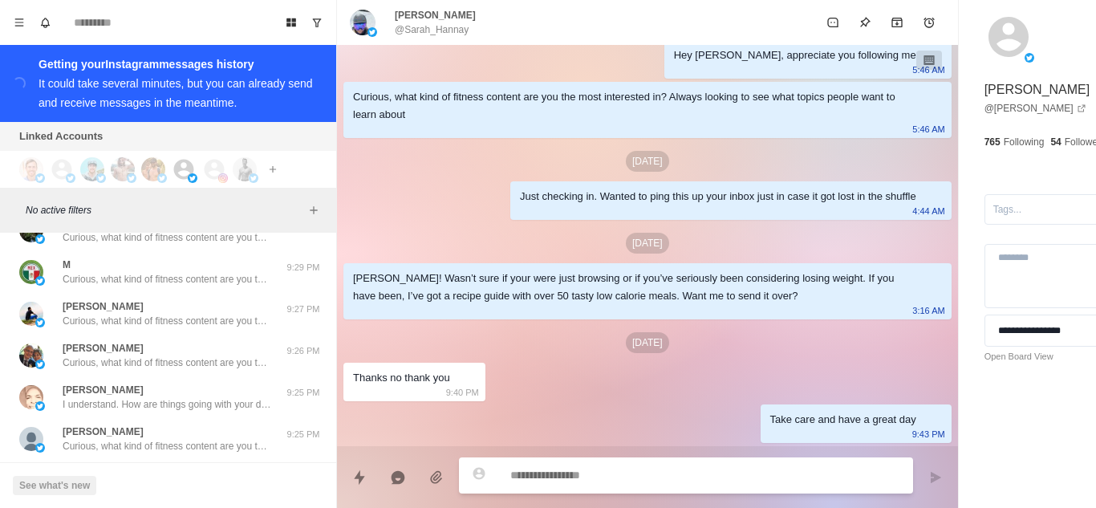
scroll to position [52284, 0]
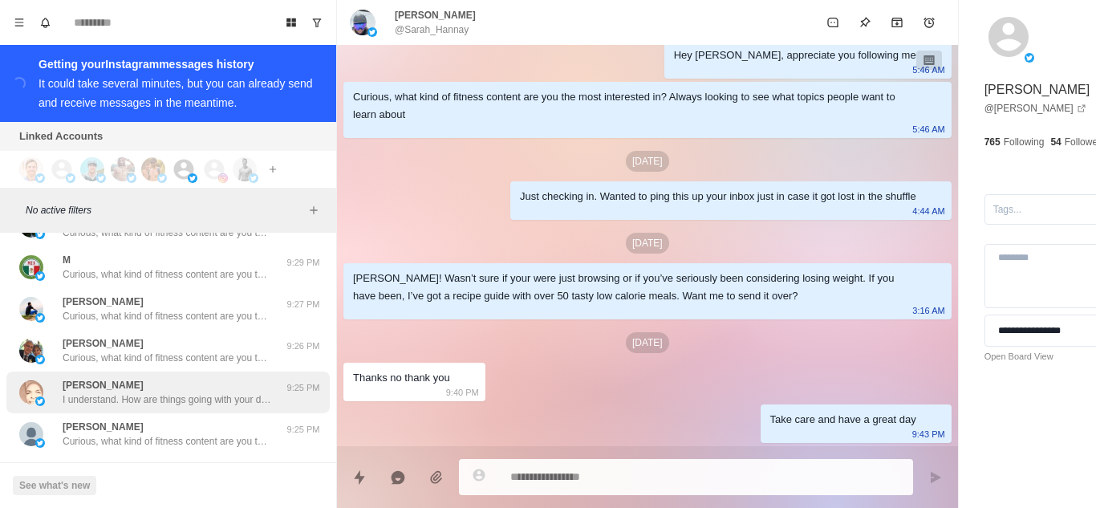
click at [163, 392] on p "I understand. How are things going with your diet?" at bounding box center [167, 399] width 209 height 14
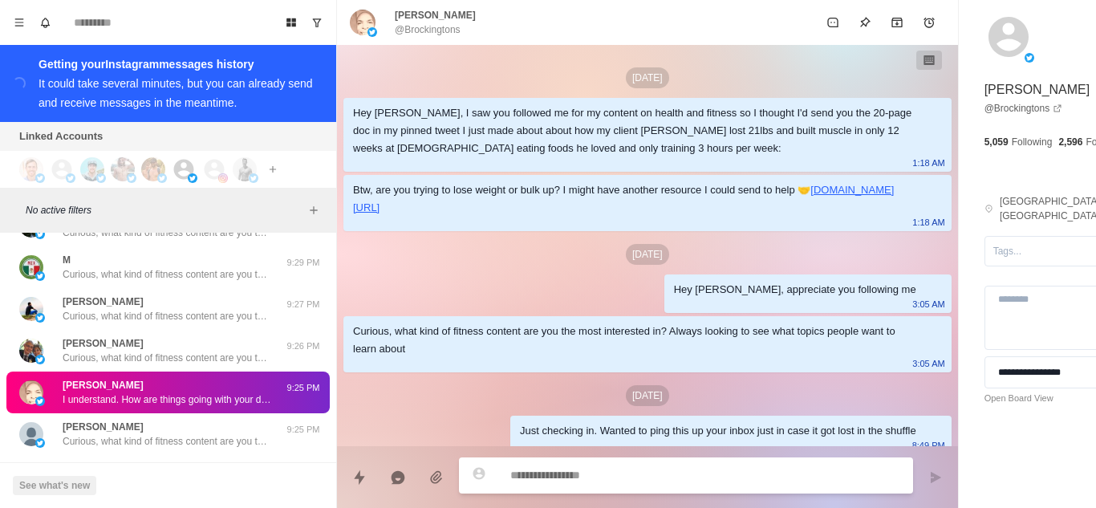
scroll to position [753, 0]
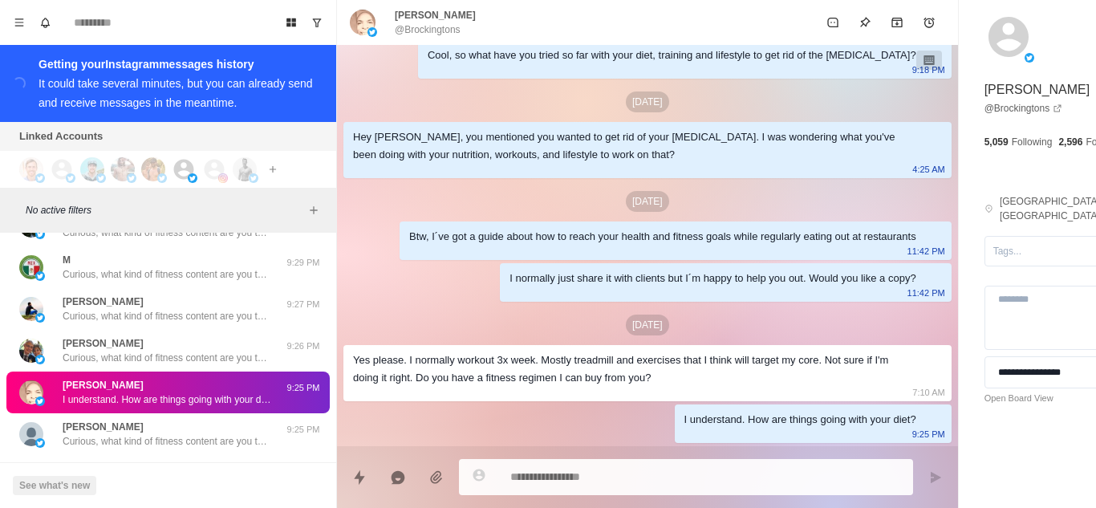
click at [129, 503] on p "[PERSON_NAME]" at bounding box center [103, 510] width 81 height 14
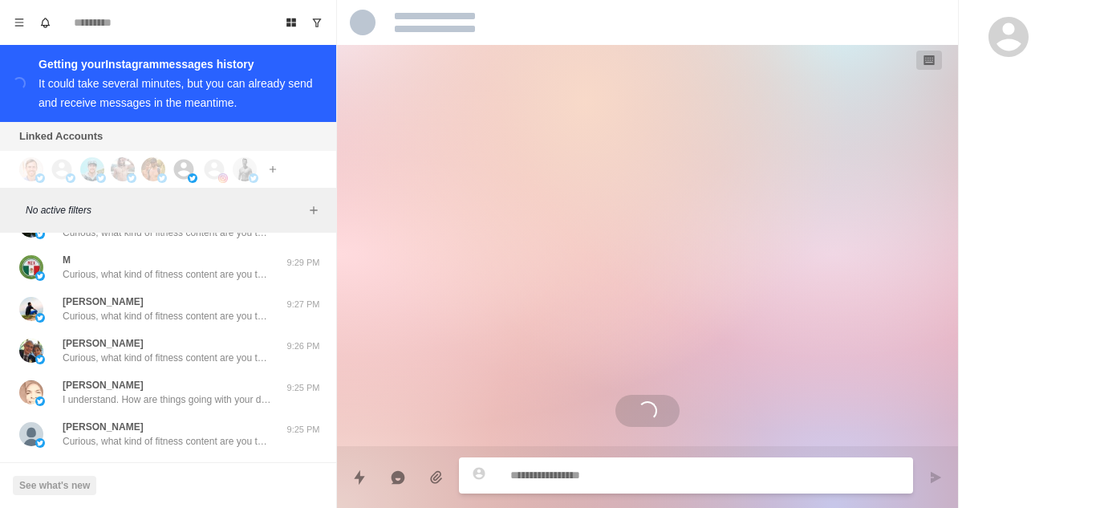
click at [189, 503] on div "[PERSON_NAME] Sounds good" at bounding box center [151, 517] width 264 height 29
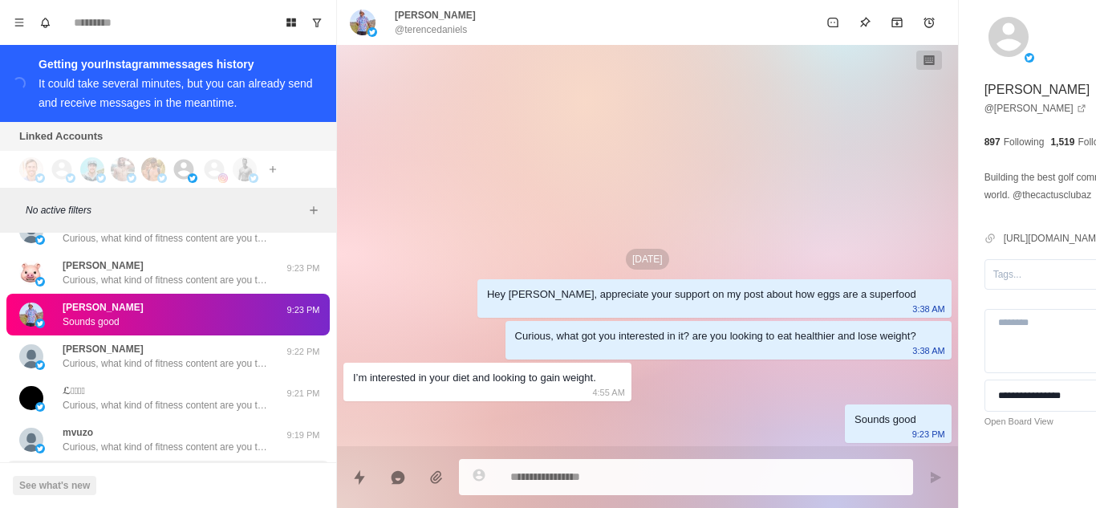
scroll to position [52508, 0]
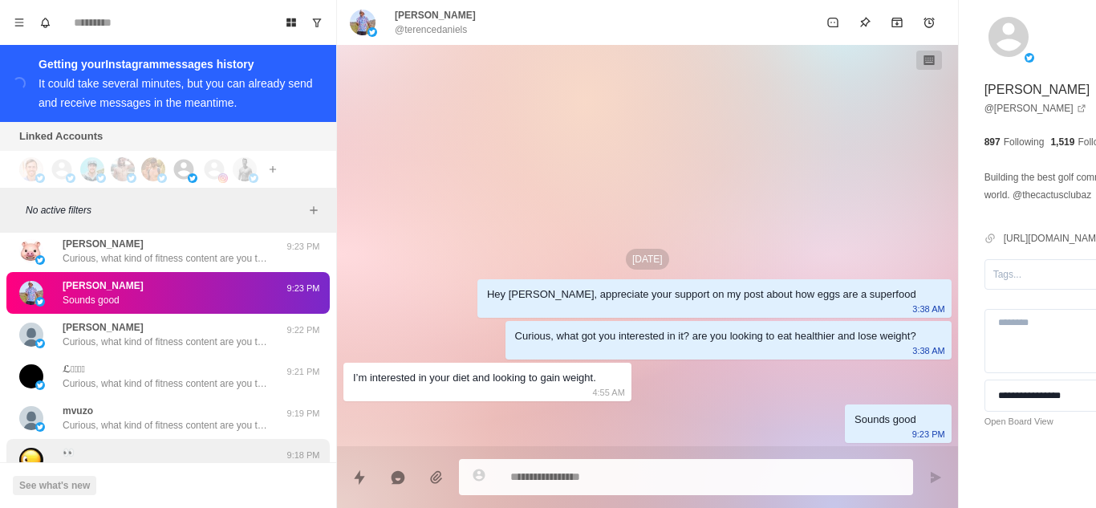
drag, startPoint x: 172, startPoint y: 401, endPoint x: 186, endPoint y: 365, distance: 38.6
click at [172, 493] on button "Load more" at bounding box center [168, 506] width 79 height 26
click at [203, 460] on p "Curious, what kind of fitness content are you the most interested in? Always lo…" at bounding box center [167, 467] width 209 height 14
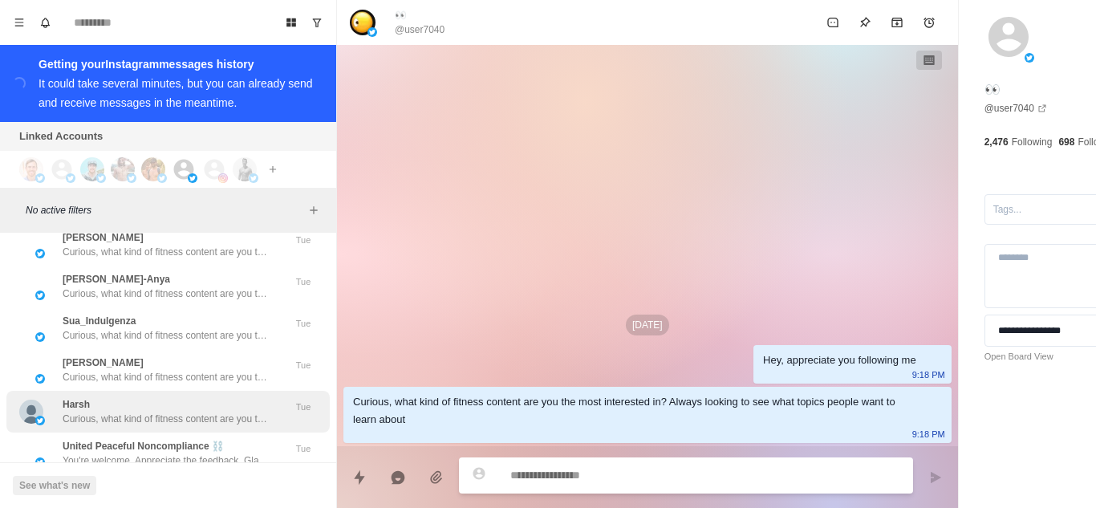
scroll to position [53150, 0]
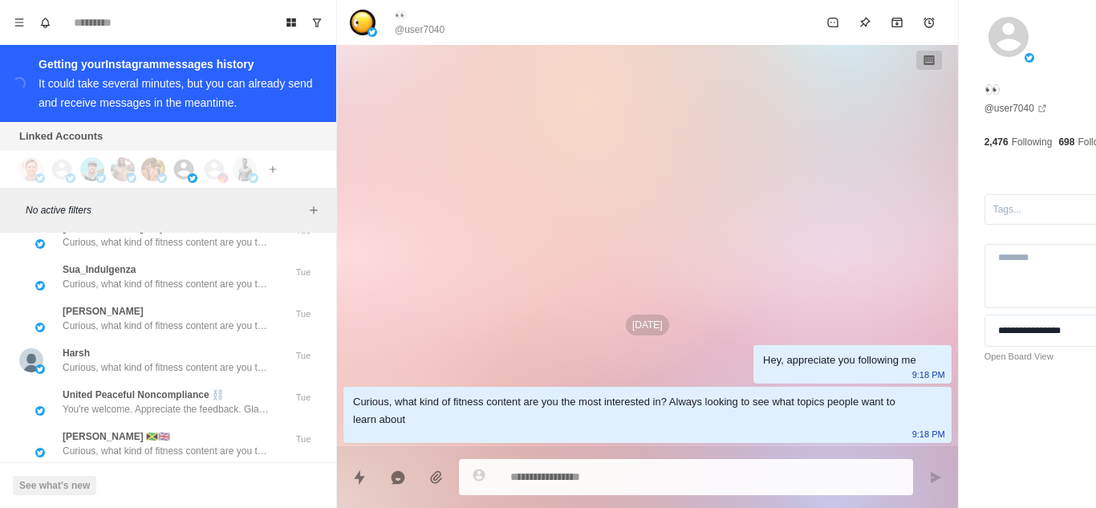
click at [164, 471] on div "call me Stevo Sounds good" at bounding box center [151, 485] width 264 height 29
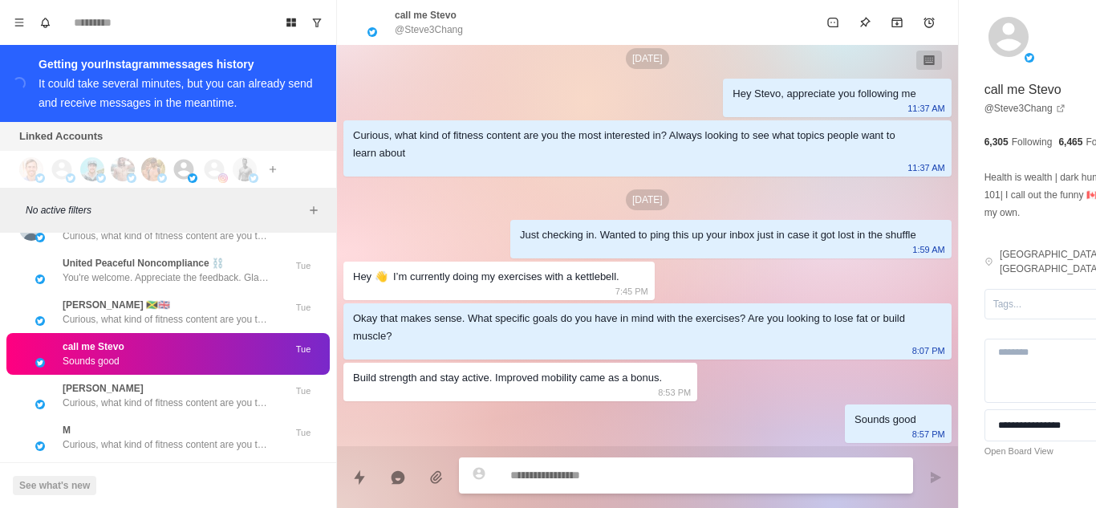
scroll to position [53310, 0]
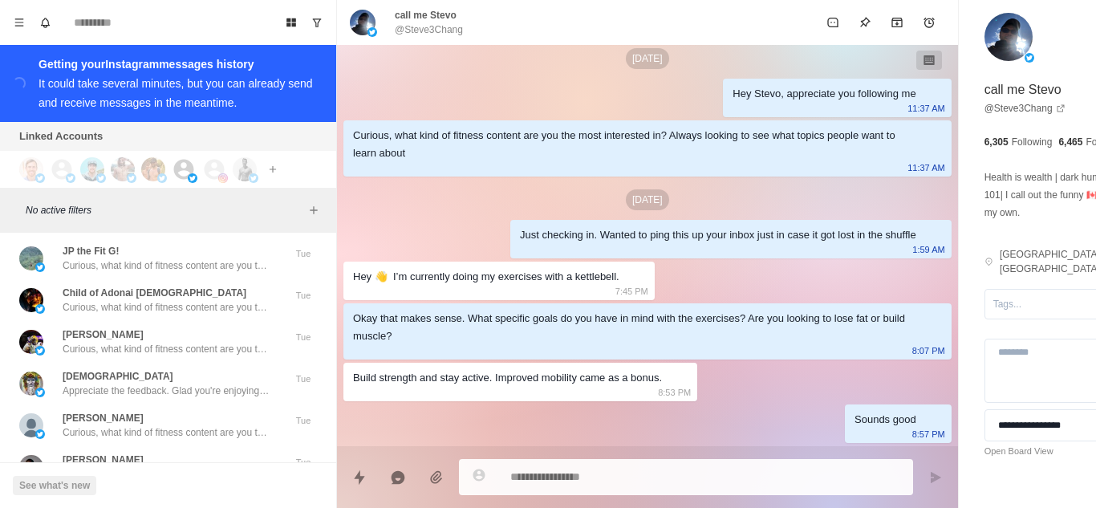
scroll to position [54191, 0]
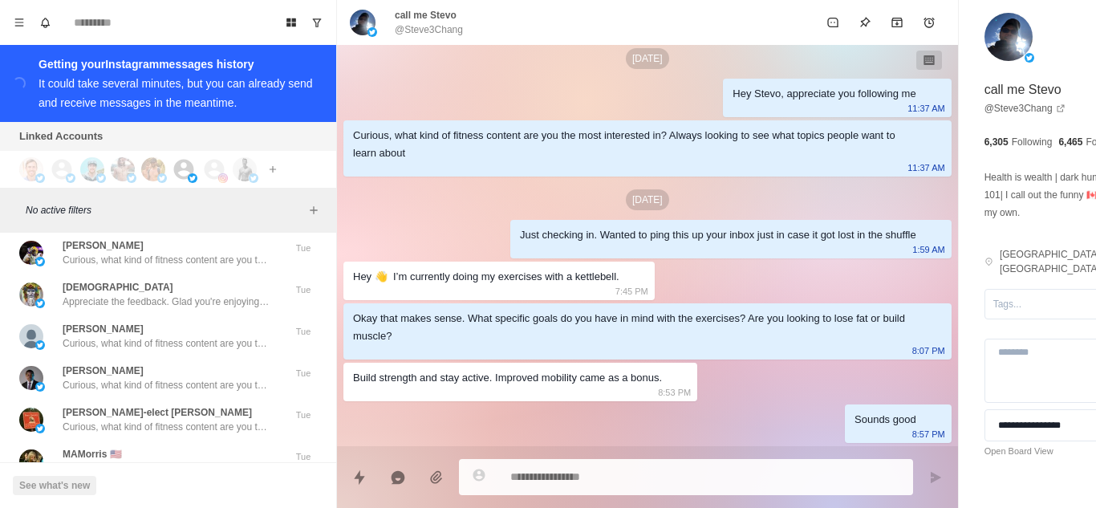
click at [166, 503] on p "Curious, what kind of fitness content are you the most interested in? Always lo…" at bounding box center [167, 510] width 209 height 14
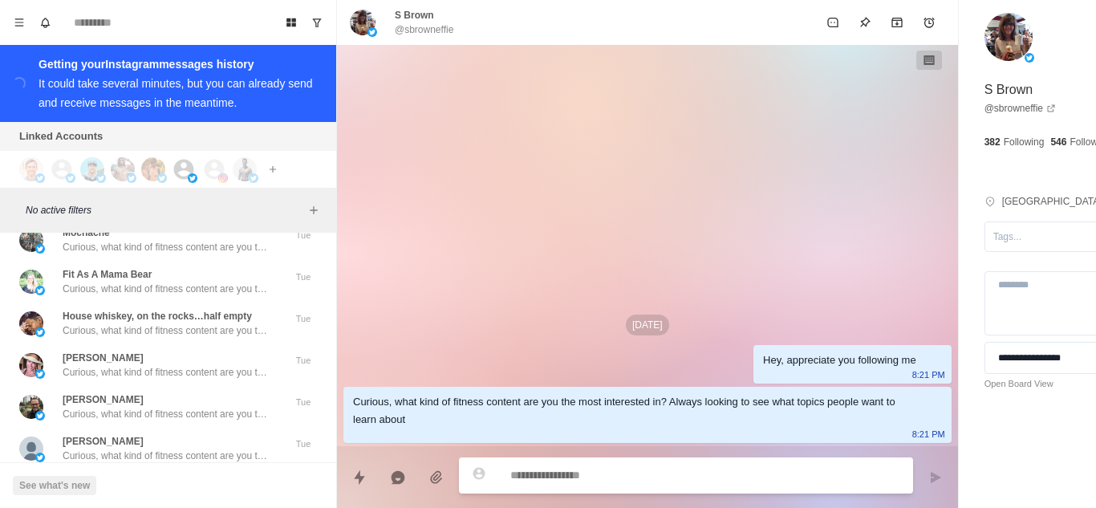
scroll to position [55026, 0]
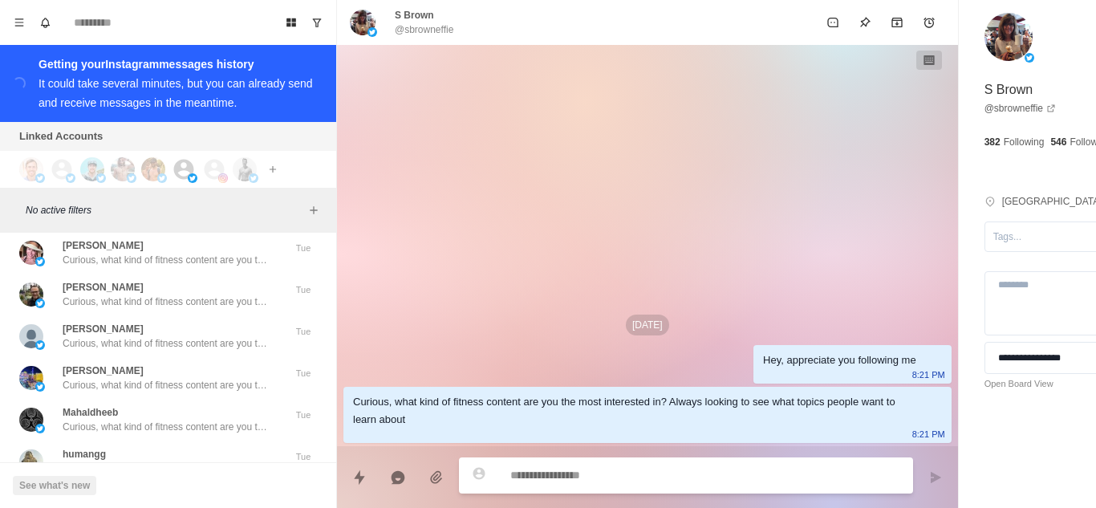
click at [185, 503] on p "Curious, what kind of fitness content are you the most interested in? Always lo…" at bounding box center [167, 510] width 209 height 14
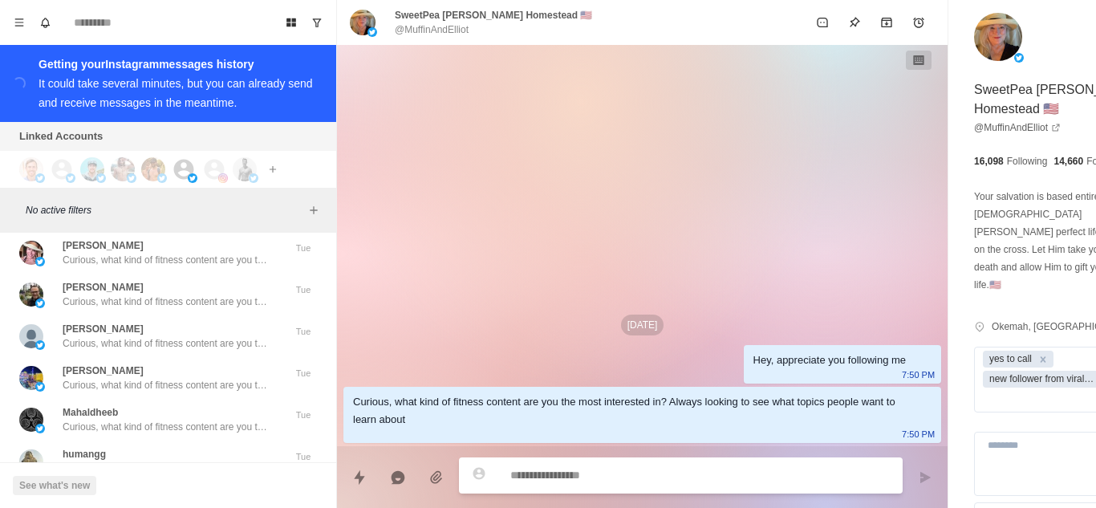
scroll to position [55186, 0]
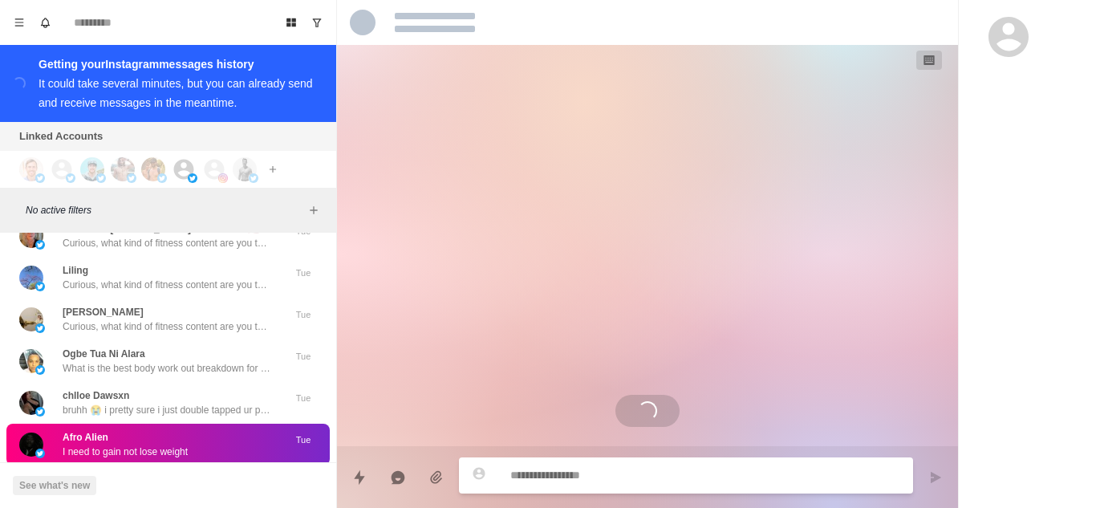
scroll to position [55347, 0]
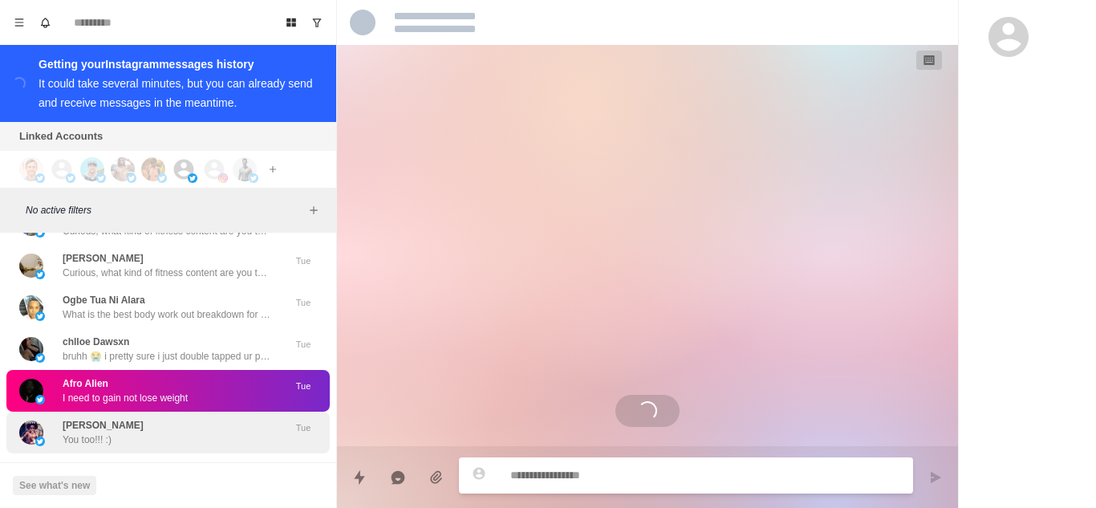
click at [177, 418] on div "[PERSON_NAME] You too!!! :)" at bounding box center [151, 432] width 264 height 29
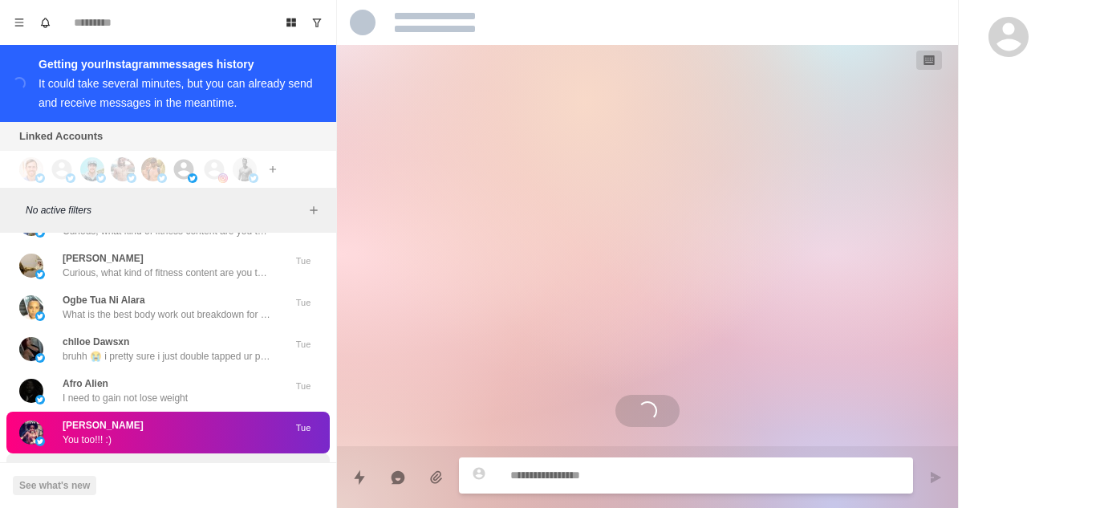
click at [167, 474] on p "Can I be your girlfriend? I want to be in a relationship" at bounding box center [167, 481] width 209 height 14
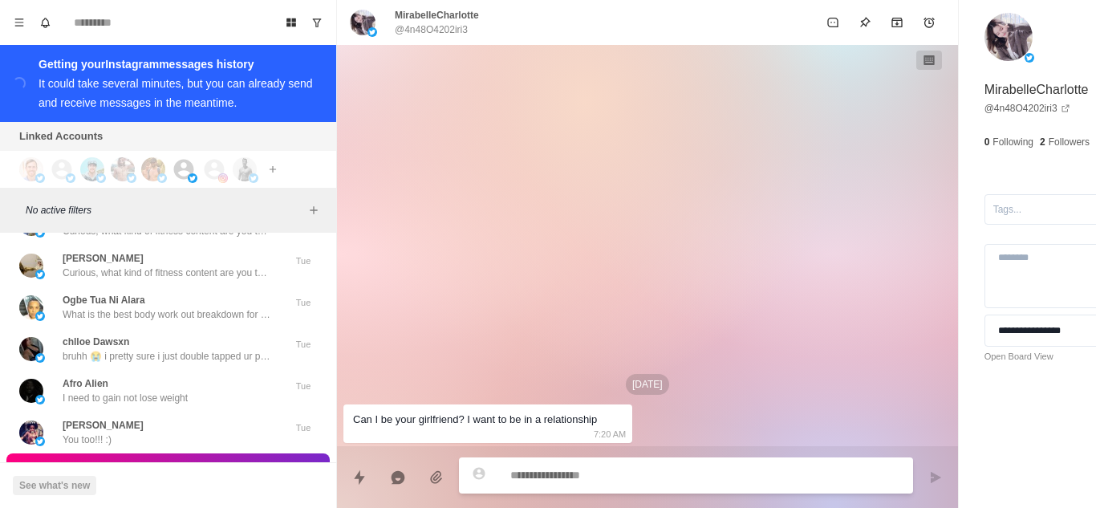
click at [161, 501] on div "[PERSON_NAME] Zoom" at bounding box center [151, 515] width 264 height 29
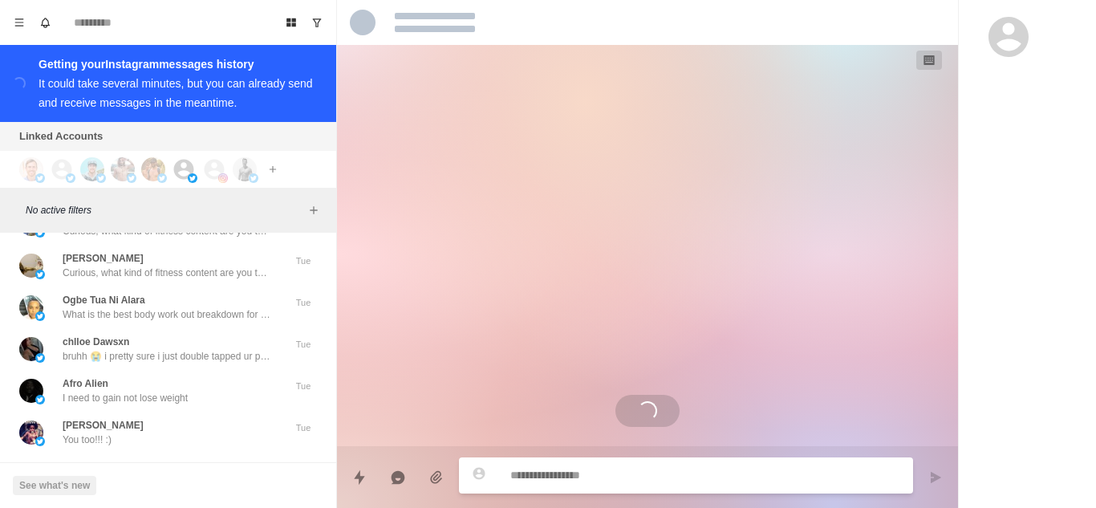
scroll to position [55427, 0]
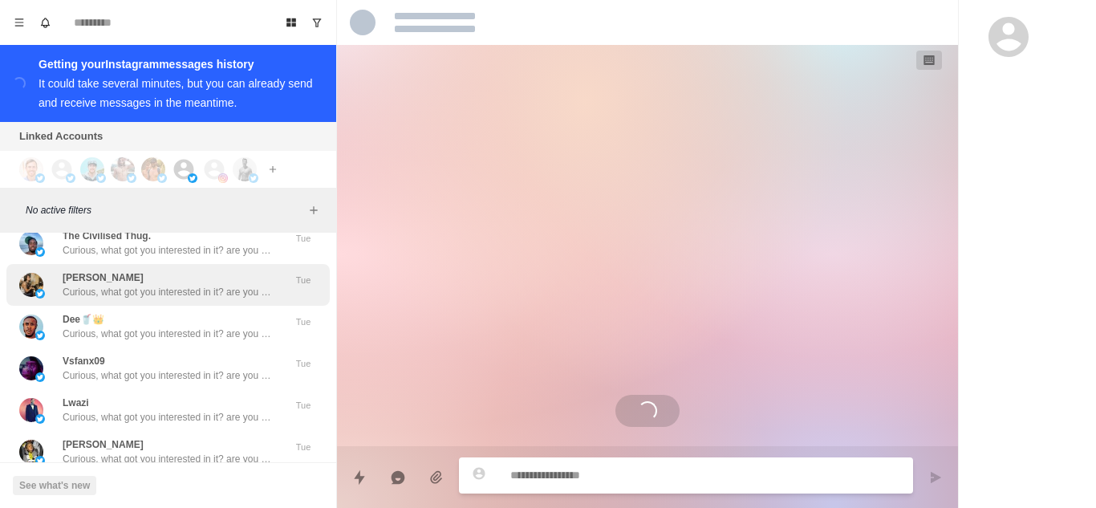
scroll to position [55860, 0]
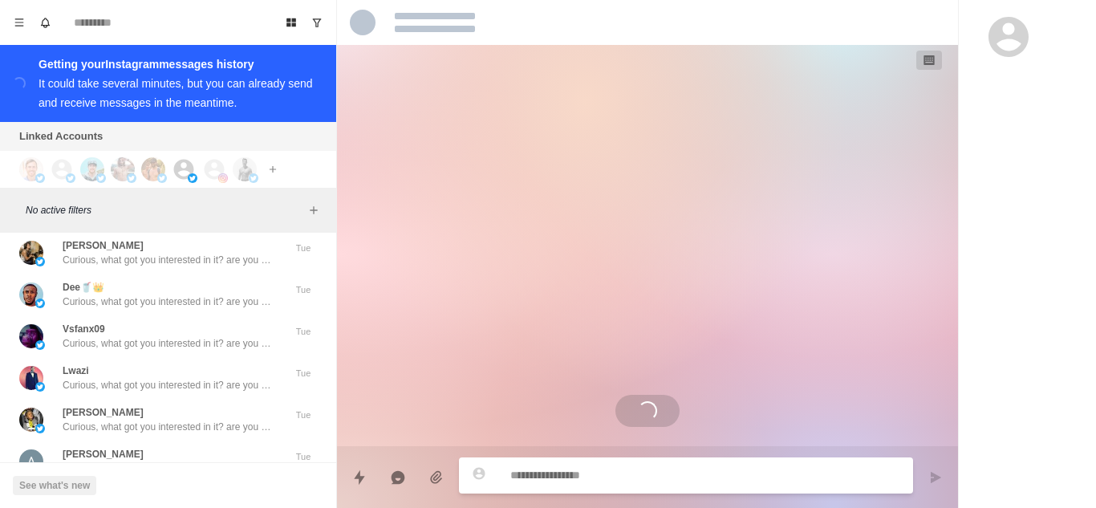
click at [204, 503] on p "Curious, what got you interested in it? are you looking to eat healthier and lo…" at bounding box center [167, 510] width 209 height 14
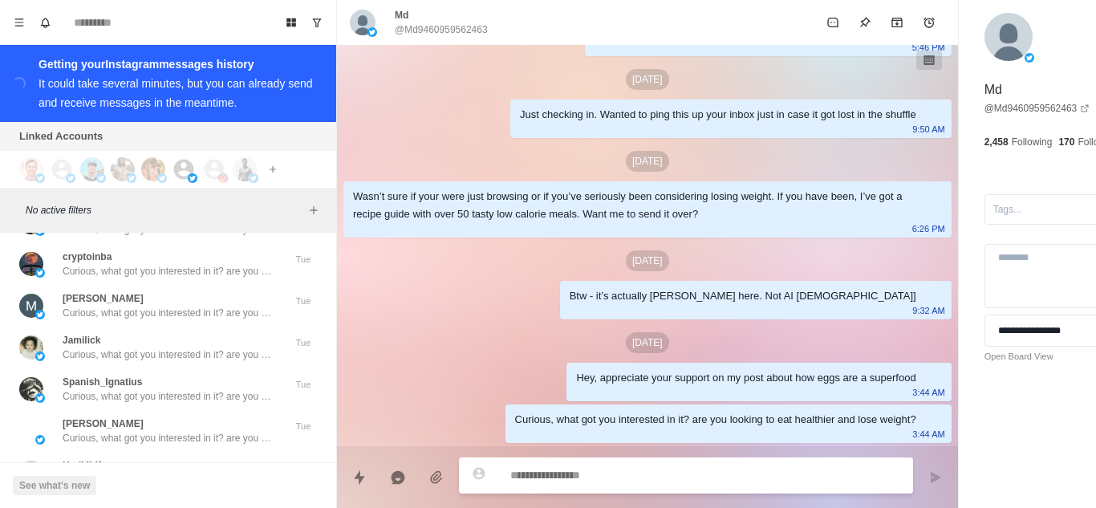
scroll to position [56695, 0]
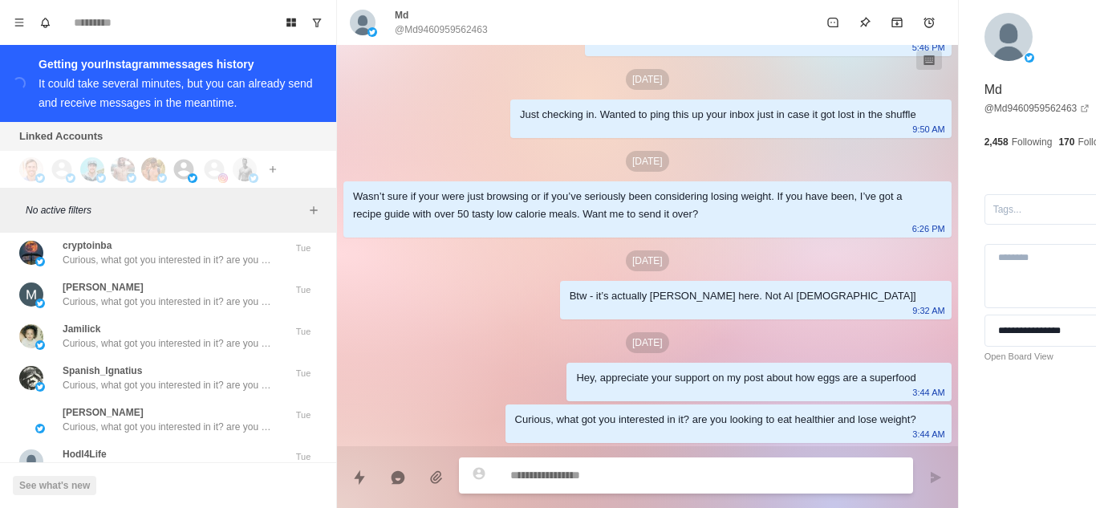
click at [174, 503] on p "Curious, what got you interested in it? are you looking to eat healthier and lo…" at bounding box center [167, 510] width 209 height 14
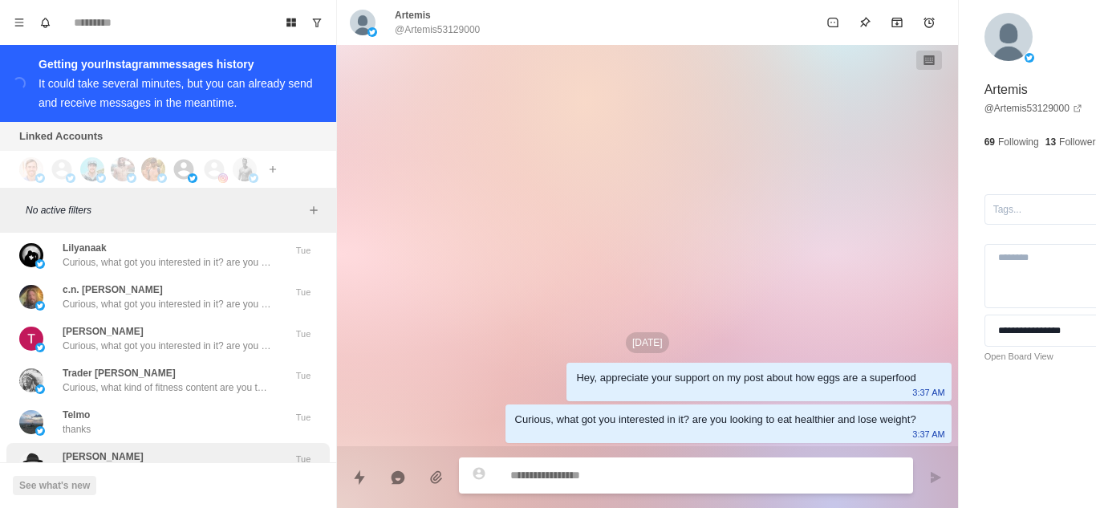
scroll to position [57096, 0]
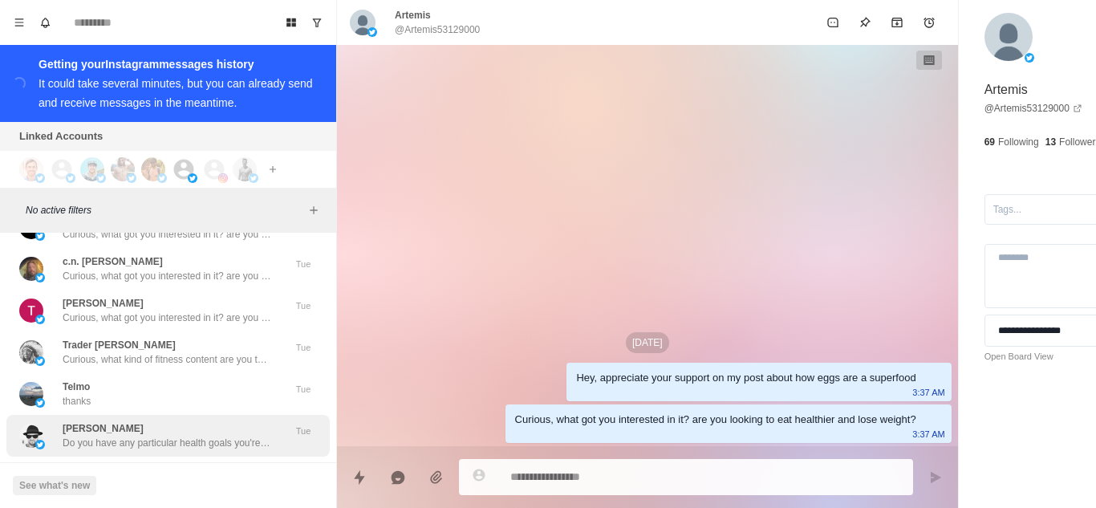
click at [159, 436] on p "Do you have any particular health goals you're pursuing these days? Like losing…" at bounding box center [167, 443] width 209 height 14
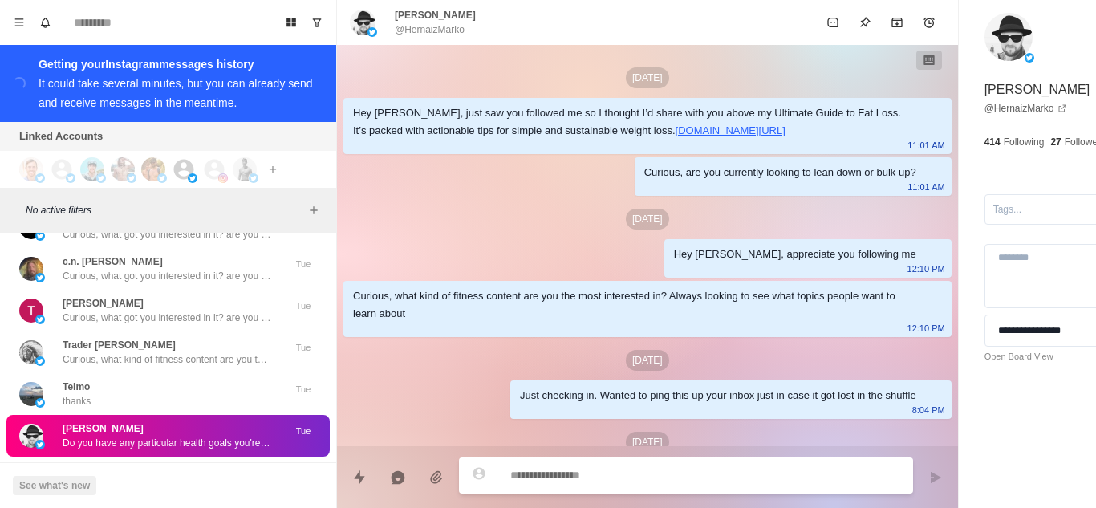
scroll to position [294, 0]
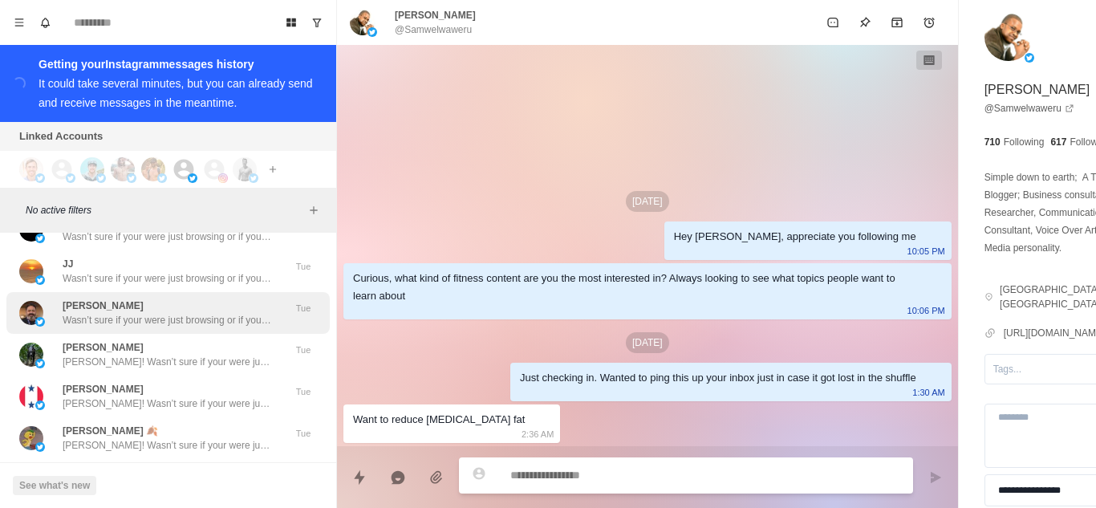
scroll to position [57497, 0]
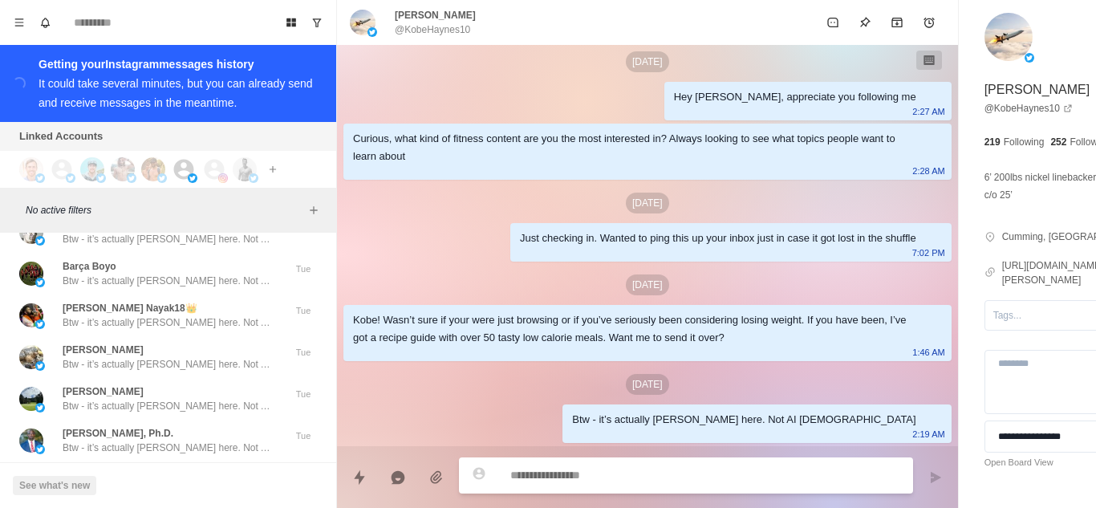
scroll to position [58363, 0]
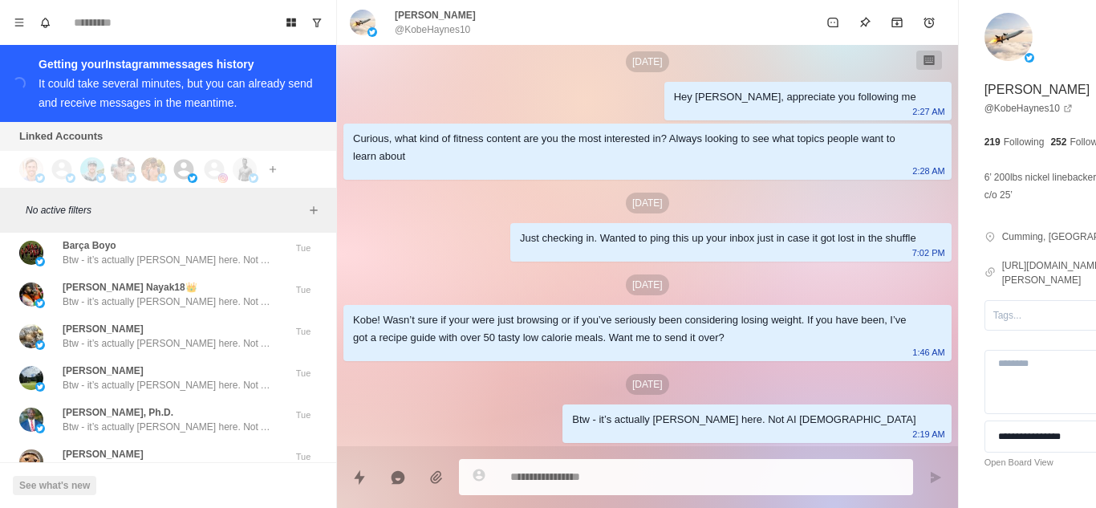
click at [152, 503] on p "Btw - it’s actually [PERSON_NAME] here. Not AI [DEMOGRAPHIC_DATA]" at bounding box center [167, 510] width 209 height 14
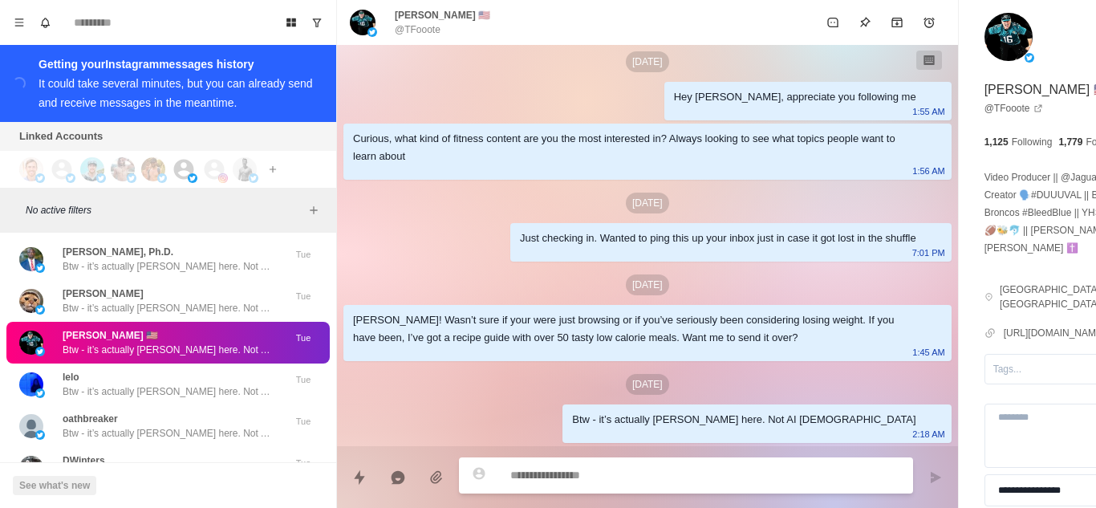
scroll to position [59198, 0]
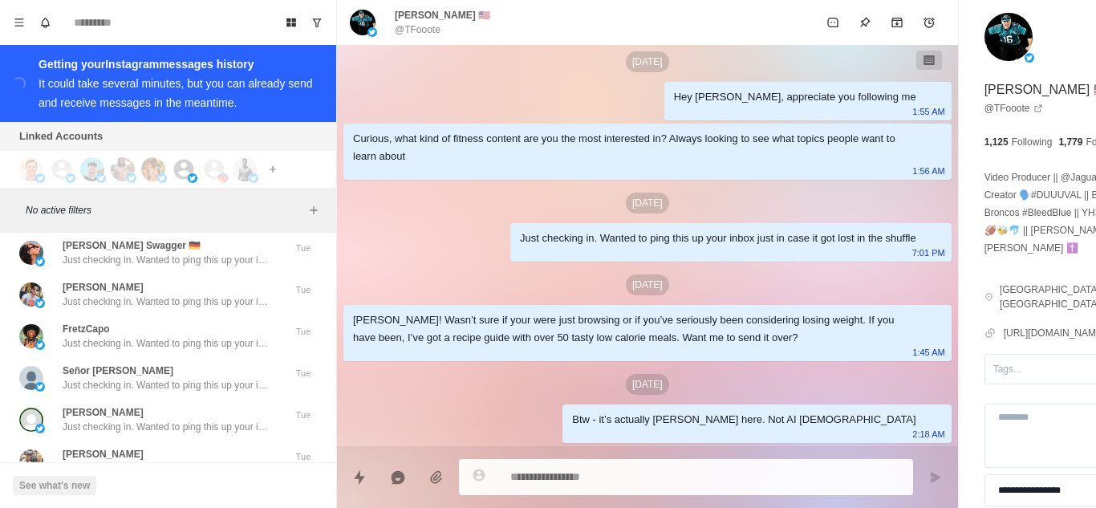
click at [205, 503] on p "Just checking in. Wanted to ping this up your inbox just in case it got lost in…" at bounding box center [167, 510] width 209 height 14
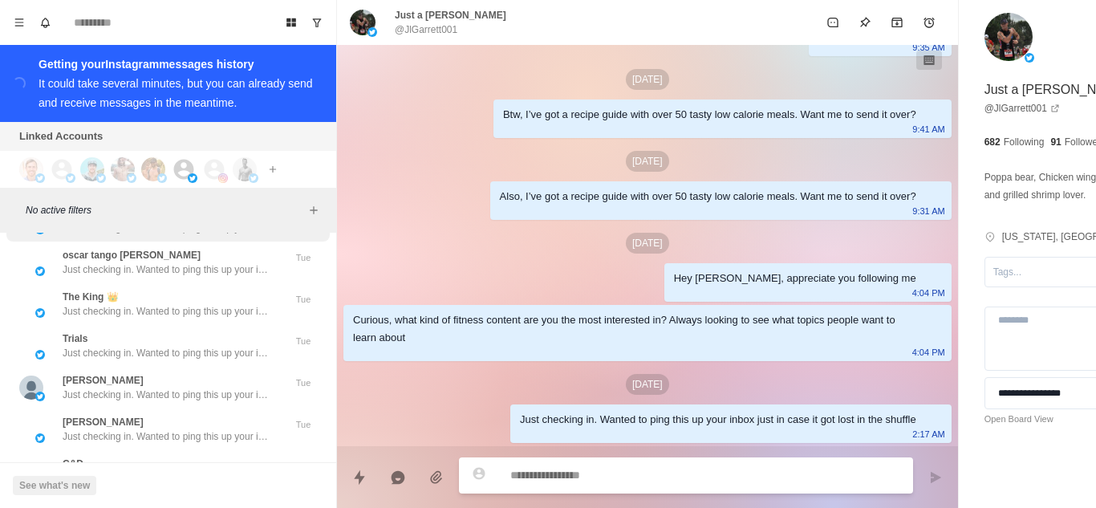
scroll to position [59999, 0]
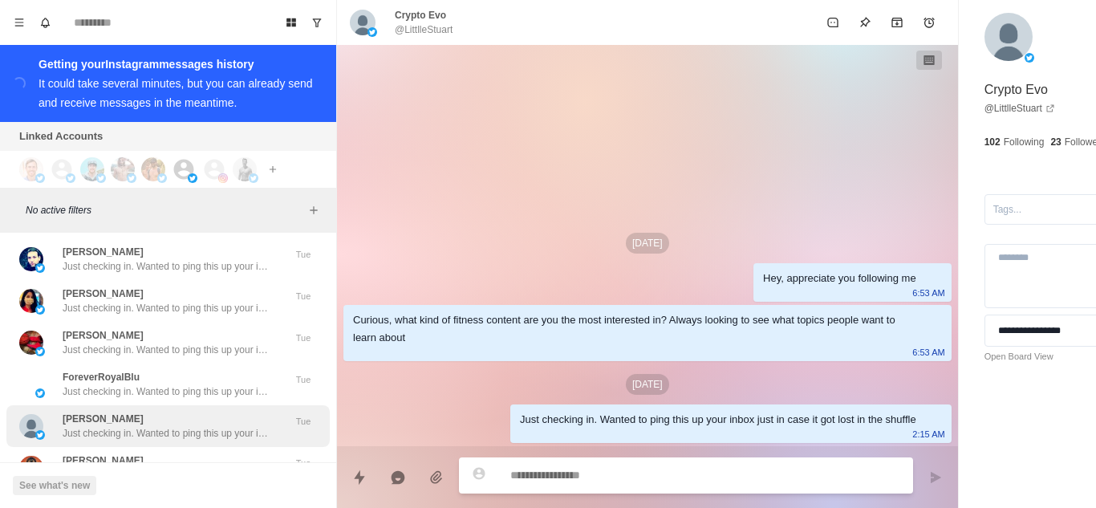
scroll to position [60867, 0]
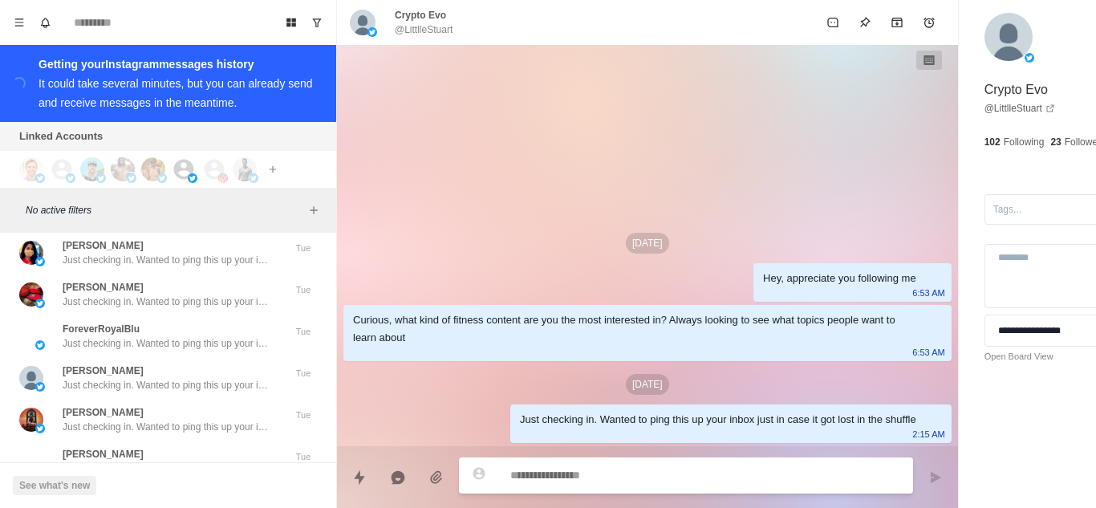
click at [201, 503] on p "Just checking in. Wanted to ping this up your inbox just in case it got lost in…" at bounding box center [167, 510] width 209 height 14
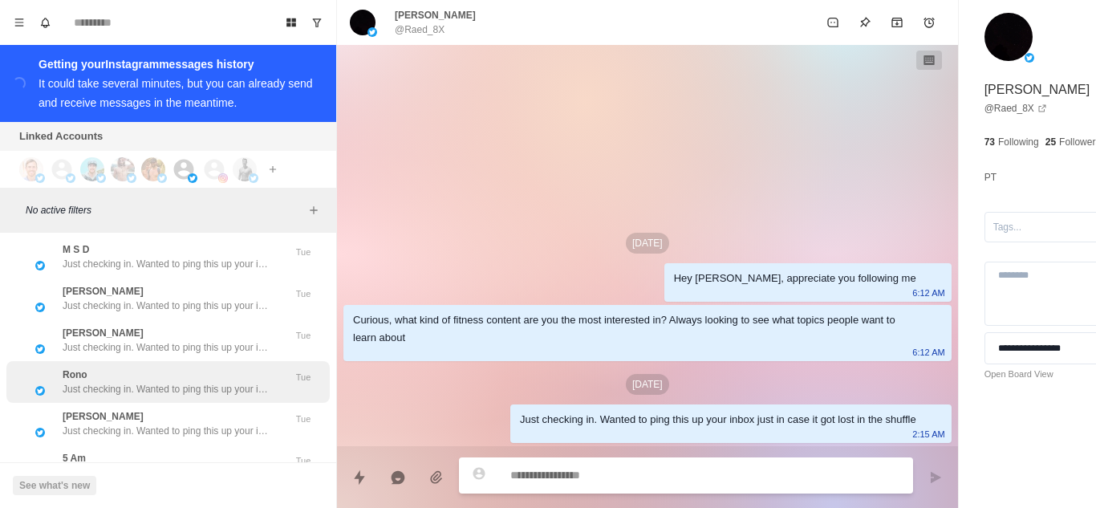
scroll to position [61701, 0]
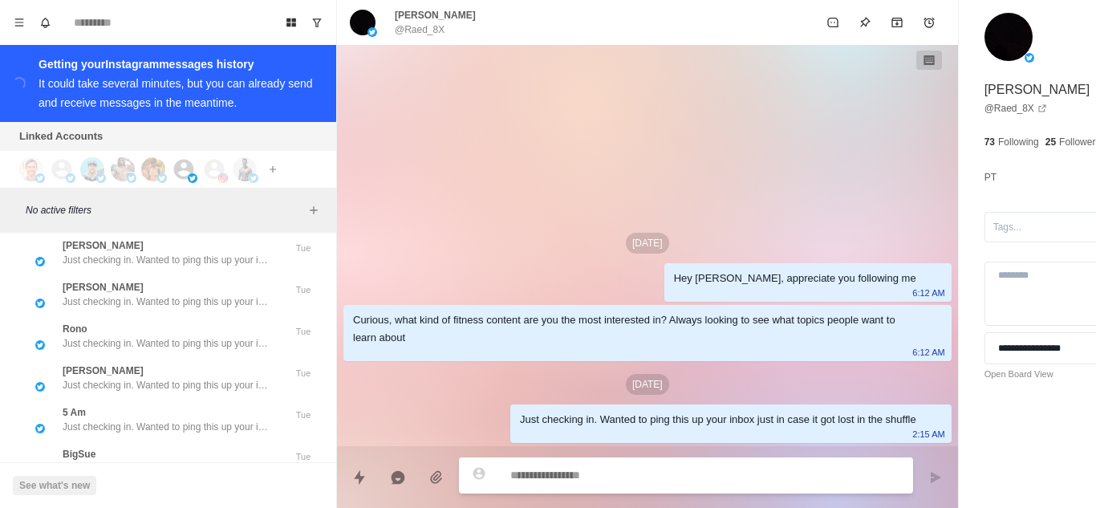
click at [174, 503] on p "Just checking in. Wanted to ping this up your inbox just in case it got lost in…" at bounding box center [167, 510] width 209 height 14
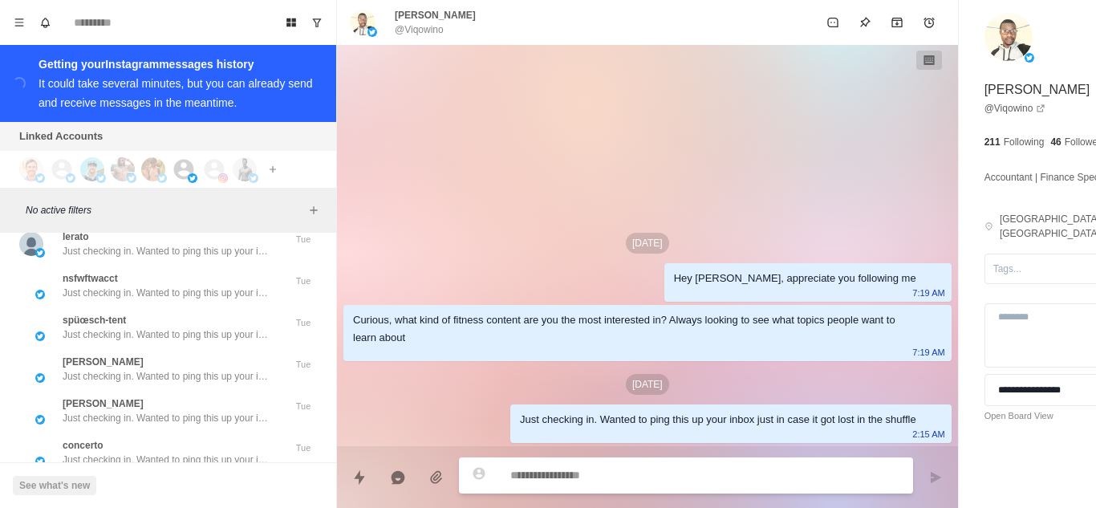
scroll to position [62535, 0]
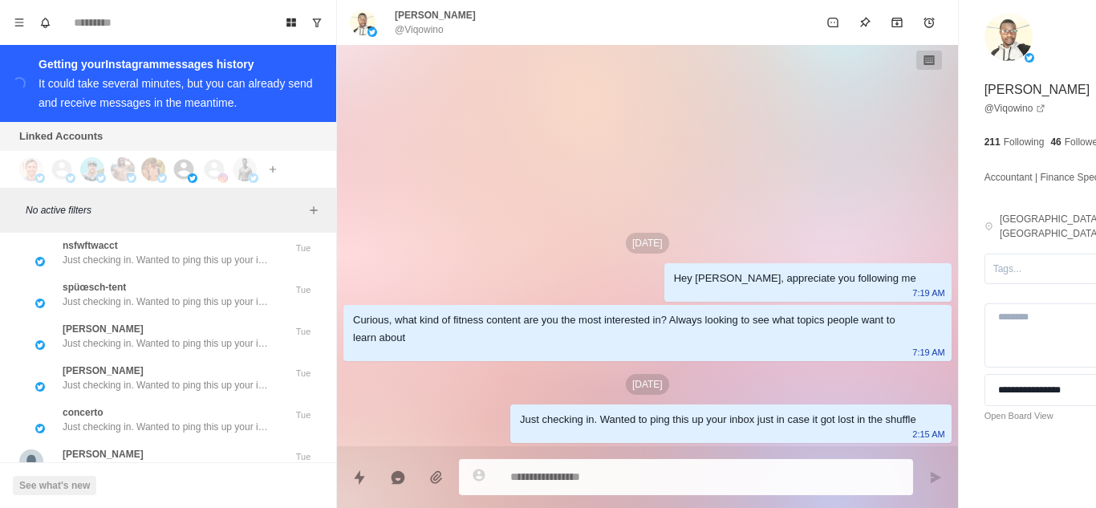
click at [201, 503] on p "Just checking in. Wanted to ping this up your inbox just in case it got lost in…" at bounding box center [167, 510] width 209 height 14
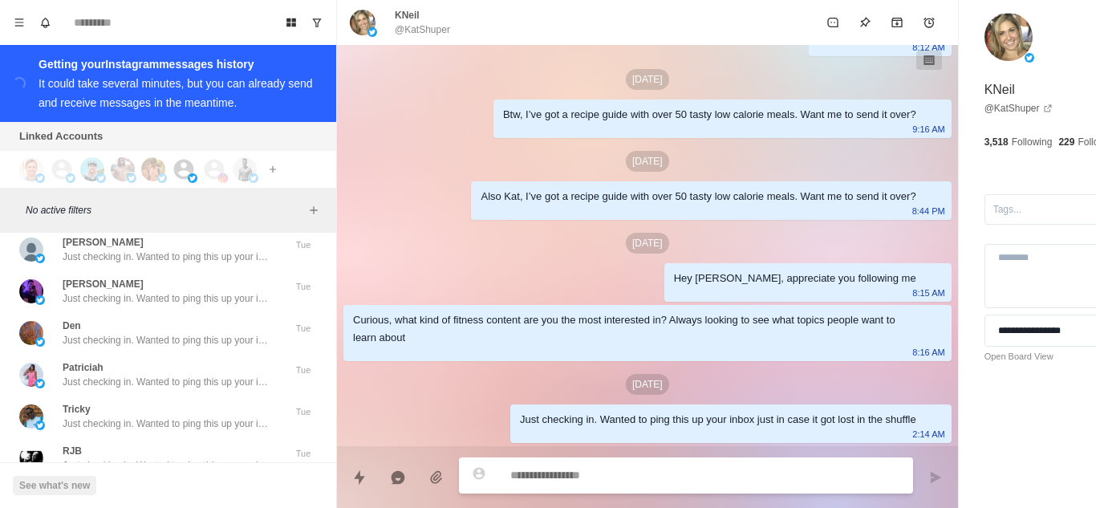
scroll to position [63258, 0]
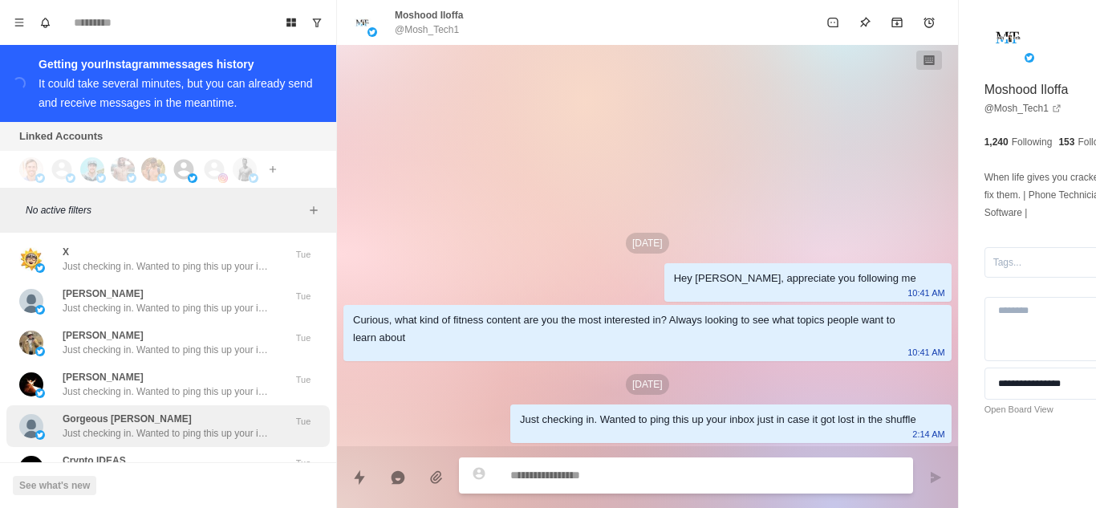
scroll to position [64204, 0]
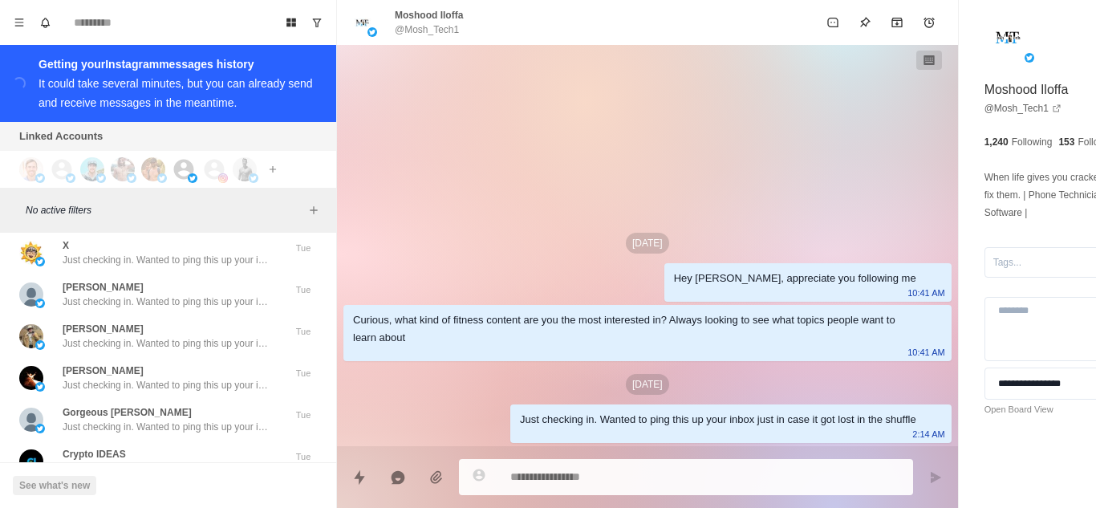
click at [200, 503] on p "Just checking in. Wanted to ping this up your inbox just in case it got lost in…" at bounding box center [167, 510] width 209 height 14
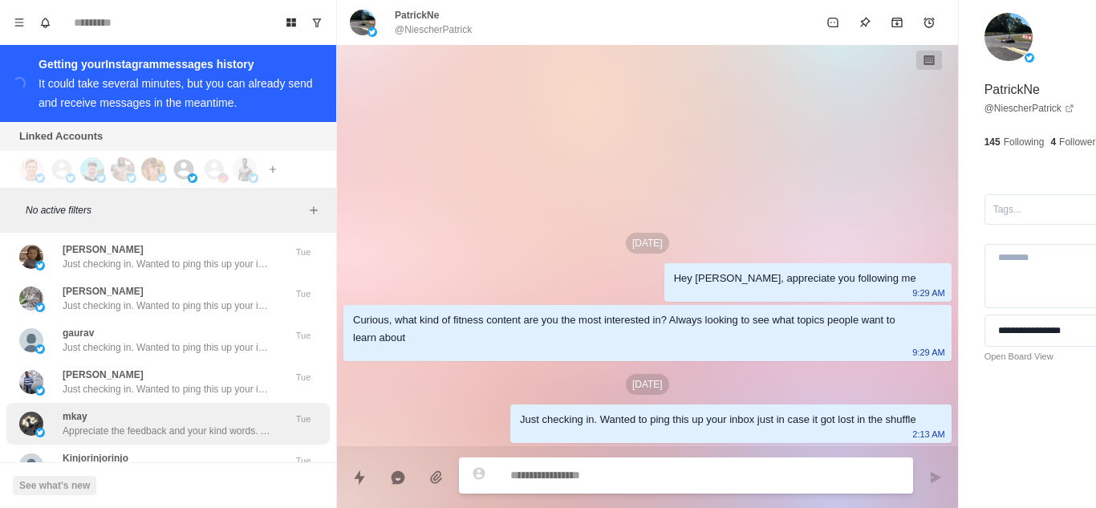
scroll to position [65039, 0]
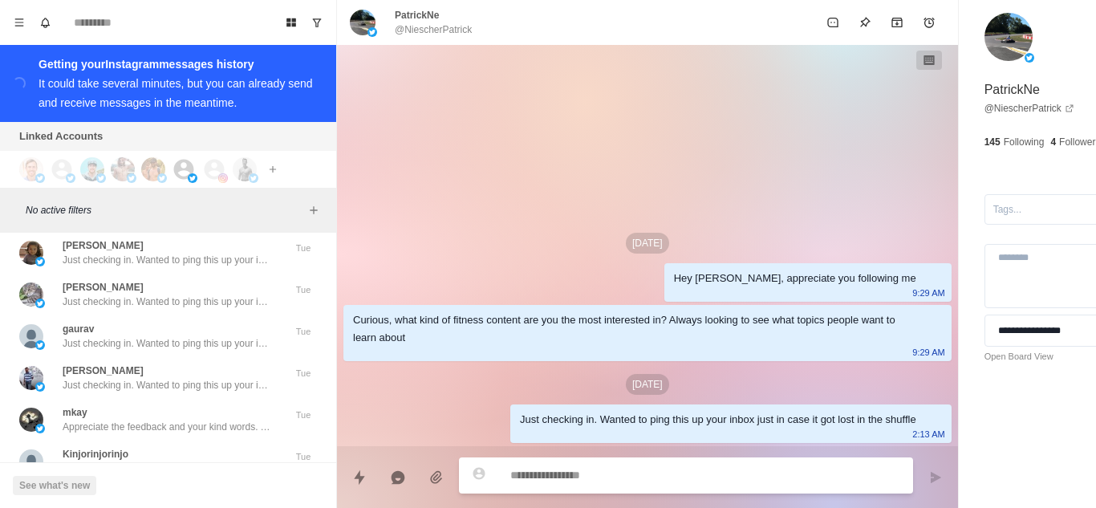
click at [173, 489] on div "K Sounds good" at bounding box center [151, 503] width 264 height 29
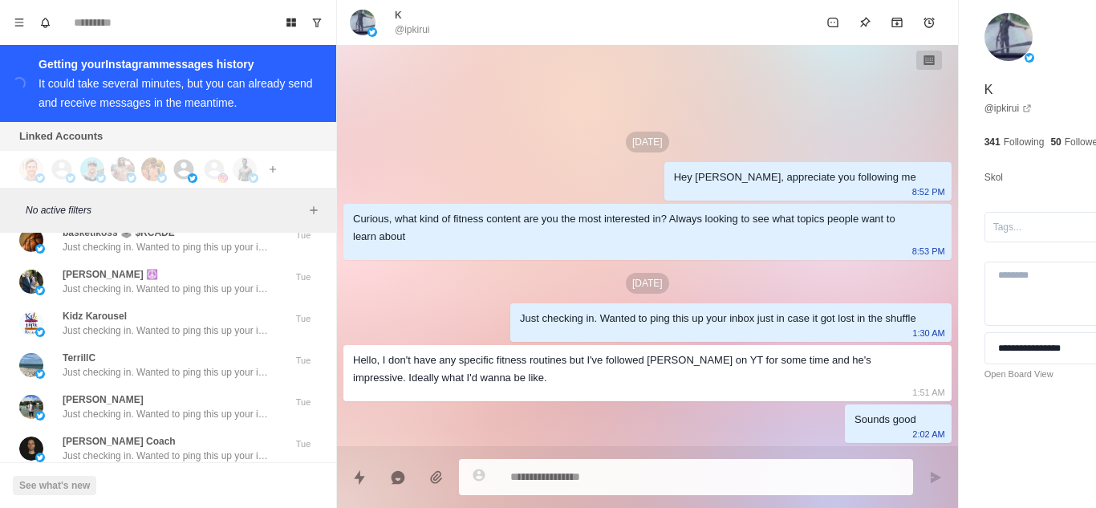
scroll to position [65841, 0]
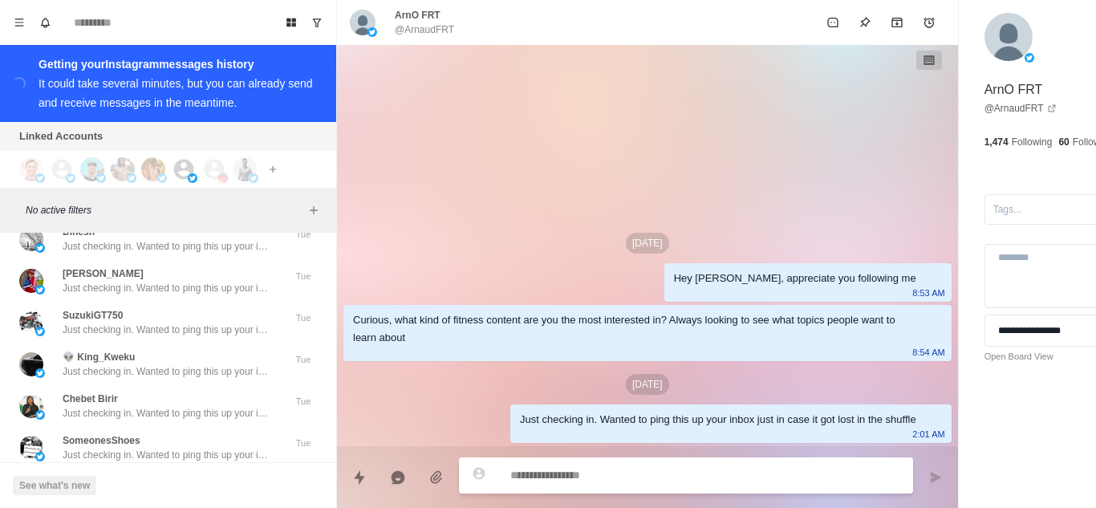
scroll to position [66708, 0]
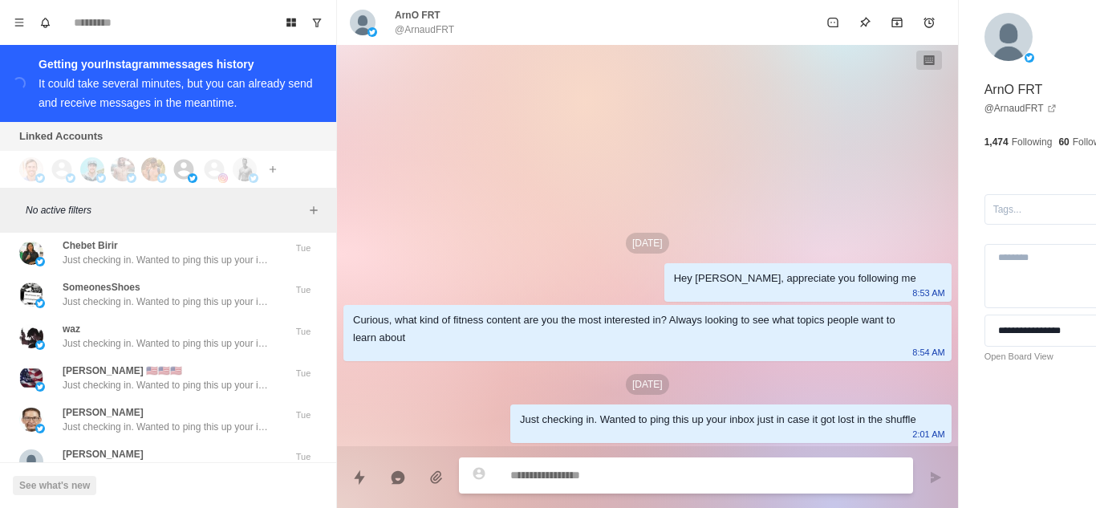
click at [182, 503] on p "Just checking in. Wanted to ping this up your inbox just in case it got lost in…" at bounding box center [167, 510] width 209 height 14
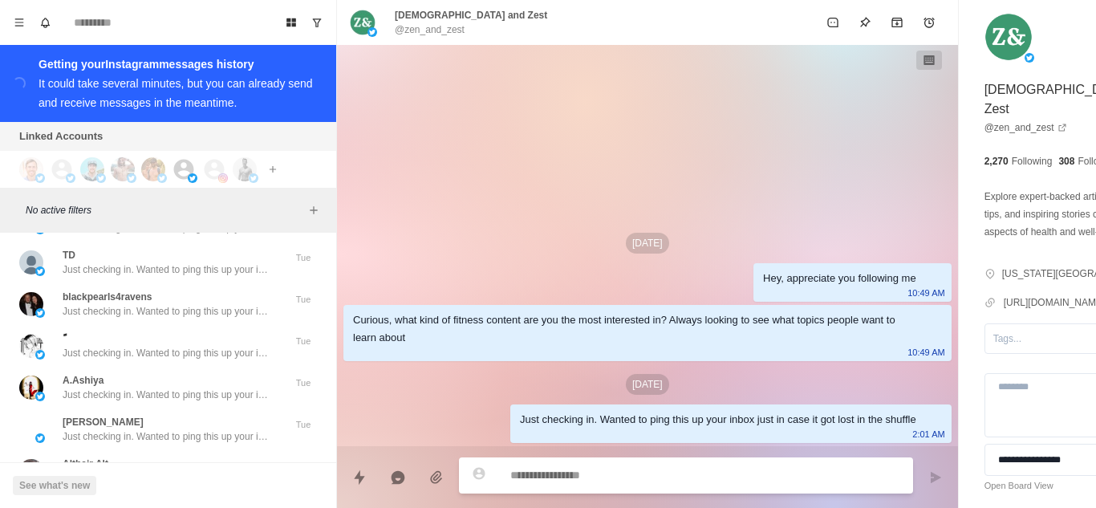
scroll to position [67542, 0]
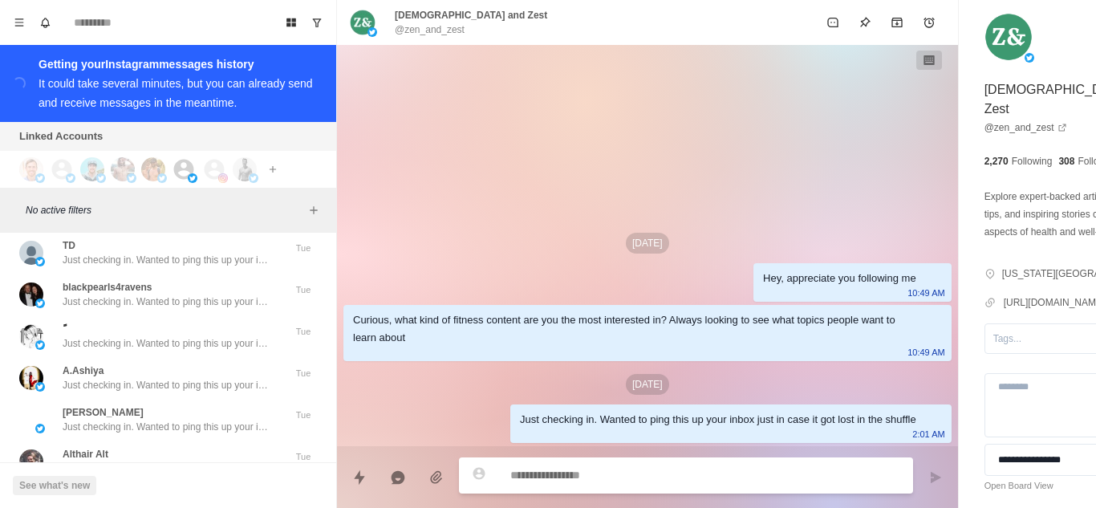
drag, startPoint x: 179, startPoint y: 404, endPoint x: 141, endPoint y: 367, distance: 52.8
click at [175, 503] on p "Just checking in. Wanted to ping this up your inbox just in case it got lost in…" at bounding box center [167, 510] width 209 height 14
click at [144, 503] on p "Just checking in. Wanted to ping this up your inbox just in case it got lost in…" at bounding box center [167, 510] width 209 height 14
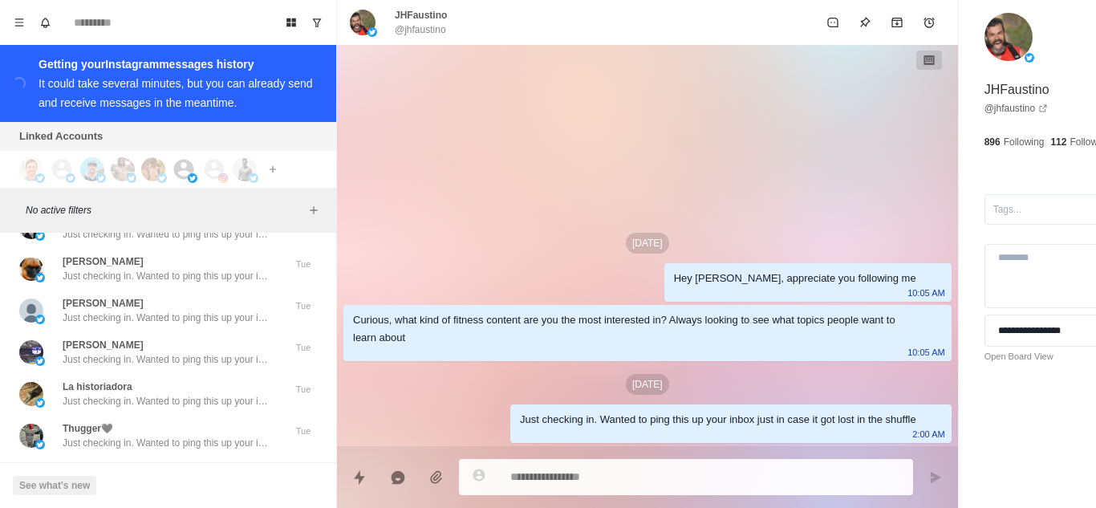
scroll to position [68376, 0]
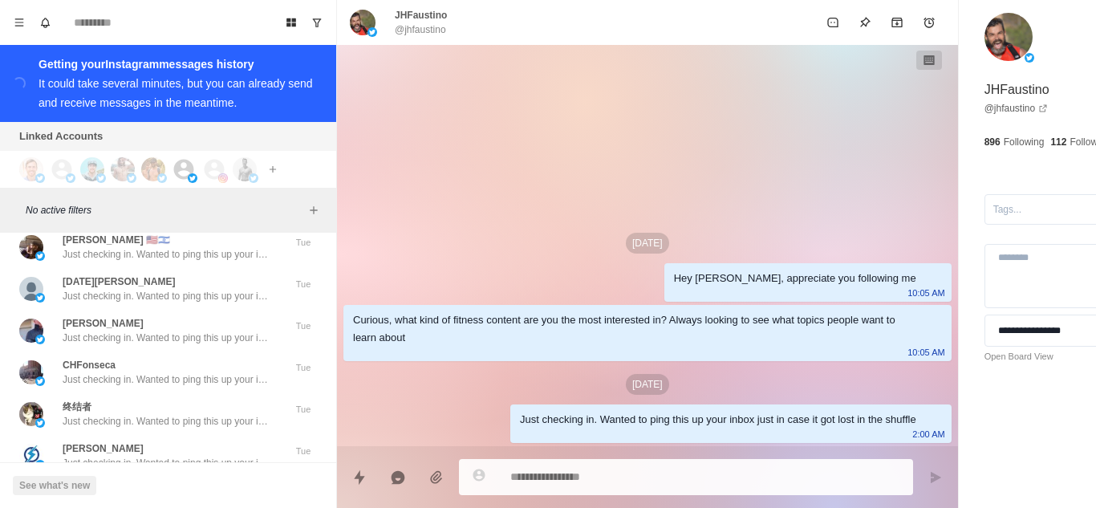
scroll to position [69211, 0]
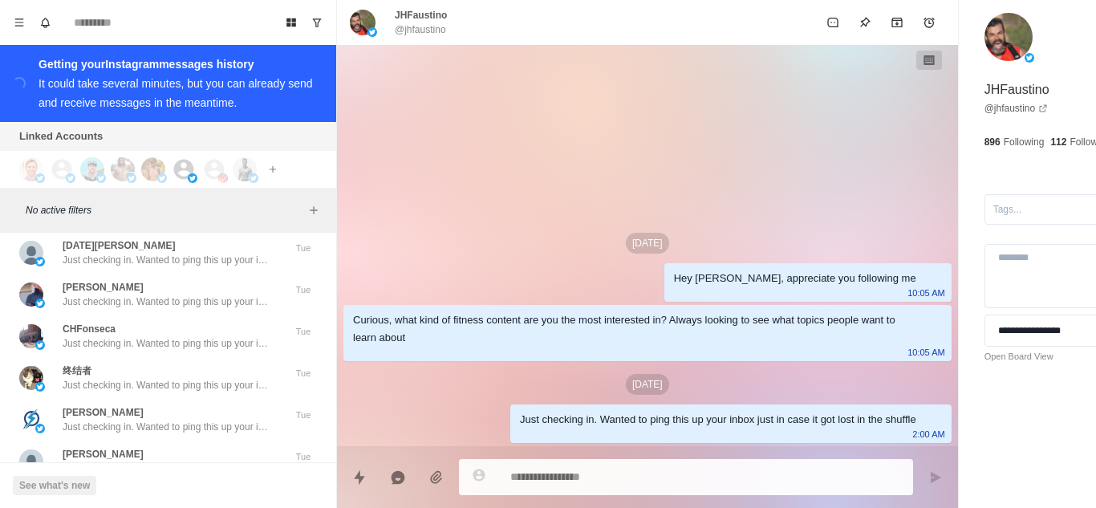
click at [170, 503] on p "Just checking in. Wanted to ping this up your inbox just in case it got lost in…" at bounding box center [167, 510] width 209 height 14
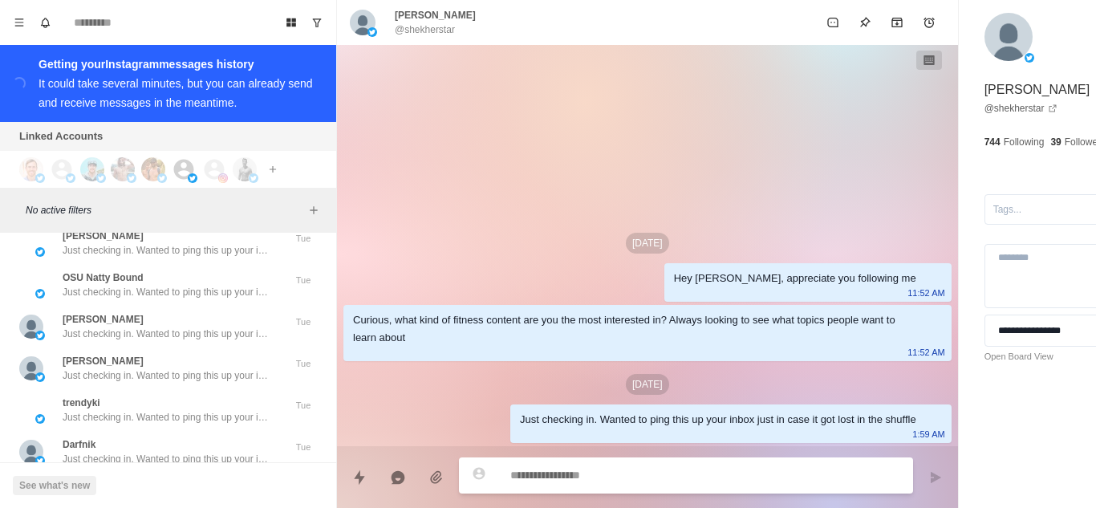
scroll to position [70045, 0]
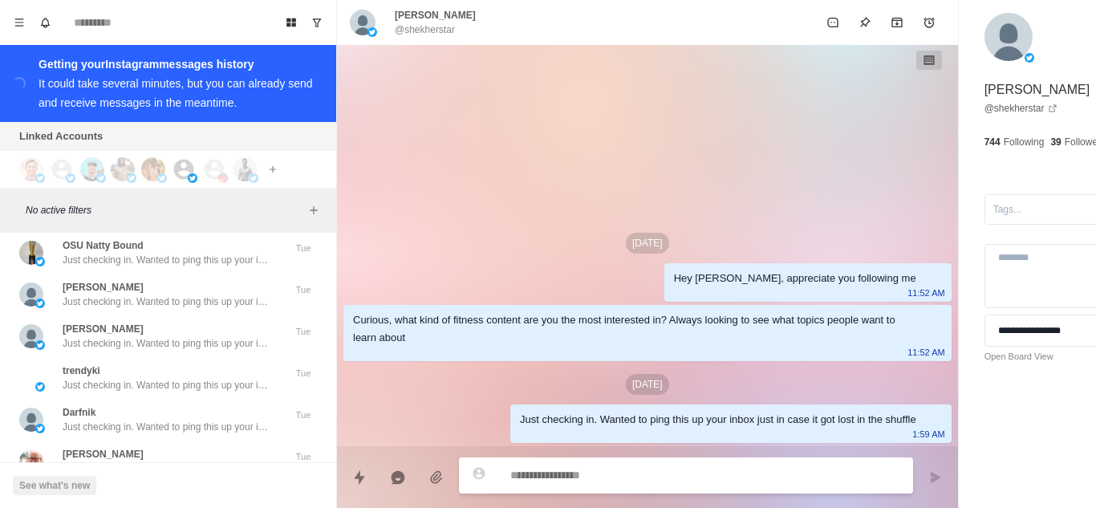
click at [178, 489] on div "Mark van der Plas Just checking in. Wanted to ping this up your inbox just in c…" at bounding box center [167, 503] width 209 height 29
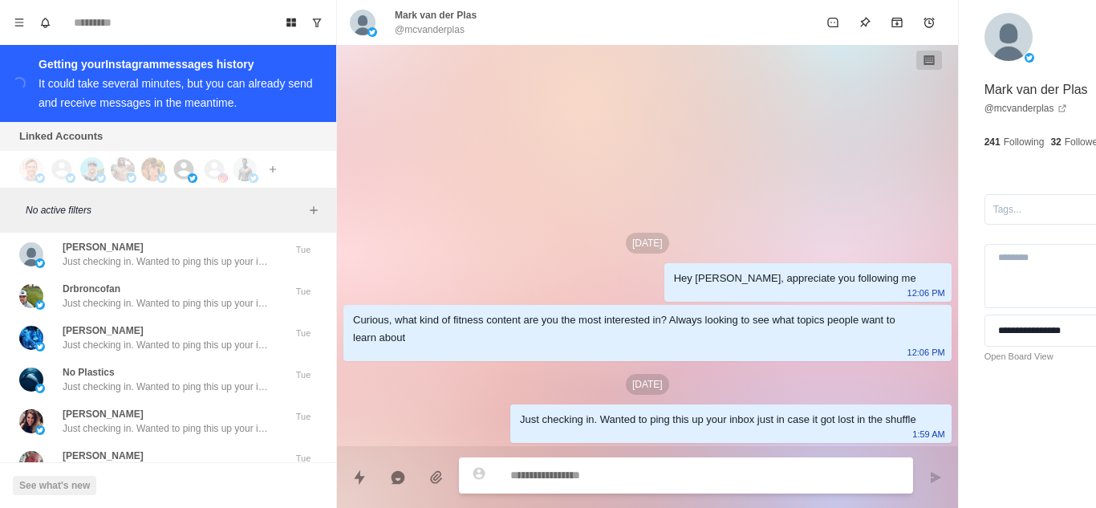
scroll to position [70880, 0]
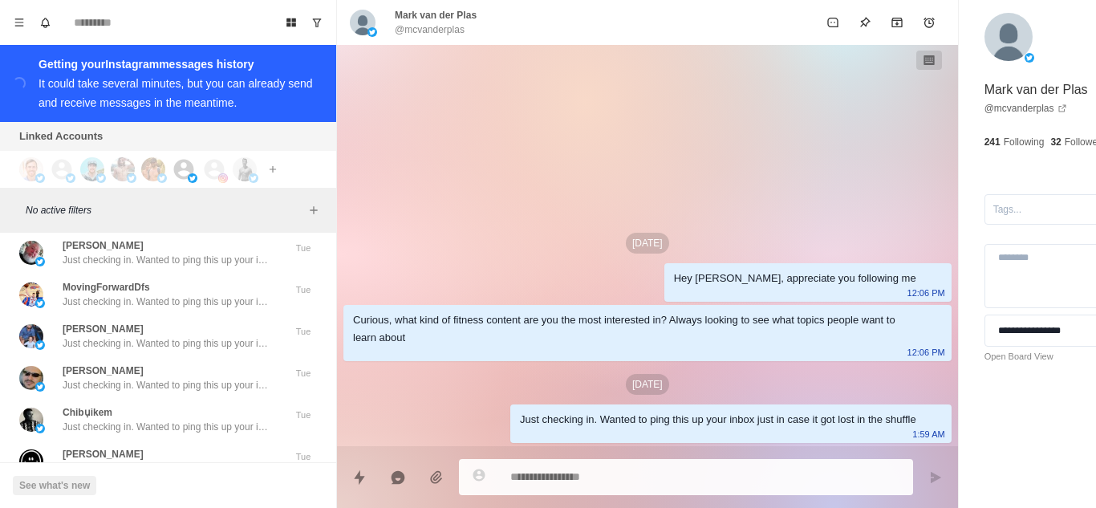
click at [197, 489] on div "[PERSON_NAME] Just checking in. Wanted to ping this up your inbox just in case …" at bounding box center [167, 503] width 209 height 29
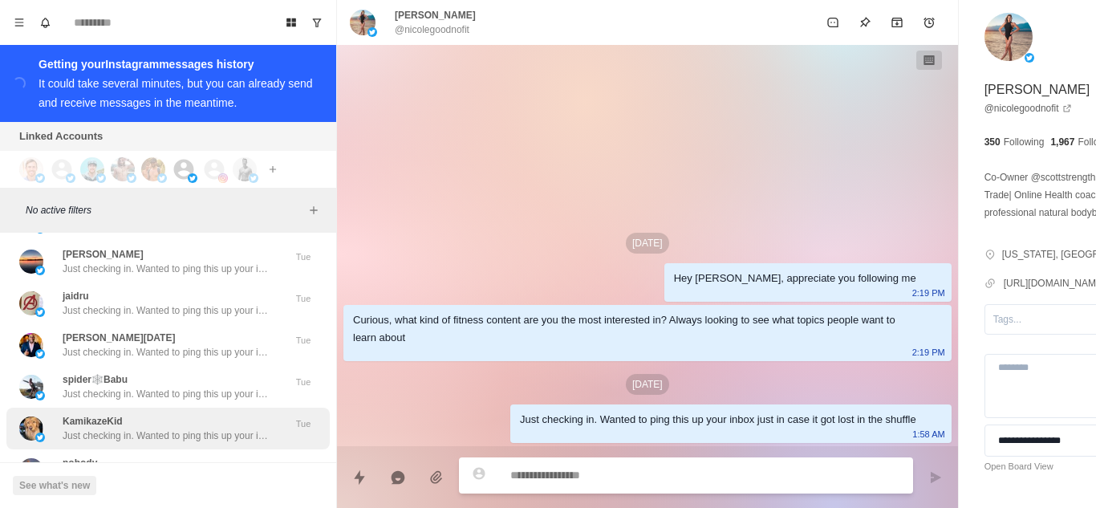
scroll to position [71714, 0]
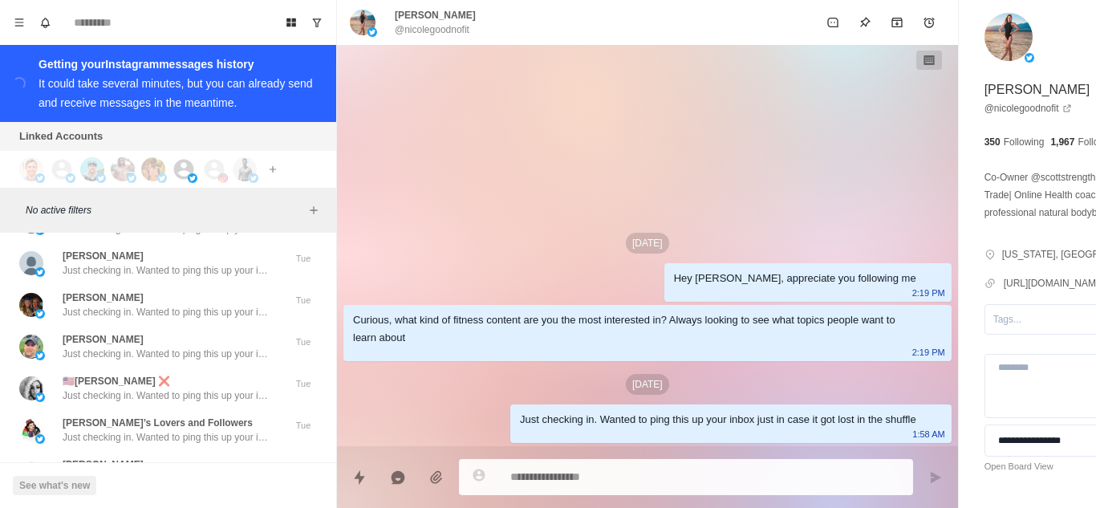
scroll to position [72548, 0]
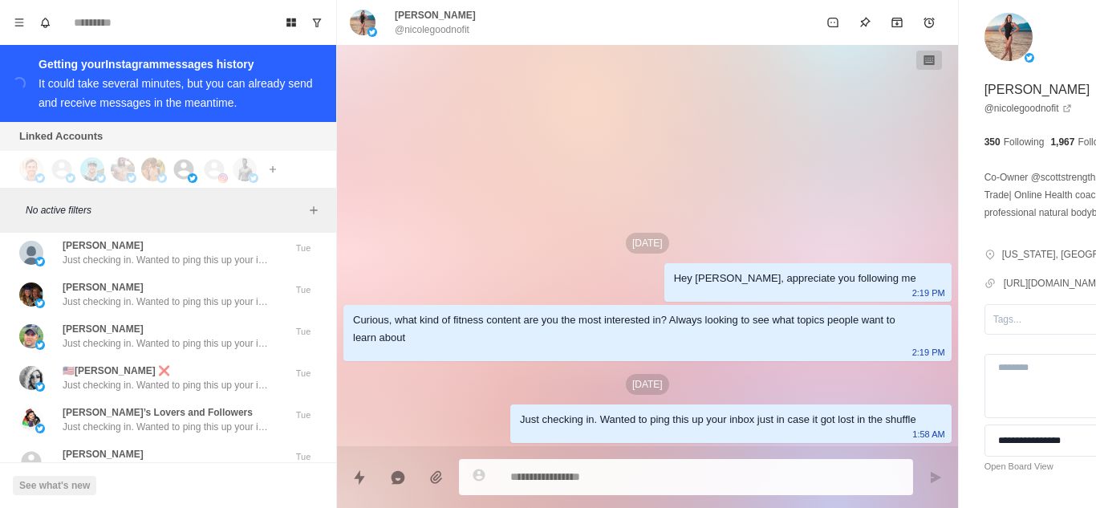
click at [210, 503] on p "Just checking in. Wanted to ping this up your inbox just in case it got lost in…" at bounding box center [167, 510] width 209 height 14
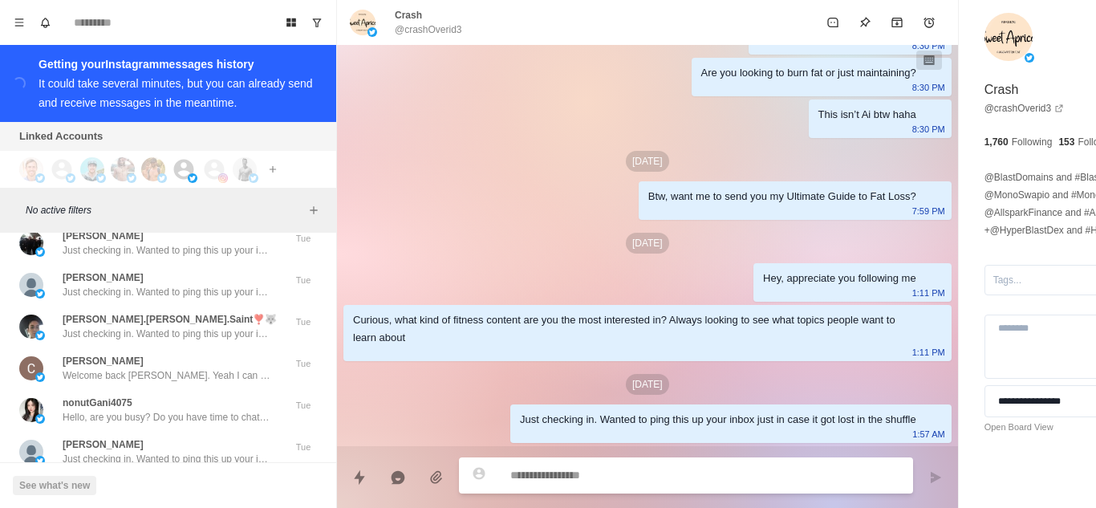
scroll to position [73351, 0]
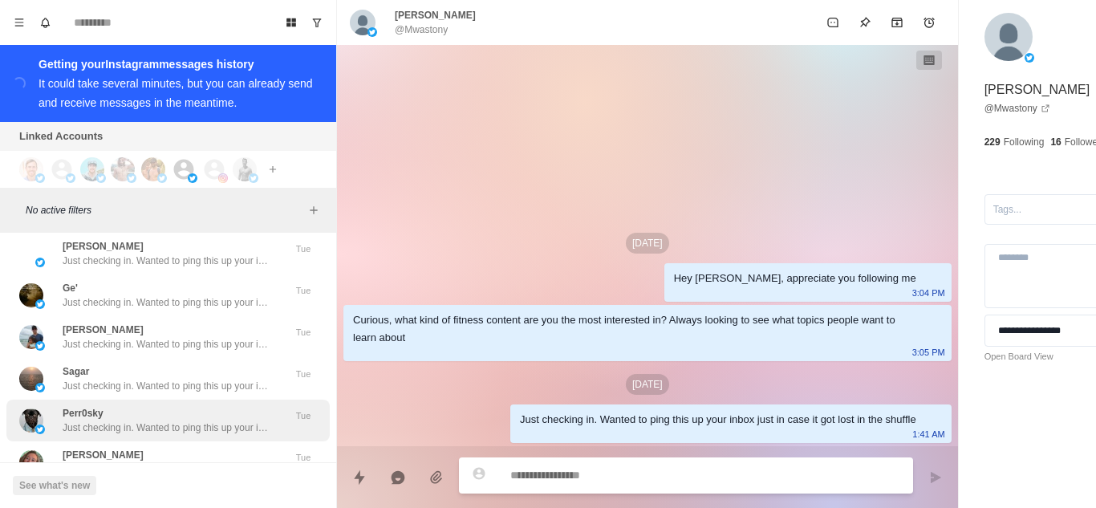
scroll to position [74217, 0]
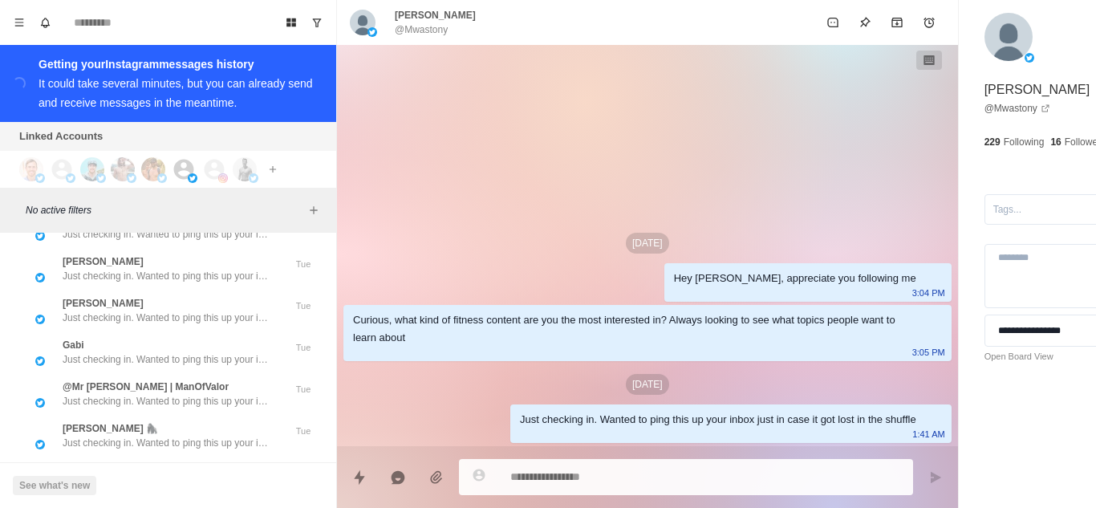
scroll to position [75052, 0]
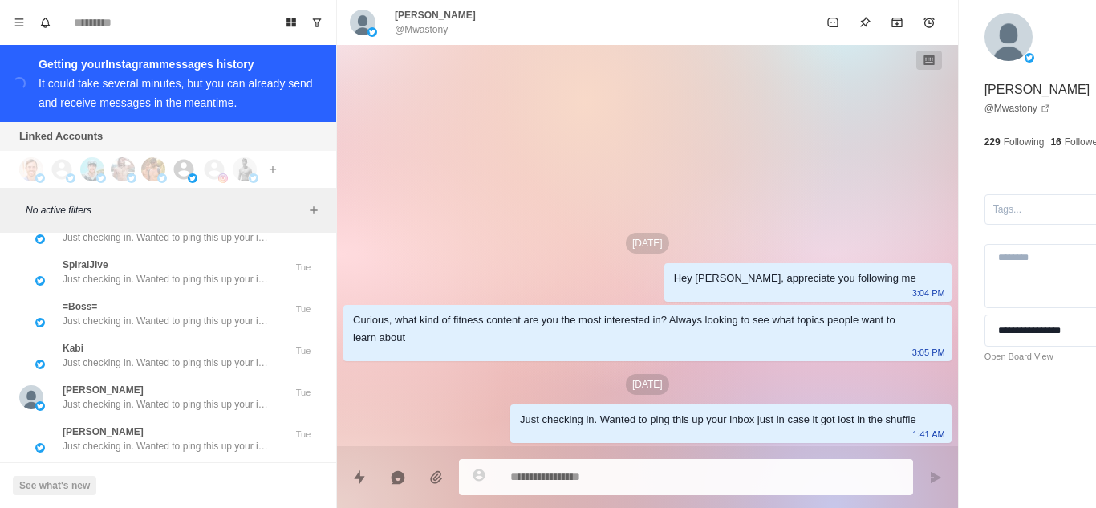
scroll to position [75886, 0]
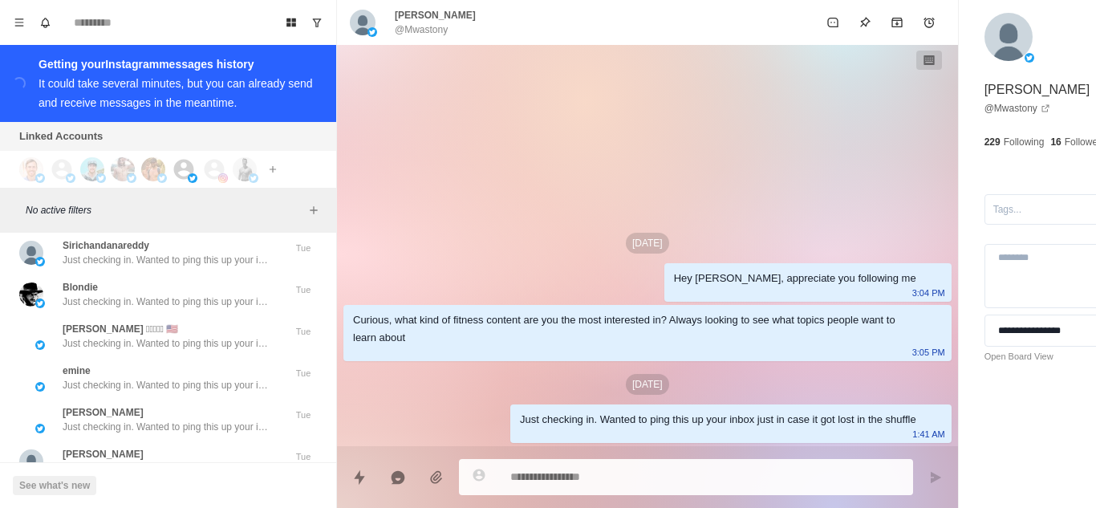
click at [185, 503] on p "Just checking in. Wanted to ping this up your inbox just in case it got lost in…" at bounding box center [167, 510] width 209 height 14
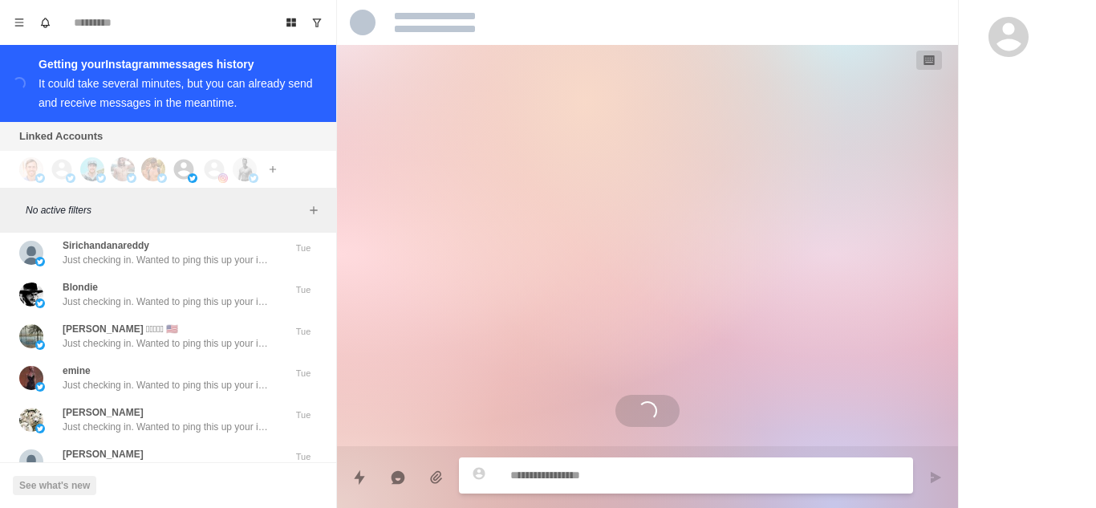
scroll to position [76367, 0]
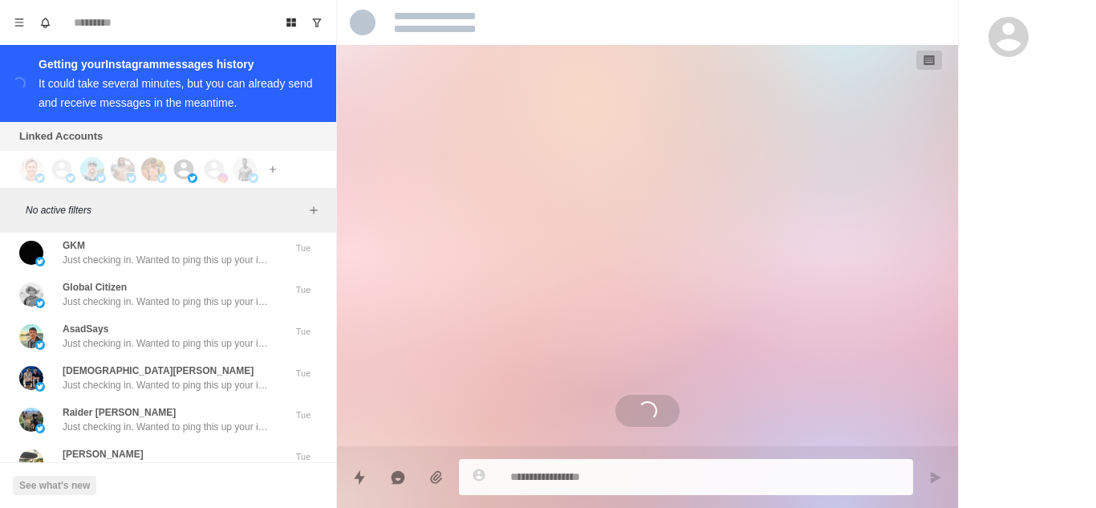
click at [208, 503] on p "Just checking in. Wanted to ping this up your inbox just in case it got lost in…" at bounding box center [167, 510] width 209 height 14
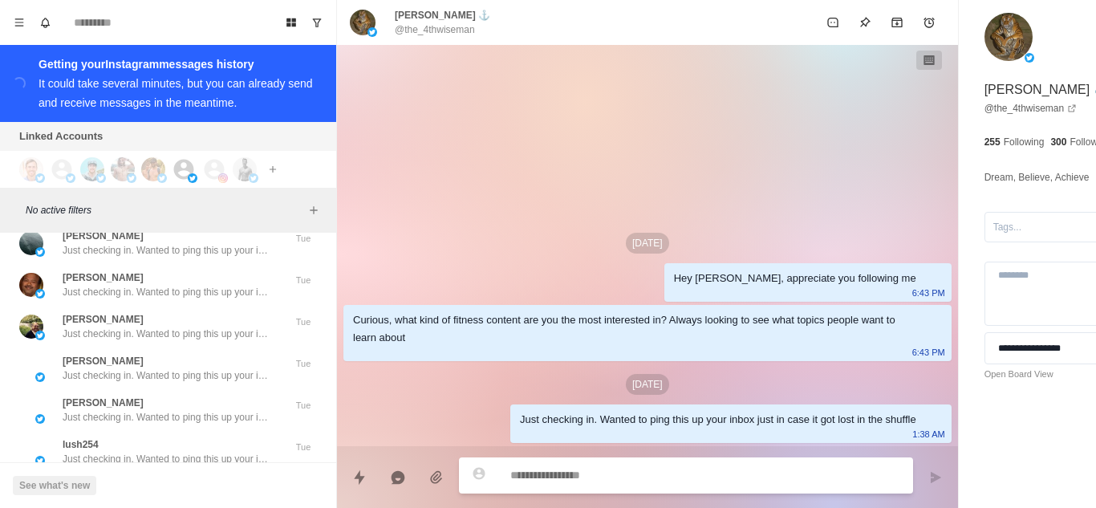
scroll to position [77555, 0]
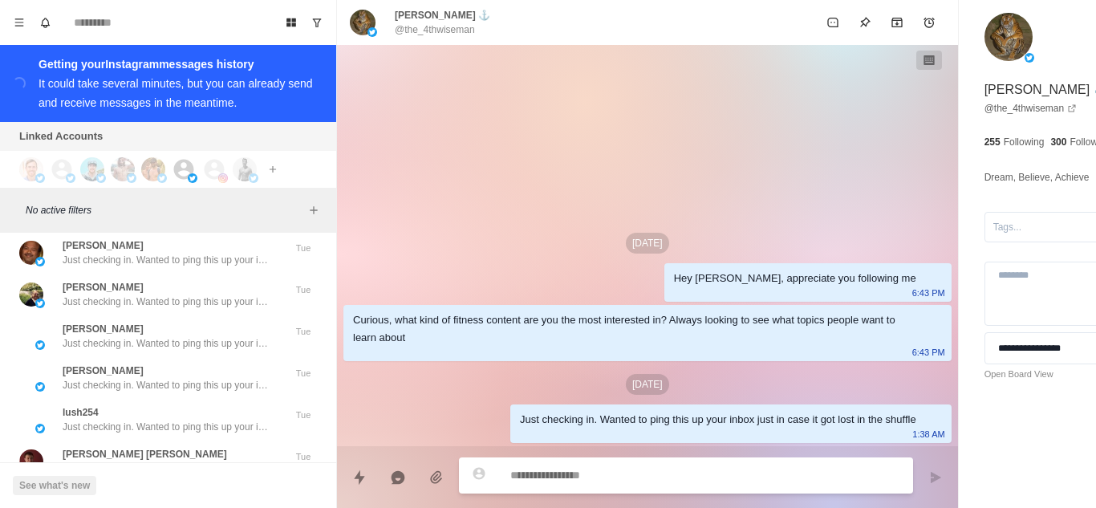
click at [204, 503] on p "Just checking in. Wanted to ping this up your inbox just in case it got lost in…" at bounding box center [167, 510] width 209 height 14
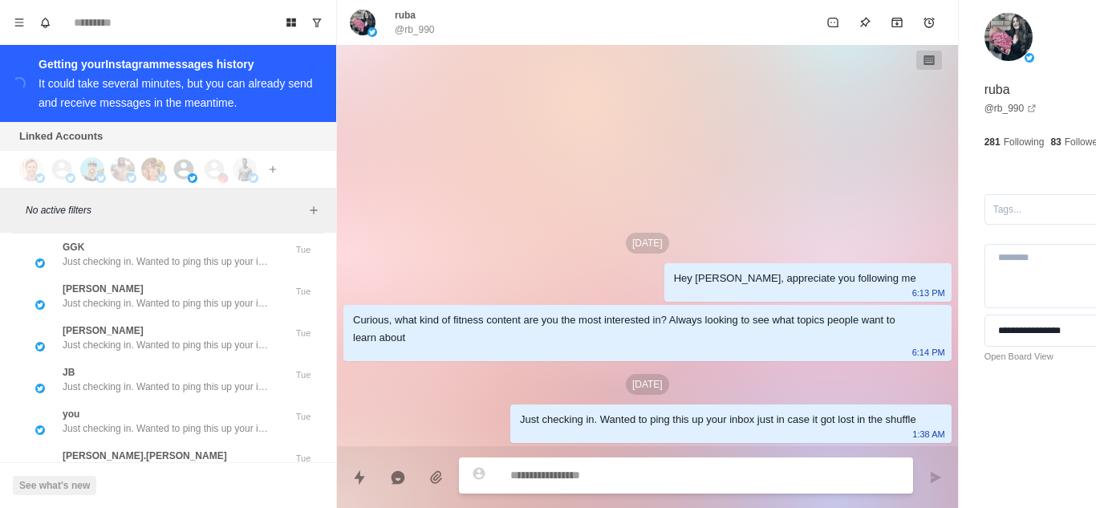
scroll to position [78357, 0]
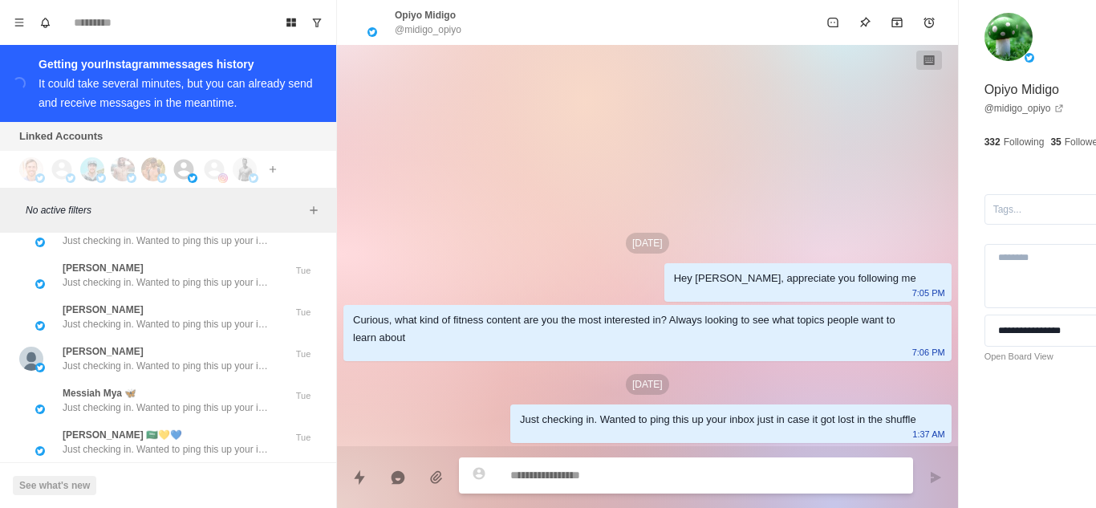
scroll to position [79224, 0]
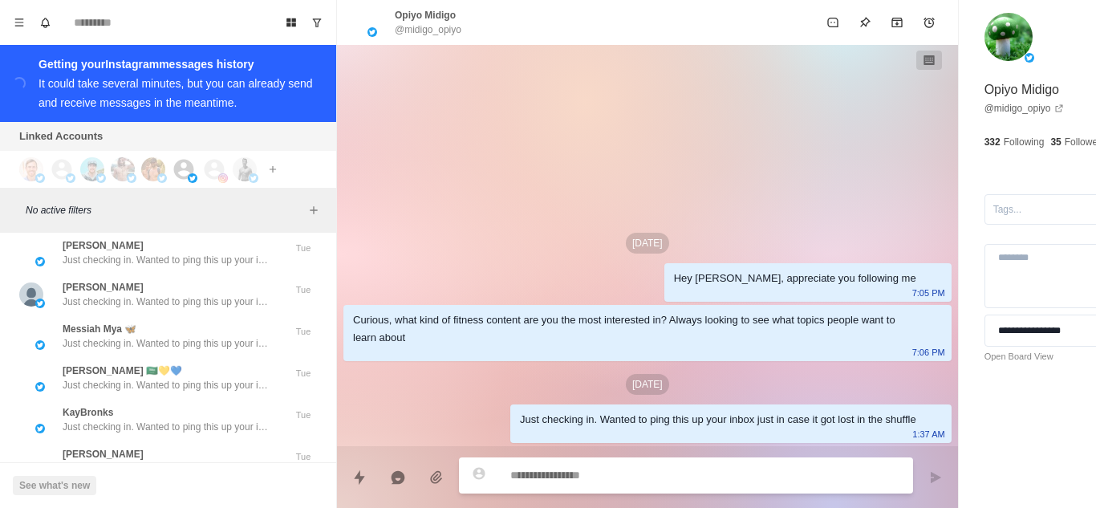
click at [180, 503] on p "Just checking in. Wanted to ping this up your inbox just in case it got lost in…" at bounding box center [167, 510] width 209 height 14
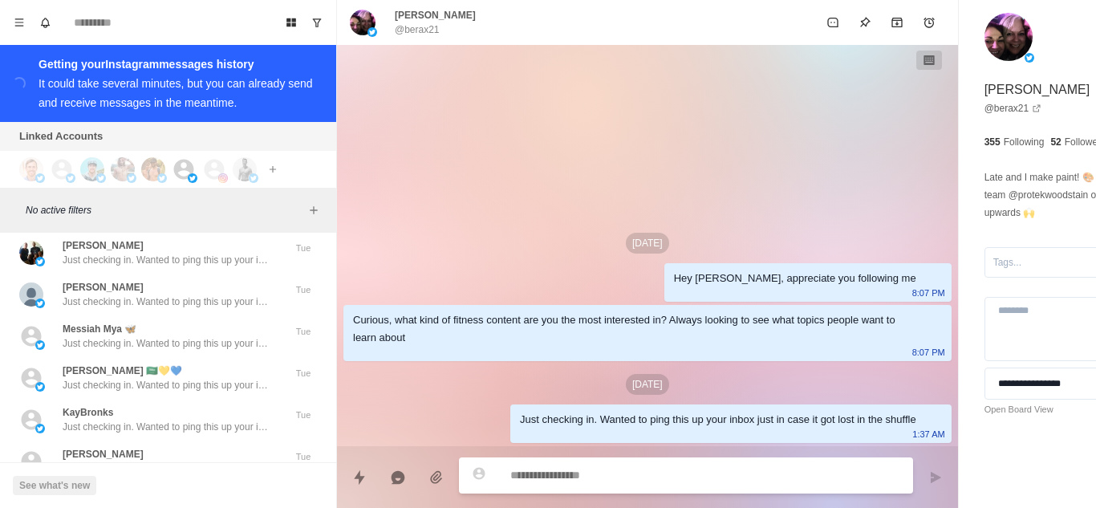
scroll to position [80058, 0]
click at [181, 503] on p "Just checking in. Wanted to ping this up your inbox just in case it got lost in…" at bounding box center [167, 510] width 209 height 14
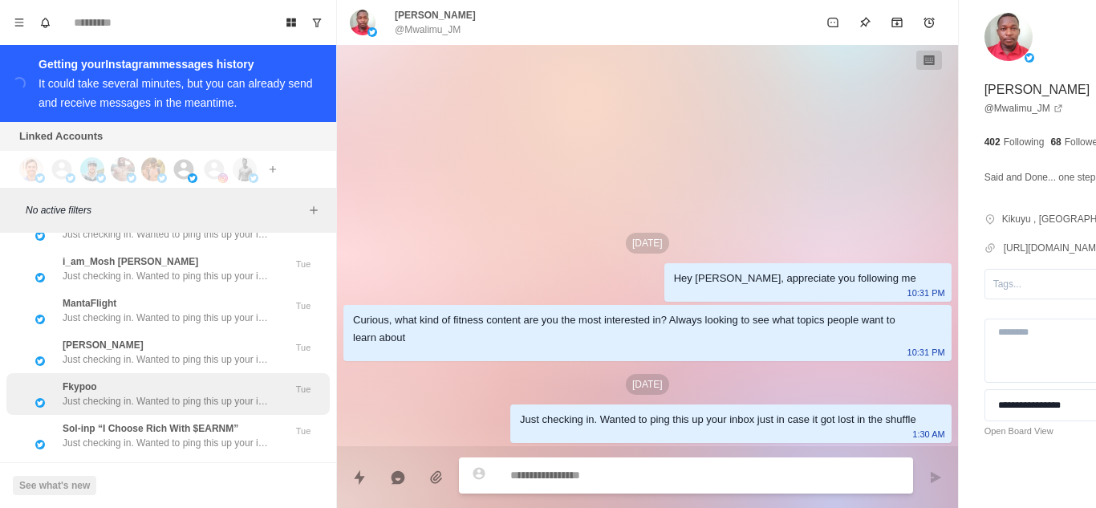
scroll to position [80511, 0]
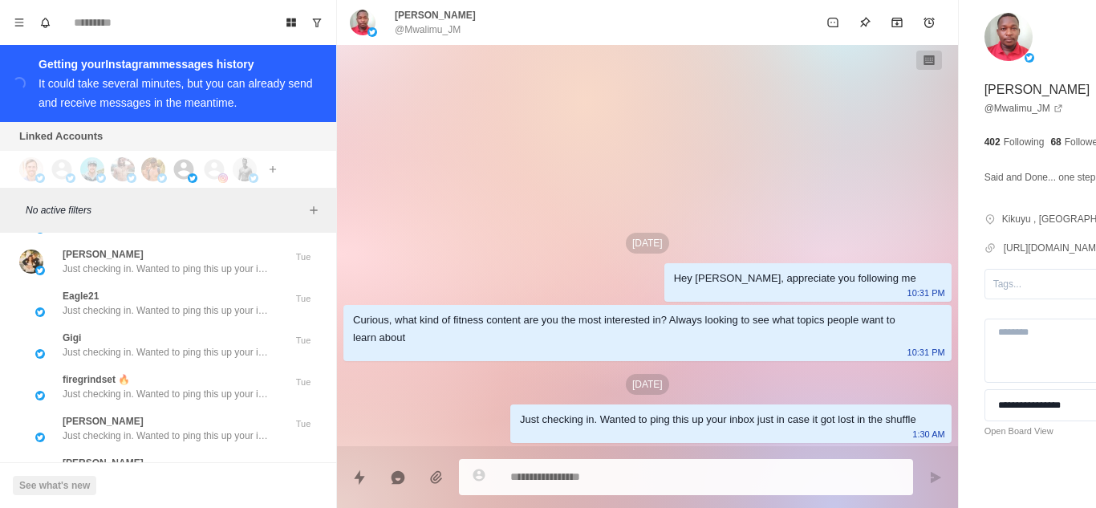
scroll to position [81727, 0]
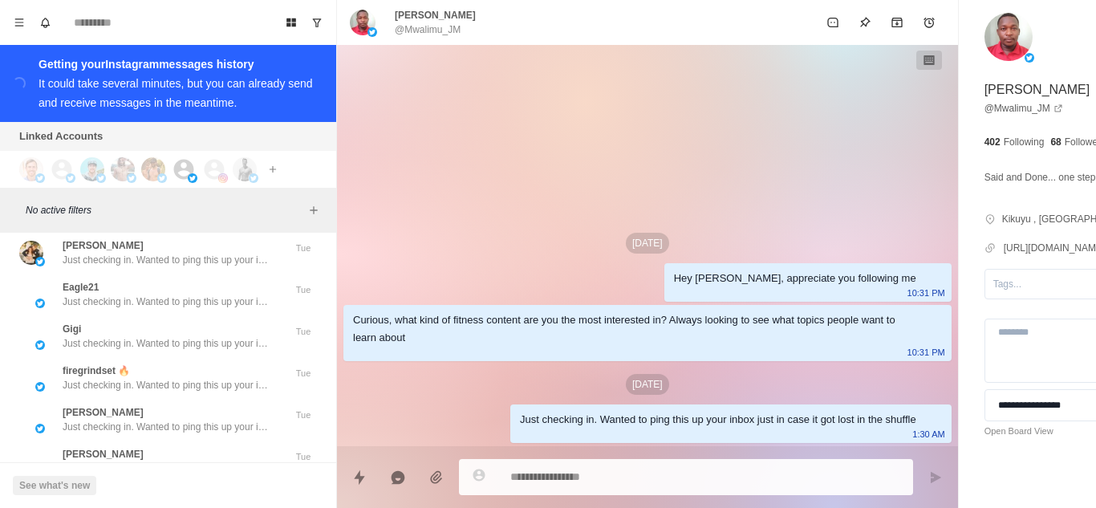
click at [192, 503] on p "Just checking in. Wanted to ping this up your inbox just in case it got lost in…" at bounding box center [167, 510] width 209 height 14
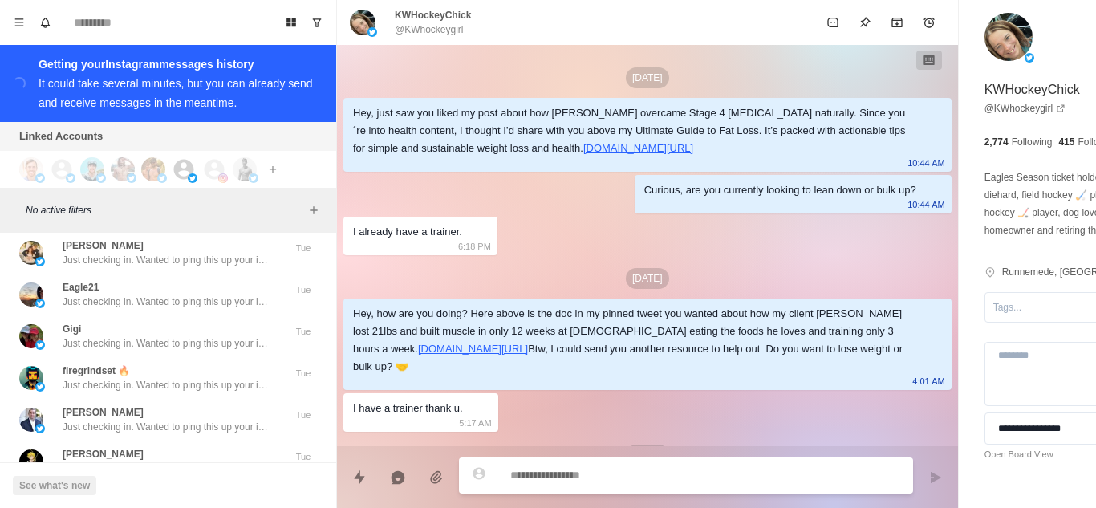
scroll to position [265, 0]
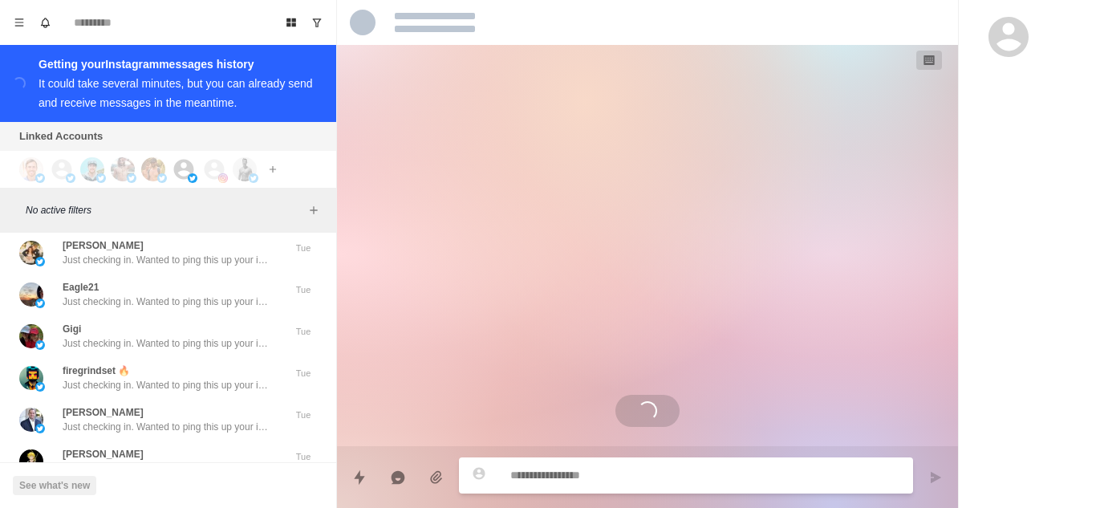
scroll to position [82561, 0]
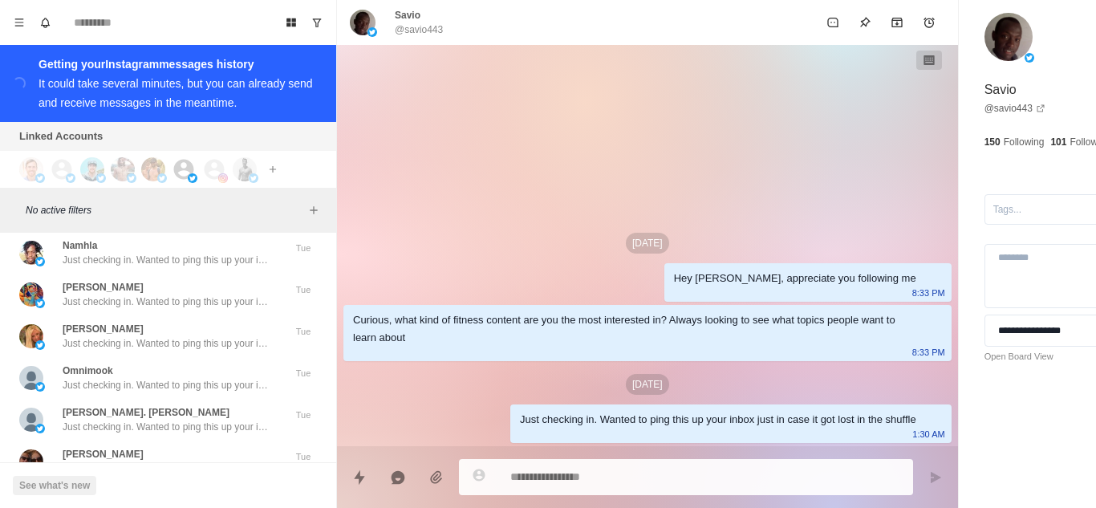
scroll to position [83396, 0]
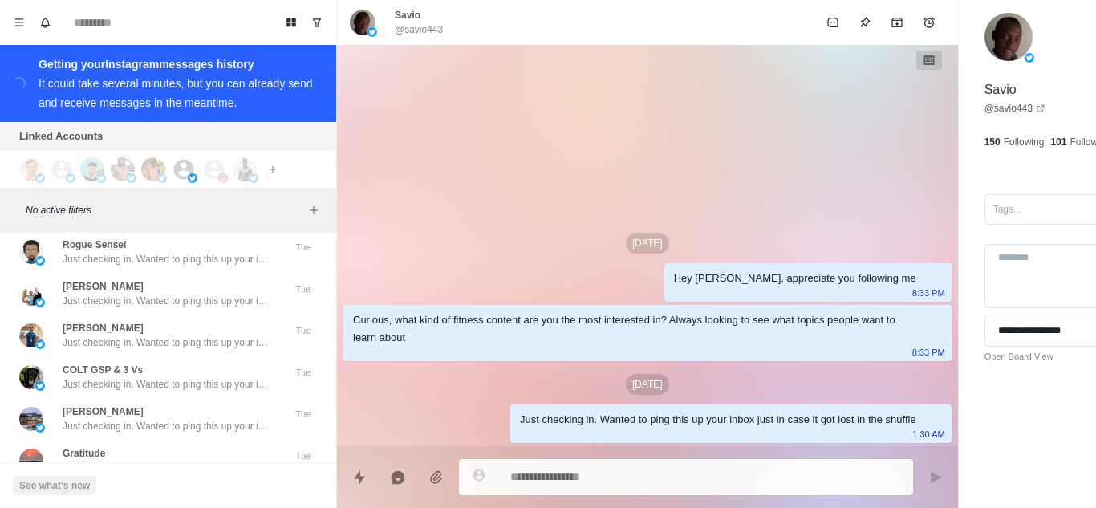
click at [181, 502] on p "Just checking in. Wanted to ping this up your inbox just in case it got lost in…" at bounding box center [167, 509] width 209 height 14
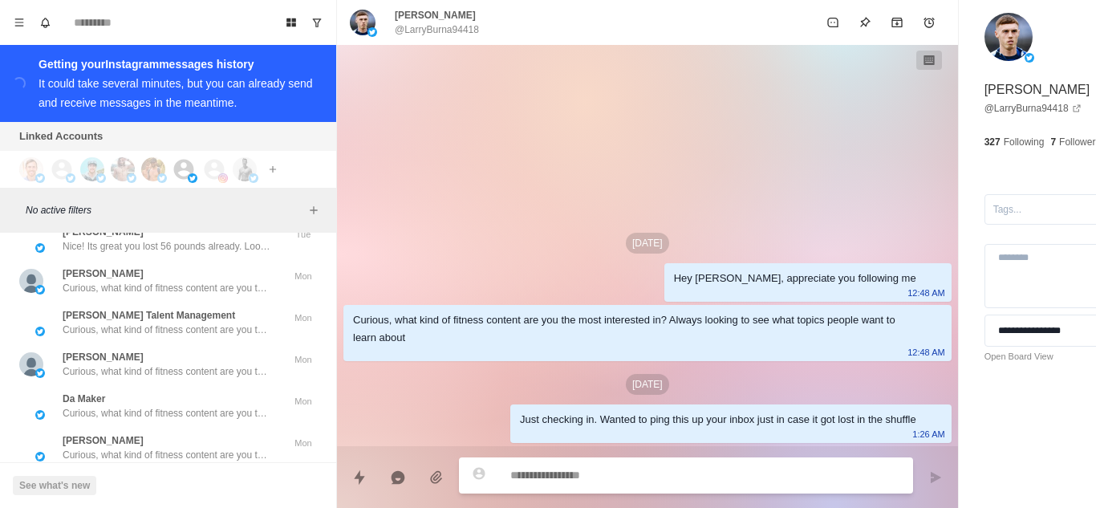
scroll to position [84230, 0]
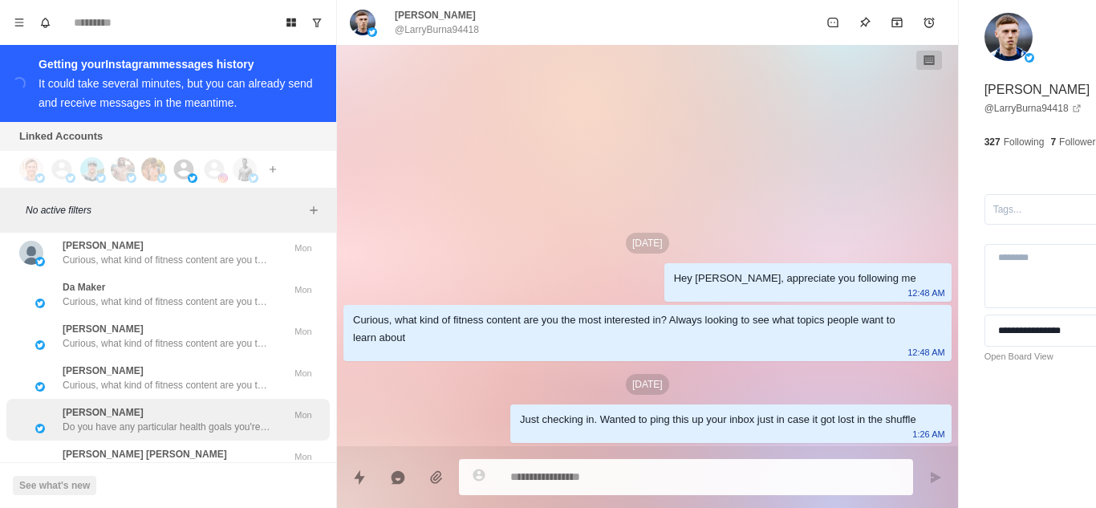
click at [190, 420] on p "Do you have any particular health goals you're working on currently? Like losin…" at bounding box center [167, 427] width 209 height 14
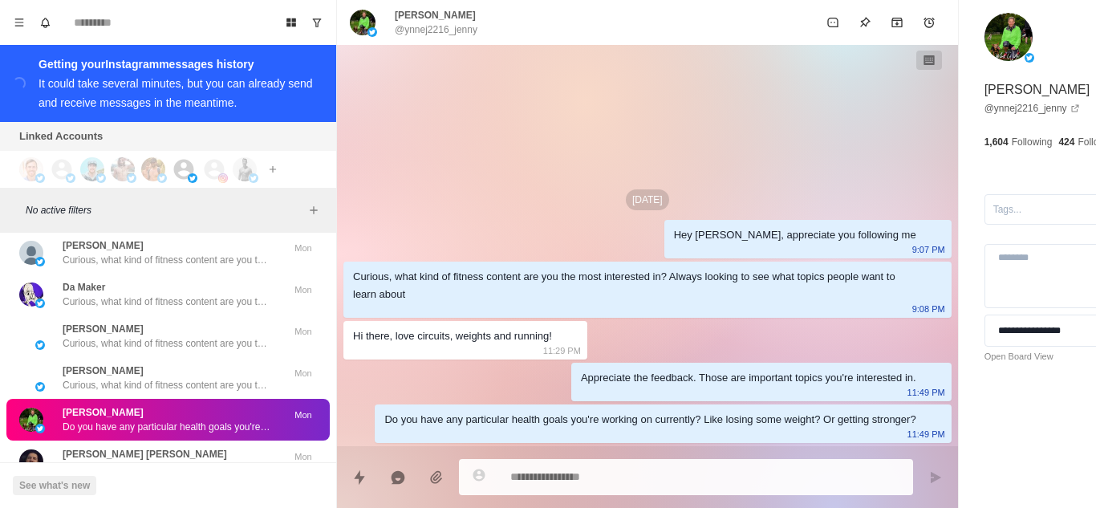
click at [101, 489] on p "[PERSON_NAME]🧢" at bounding box center [109, 496] width 93 height 14
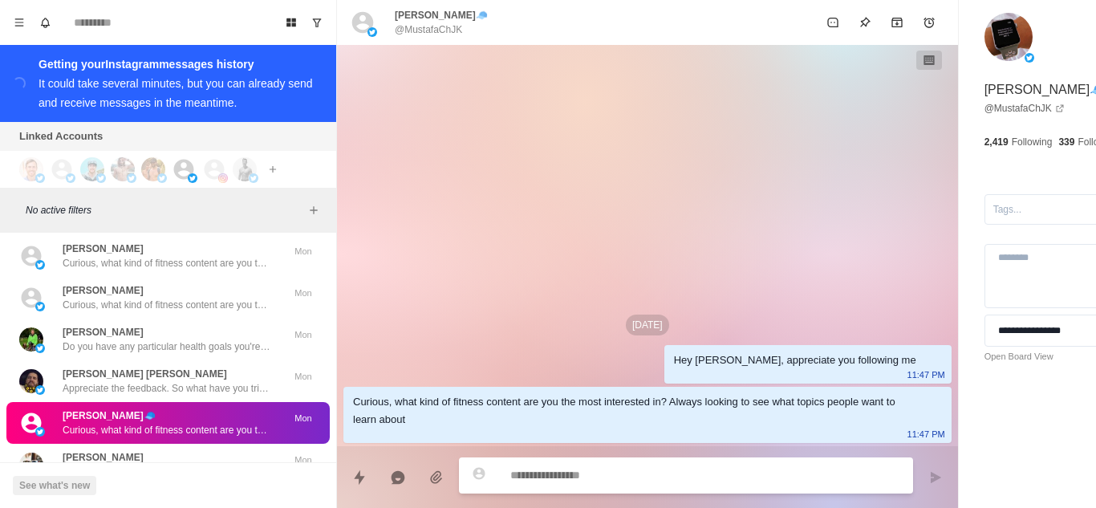
scroll to position [84390, 0]
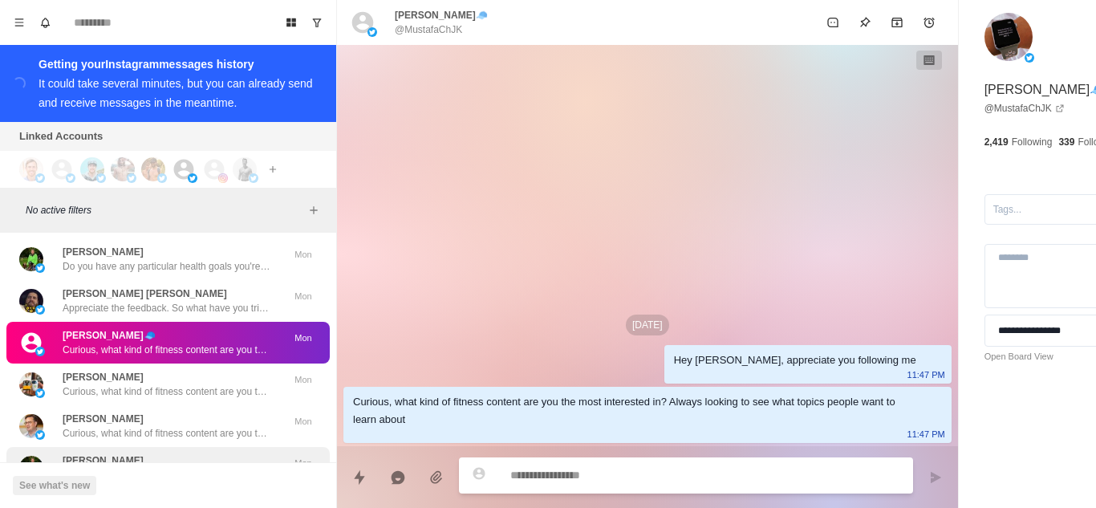
click at [90, 453] on p "[PERSON_NAME]" at bounding box center [103, 460] width 81 height 14
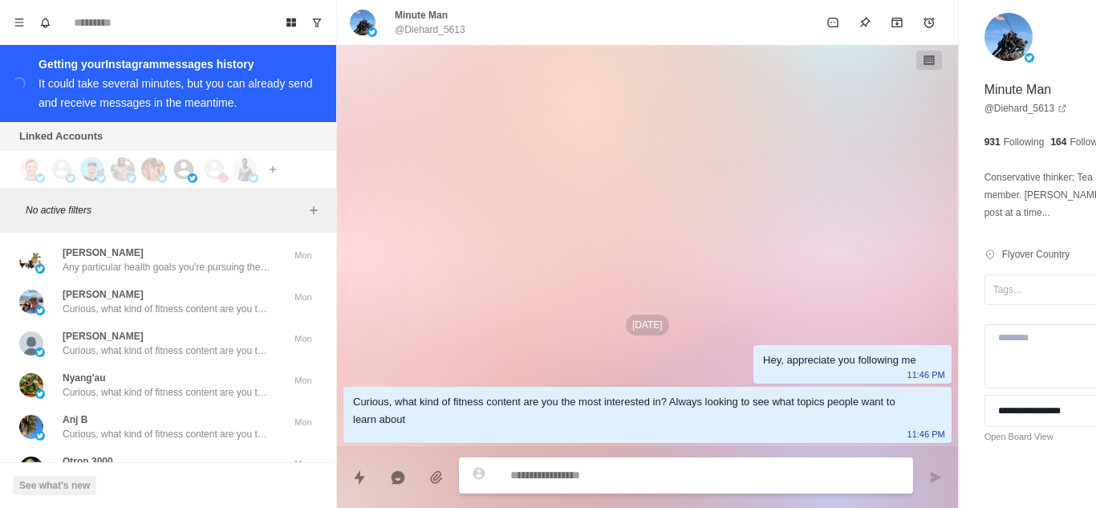
scroll to position [85065, 0]
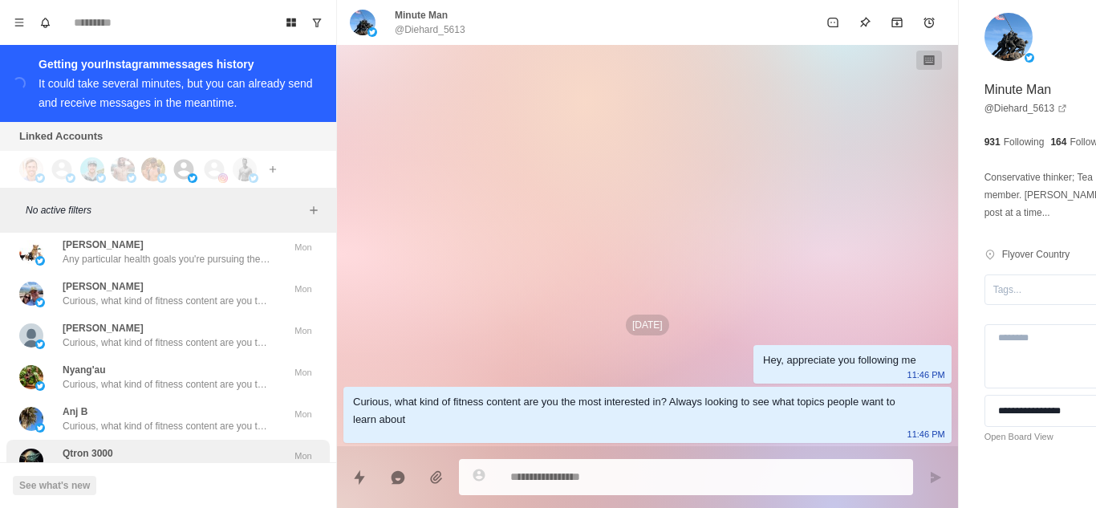
click at [179, 446] on div "Qtron 3000 You're welcome." at bounding box center [151, 460] width 264 height 29
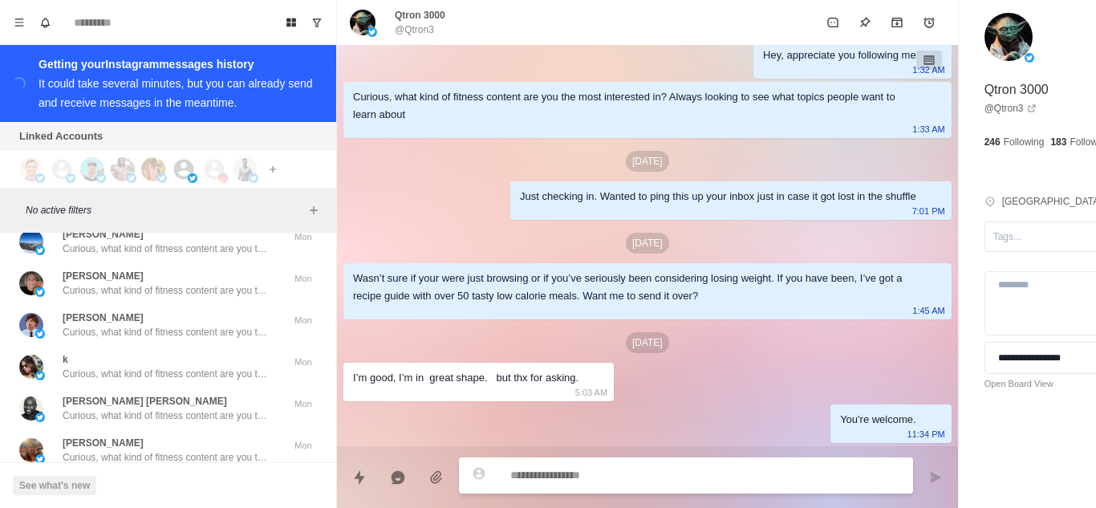
scroll to position [85899, 0]
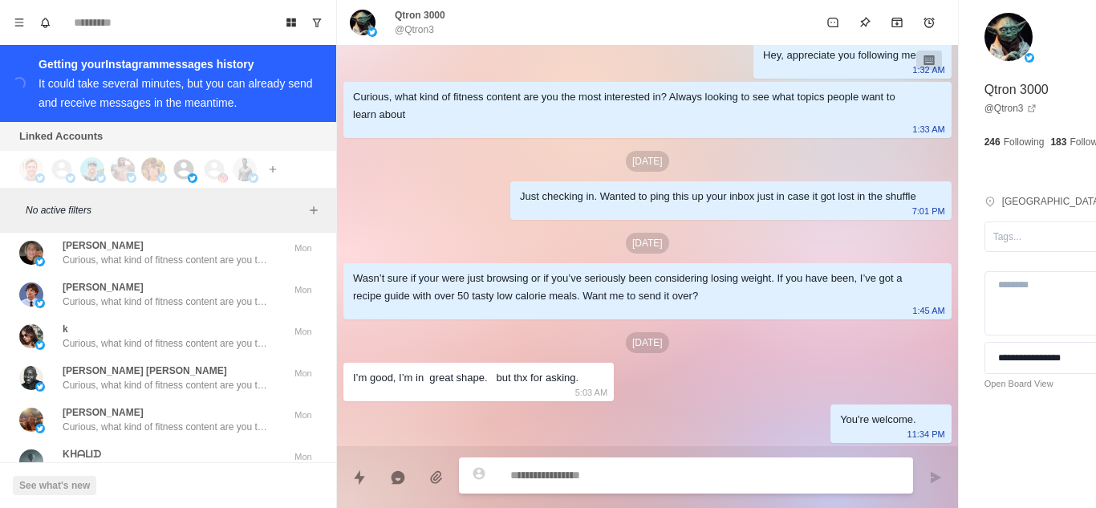
click at [145, 482] on div "RapLyfaHoopDreamer Curious, what kind of fitness content are you the most inter…" at bounding box center [167, 503] width 323 height 42
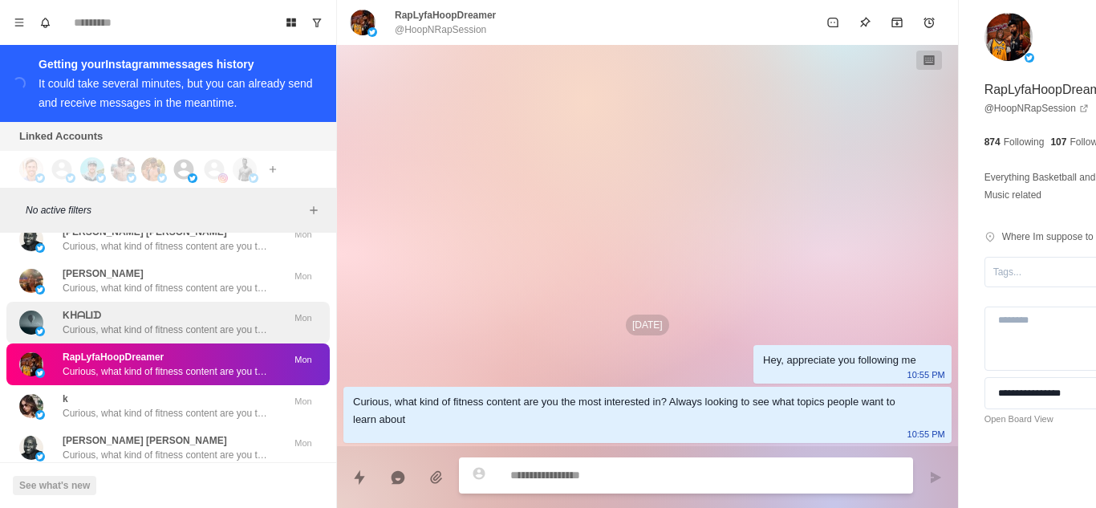
scroll to position [86059, 0]
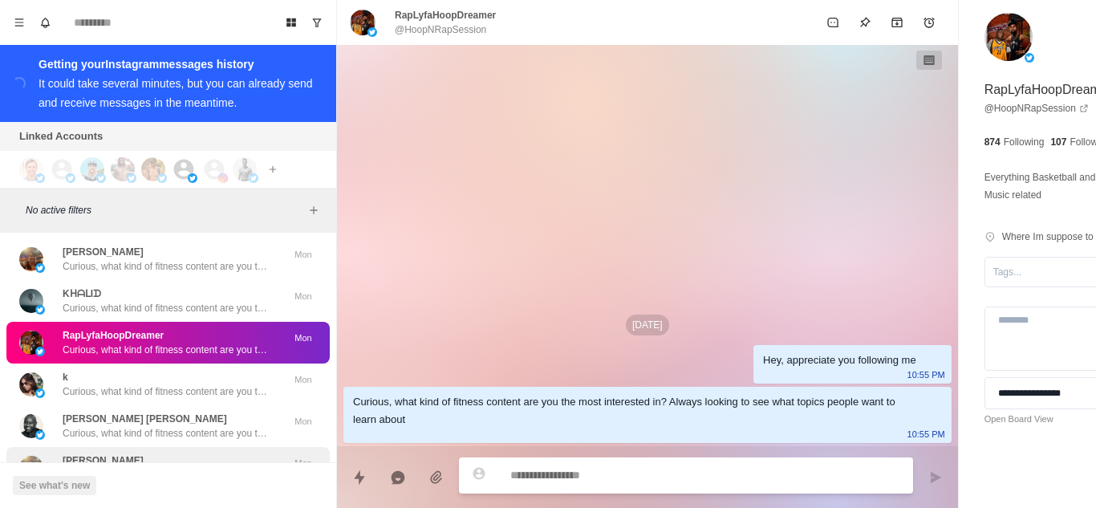
type textarea "*"
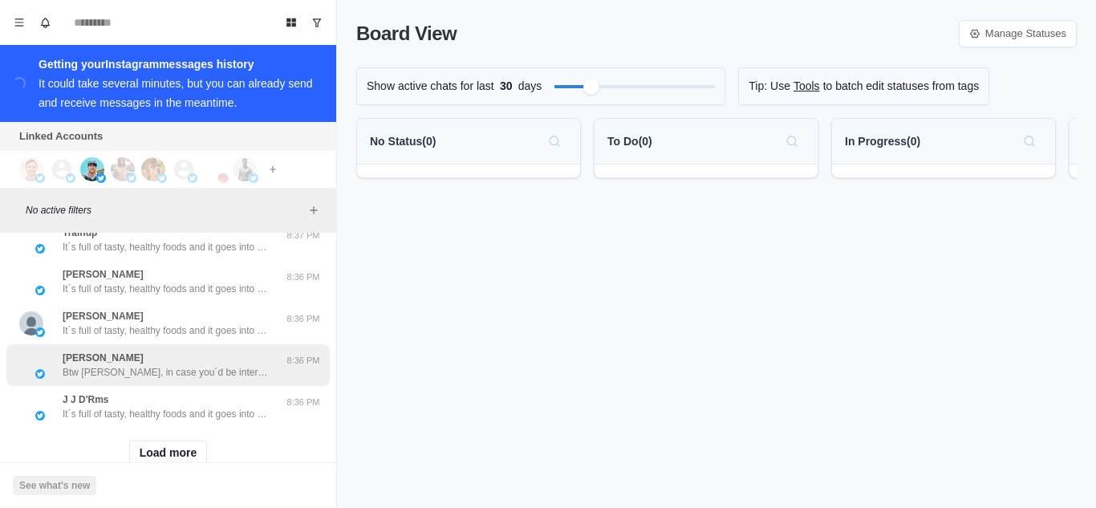
scroll to position [694, 0]
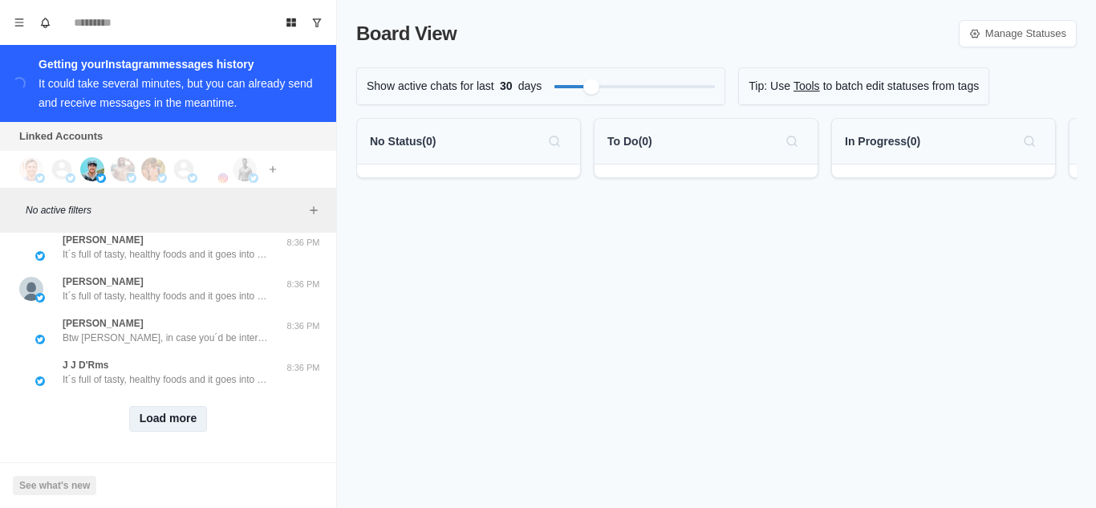
click at [157, 406] on button "Load more" at bounding box center [168, 419] width 79 height 26
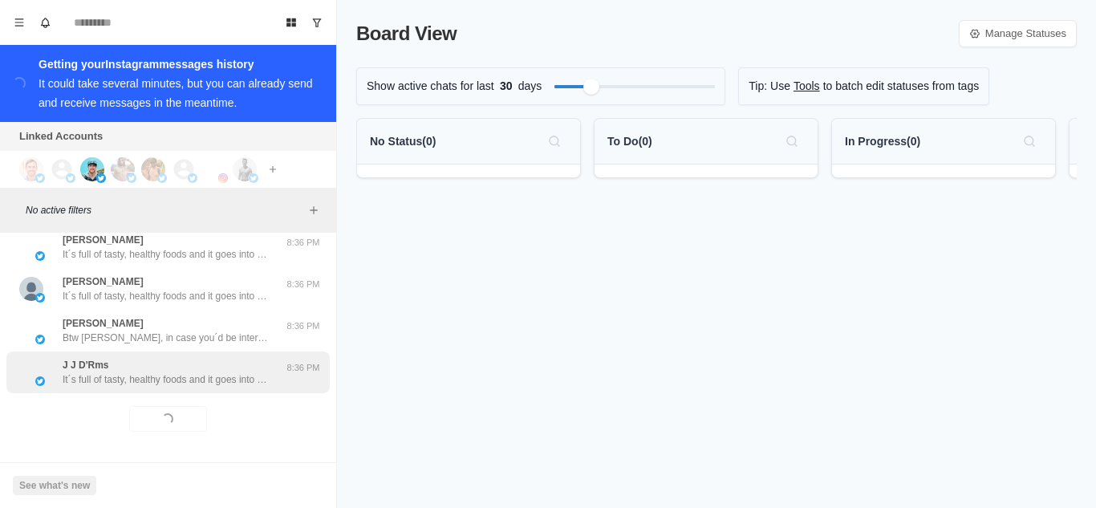
click at [167, 372] on p "It´s full of tasty, healthy foods and it goes into how to avoid foods in the gr…" at bounding box center [167, 379] width 209 height 14
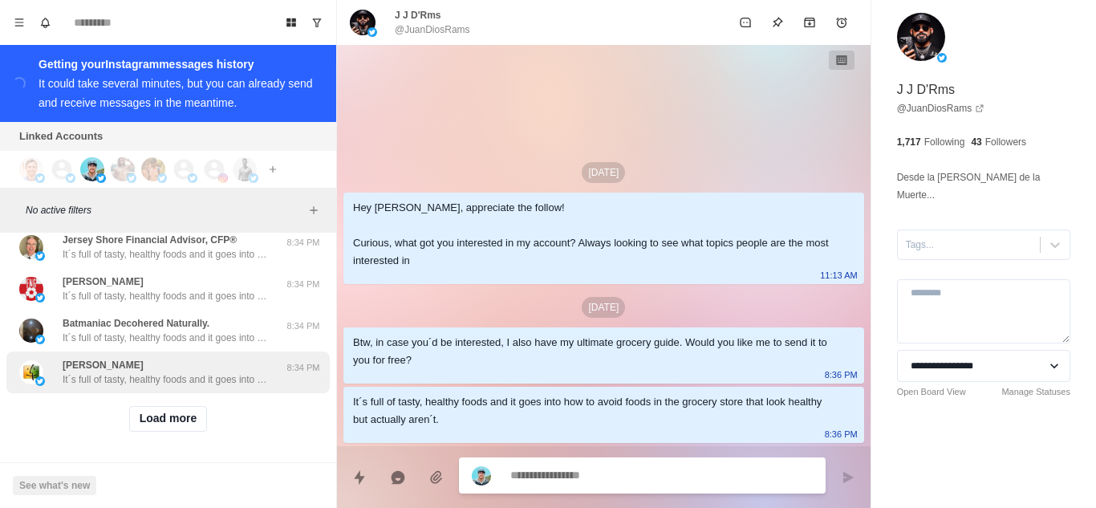
scroll to position [1543, 0]
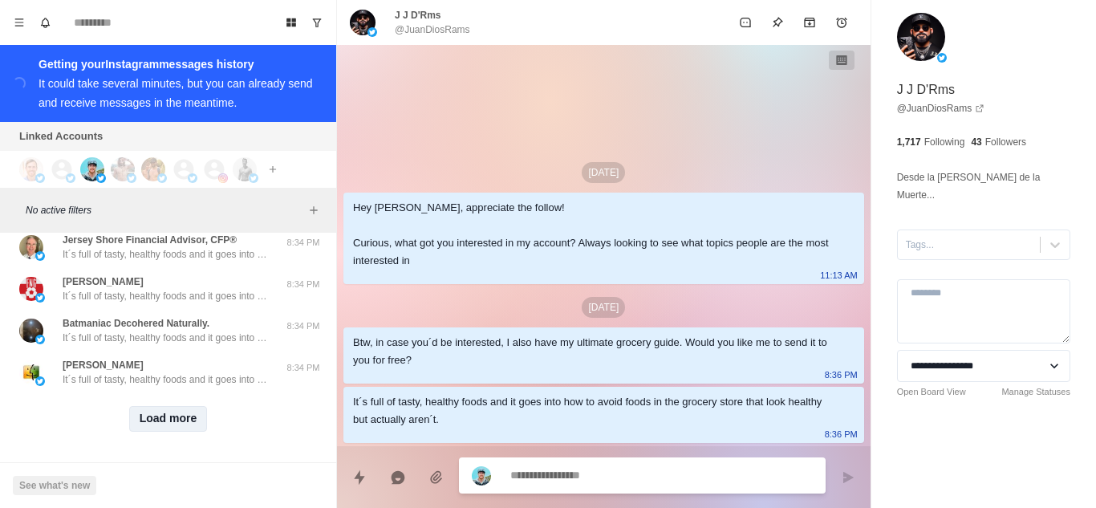
click at [151, 406] on button "Load more" at bounding box center [168, 419] width 79 height 26
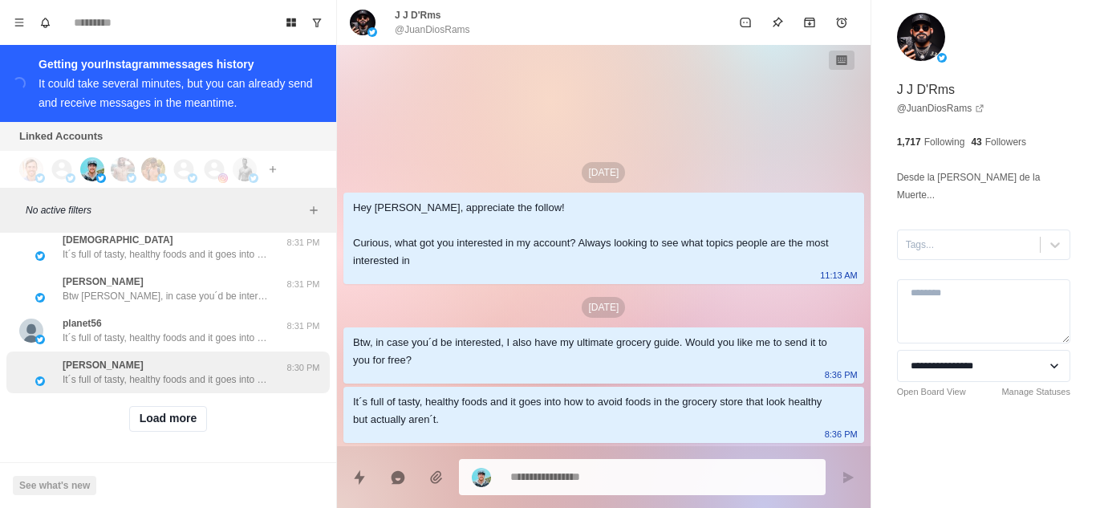
scroll to position [2377, 0]
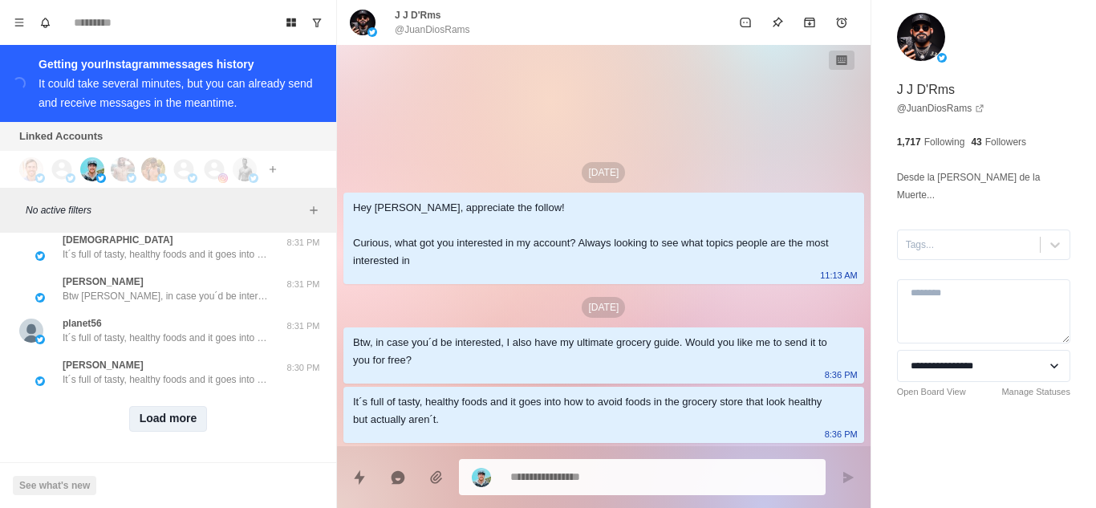
click at [153, 406] on button "Load more" at bounding box center [168, 419] width 79 height 26
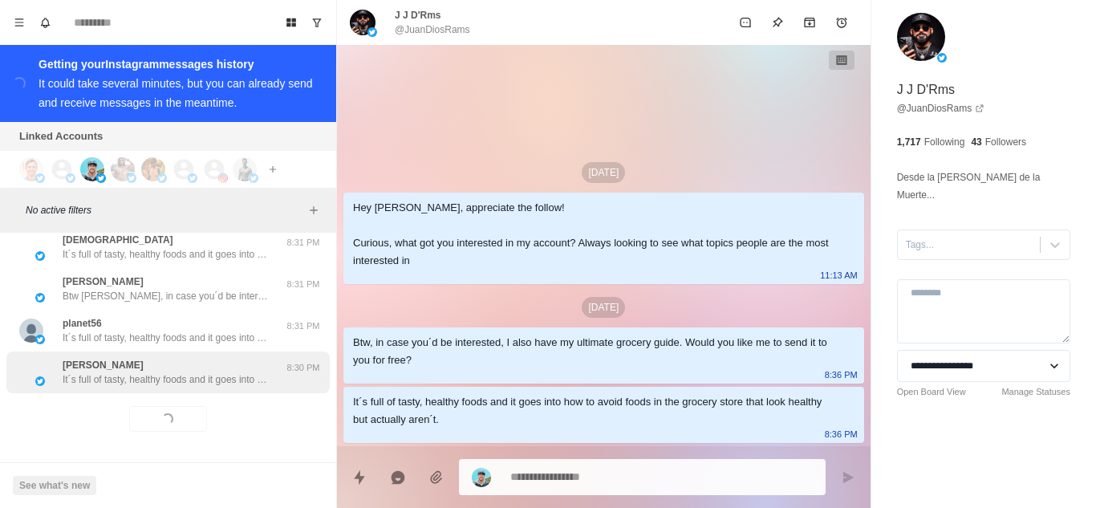
click at [164, 358] on div "Amy Southern It´s full of tasty, healthy foods and it goes into how to avoid fo…" at bounding box center [167, 372] width 209 height 29
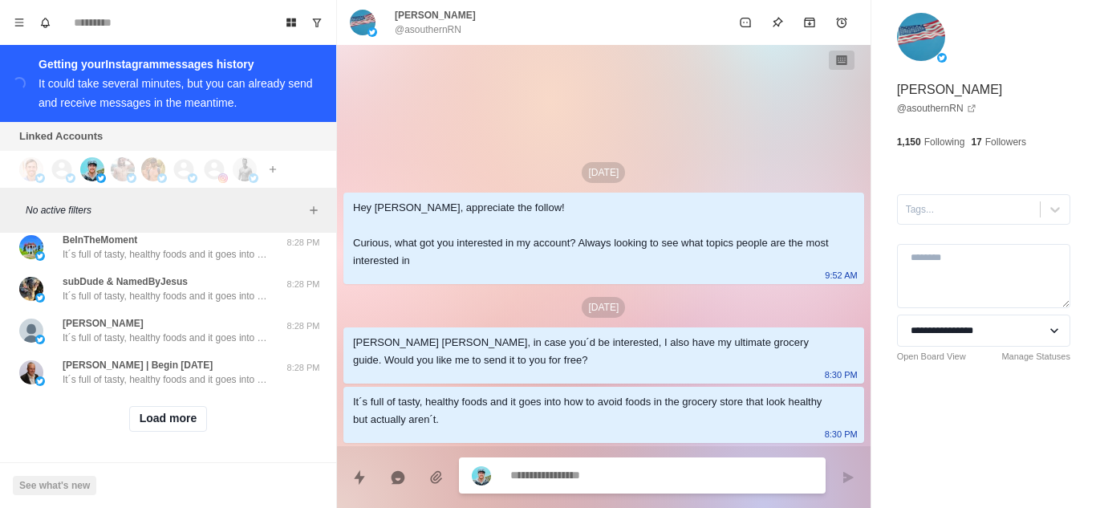
scroll to position [3212, 0]
click at [158, 409] on button "Load more" at bounding box center [168, 419] width 79 height 26
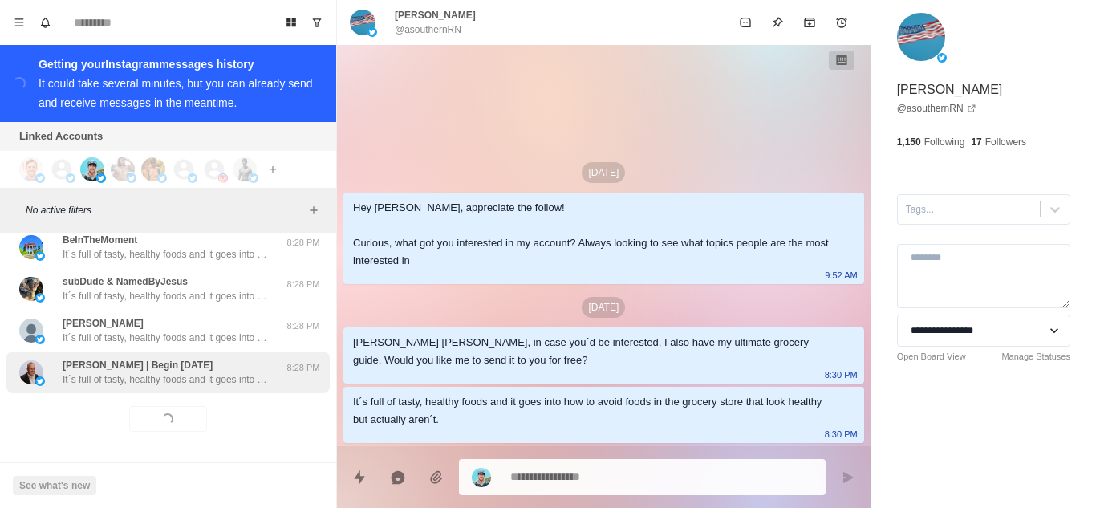
click at [199, 372] on p "It´s full of tasty, healthy foods and it goes into how to avoid foods in the gr…" at bounding box center [167, 379] width 209 height 14
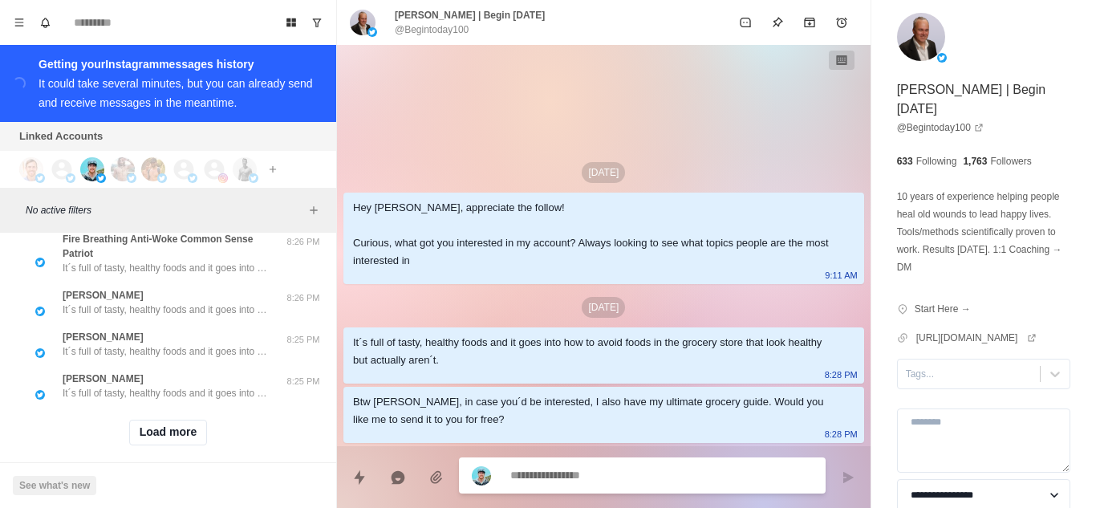
scroll to position [4061, 0]
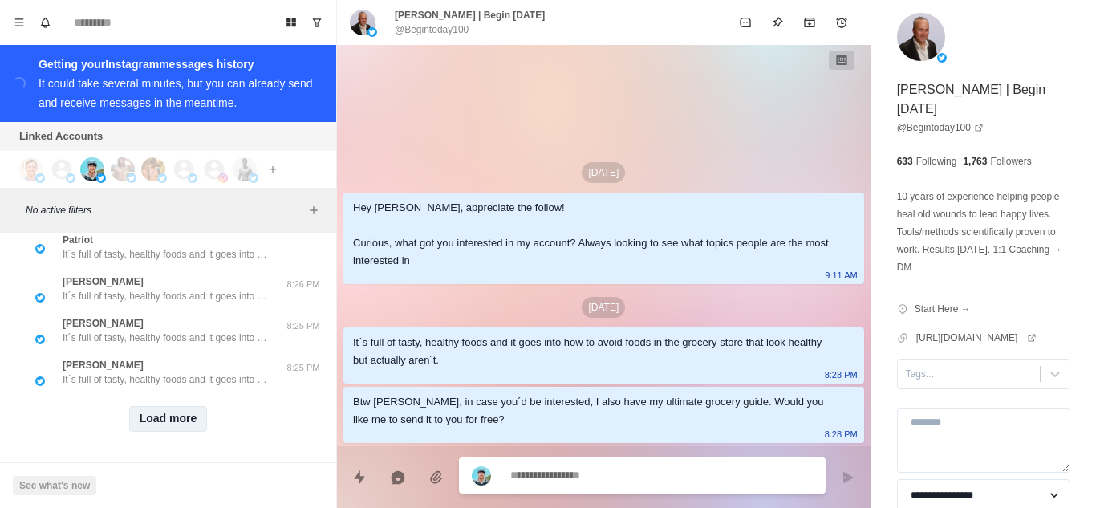
click at [182, 406] on button "Load more" at bounding box center [168, 419] width 79 height 26
drag, startPoint x: 168, startPoint y: 361, endPoint x: 208, endPoint y: 150, distance: 214.8
click at [168, 372] on p "It´s full of tasty, healthy foods and it goes into how to avoid foods in the gr…" at bounding box center [167, 379] width 209 height 14
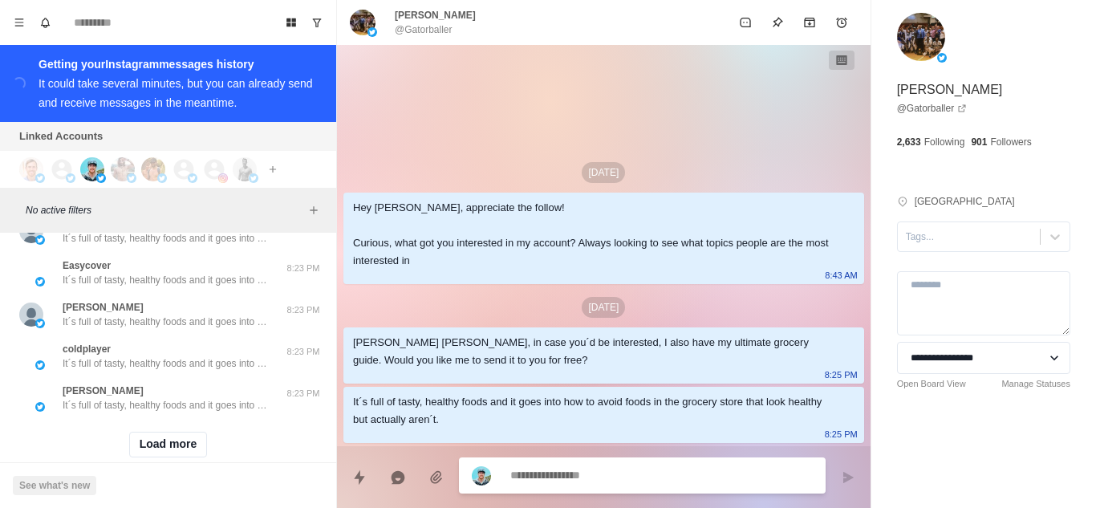
scroll to position [4895, 0]
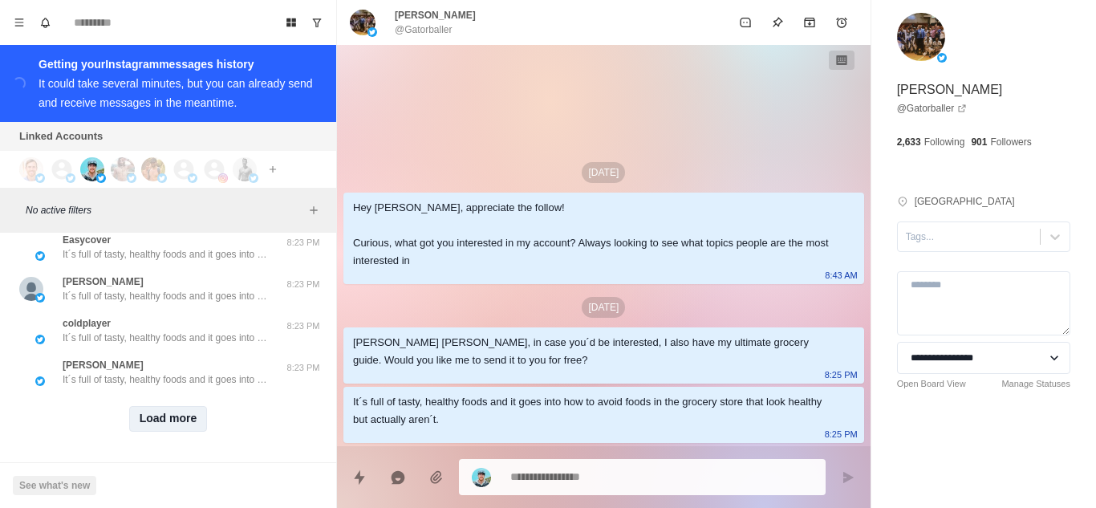
click at [157, 406] on button "Load more" at bounding box center [168, 419] width 79 height 26
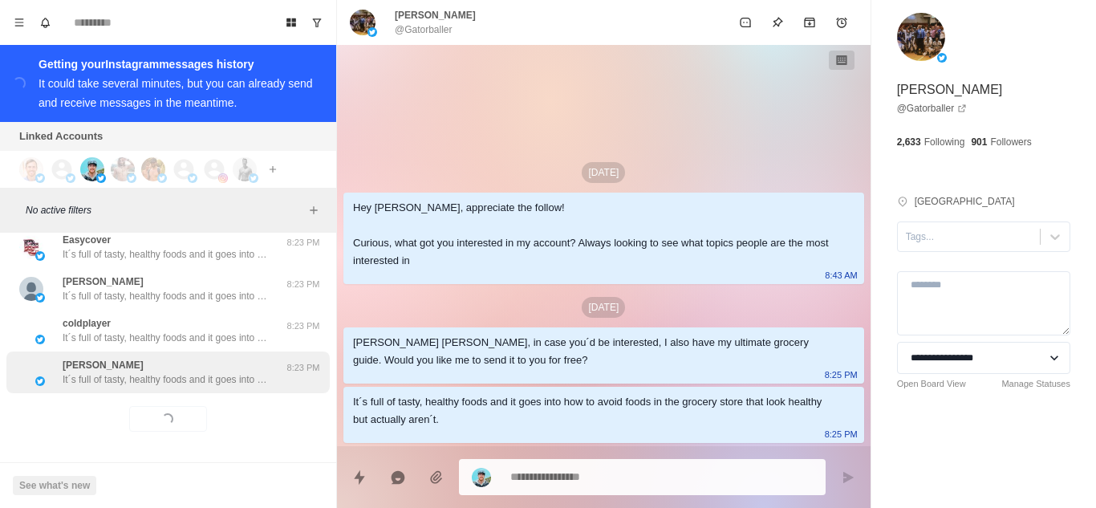
click at [167, 372] on p "It´s full of tasty, healthy foods and it goes into how to avoid foods in the gr…" at bounding box center [167, 379] width 209 height 14
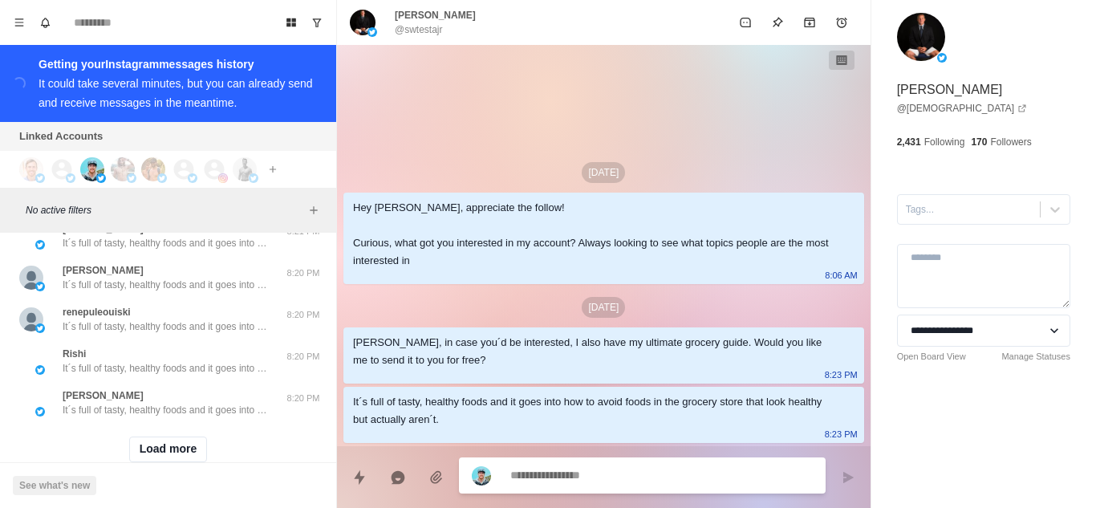
scroll to position [5729, 0]
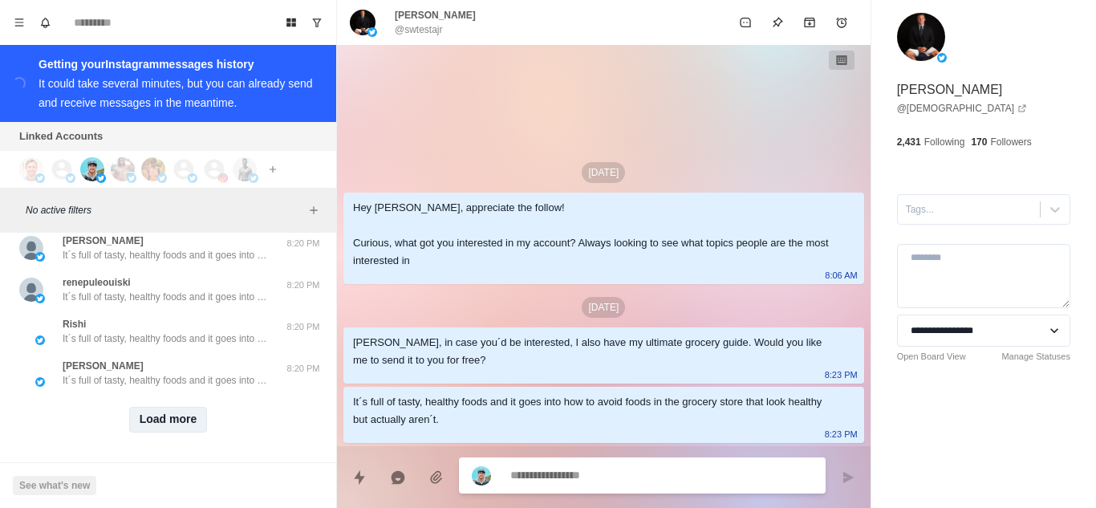
click at [164, 407] on button "Load more" at bounding box center [168, 420] width 79 height 26
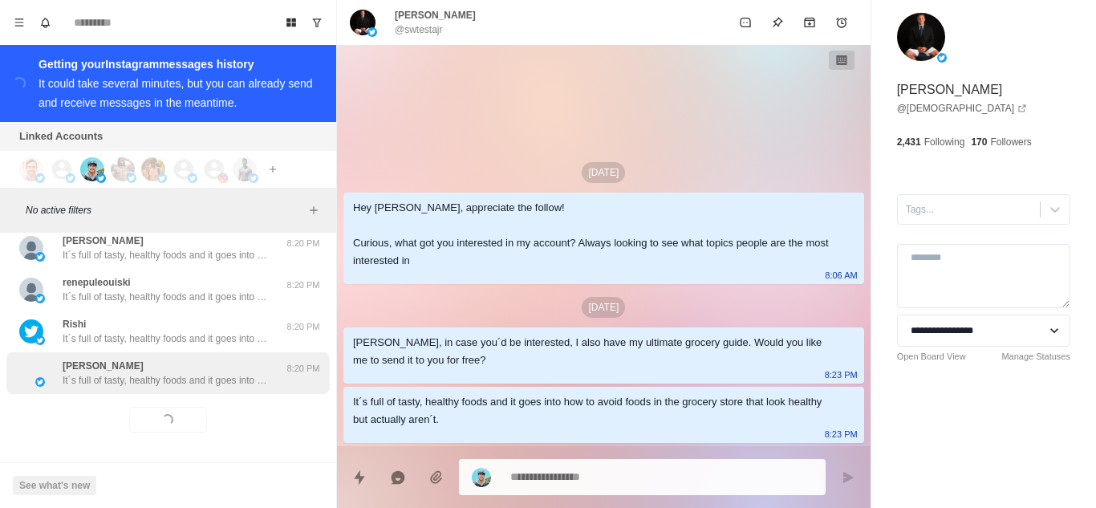
click at [181, 373] on p "It´s full of tasty, healthy foods and it goes into how to avoid foods in the gr…" at bounding box center [167, 380] width 209 height 14
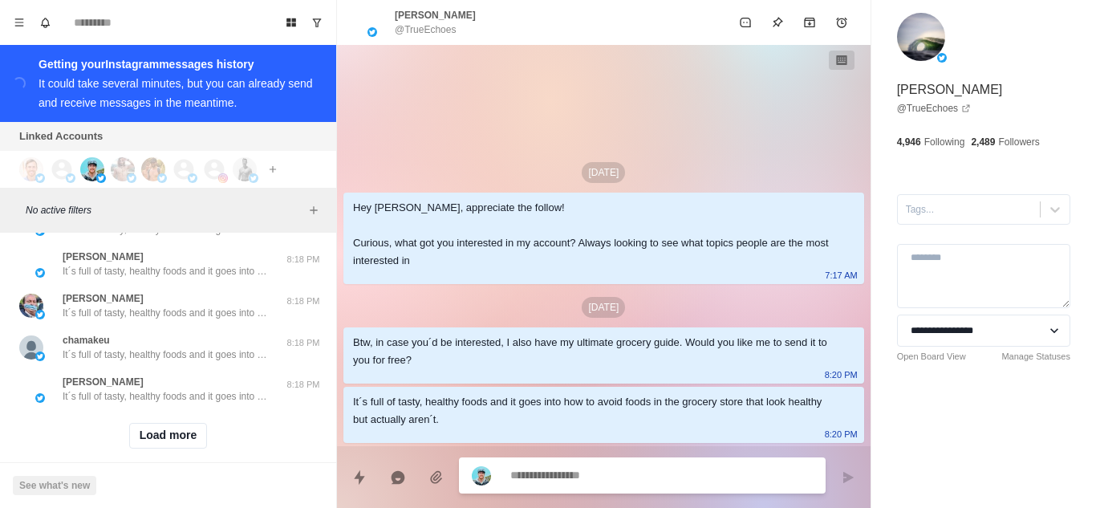
scroll to position [6564, 0]
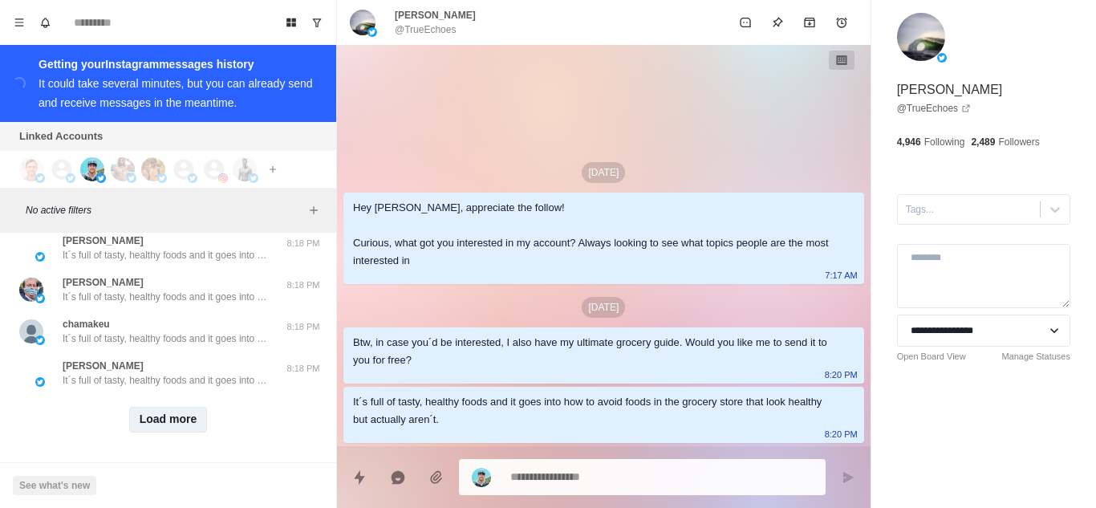
click at [148, 407] on button "Load more" at bounding box center [168, 420] width 79 height 26
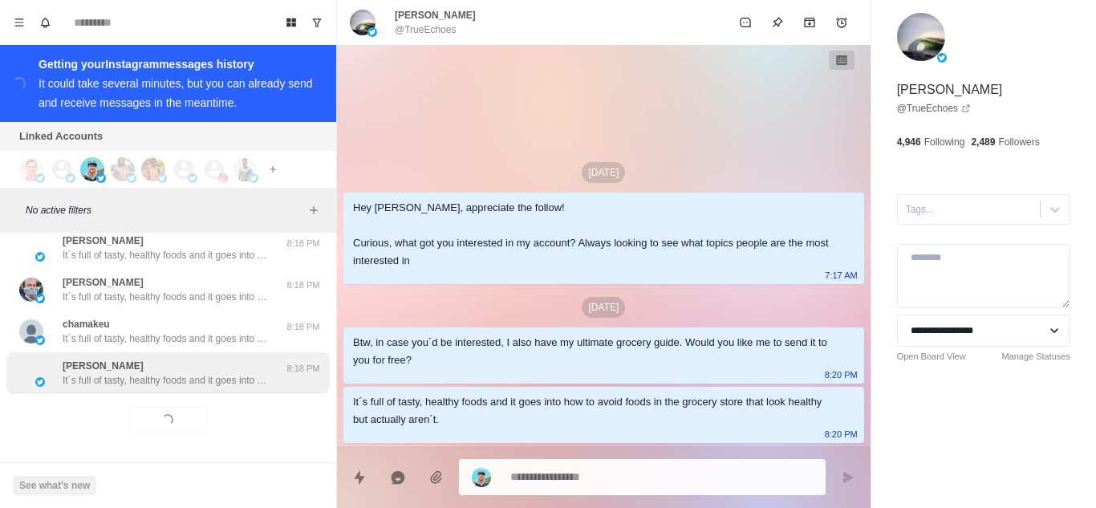
click at [213, 359] on div "drew webb It´s full of tasty, healthy foods and it goes into how to avoid foods…" at bounding box center [167, 373] width 209 height 29
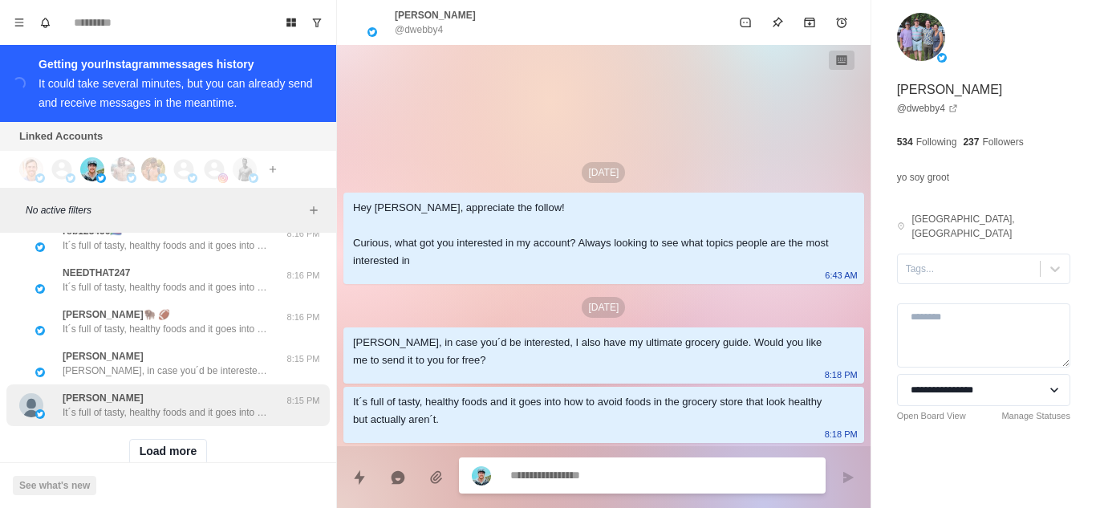
scroll to position [7398, 0]
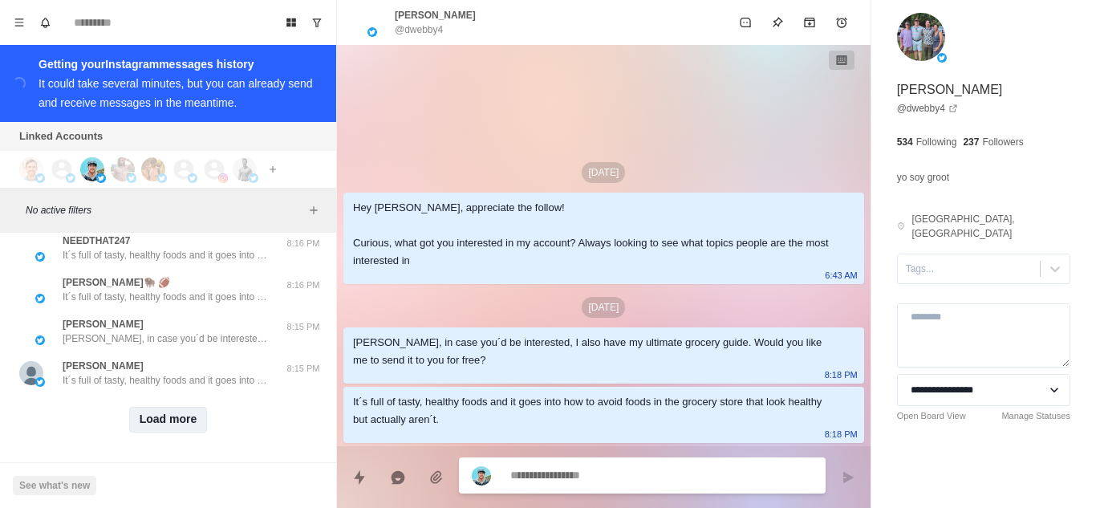
click at [155, 407] on button "Load more" at bounding box center [168, 420] width 79 height 26
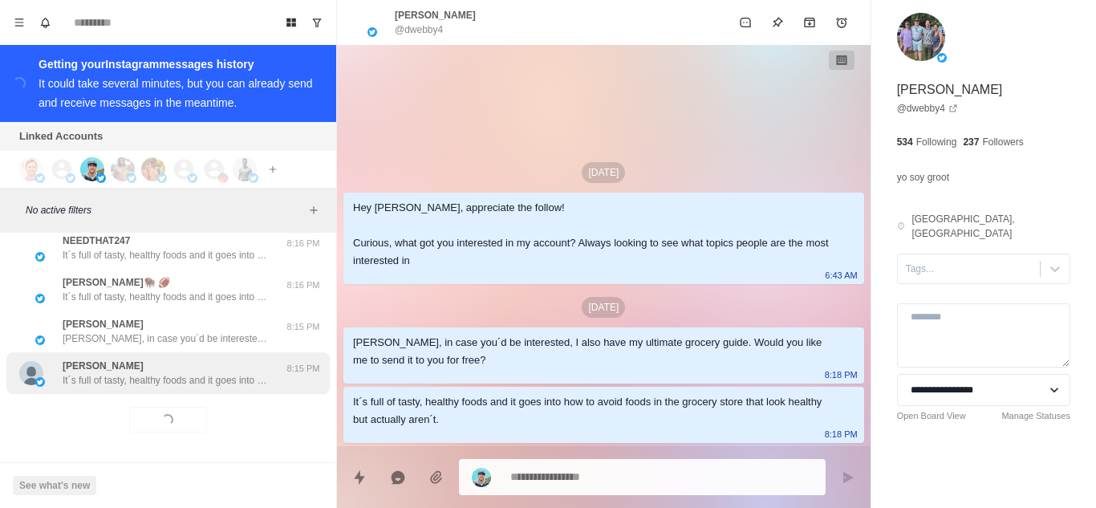
click at [209, 373] on p "It´s full of tasty, healthy foods and it goes into how to avoid foods in the gr…" at bounding box center [167, 380] width 209 height 14
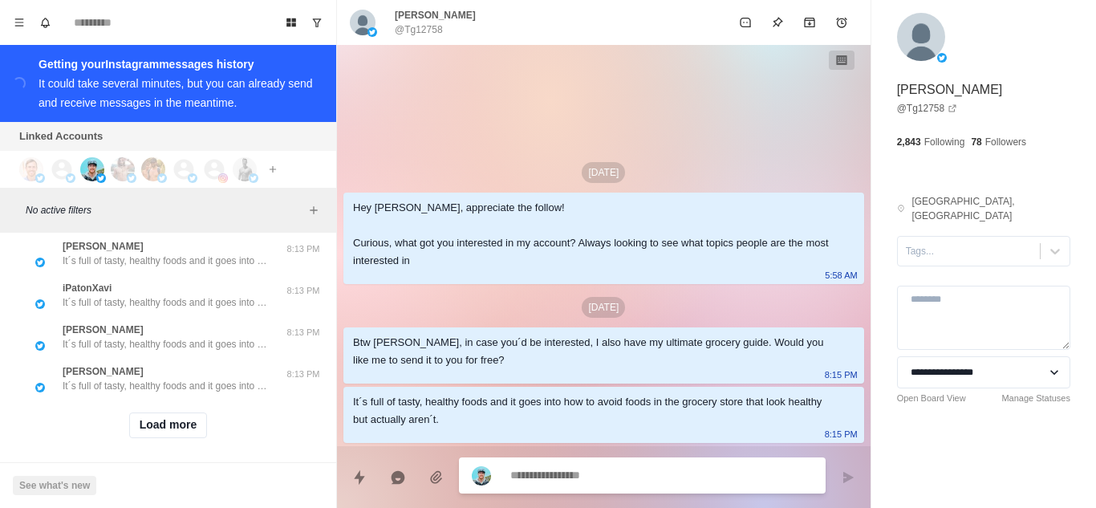
scroll to position [8233, 0]
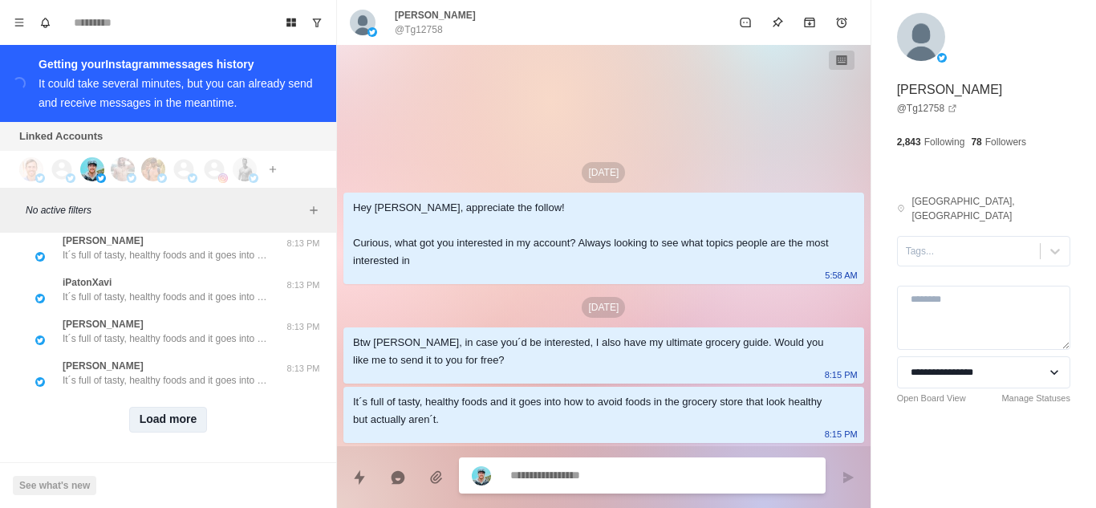
click at [173, 418] on button "Load more" at bounding box center [168, 420] width 79 height 26
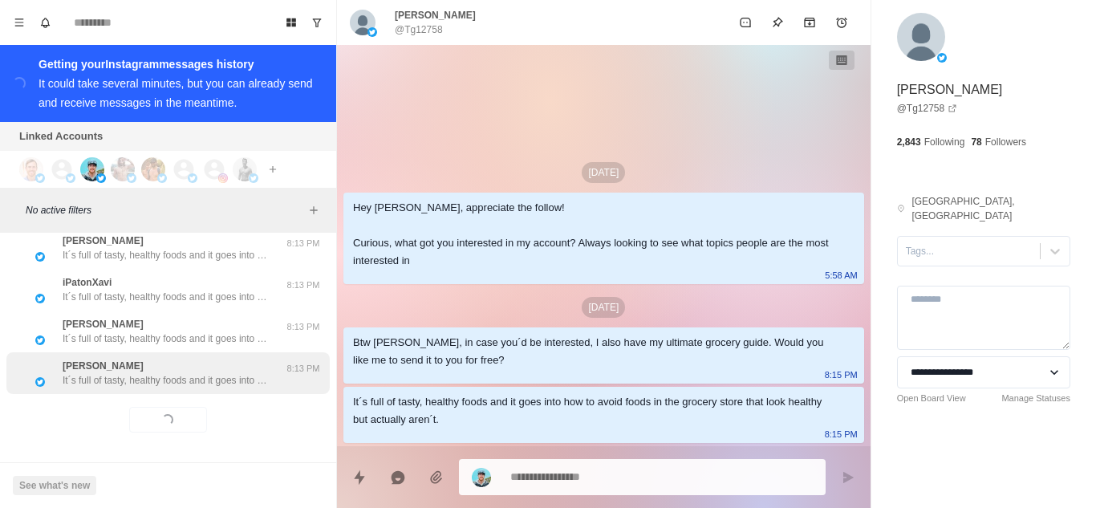
click at [177, 373] on p "It´s full of tasty, healthy foods and it goes into how to avoid foods in the gr…" at bounding box center [167, 380] width 209 height 14
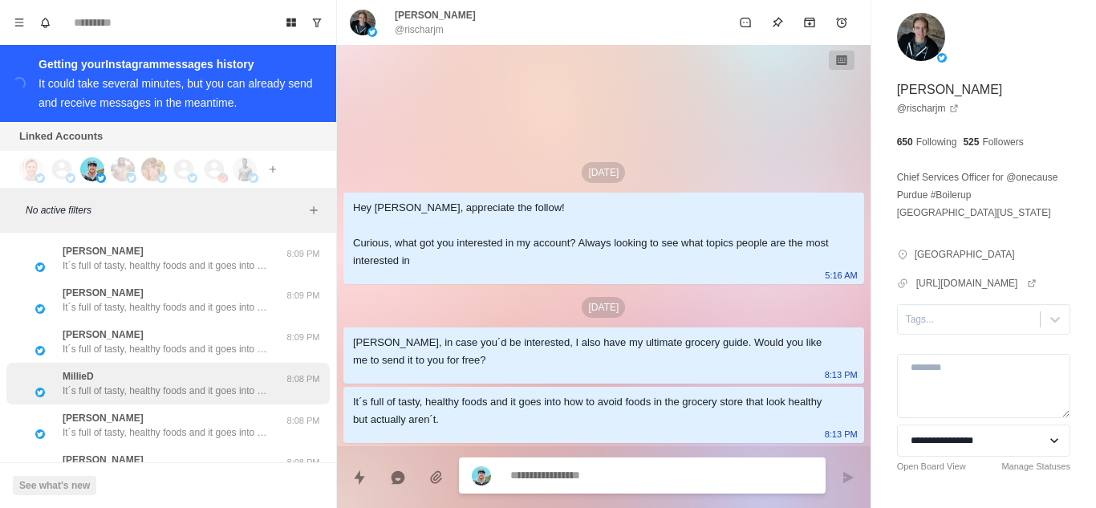
scroll to position [9067, 0]
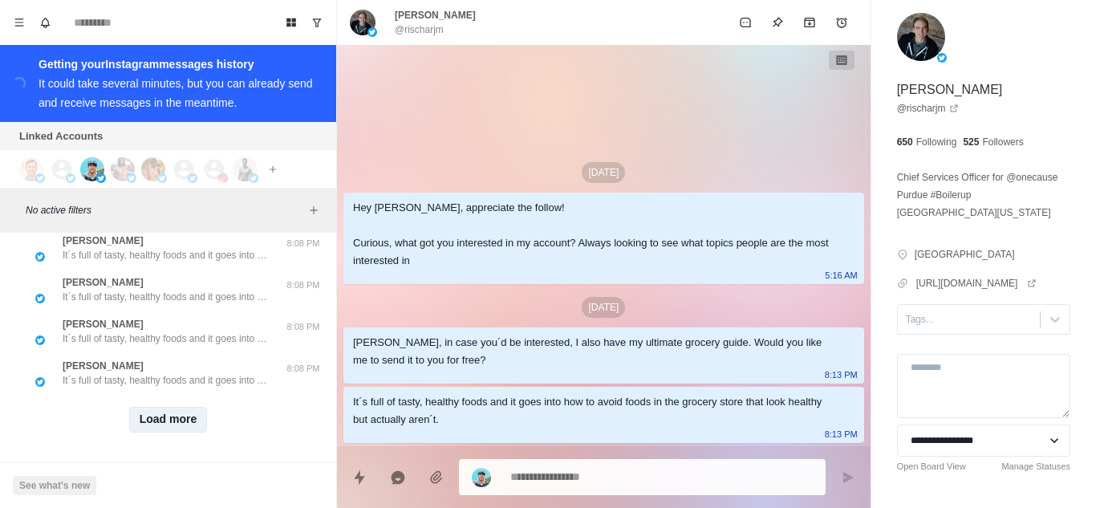
click at [156, 412] on button "Load more" at bounding box center [168, 420] width 79 height 26
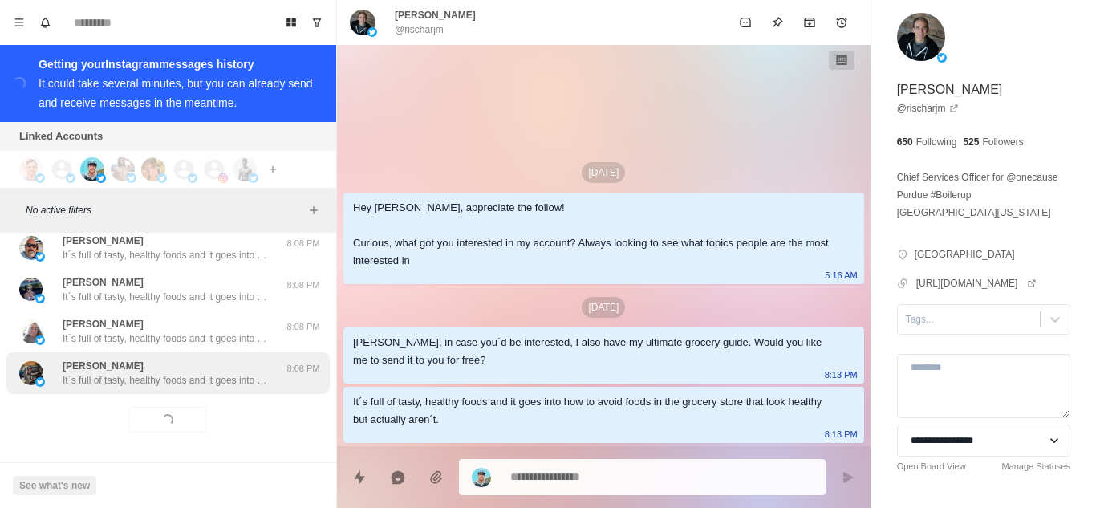
click at [179, 373] on p "It´s full of tasty, healthy foods and it goes into how to avoid foods in the gr…" at bounding box center [167, 380] width 209 height 14
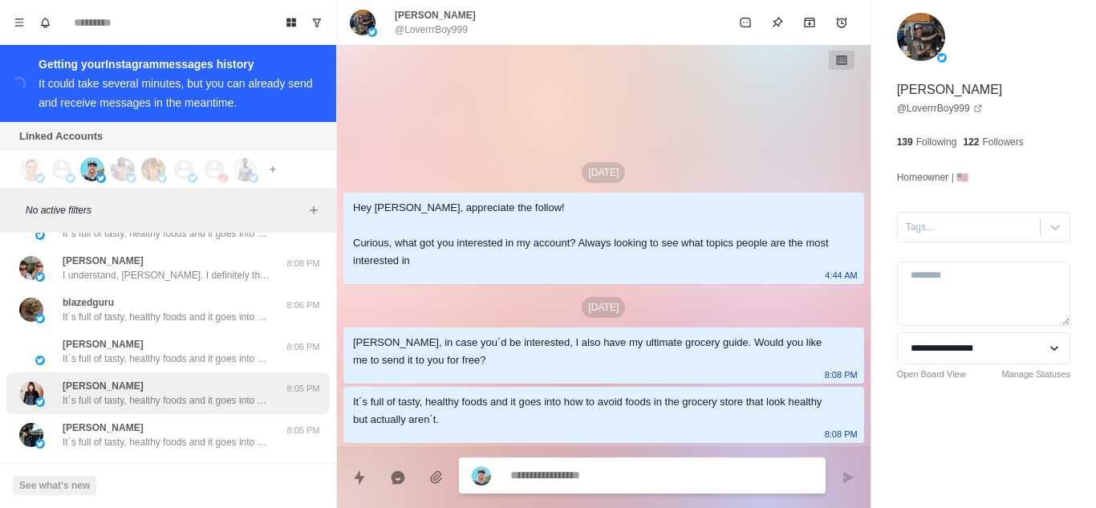
scroll to position [9227, 0]
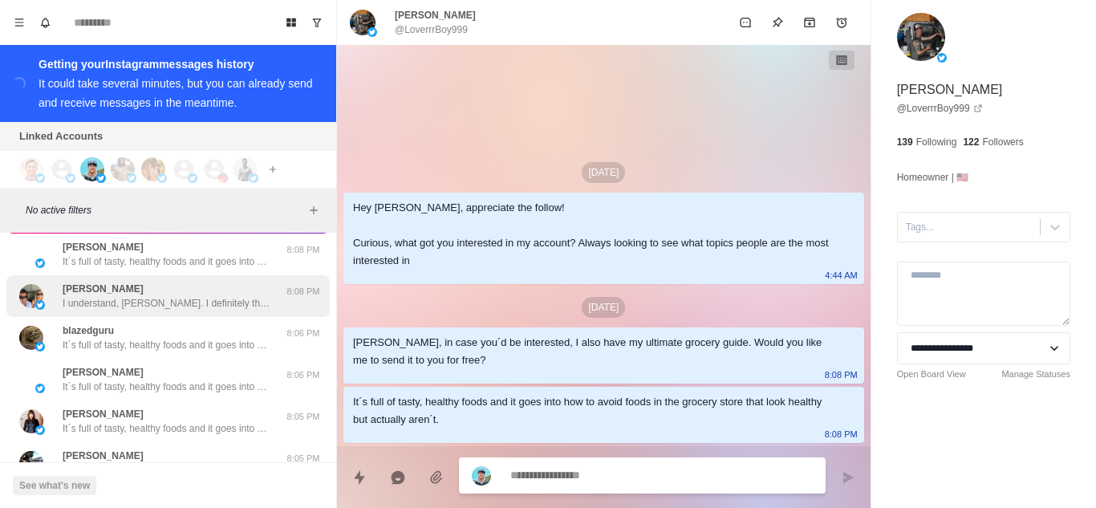
click at [166, 296] on p "I understand, Matt. I definitely think we can help you have the best diet and a…" at bounding box center [167, 303] width 209 height 14
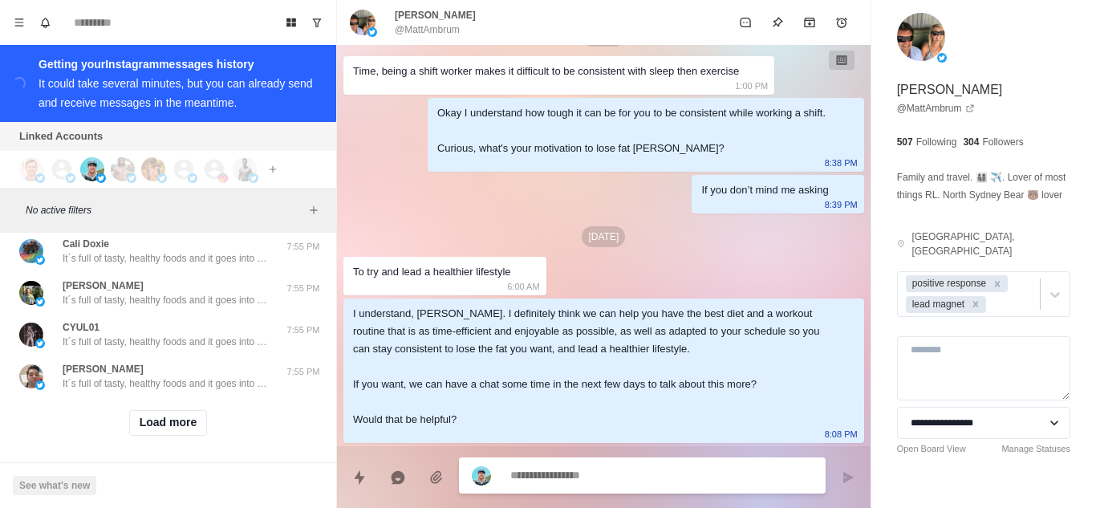
scroll to position [9901, 0]
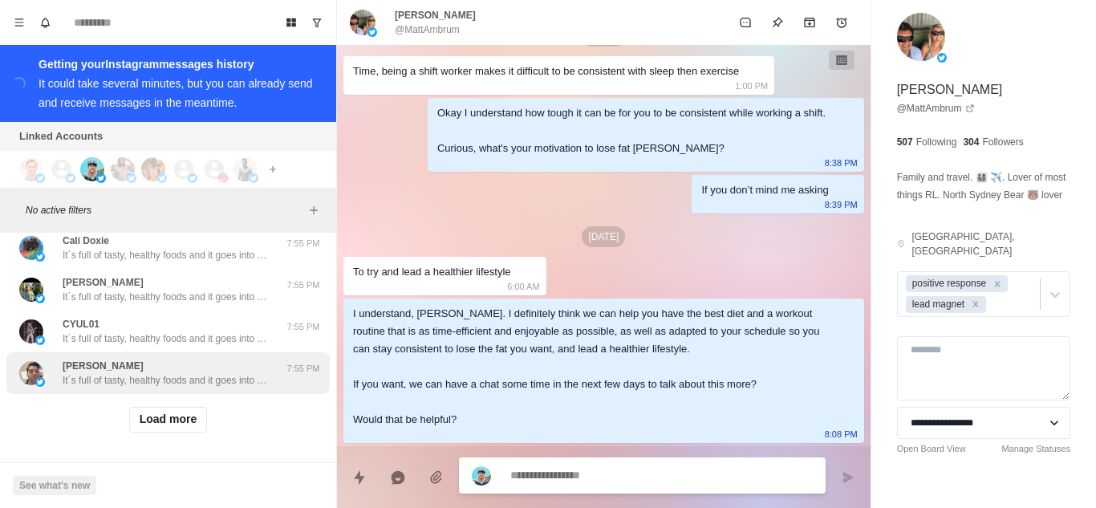
click at [174, 407] on button "Load more" at bounding box center [168, 420] width 79 height 26
click at [183, 373] on p "It´s full of tasty, healthy foods and it goes into how to avoid foods in the gr…" at bounding box center [167, 380] width 209 height 14
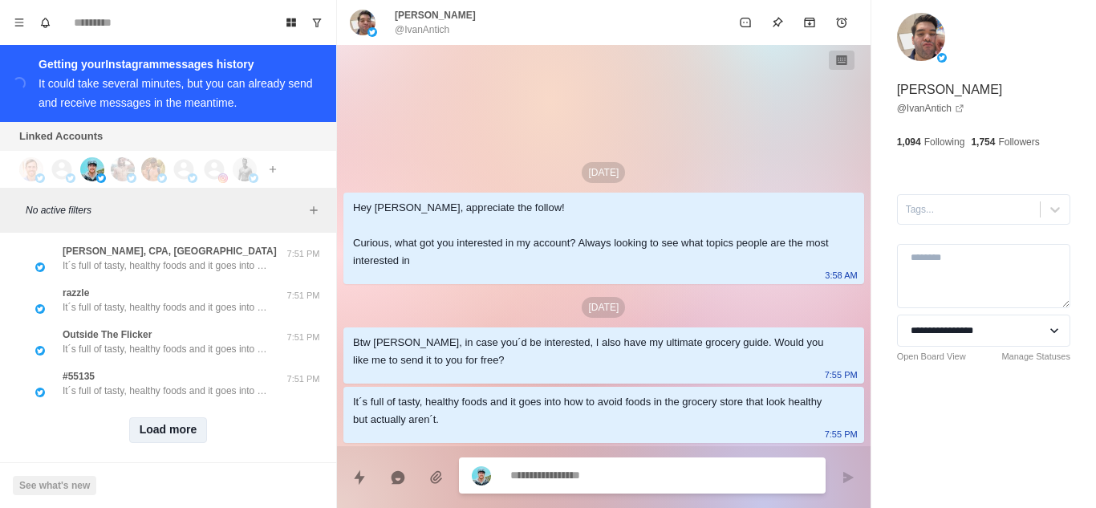
scroll to position [10736, 0]
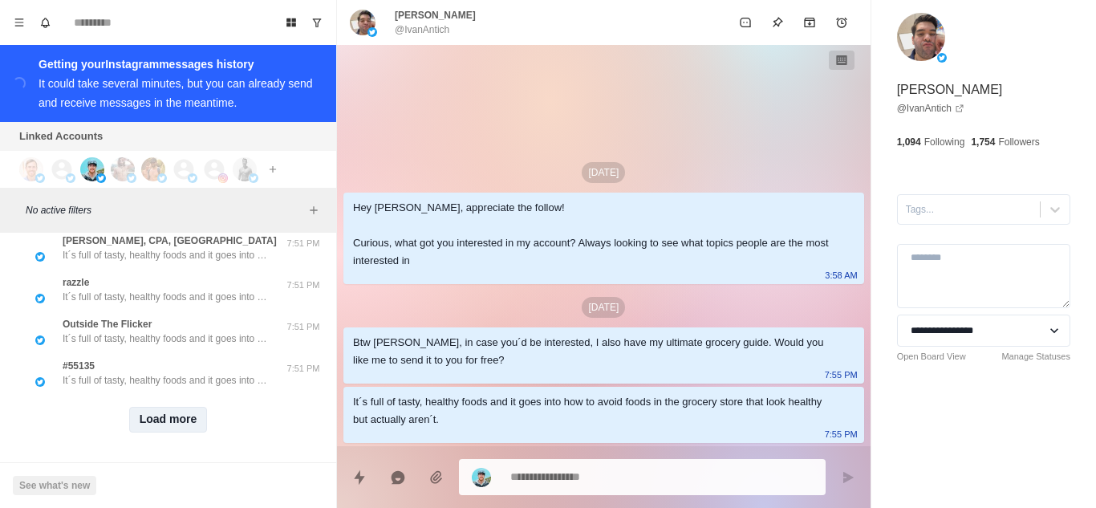
click at [174, 407] on button "Load more" at bounding box center [168, 420] width 79 height 26
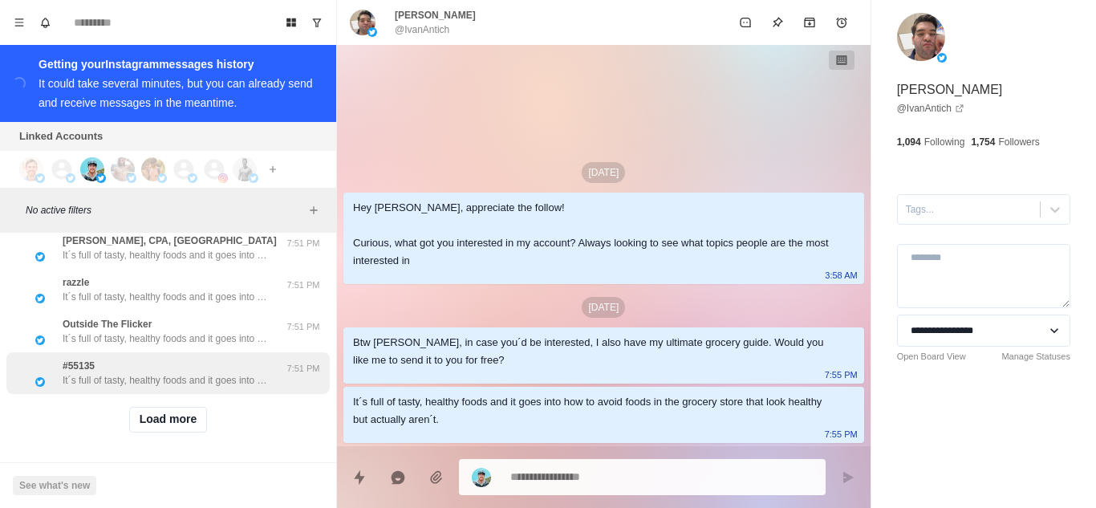
click at [194, 373] on p "It´s full of tasty, healthy foods and it goes into how to avoid foods in the gr…" at bounding box center [167, 380] width 209 height 14
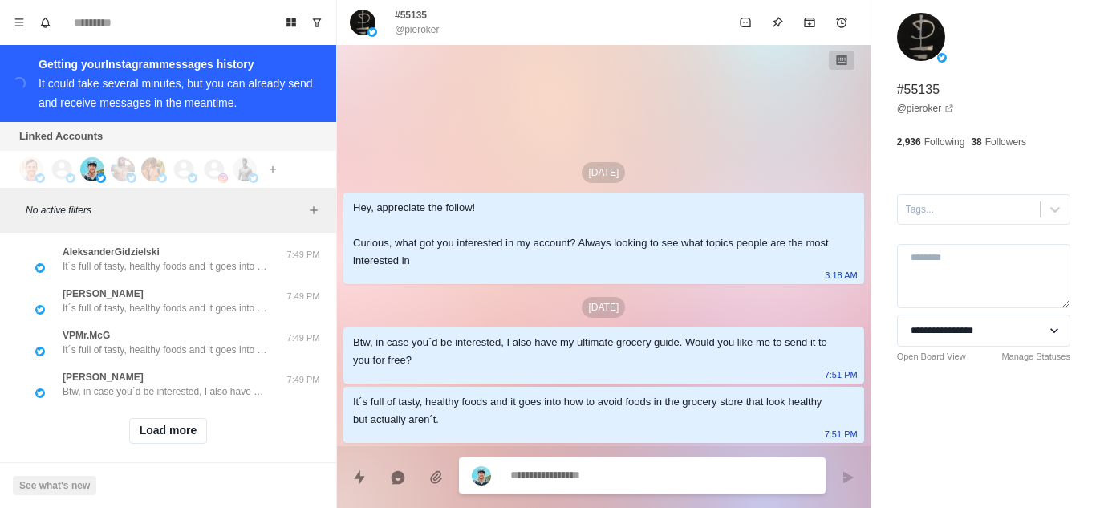
scroll to position [11570, 0]
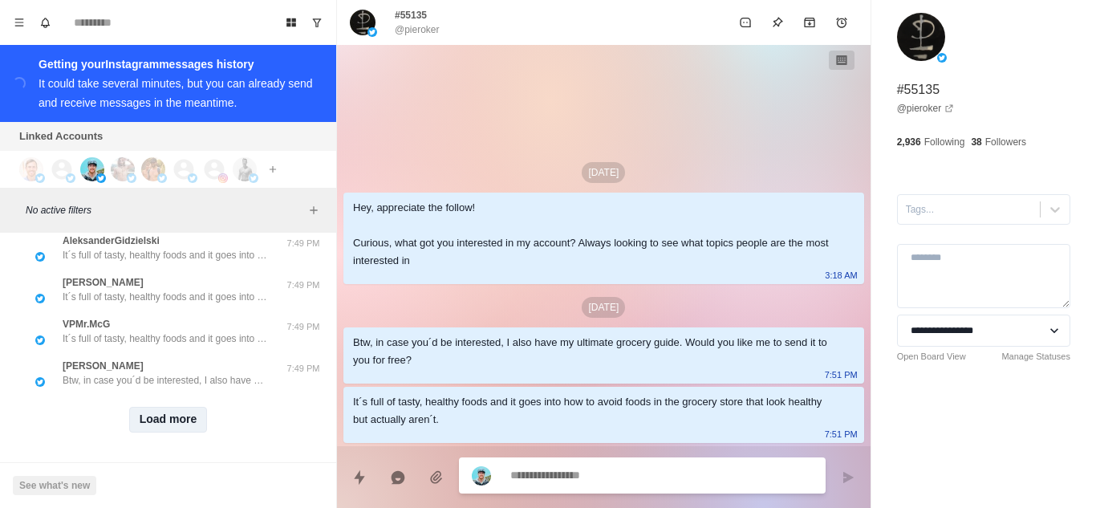
drag, startPoint x: 162, startPoint y: 407, endPoint x: 189, endPoint y: 370, distance: 45.4
click at [161, 407] on button "Load more" at bounding box center [168, 420] width 79 height 26
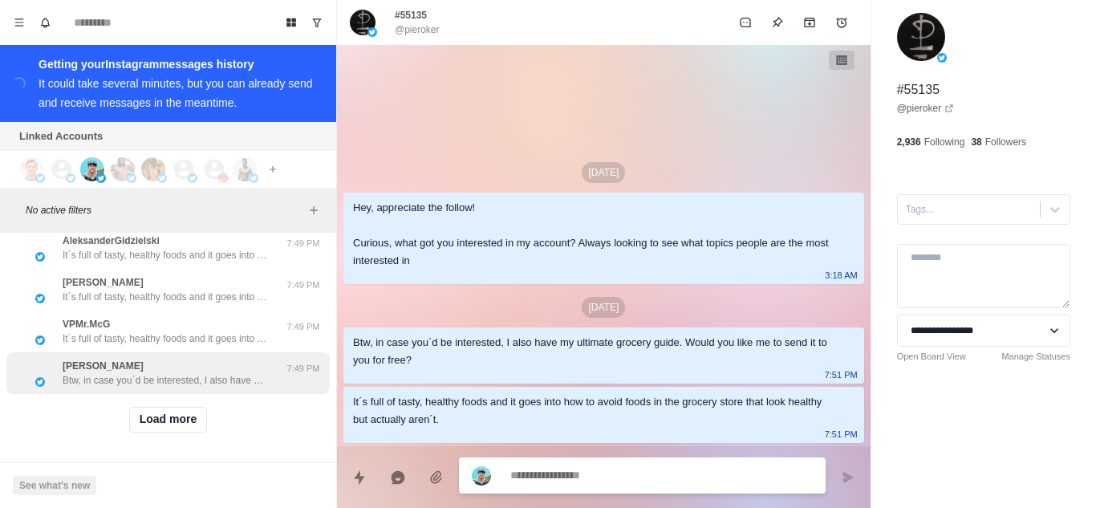
click at [189, 373] on p "Btw, in case you´d be interested, I also have my ultimate grocery guide. Would …" at bounding box center [167, 380] width 209 height 14
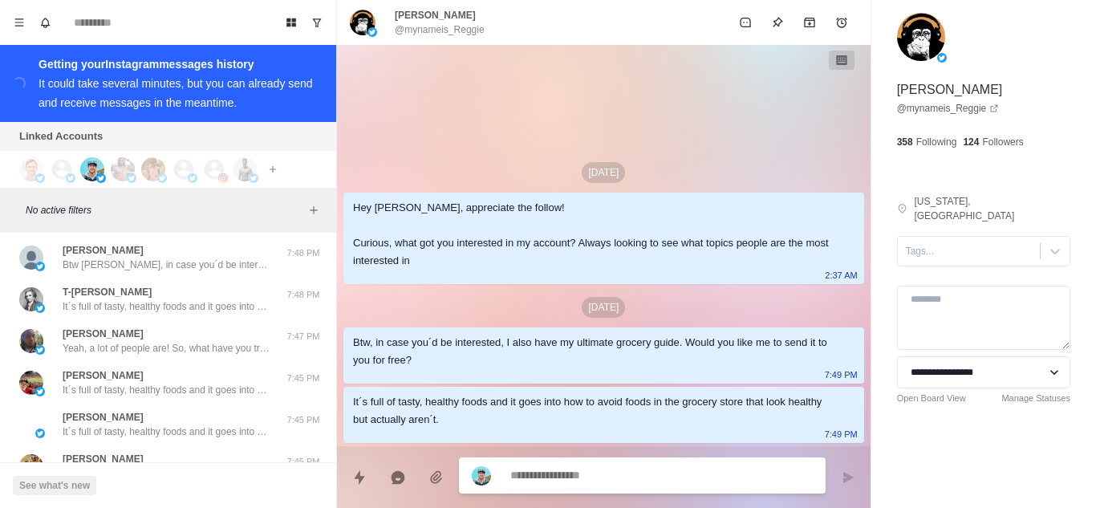
scroll to position [11731, 0]
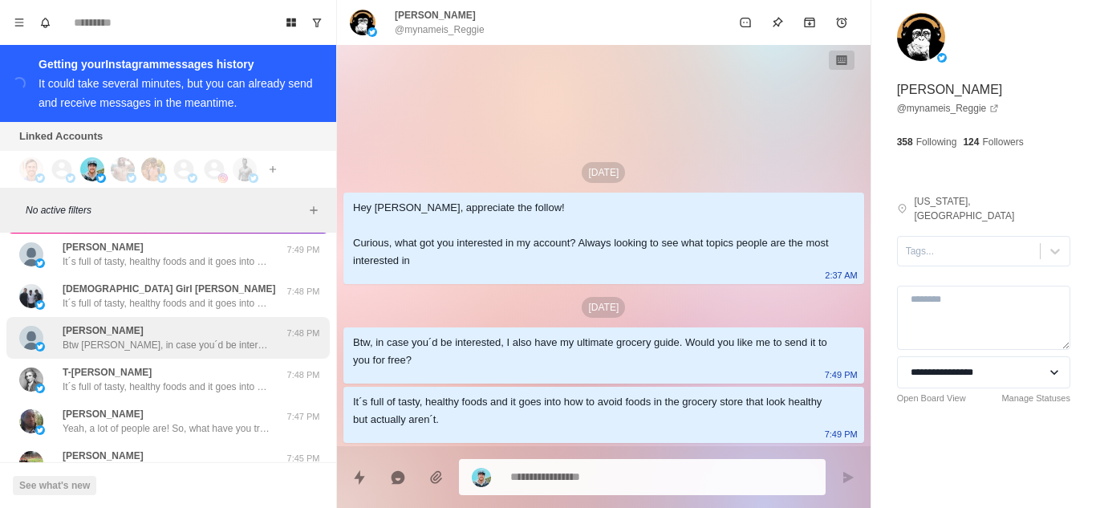
click at [172, 338] on p "Btw Filiberto, in case you´d be interested, I also have my ultimate grocery gui…" at bounding box center [167, 345] width 209 height 14
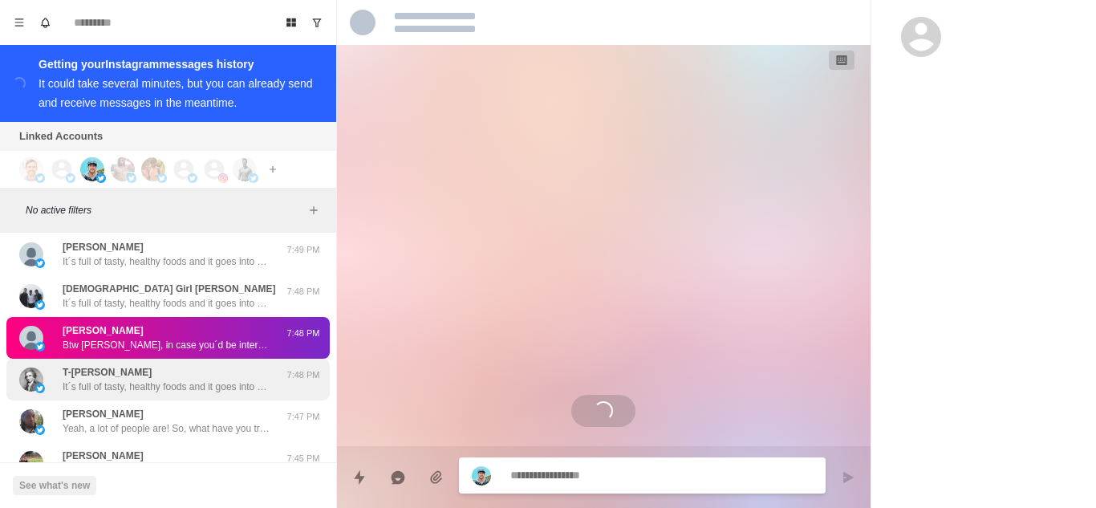
scroll to position [11811, 0]
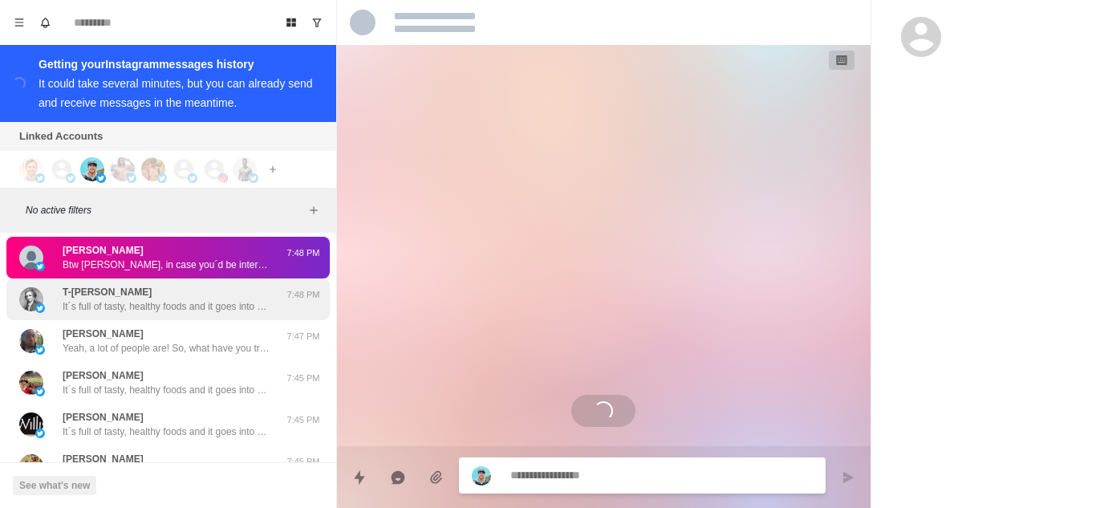
click at [189, 300] on p "It´s full of tasty, healthy foods and it goes into how to avoid foods in the gr…" at bounding box center [167, 306] width 209 height 14
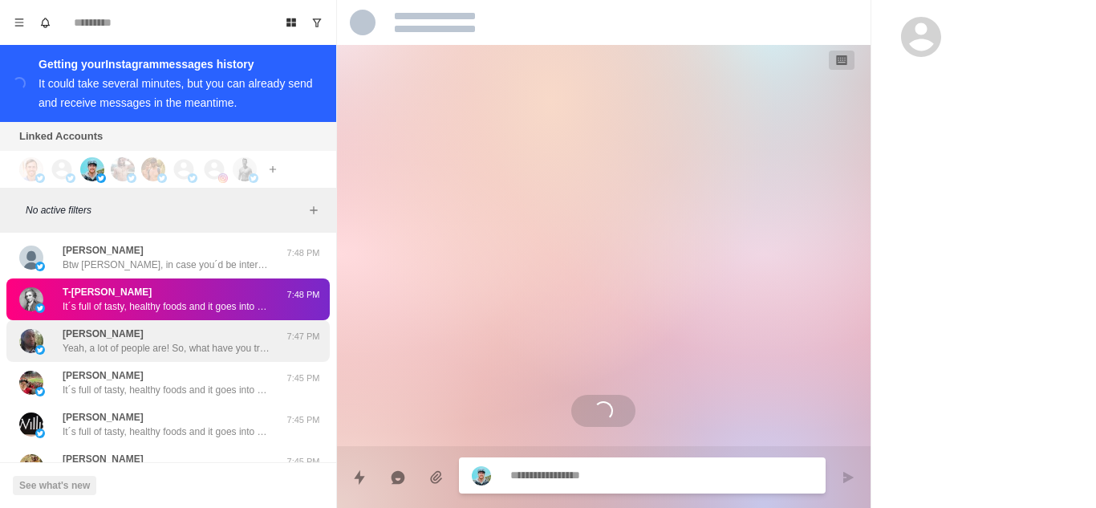
click at [183, 341] on p "Yeah, a lot of people are! So, what have you tried so far with your diet and tr…" at bounding box center [167, 348] width 209 height 14
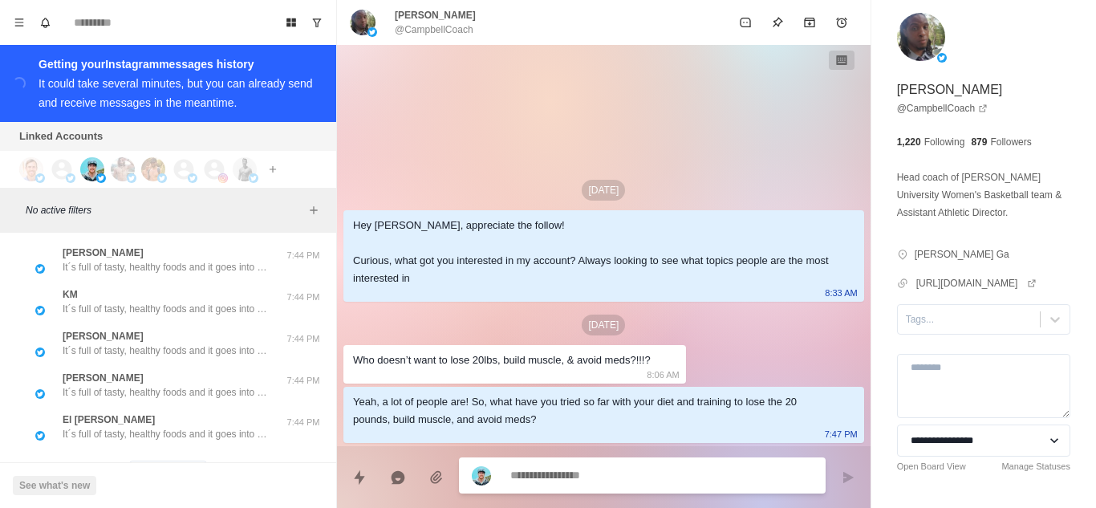
scroll to position [12372, 0]
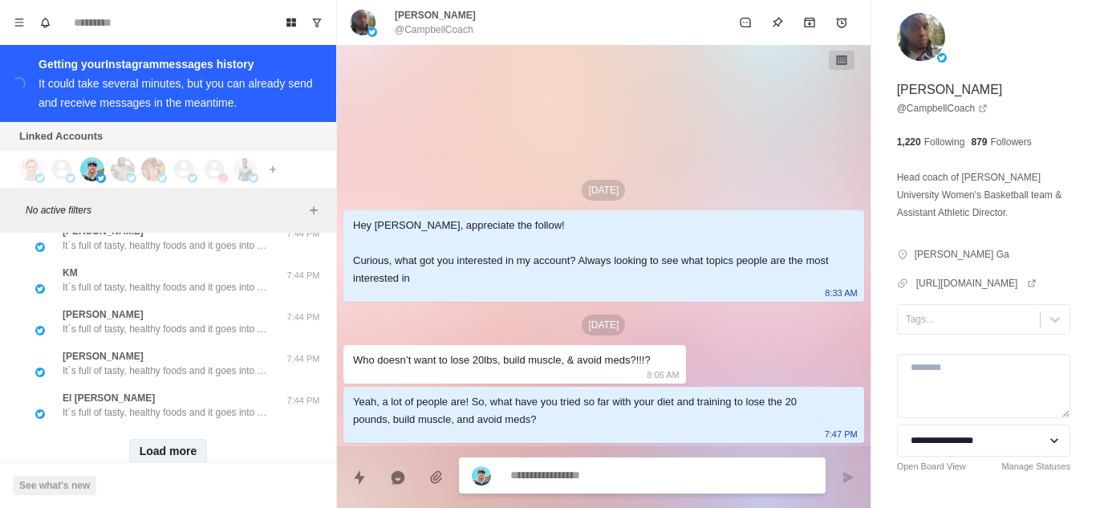
click at [165, 444] on button "Load more" at bounding box center [168, 452] width 79 height 26
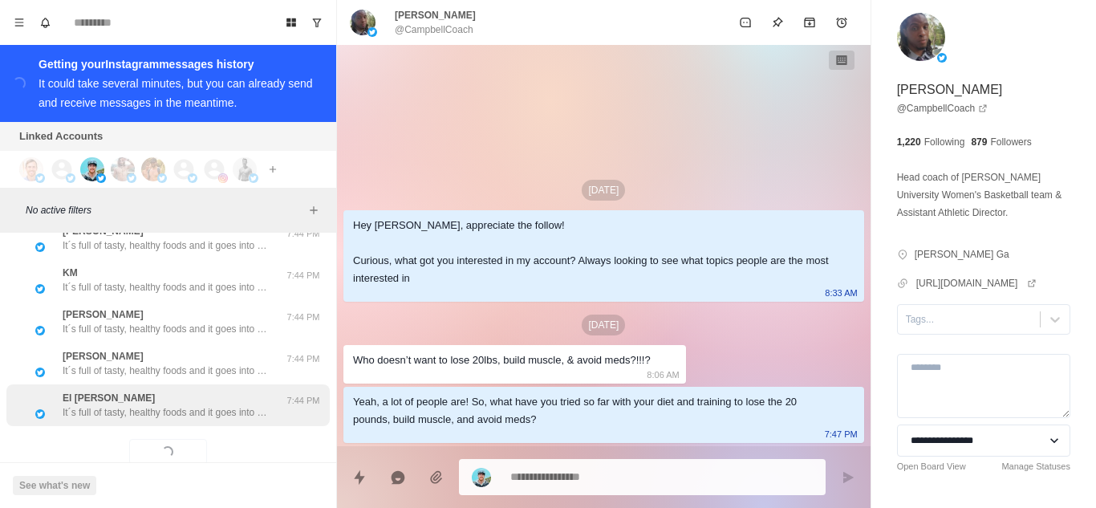
click at [199, 391] on div "El mero Jonas It´s full of tasty, healthy foods and it goes into how to avoid f…" at bounding box center [167, 405] width 209 height 29
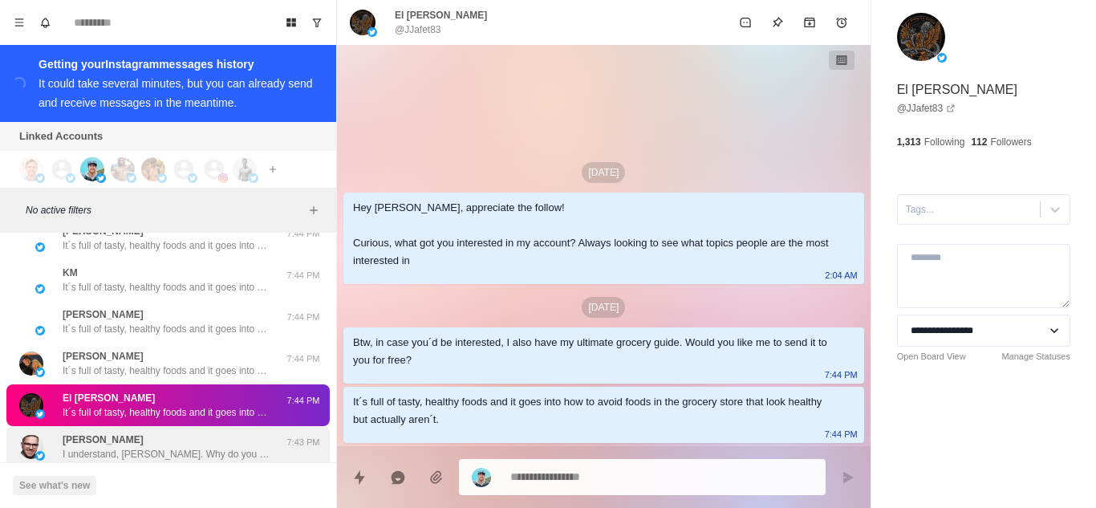
click at [160, 432] on div "Nick Vlahos I understand, Nick. Why do you think you will overeat at night? Do …" at bounding box center [167, 446] width 209 height 29
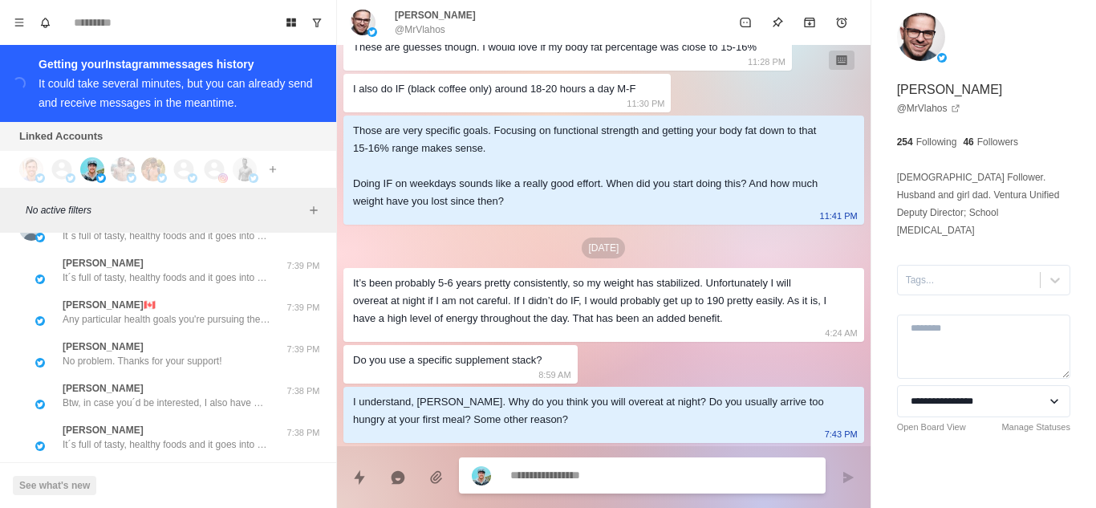
scroll to position [13239, 0]
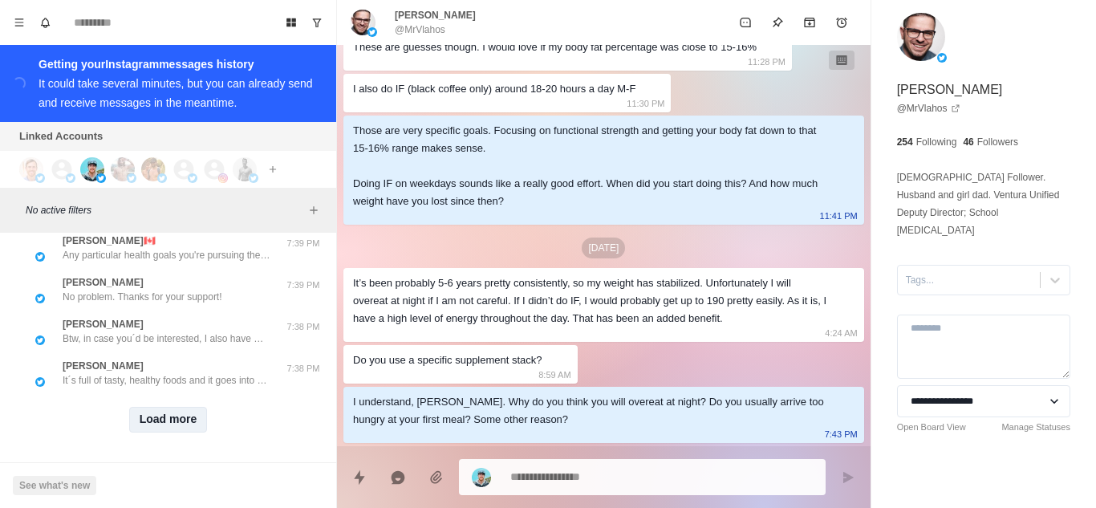
click at [159, 407] on button "Load more" at bounding box center [168, 420] width 79 height 26
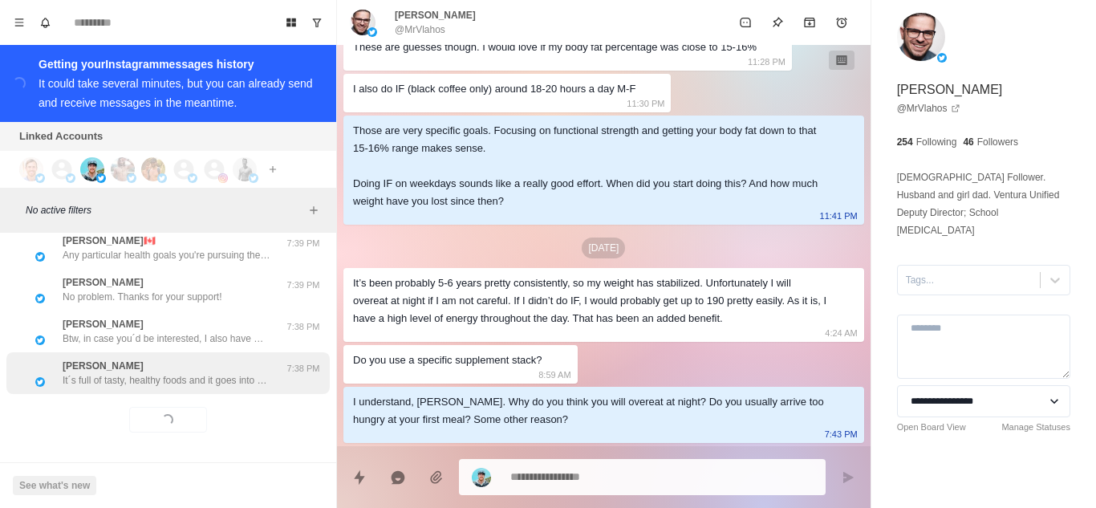
click at [167, 373] on p "It´s full of tasty, healthy foods and it goes into how to avoid foods in the gr…" at bounding box center [167, 380] width 209 height 14
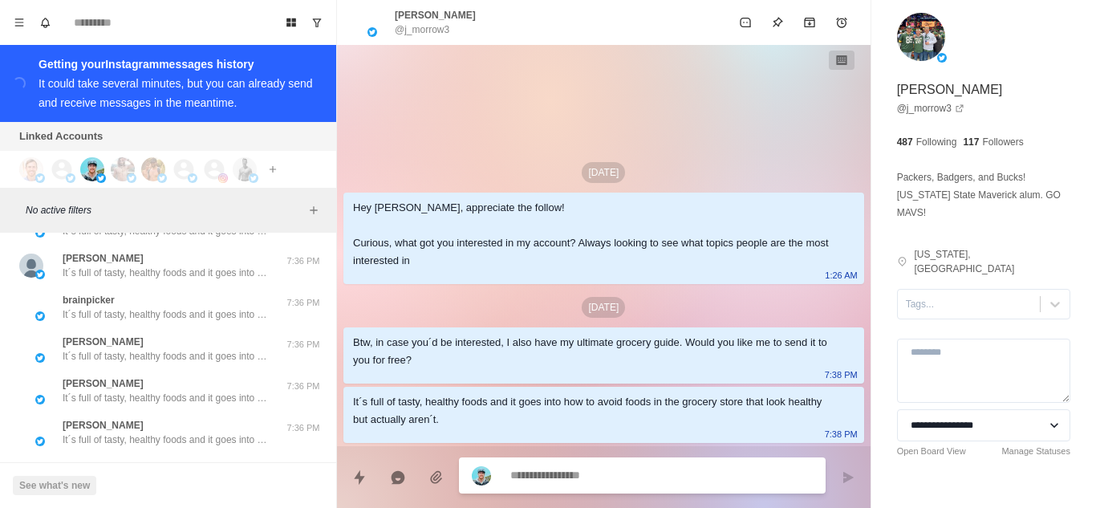
scroll to position [14073, 0]
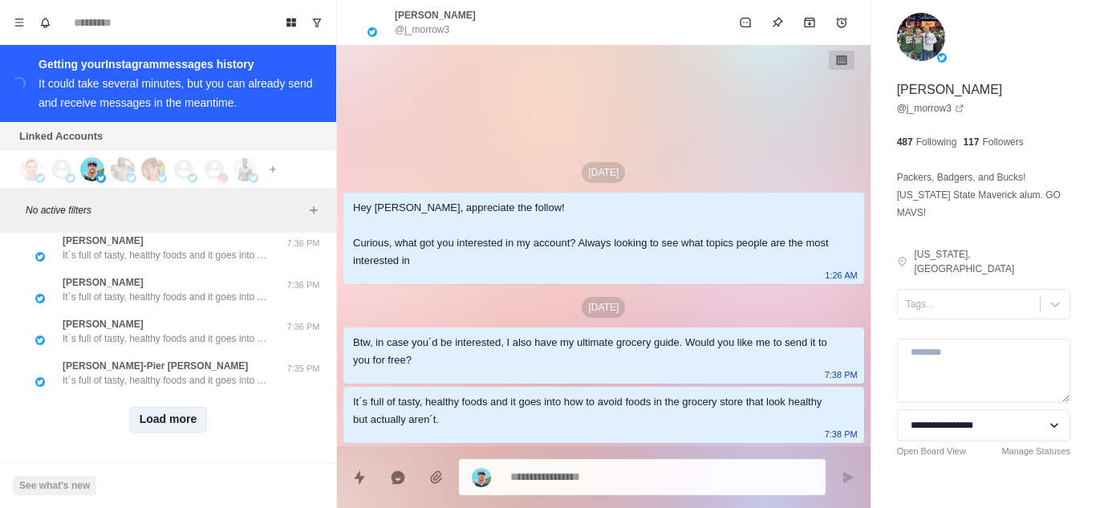
click at [177, 407] on button "Load more" at bounding box center [168, 420] width 79 height 26
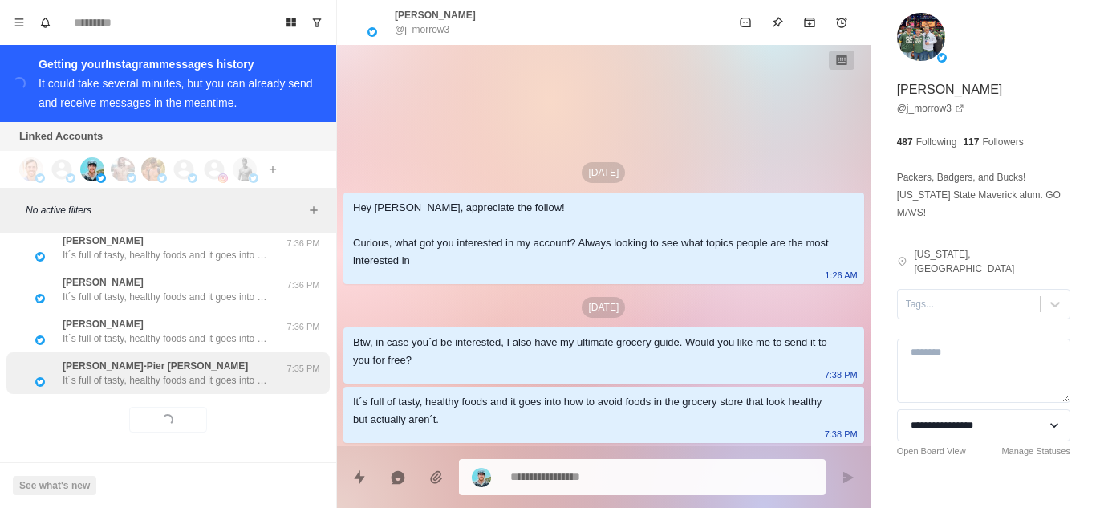
click at [183, 373] on p "It´s full of tasty, healthy foods and it goes into how to avoid foods in the gr…" at bounding box center [167, 380] width 209 height 14
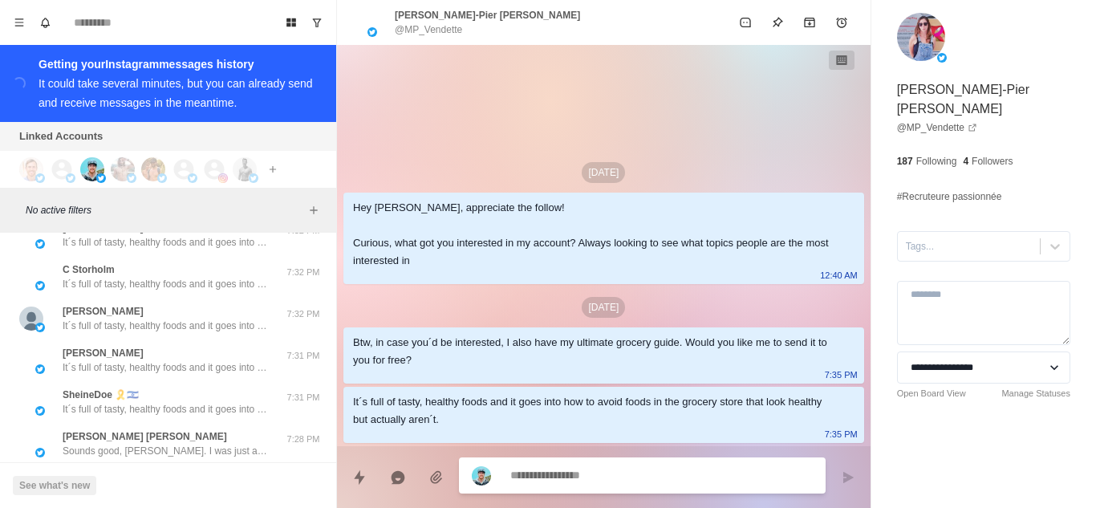
scroll to position [14845, 0]
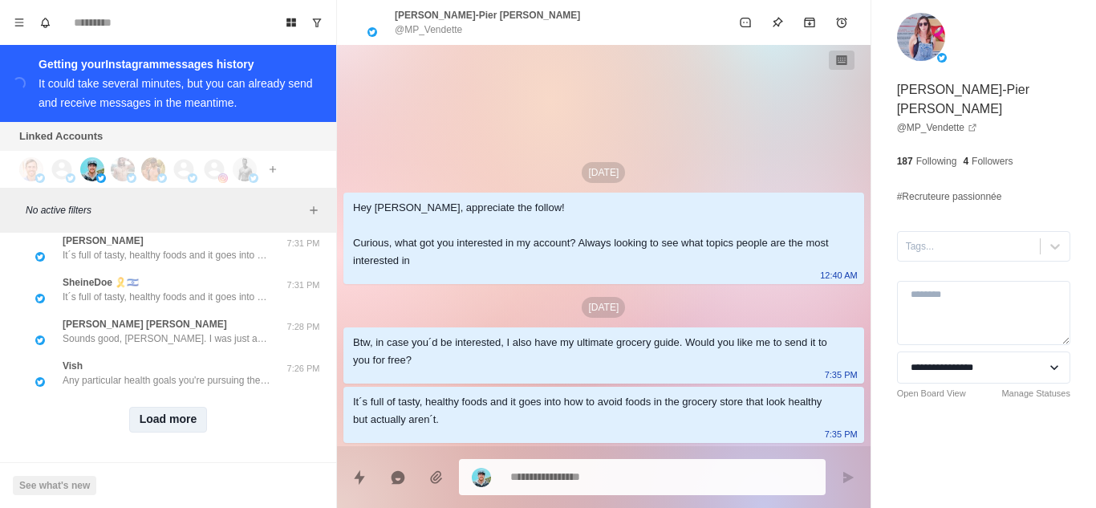
click at [163, 408] on button "Load more" at bounding box center [168, 420] width 79 height 26
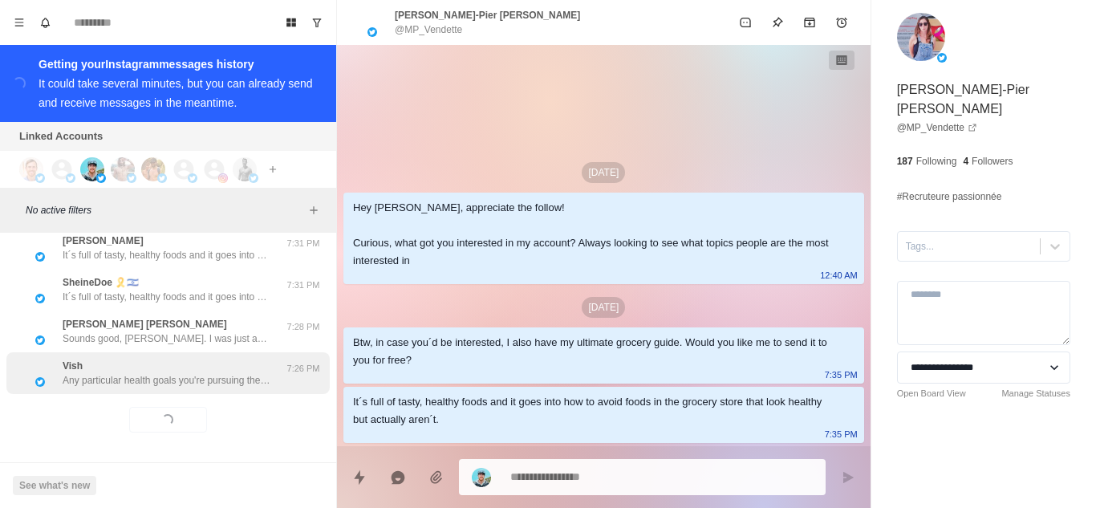
click at [185, 359] on div "Vish Any particular health goals you're pursuing these days? Like losing fat or…" at bounding box center [167, 373] width 209 height 29
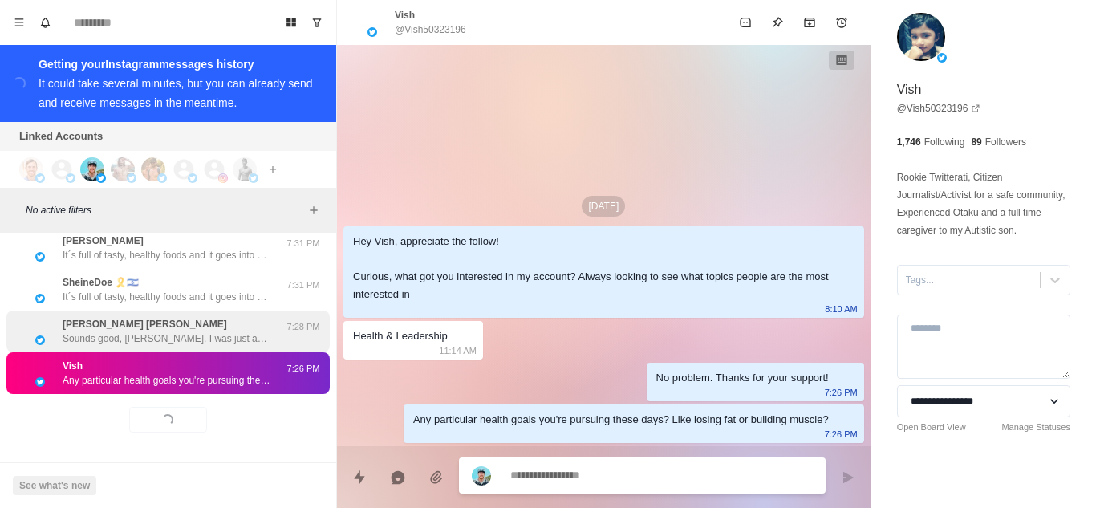
click at [188, 331] on p "Sounds good, Mellisa. I was just asking if you're pursuing any particular healt…" at bounding box center [167, 338] width 209 height 14
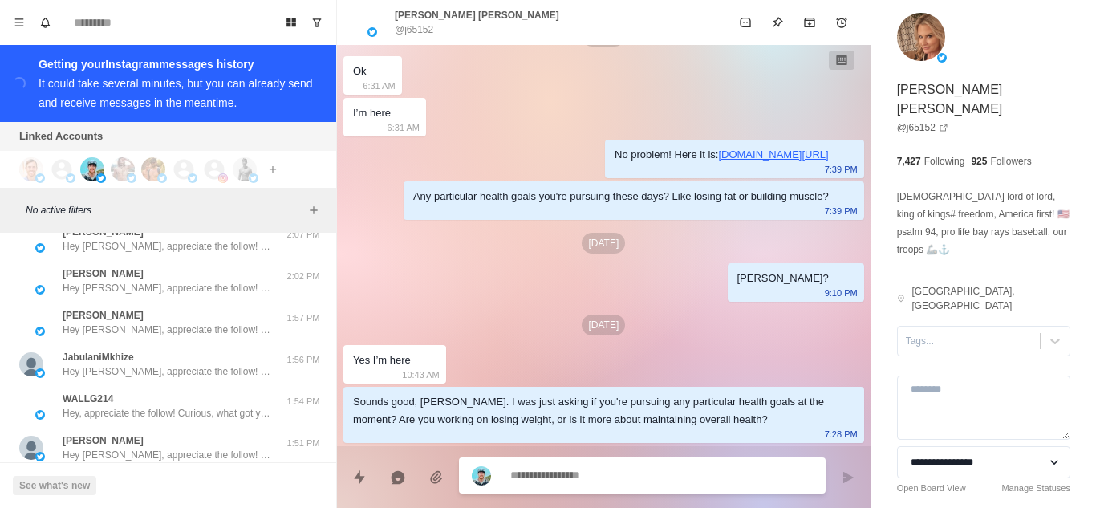
scroll to position [15742, 0]
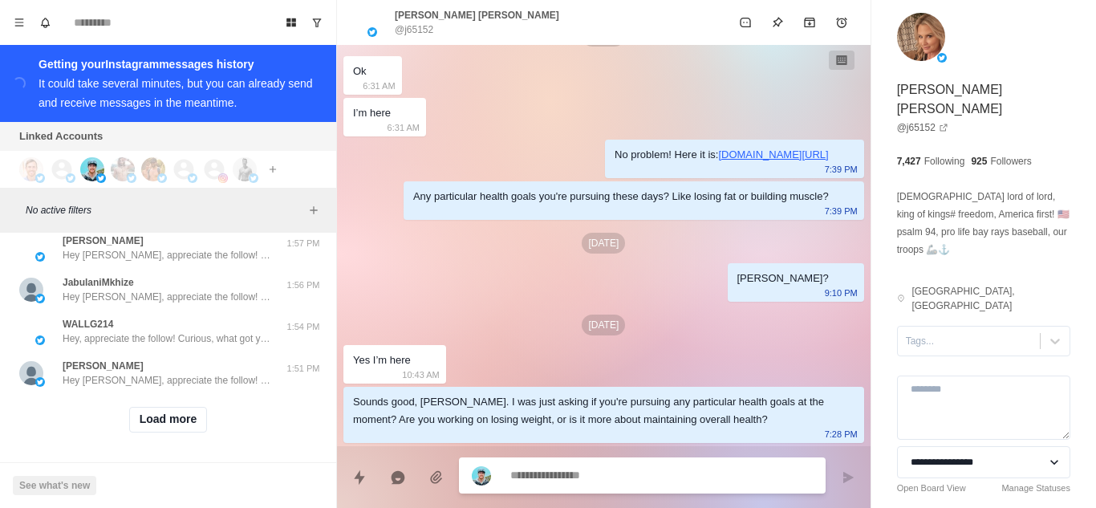
click at [170, 394] on div "Load more" at bounding box center [167, 419] width 323 height 51
click at [172, 407] on button "Load more" at bounding box center [168, 420] width 79 height 26
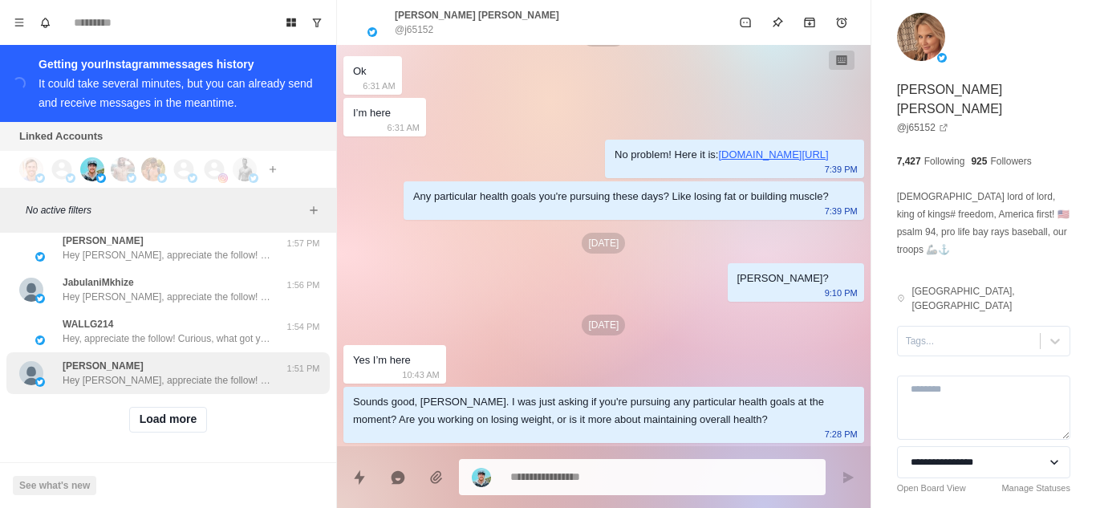
click at [199, 373] on p "Hey Seife, appreciate the follow! Curious, what got you interested in my accoun…" at bounding box center [167, 380] width 209 height 14
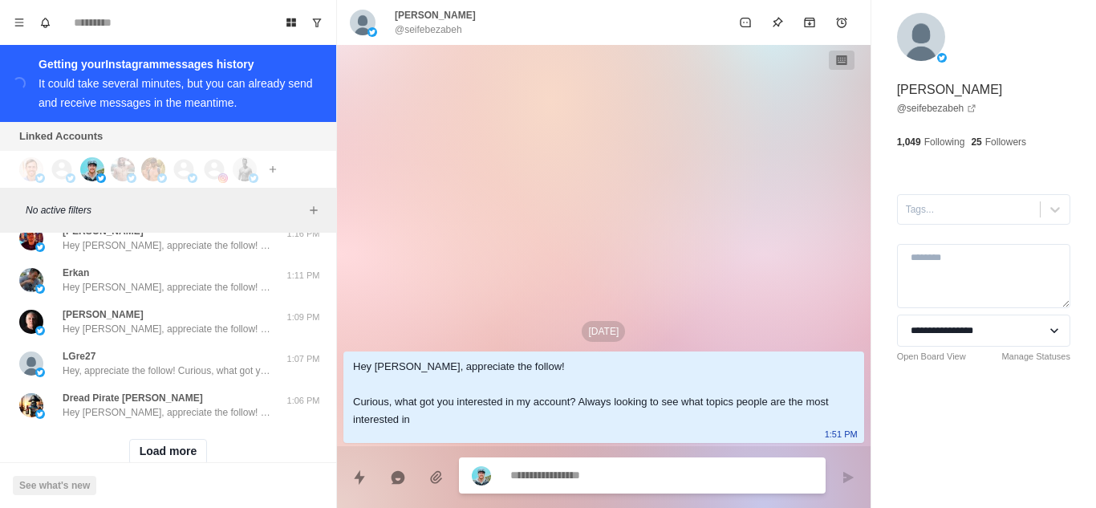
scroll to position [16577, 0]
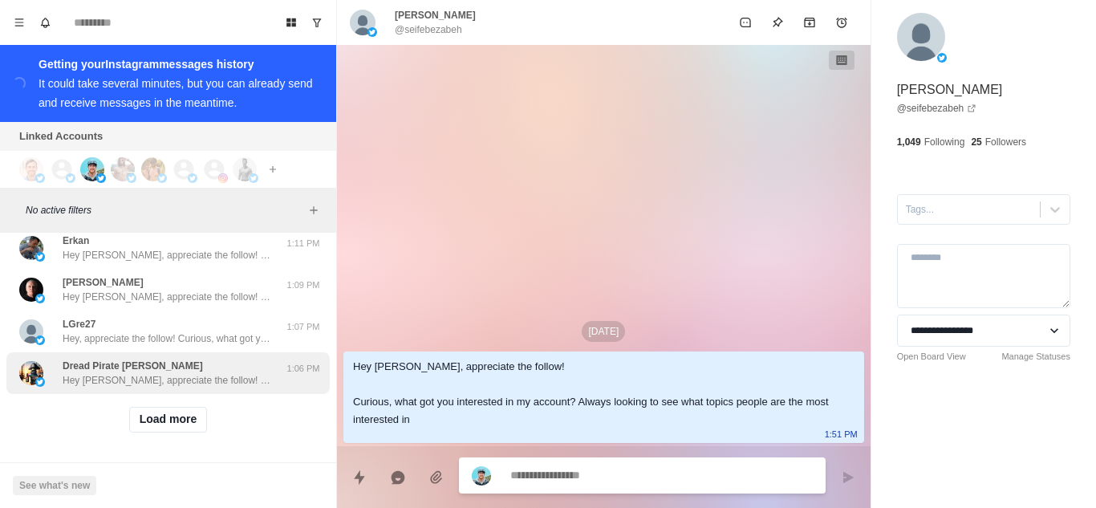
drag, startPoint x: 168, startPoint y: 396, endPoint x: 197, endPoint y: 357, distance: 48.8
click at [168, 407] on button "Load more" at bounding box center [168, 420] width 79 height 26
click at [197, 359] on div "Dread Pirate Darin Hey Darin, appreciate the follow! Curious, what got you inte…" at bounding box center [167, 373] width 209 height 29
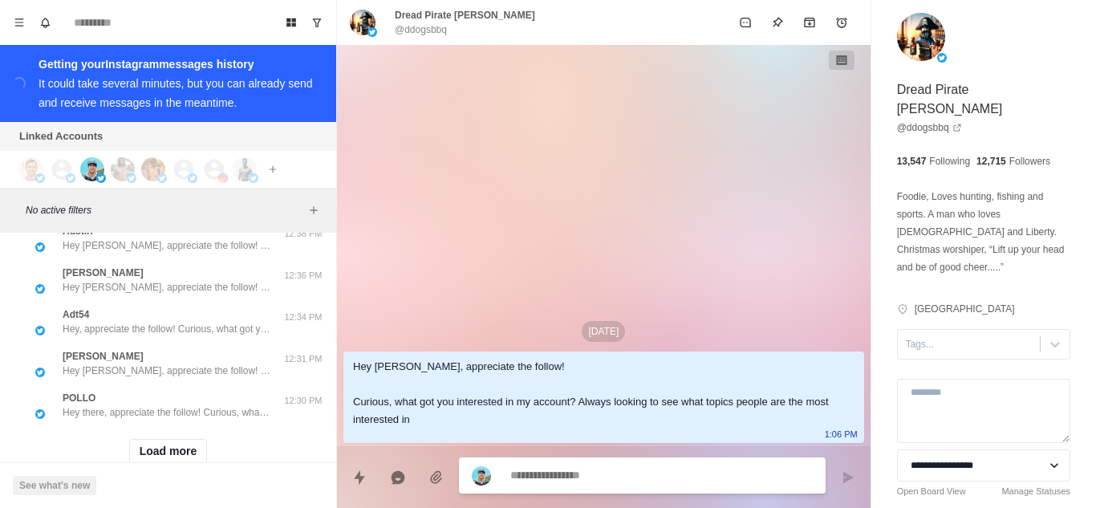
scroll to position [17411, 0]
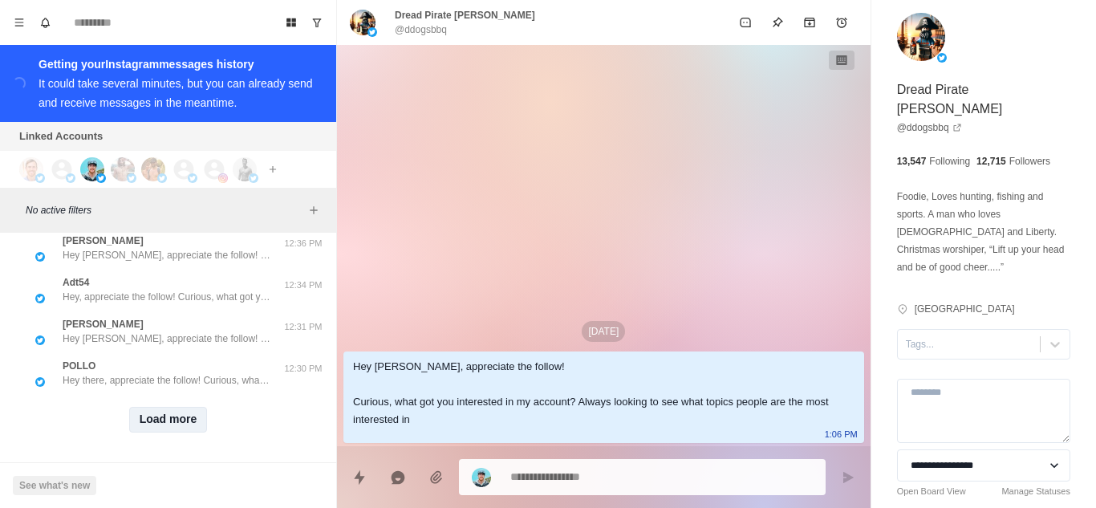
click at [160, 407] on button "Load more" at bounding box center [168, 420] width 79 height 26
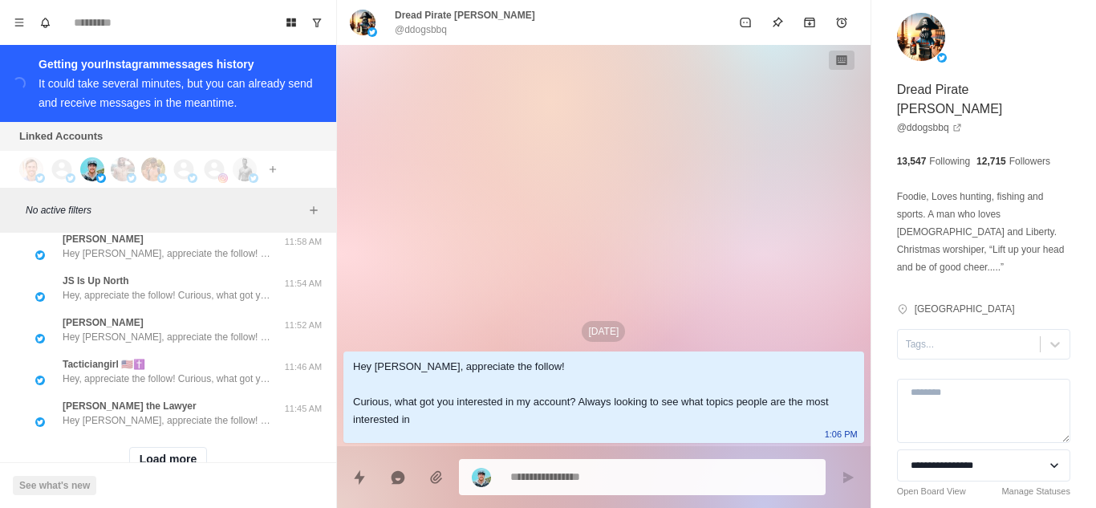
scroll to position [18213, 0]
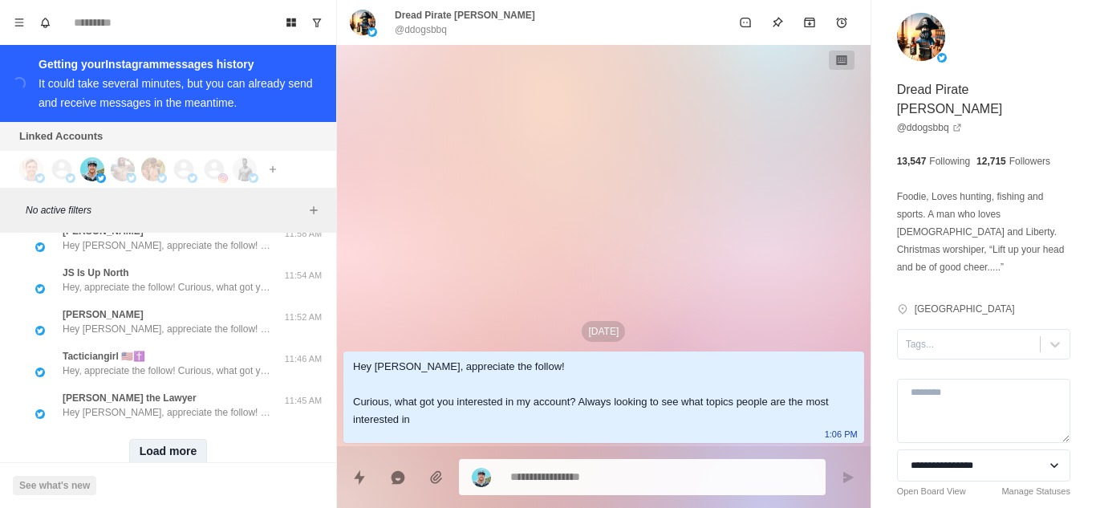
click at [153, 439] on button "Load more" at bounding box center [168, 452] width 79 height 26
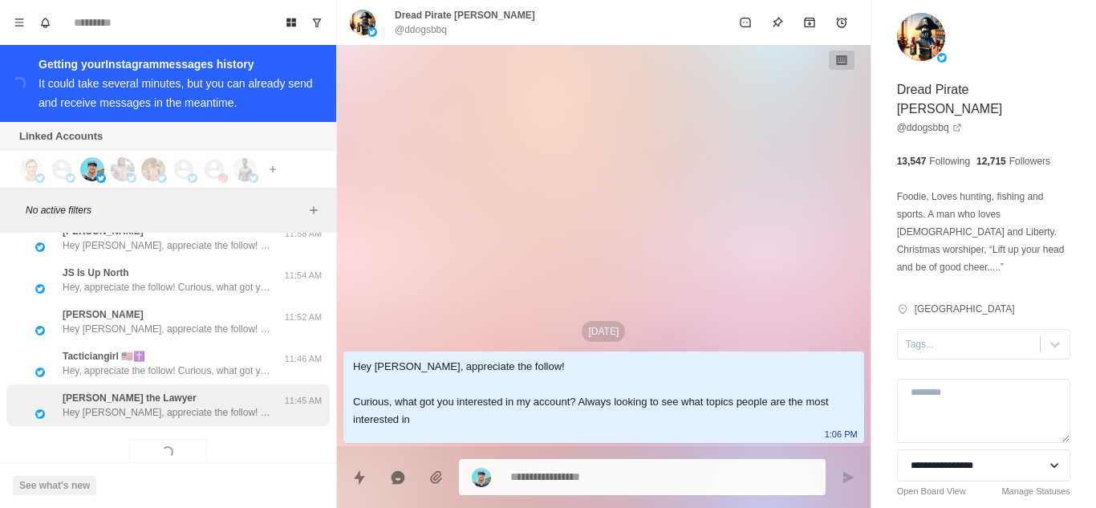
click at [156, 405] on p "Hey Justin, appreciate the follow! Curious, what got you interested in my accou…" at bounding box center [167, 412] width 209 height 14
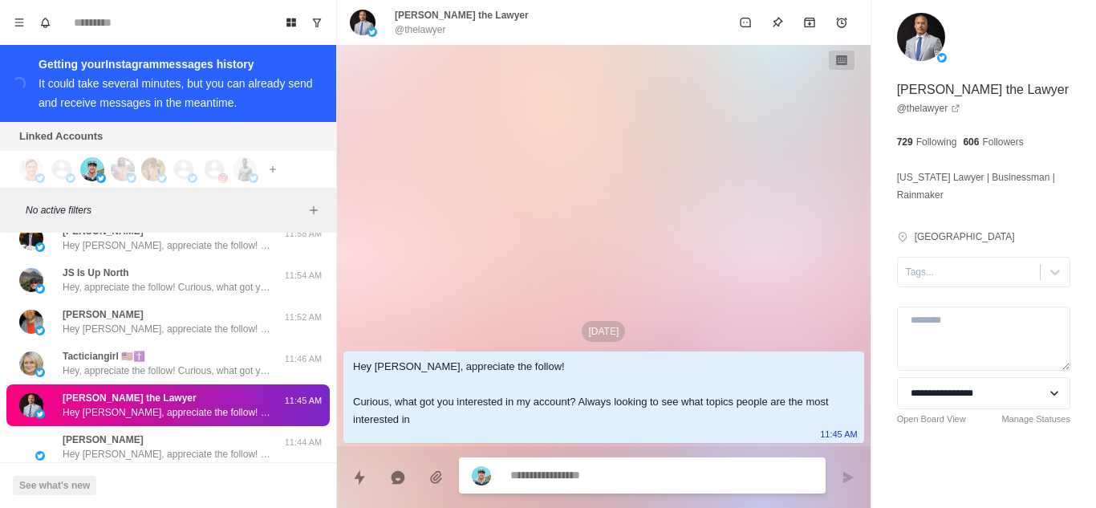
type textarea "*"
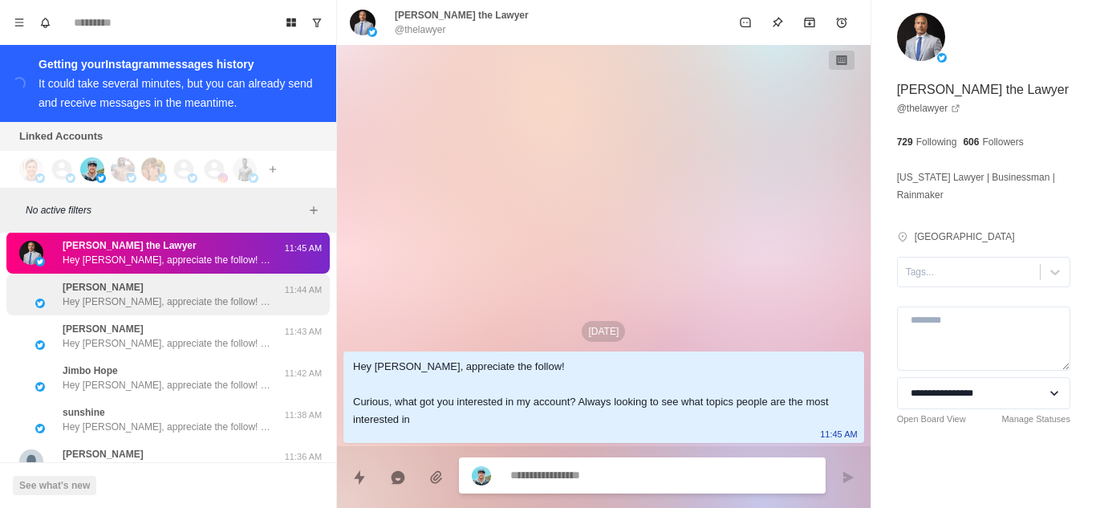
scroll to position [18374, 0]
